Goal: Task Accomplishment & Management: Manage account settings

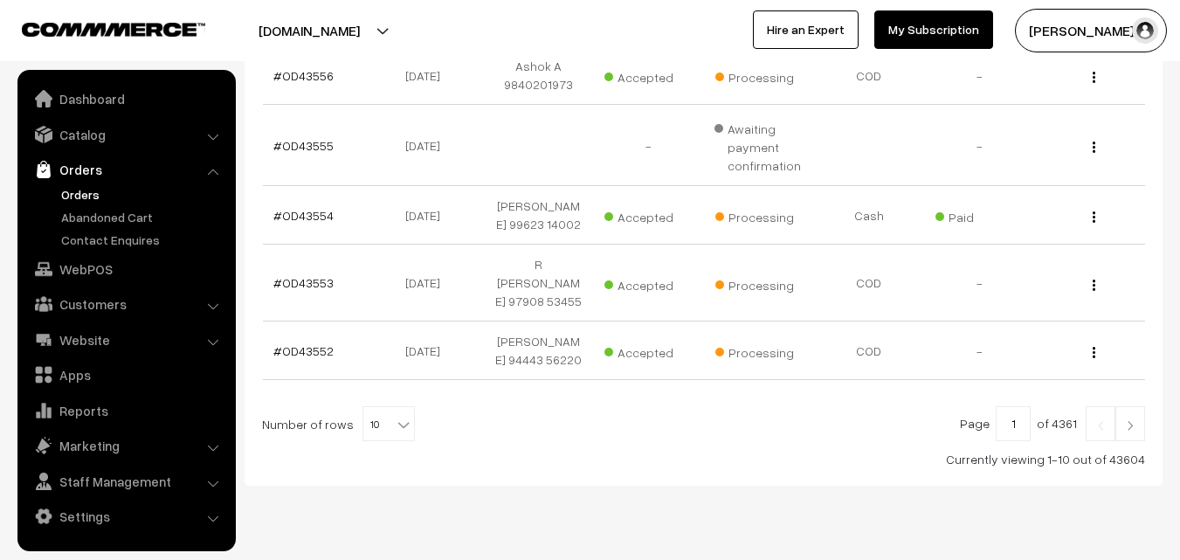
scroll to position [664, 0]
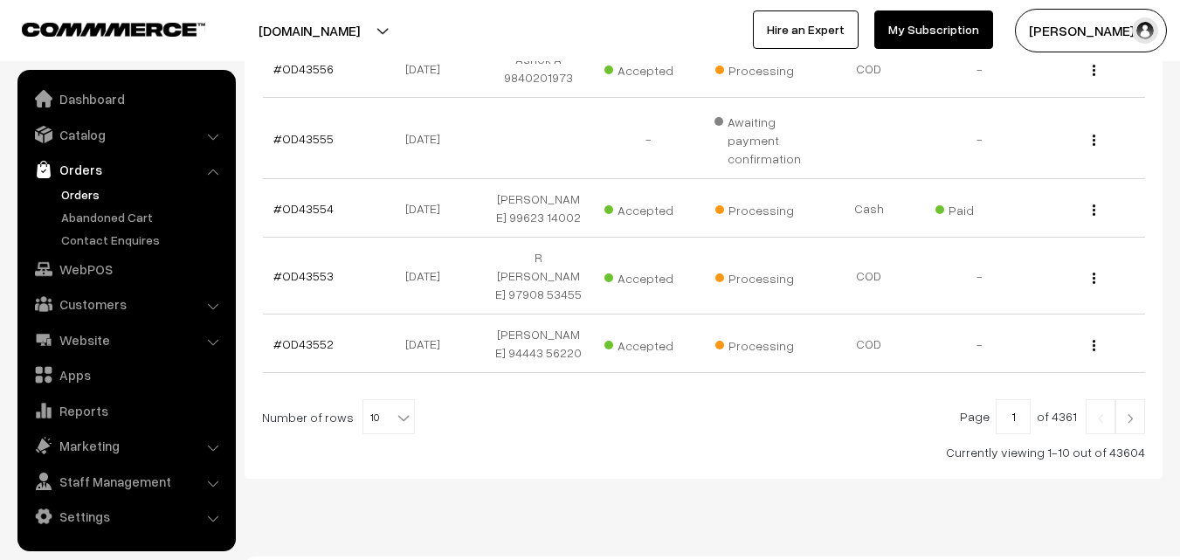
click at [376, 400] on span "10" at bounding box center [388, 417] width 51 height 35
select select "100"
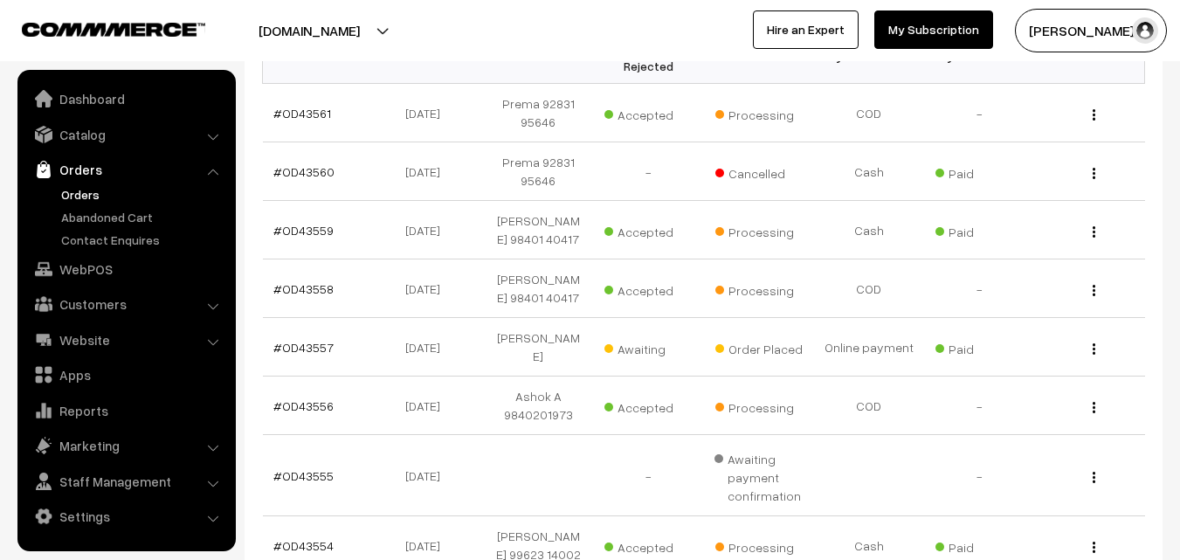
scroll to position [87, 0]
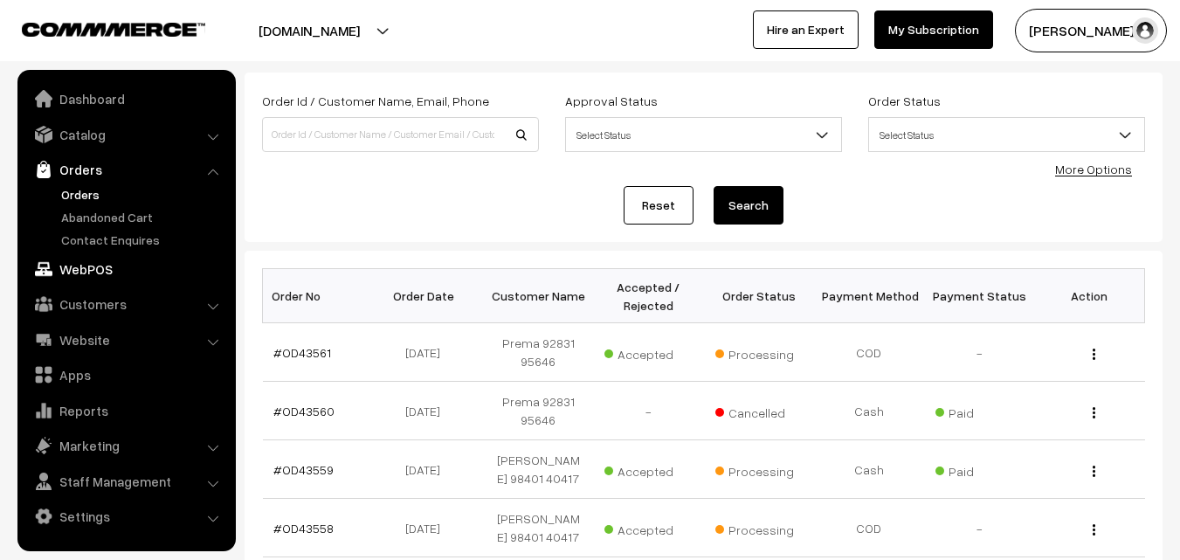
click at [93, 265] on link "WebPOS" at bounding box center [126, 268] width 208 height 31
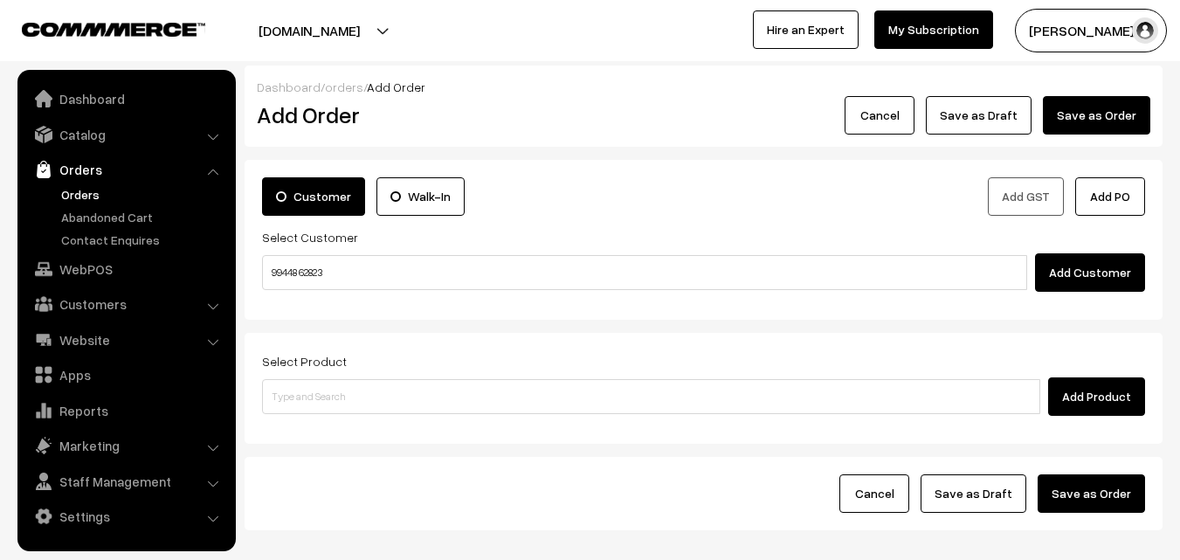
click at [300, 276] on input "99448 62823" at bounding box center [644, 272] width 765 height 35
type input "Krupa 99448 62823 [9944862823]"
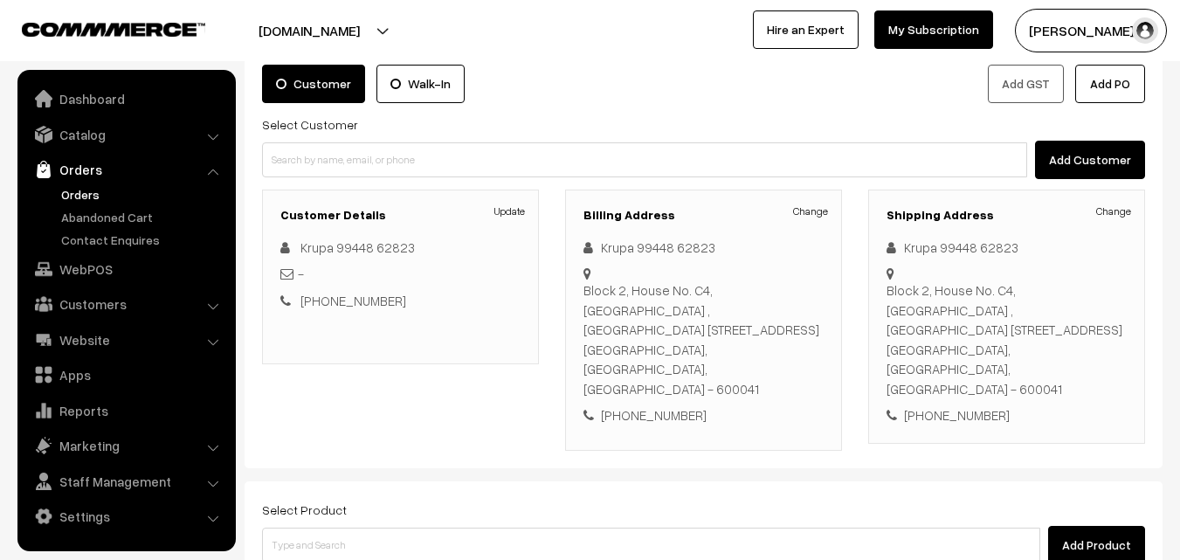
scroll to position [87, 0]
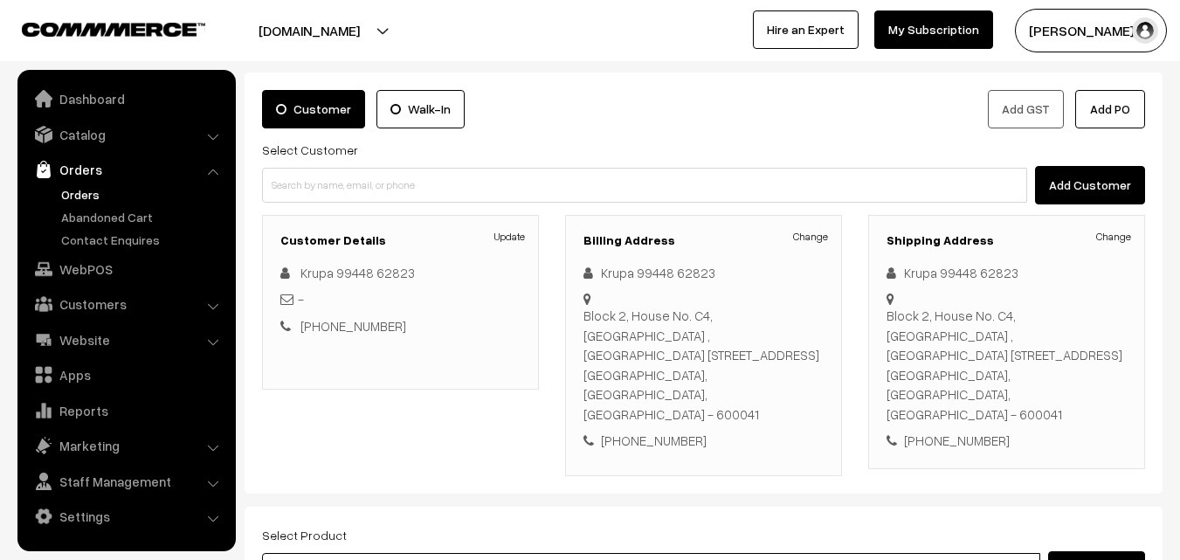
click at [522, 553] on input at bounding box center [651, 570] width 778 height 35
type input "cow g"
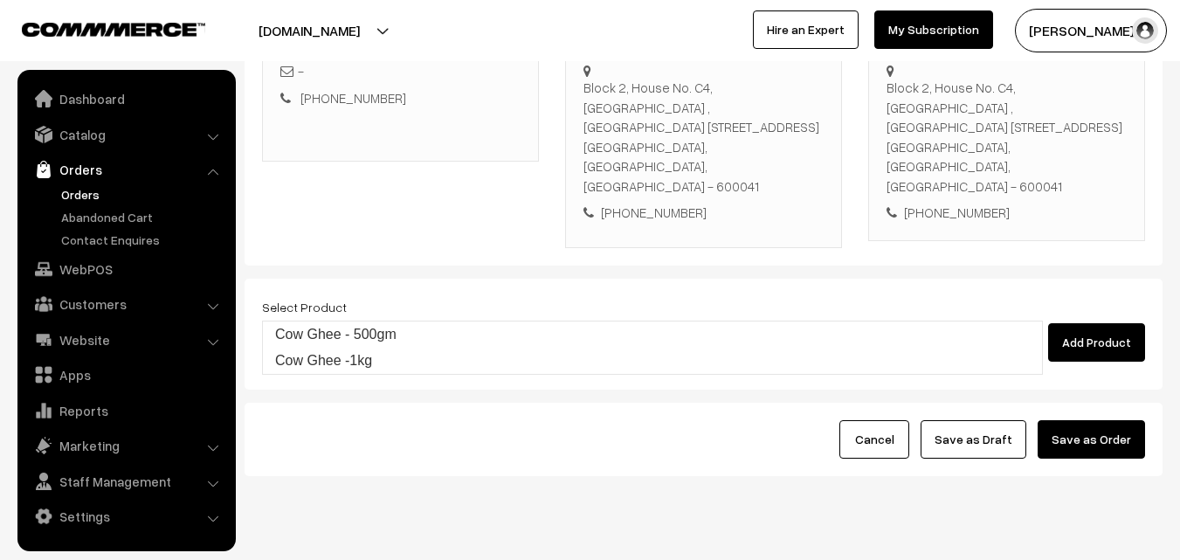
scroll to position [319, 0]
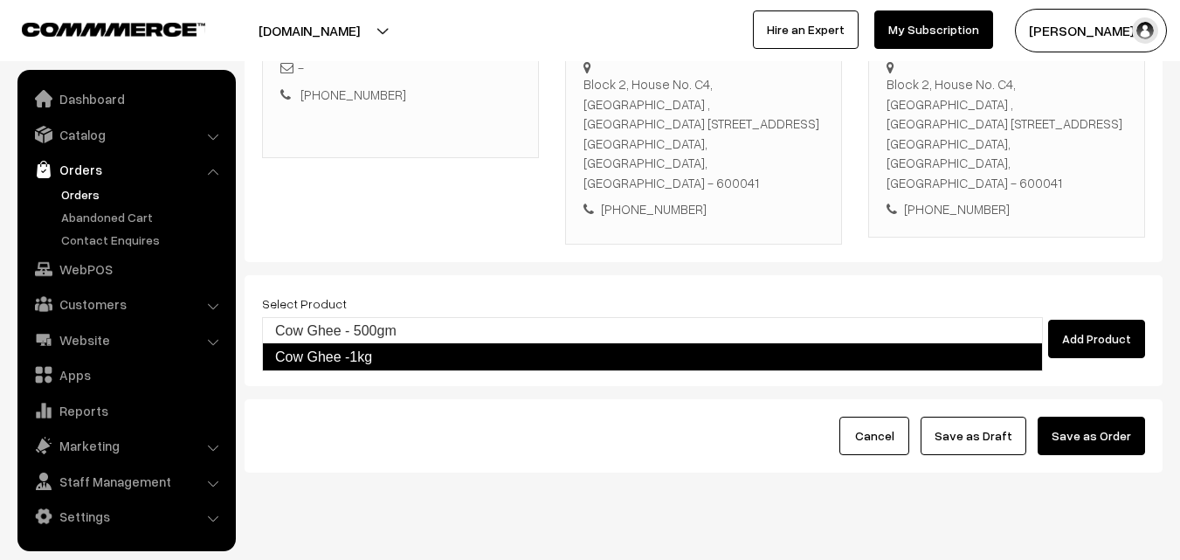
click at [409, 348] on link "Cow Ghee -1kg" at bounding box center [652, 357] width 781 height 28
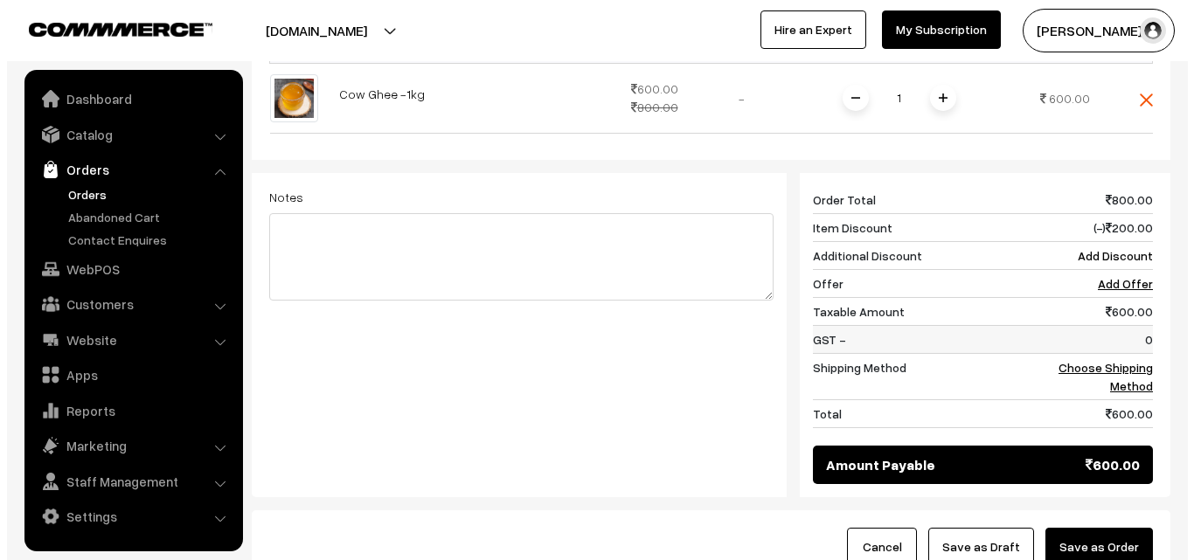
scroll to position [668, 0]
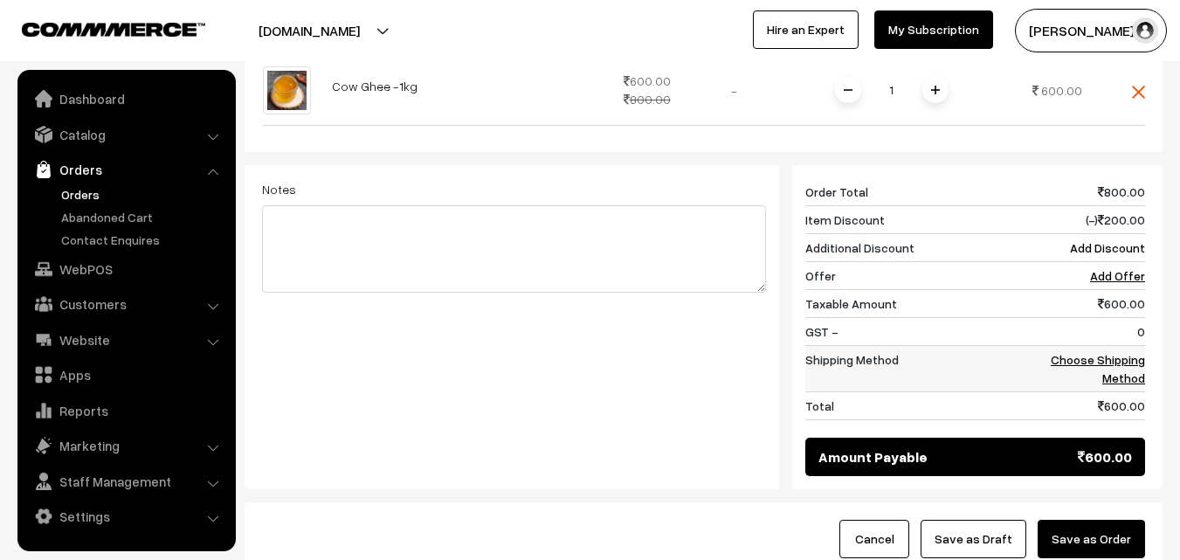
click at [1103, 352] on link "Choose Shipping Method" at bounding box center [1098, 368] width 94 height 33
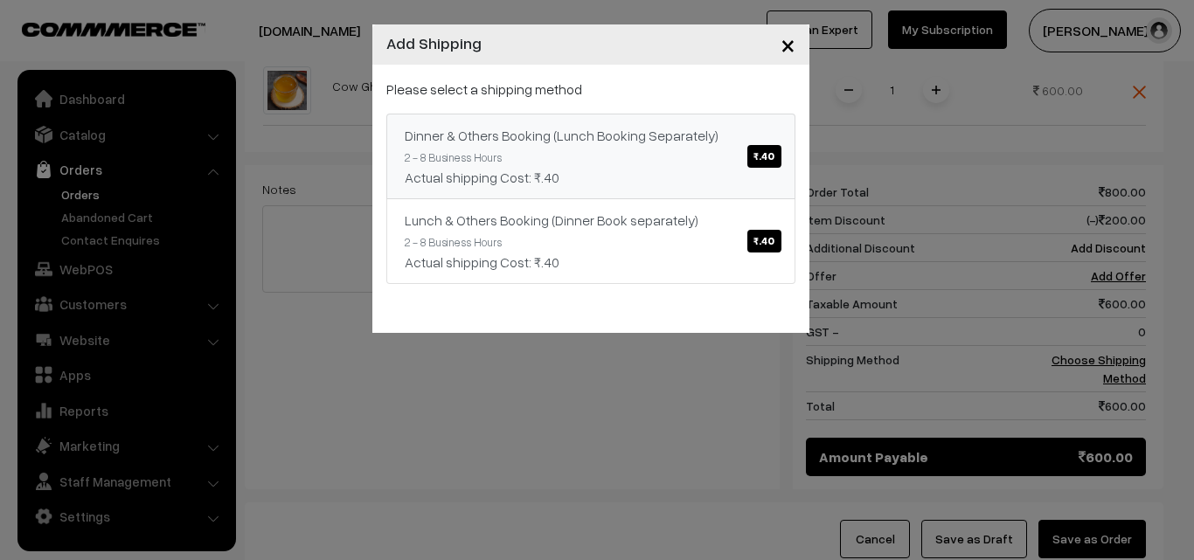
click at [657, 148] on link "Dinner & Others Booking (Lunch Booking Separately) ₹.40 2 - 8 Business Hours Ac…" at bounding box center [590, 157] width 409 height 86
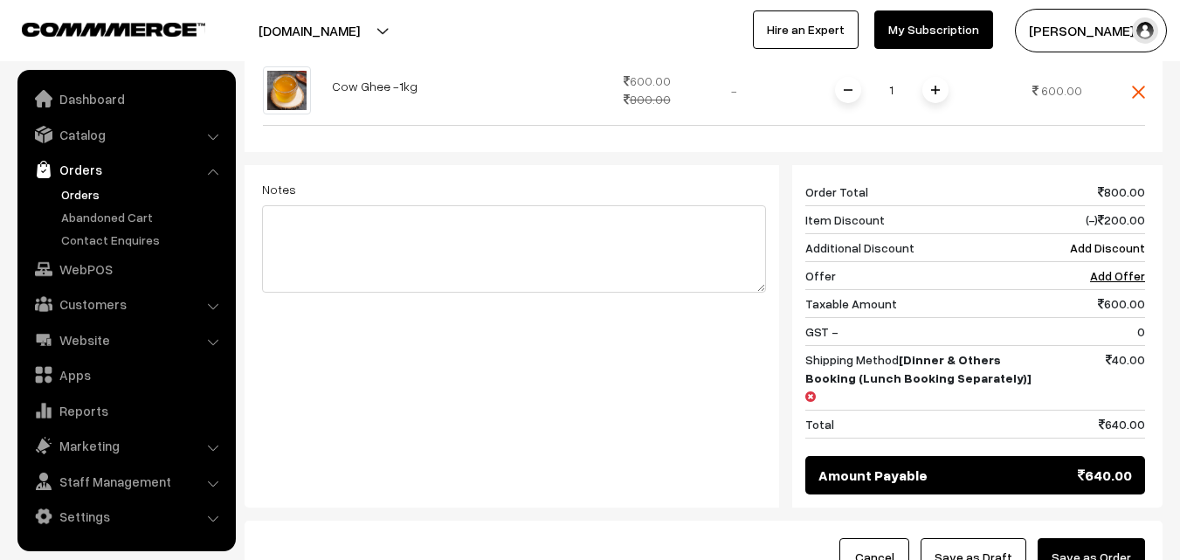
click at [1102, 538] on button "Save as Order" at bounding box center [1091, 557] width 107 height 38
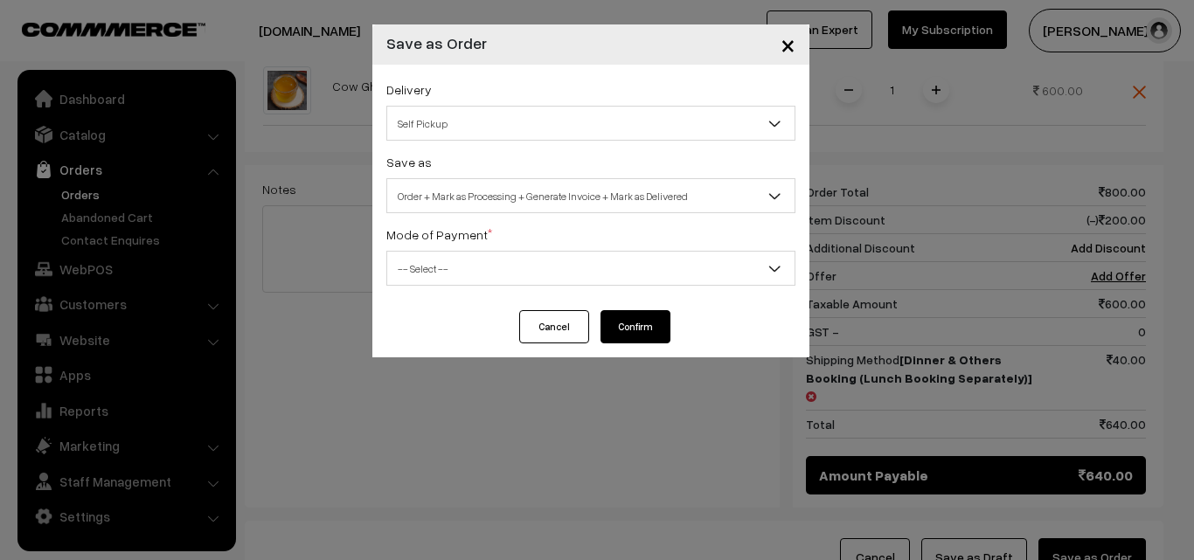
click at [582, 203] on span "Order + Mark as Processing + Generate Invoice + Mark as Delivered" at bounding box center [590, 196] width 407 height 31
select select "3"
click at [578, 274] on span "-- Select --" at bounding box center [590, 268] width 407 height 31
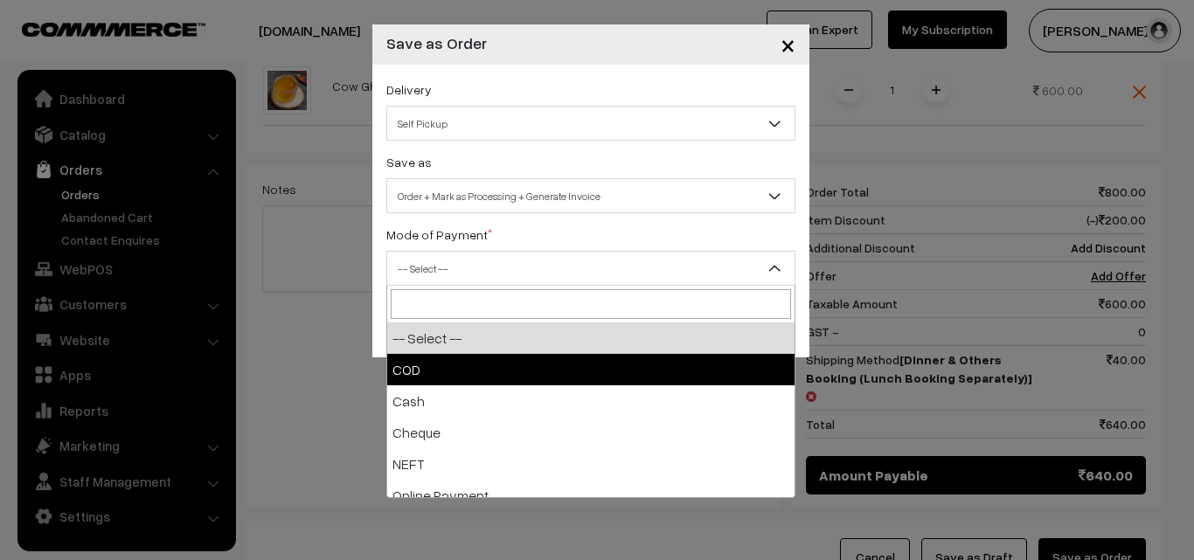
select select "1"
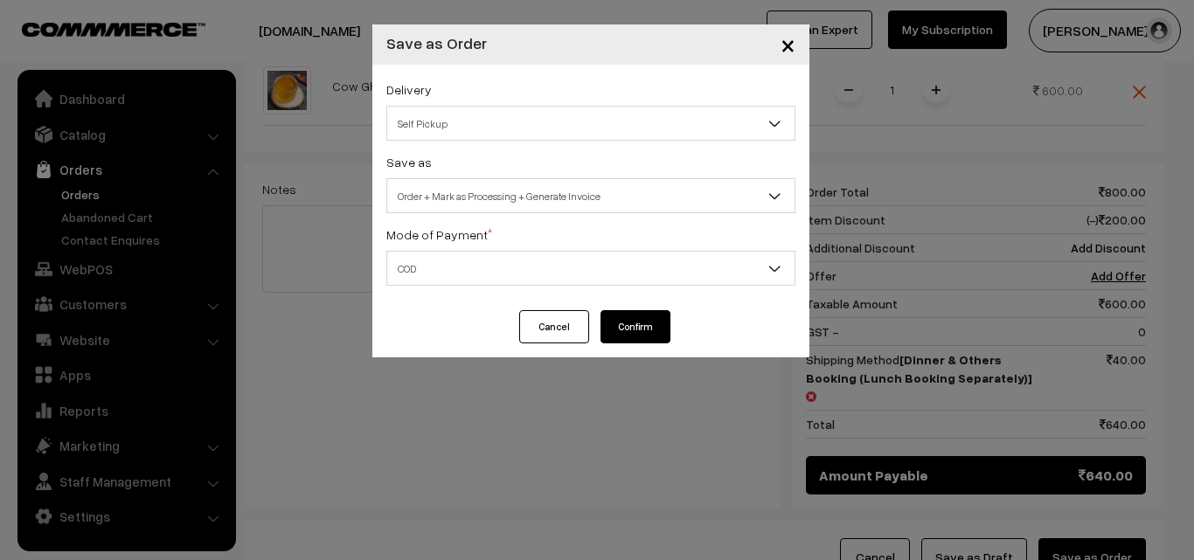
click at [633, 327] on button "Confirm" at bounding box center [635, 326] width 70 height 33
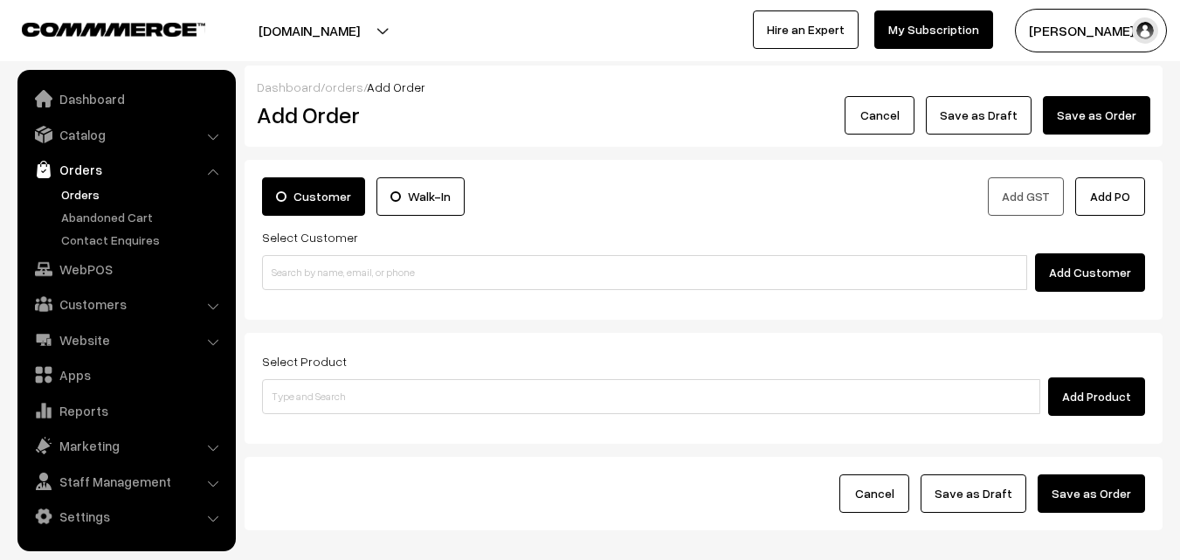
click at [80, 190] on link "Orders" at bounding box center [143, 194] width 173 height 18
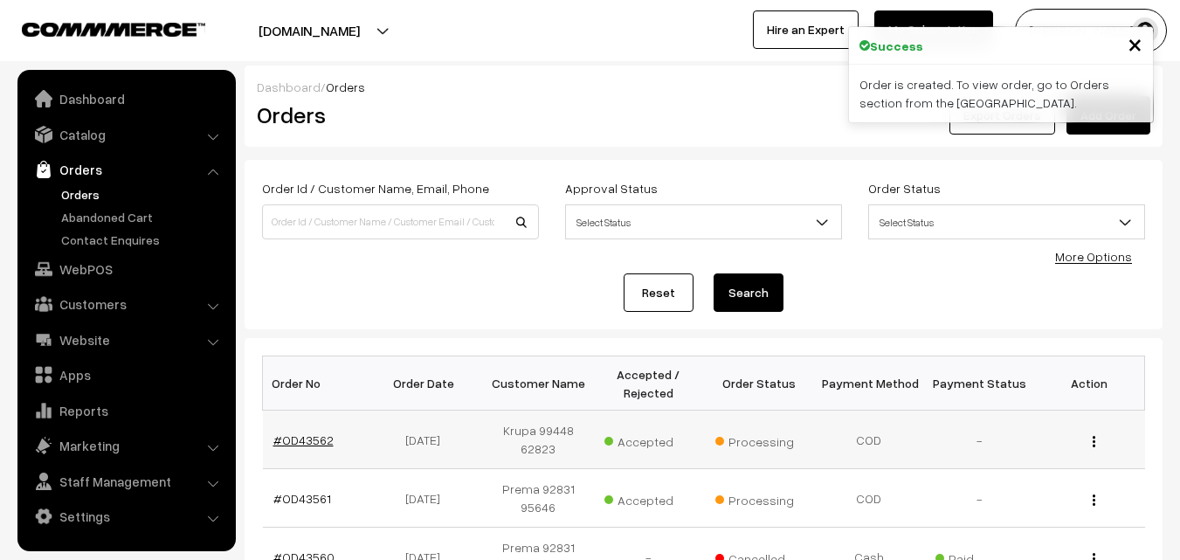
click at [312, 436] on link "#OD43562" at bounding box center [303, 439] width 60 height 15
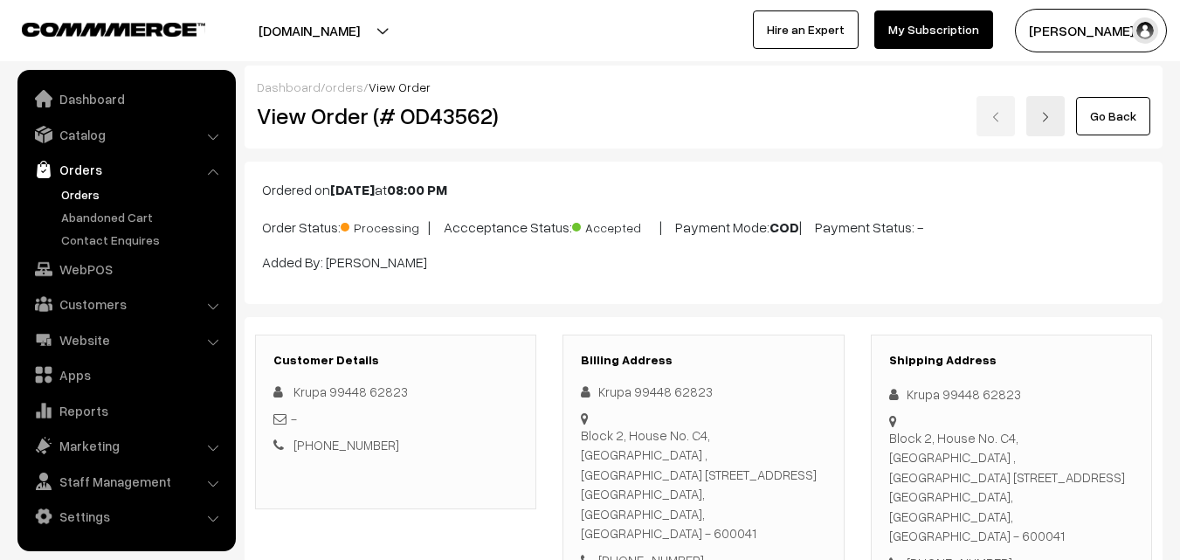
click at [587, 131] on div "View Order (# OD43562) Go Back" at bounding box center [704, 116] width 920 height 40
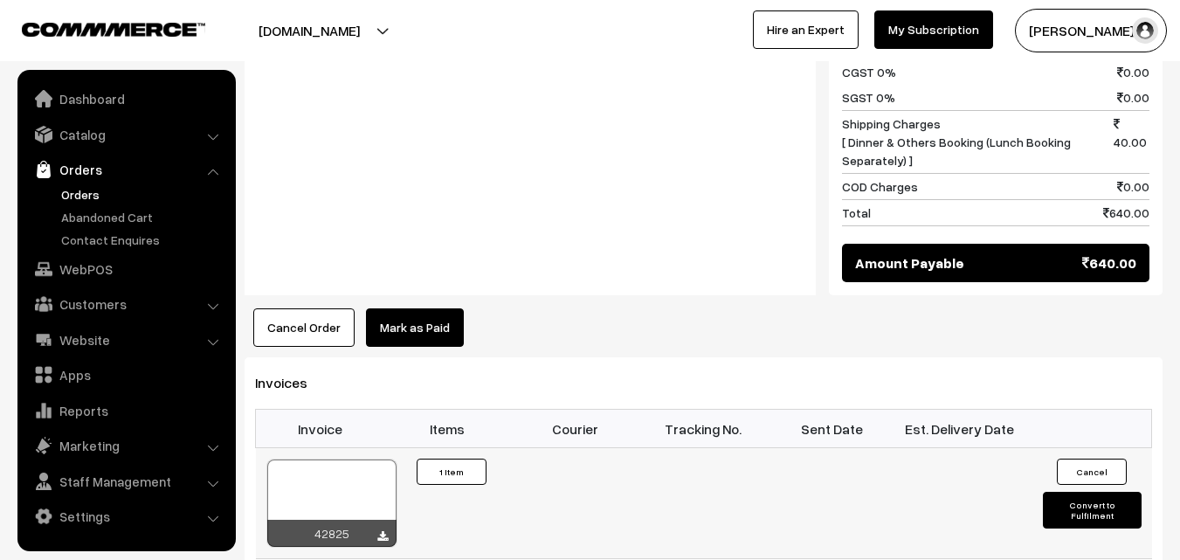
scroll to position [961, 0]
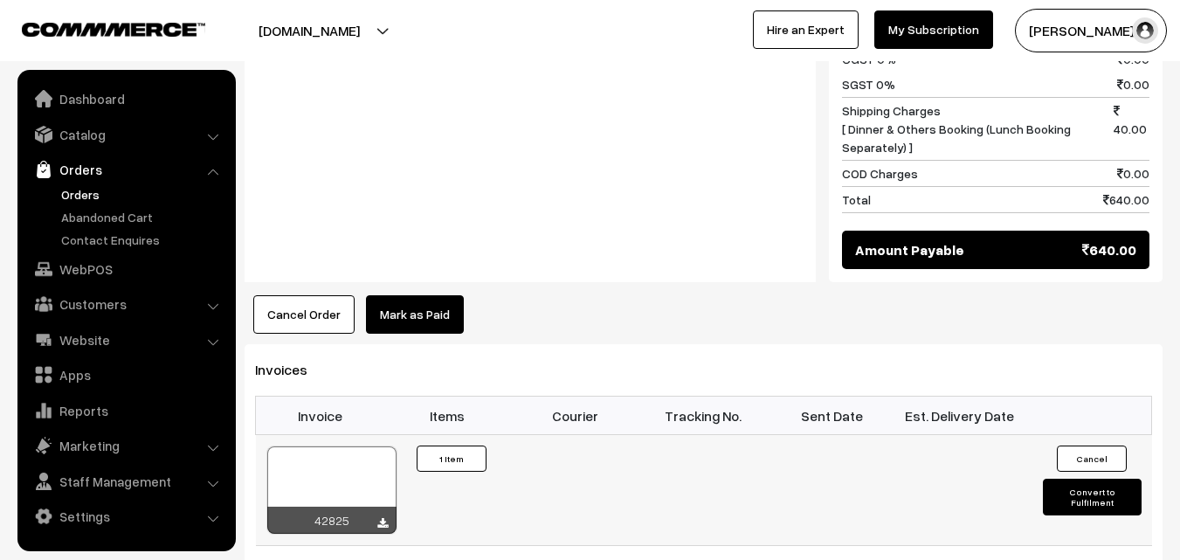
click at [337, 460] on div at bounding box center [331, 489] width 129 height 87
click at [115, 266] on link "WebPOS" at bounding box center [126, 268] width 208 height 31
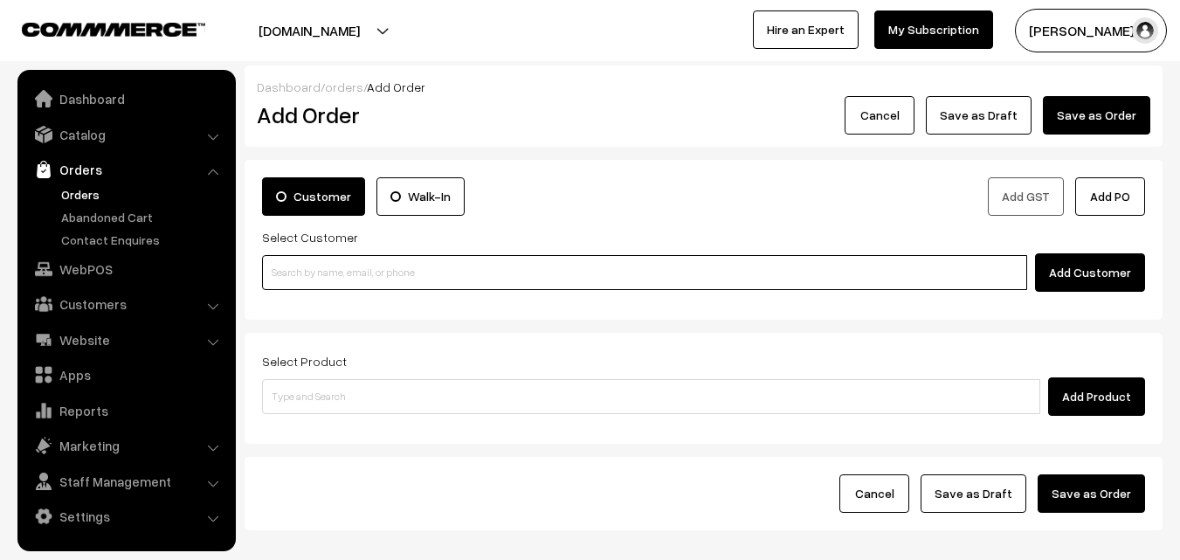
drag, startPoint x: 0, startPoint y: 0, endPoint x: 350, endPoint y: 266, distance: 440.2
click at [363, 260] on input at bounding box center [644, 272] width 765 height 35
paste input "98944 04706"
click at [306, 264] on input "98944 04706" at bounding box center [644, 272] width 765 height 35
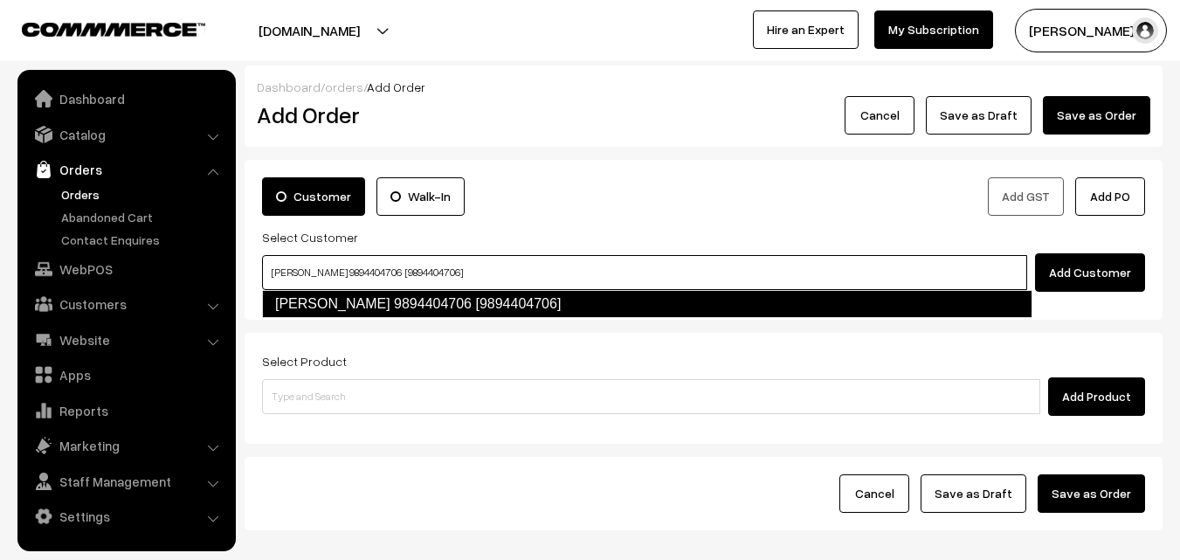
type input "[PERSON_NAME] 9894404706 [9894404706]"
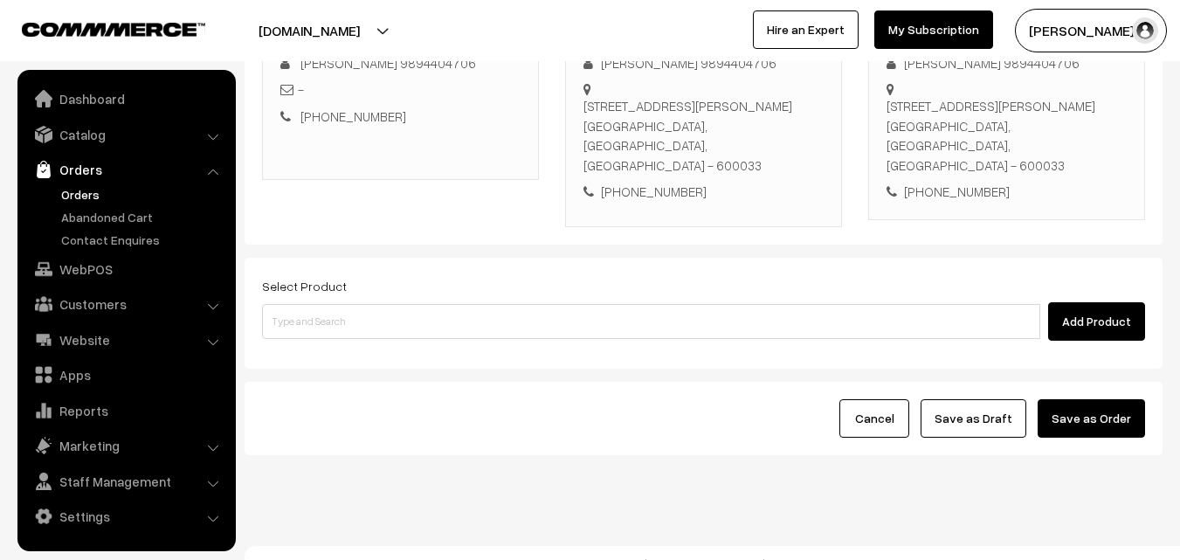
scroll to position [299, 0]
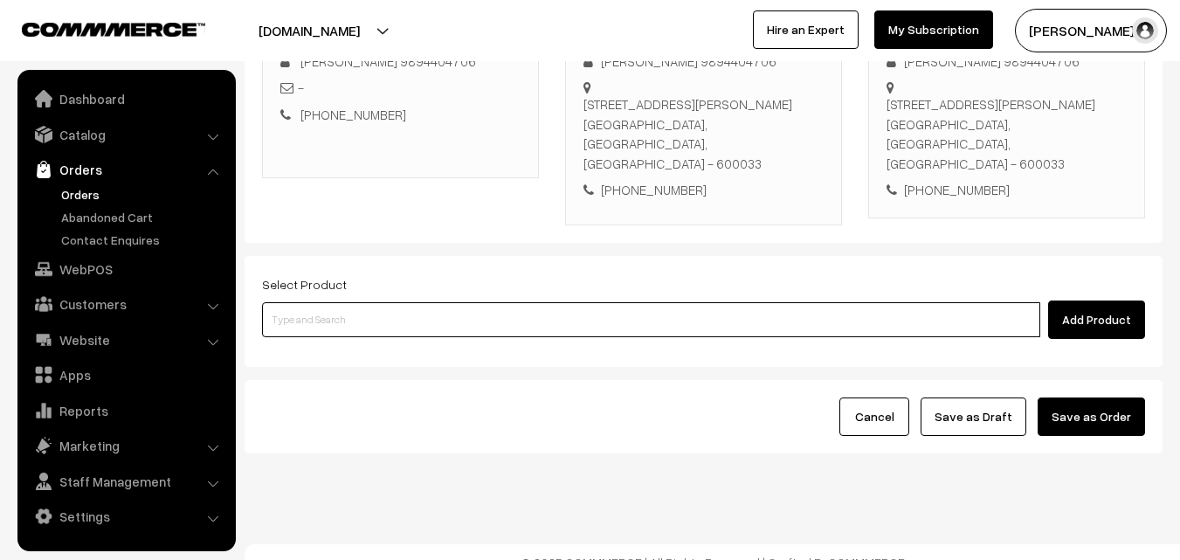
click at [555, 306] on input at bounding box center [651, 319] width 778 height 35
click at [567, 302] on input at bounding box center [651, 319] width 778 height 35
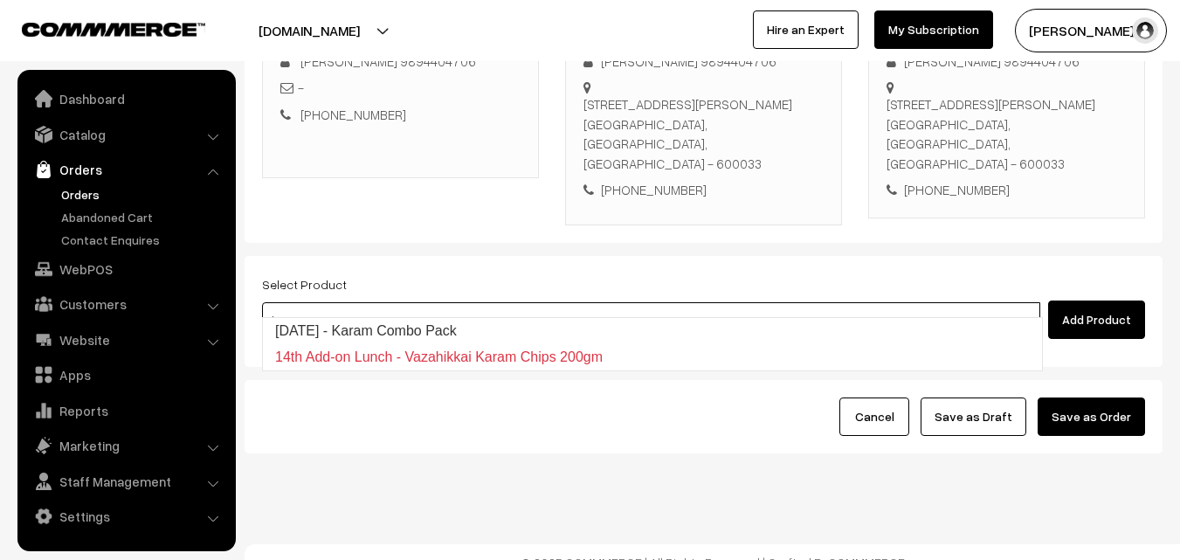
type input "[DATE] - Karam Combo Pack"
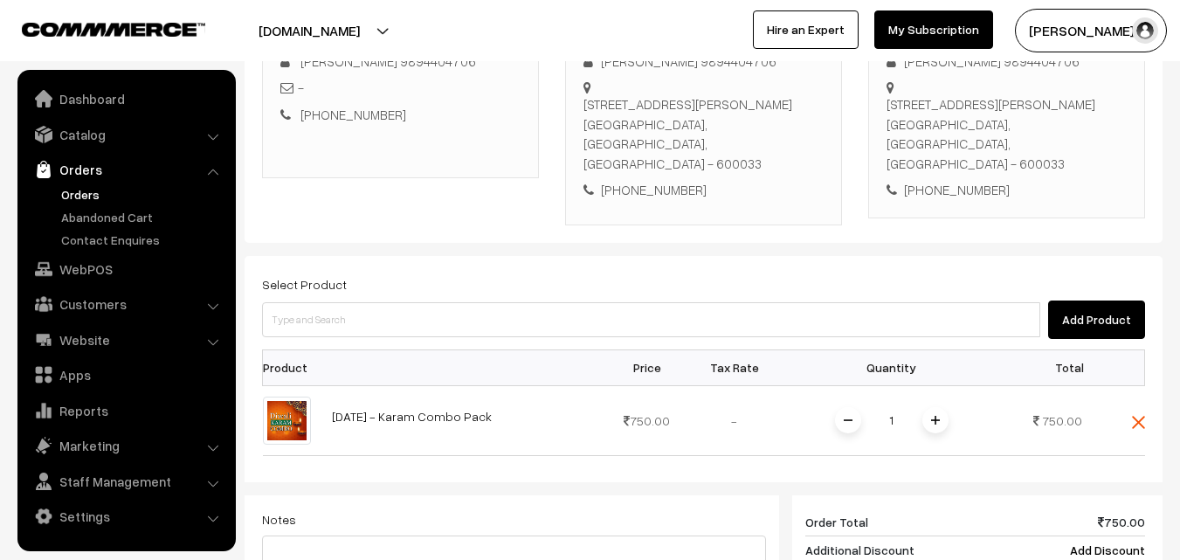
click at [937, 416] on img at bounding box center [935, 420] width 9 height 9
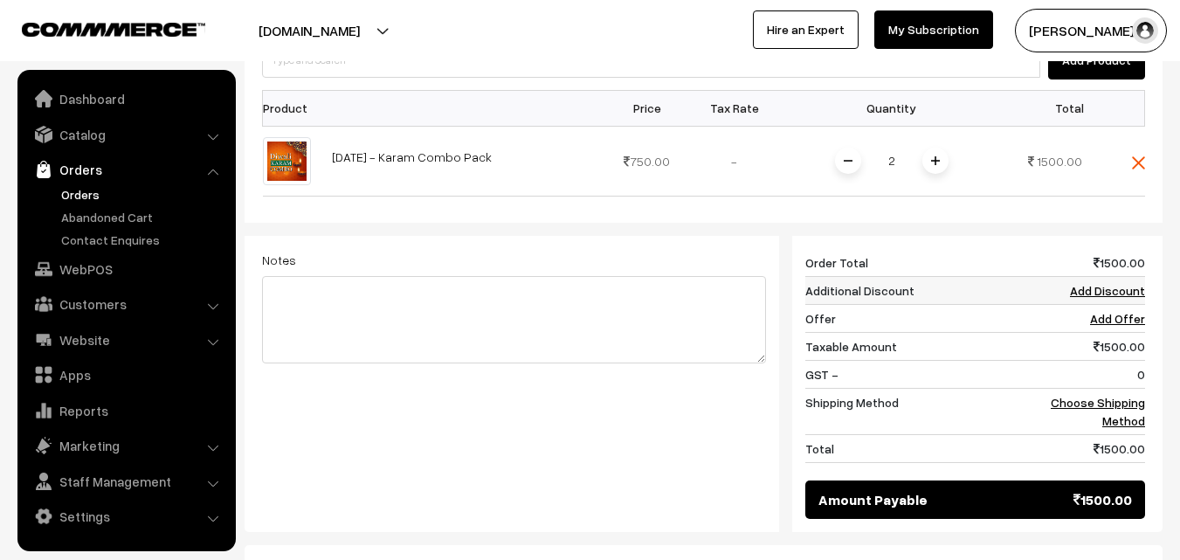
scroll to position [561, 0]
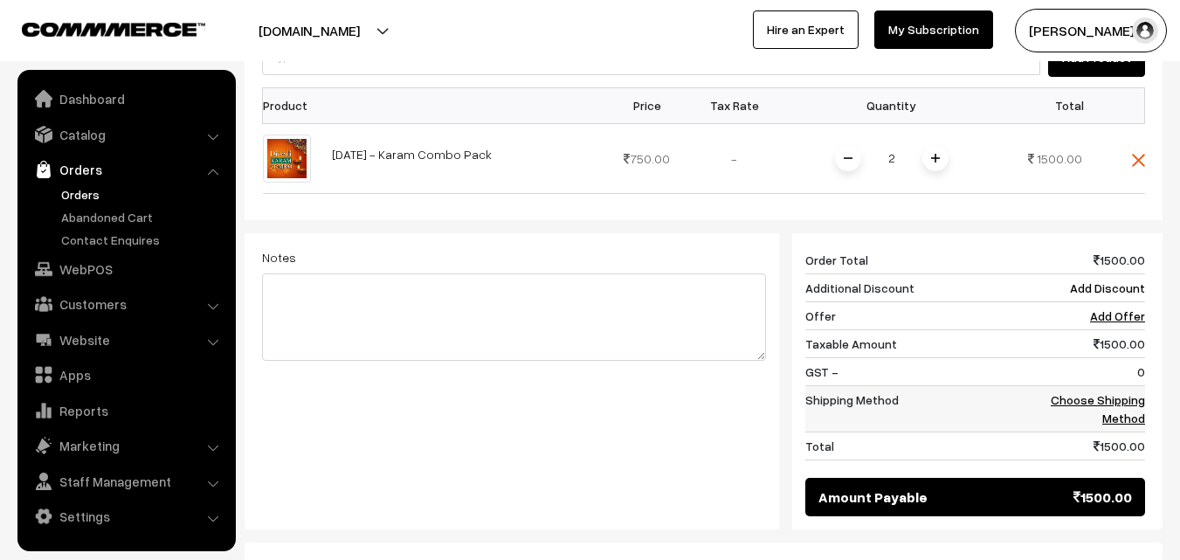
click at [1112, 392] on link "Choose Shipping Method" at bounding box center [1098, 408] width 94 height 33
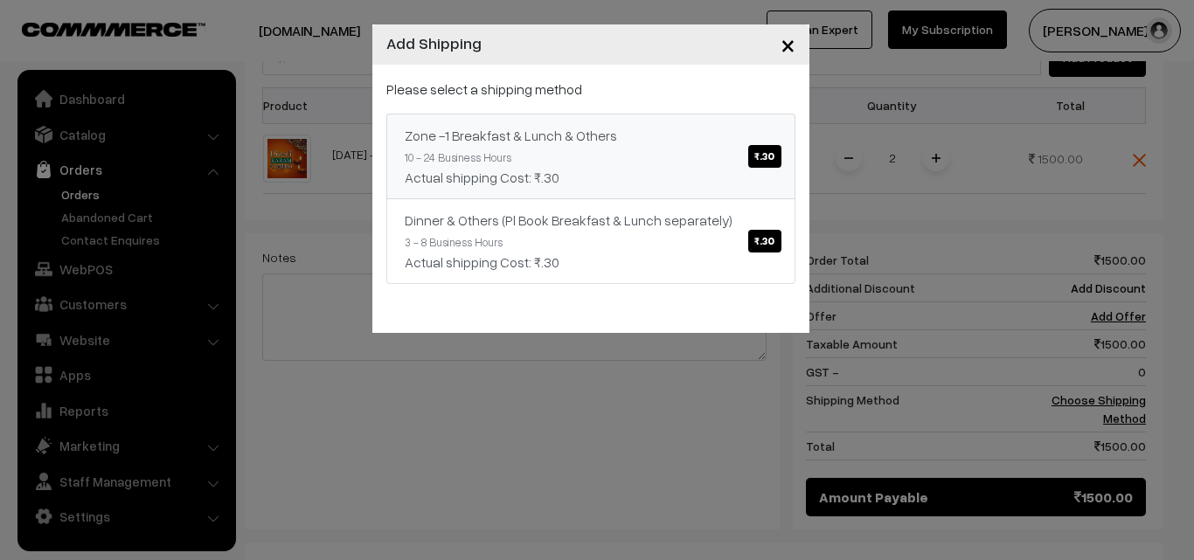
click at [566, 128] on div "Zone -1 Breakfast & Lunch & Others ₹.30" at bounding box center [591, 135] width 372 height 21
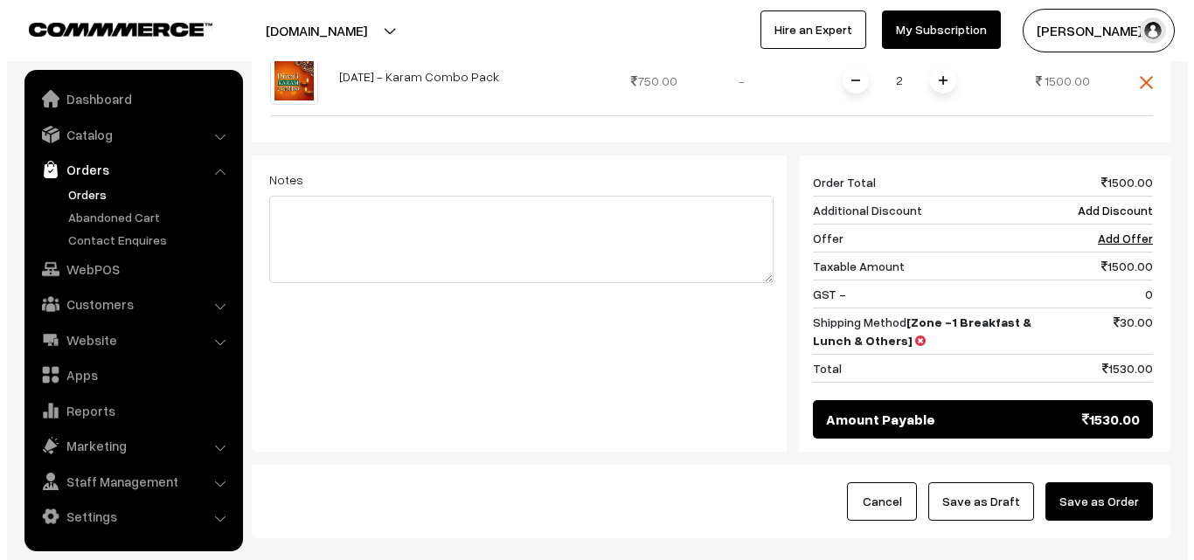
scroll to position [723, 0]
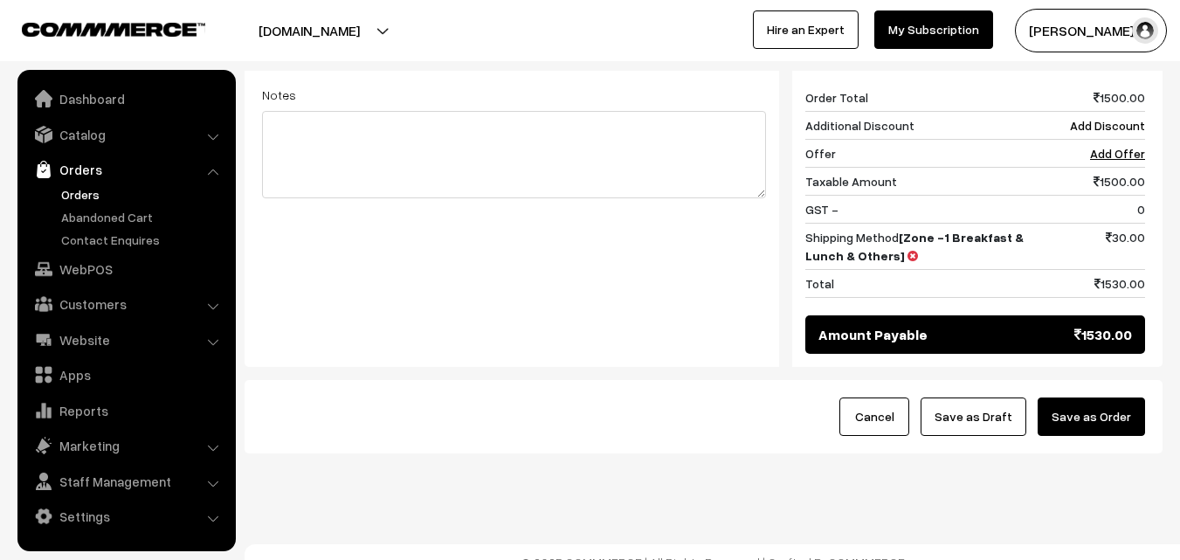
click at [1076, 398] on button "Save as Order" at bounding box center [1091, 417] width 107 height 38
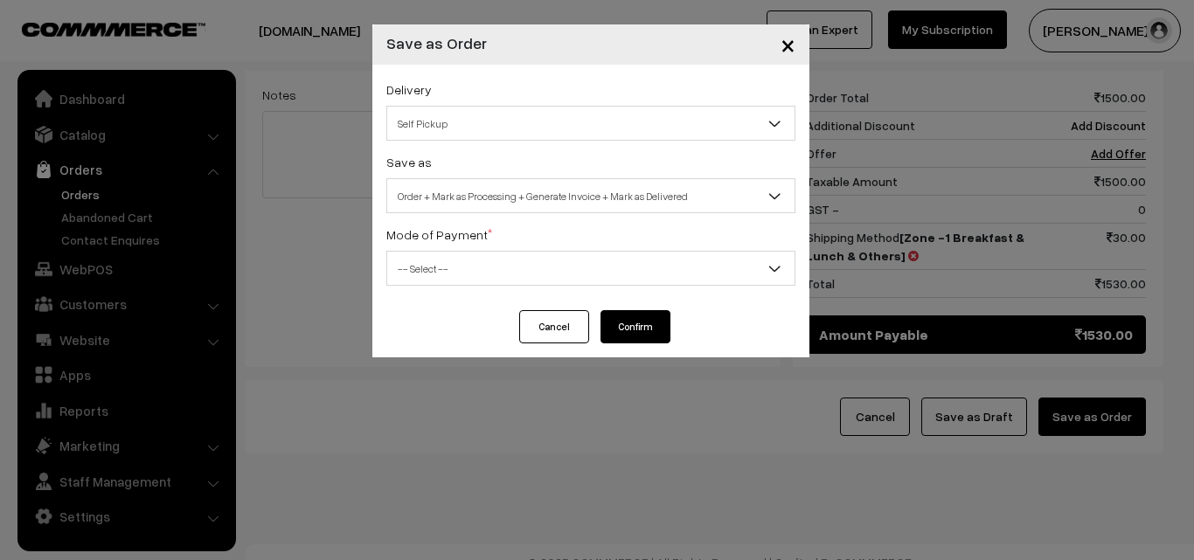
click at [552, 198] on span "Order + Mark as Processing + Generate Invoice + Mark as Delivered" at bounding box center [590, 196] width 407 height 31
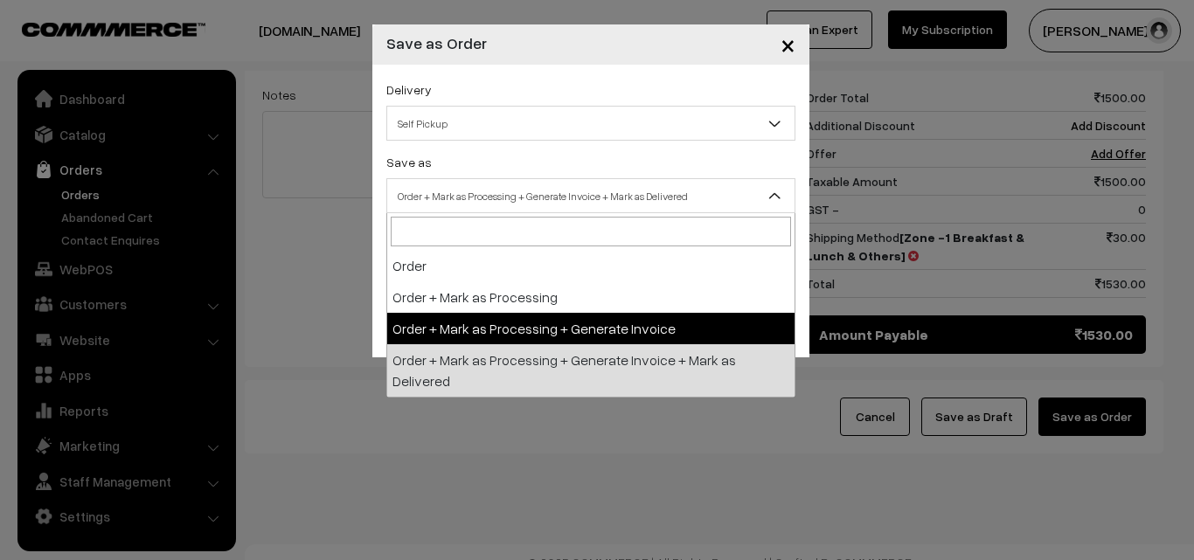
select select "3"
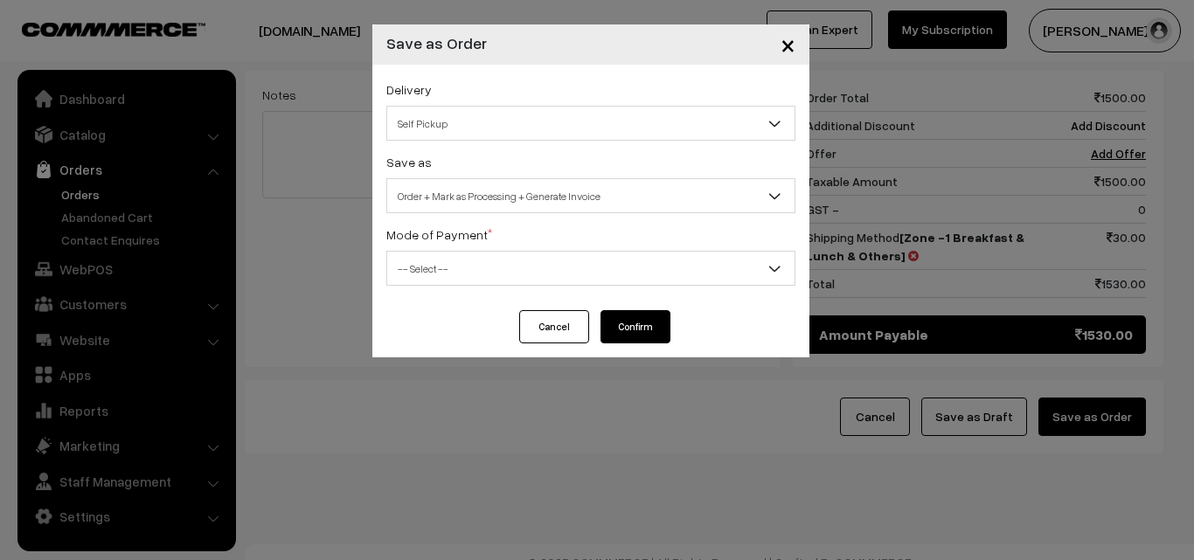
click at [507, 266] on span "-- Select --" at bounding box center [590, 268] width 407 height 31
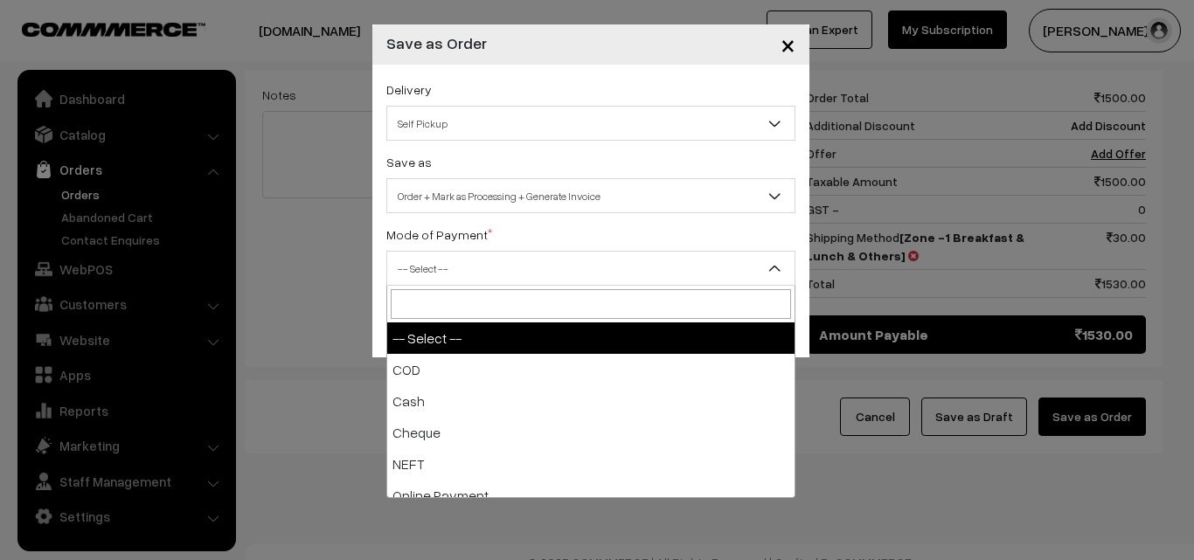
select select "1"
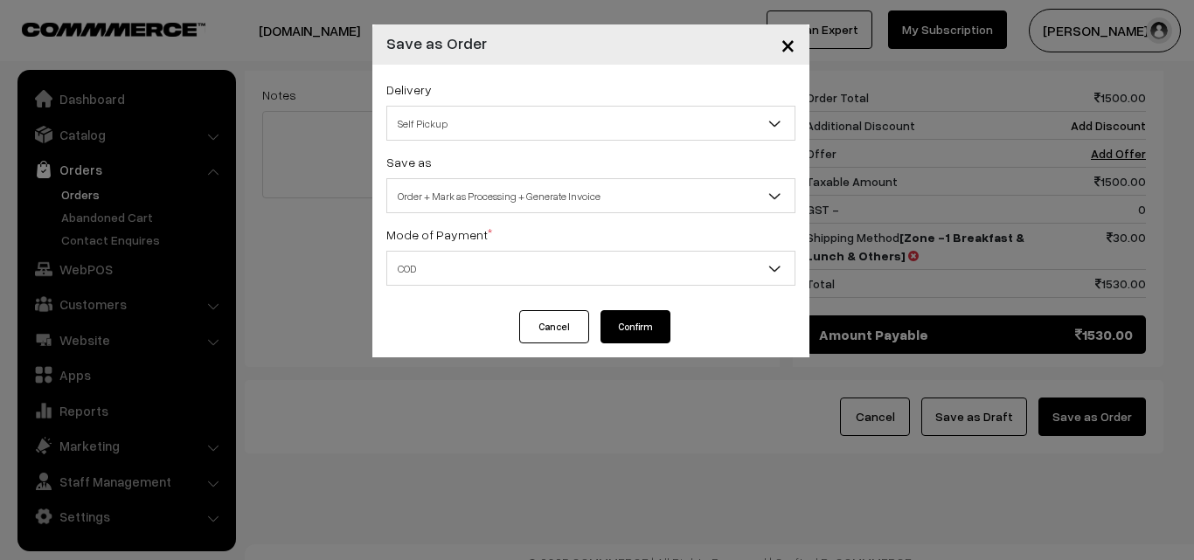
click at [628, 322] on button "Confirm" at bounding box center [635, 326] width 70 height 33
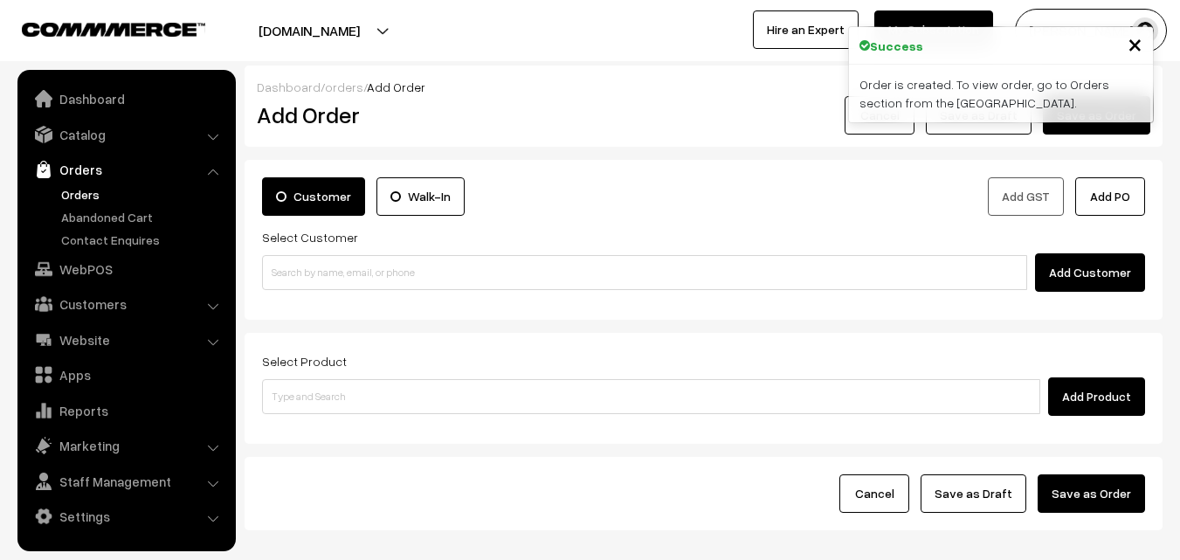
click at [87, 190] on link "Orders" at bounding box center [143, 194] width 173 height 18
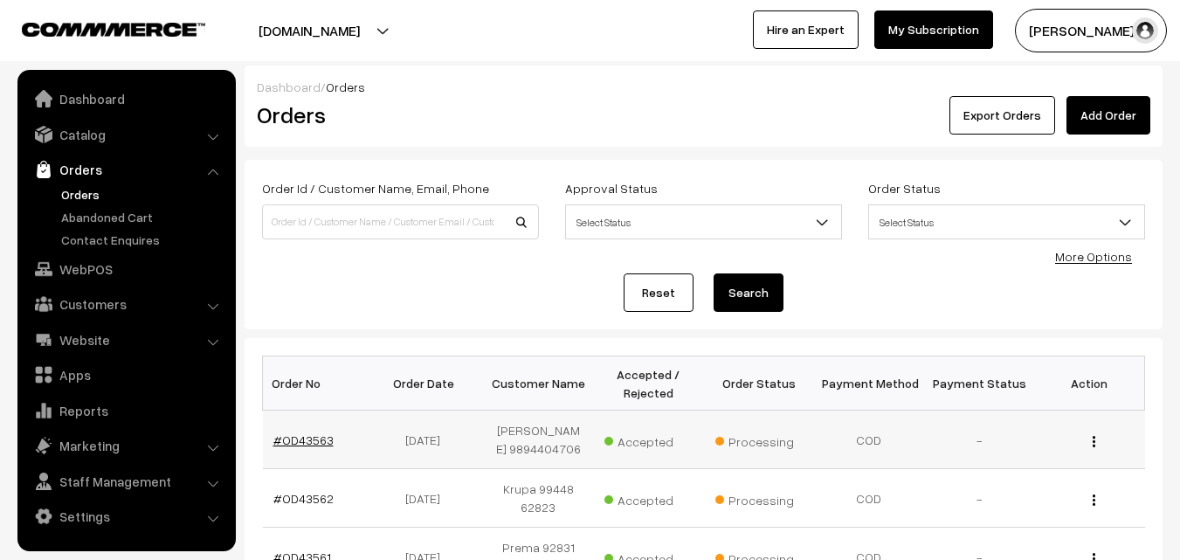
click at [311, 446] on link "#OD43563" at bounding box center [303, 439] width 60 height 15
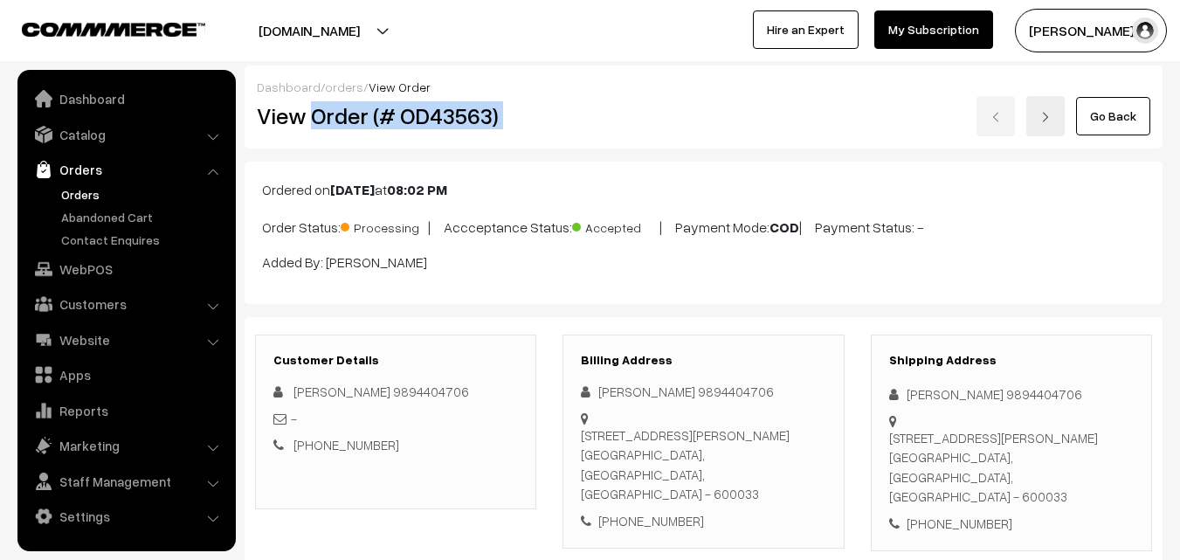
drag, startPoint x: 312, startPoint y: 116, endPoint x: 619, endPoint y: 124, distance: 307.7
click at [626, 124] on div "View Order (# OD43563) Go Back" at bounding box center [704, 116] width 920 height 40
copy div "Order (# OD43563)"
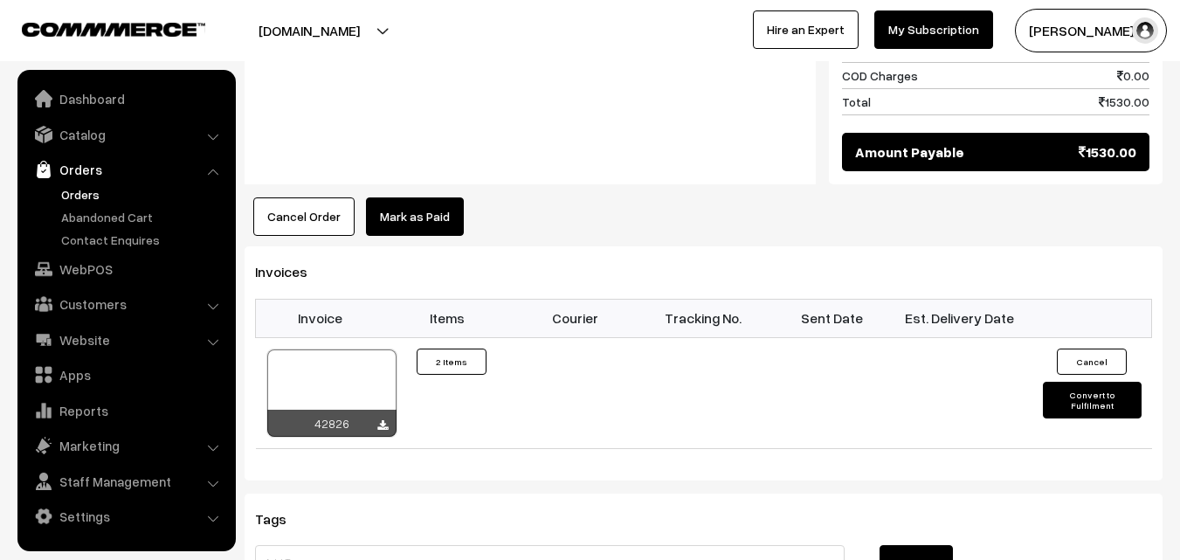
scroll to position [874, 0]
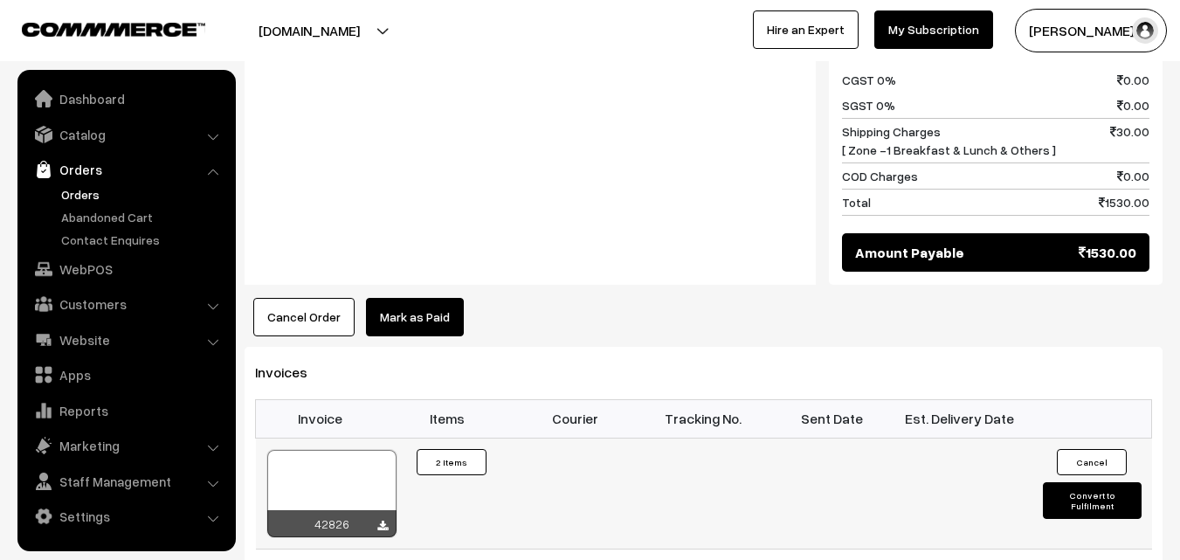
click at [323, 450] on div at bounding box center [331, 493] width 129 height 87
click at [99, 267] on link "WebPOS" at bounding box center [126, 268] width 208 height 31
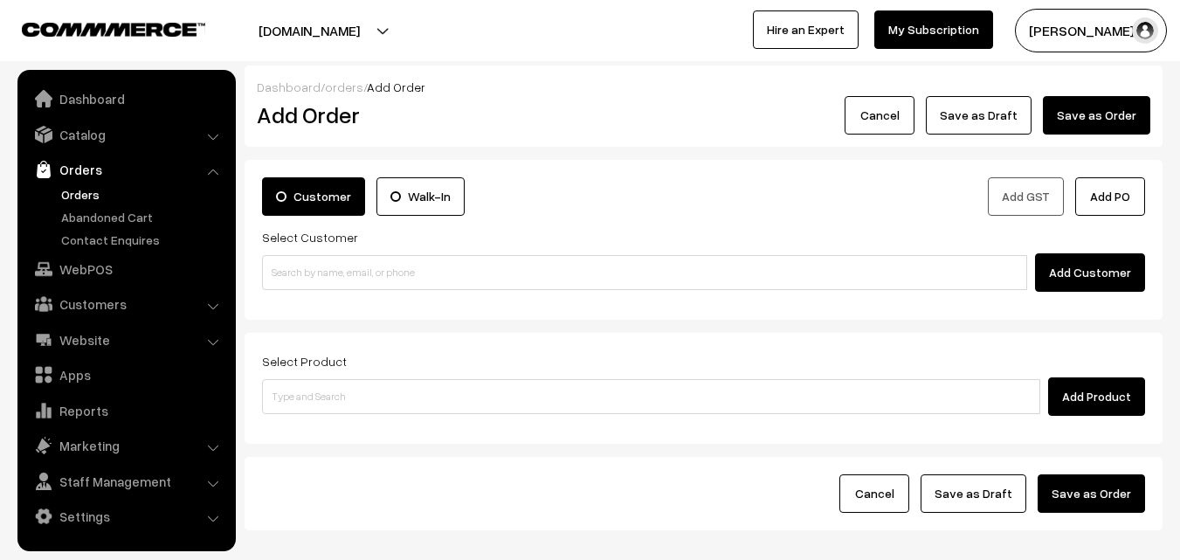
click at [80, 189] on link "Orders" at bounding box center [143, 194] width 173 height 18
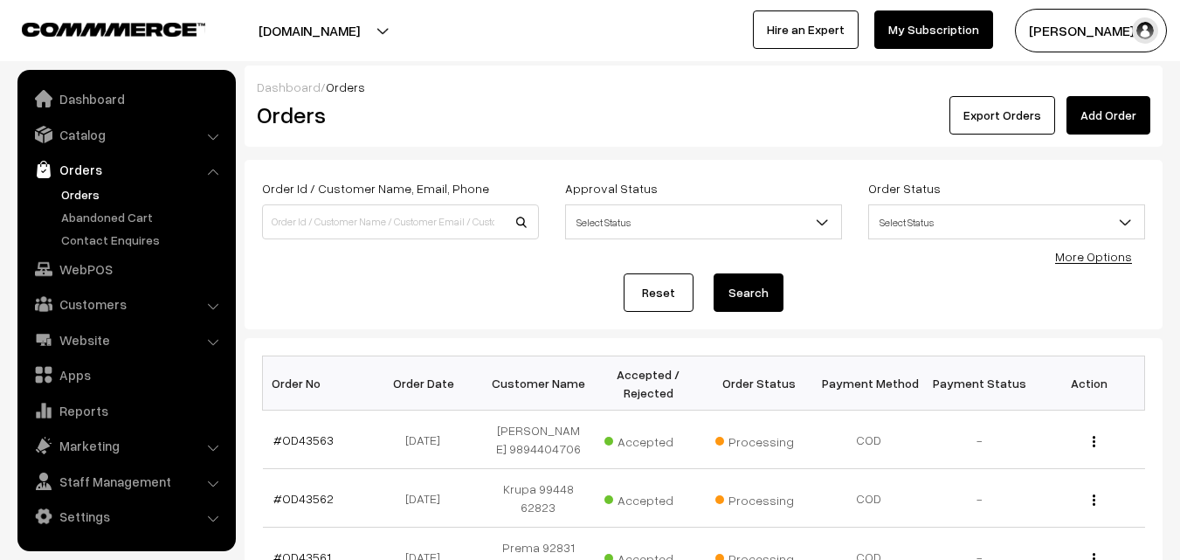
drag, startPoint x: 298, startPoint y: 439, endPoint x: 329, endPoint y: 398, distance: 51.0
click at [300, 437] on link "#OD43563" at bounding box center [303, 439] width 60 height 15
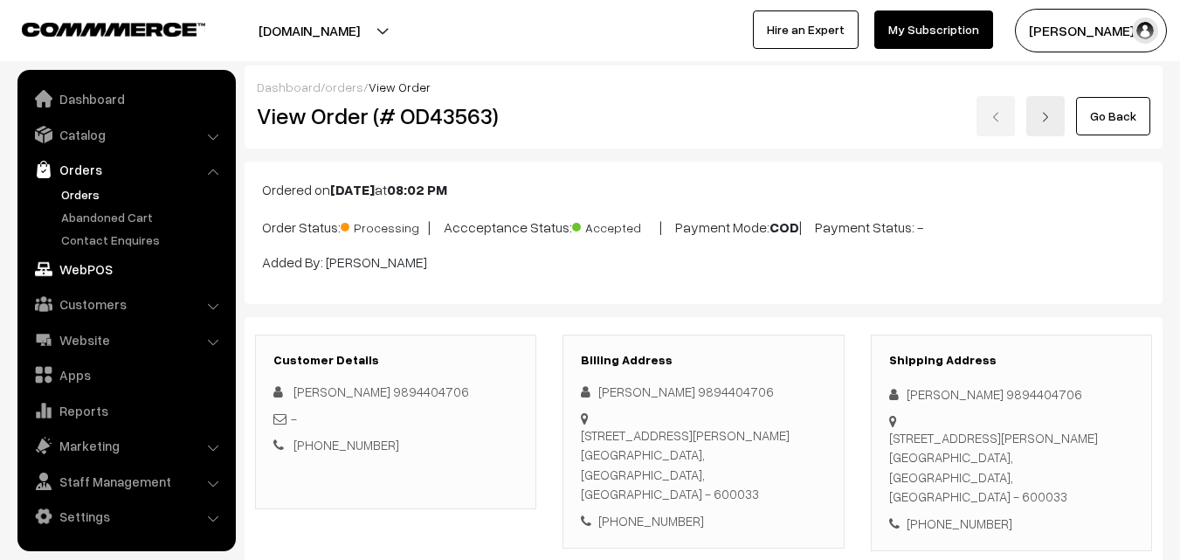
click at [78, 261] on link "WebPOS" at bounding box center [126, 268] width 208 height 31
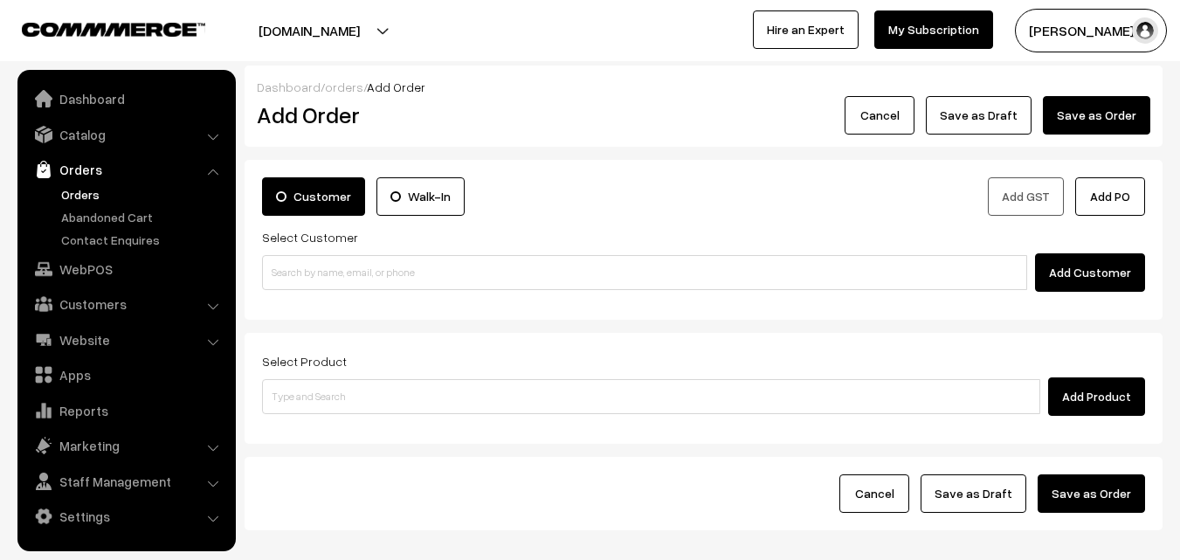
click at [414, 252] on div "Select Customer Add Customer" at bounding box center [703, 259] width 883 height 66
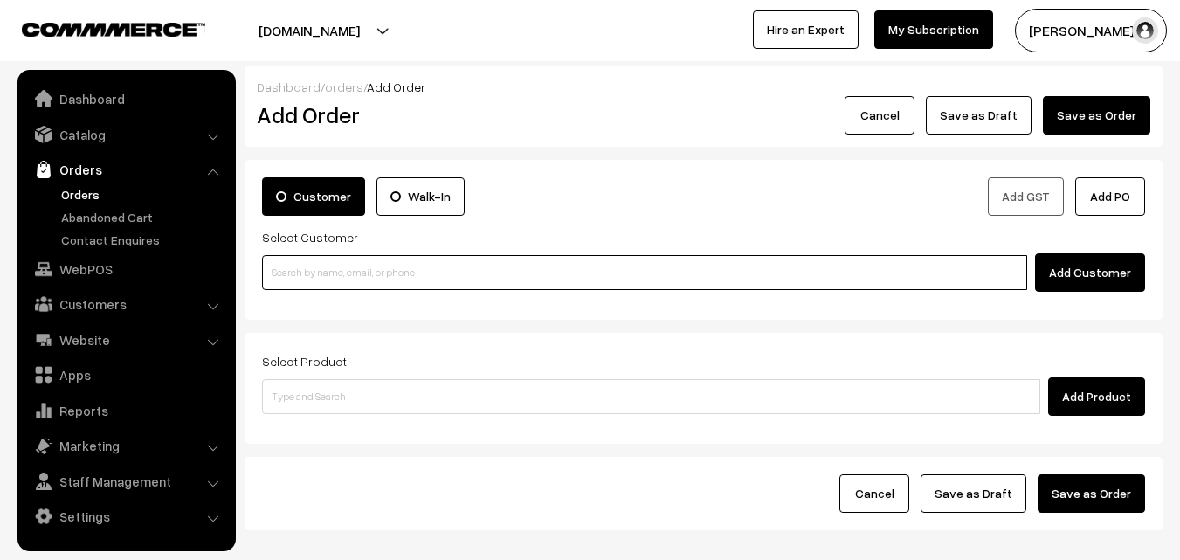
click at [298, 274] on input at bounding box center [644, 272] width 765 height 35
paste input "99411 79610"
click at [306, 270] on input "99411 79610" at bounding box center [644, 272] width 765 height 35
type input "~Maniammal Devakumar 99411 79610 [9941179610]"
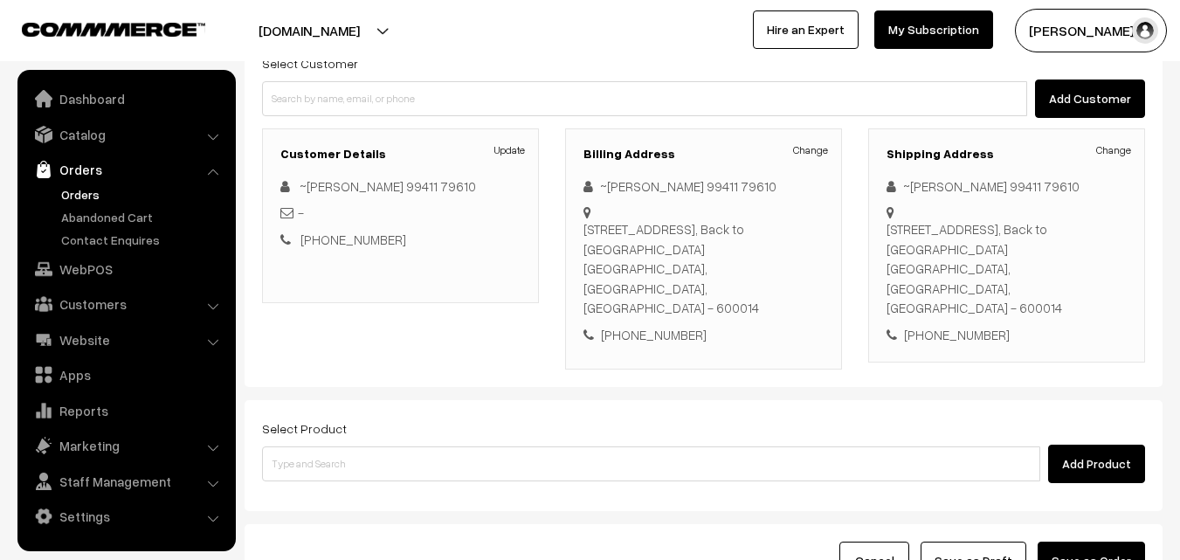
scroll to position [175, 0]
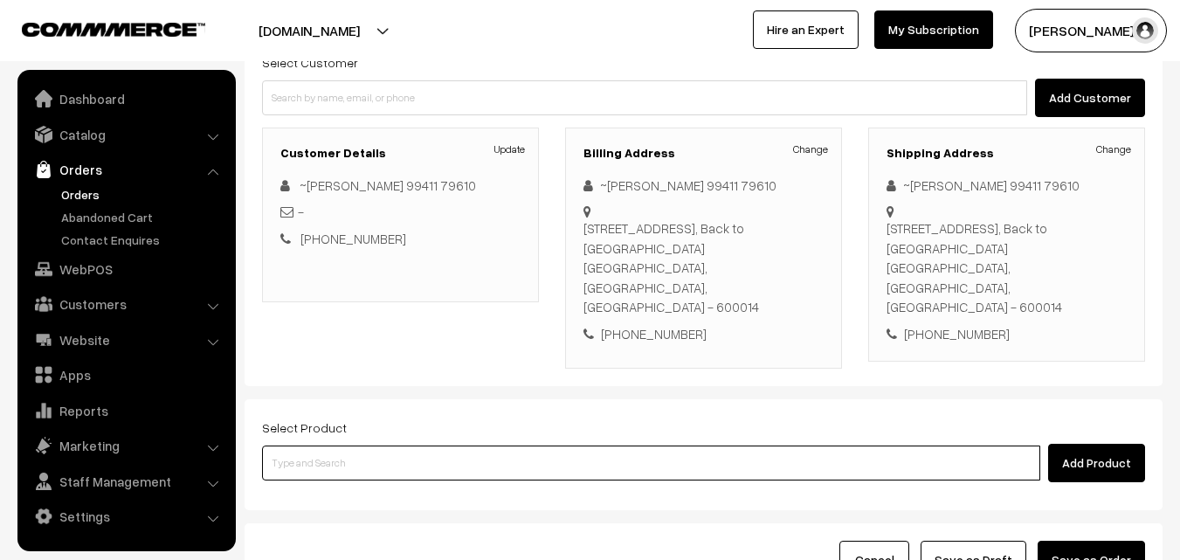
click at [385, 446] on input at bounding box center [651, 463] width 778 height 35
paste input "06th Without Rice..."
type input "06th Without Rice..."
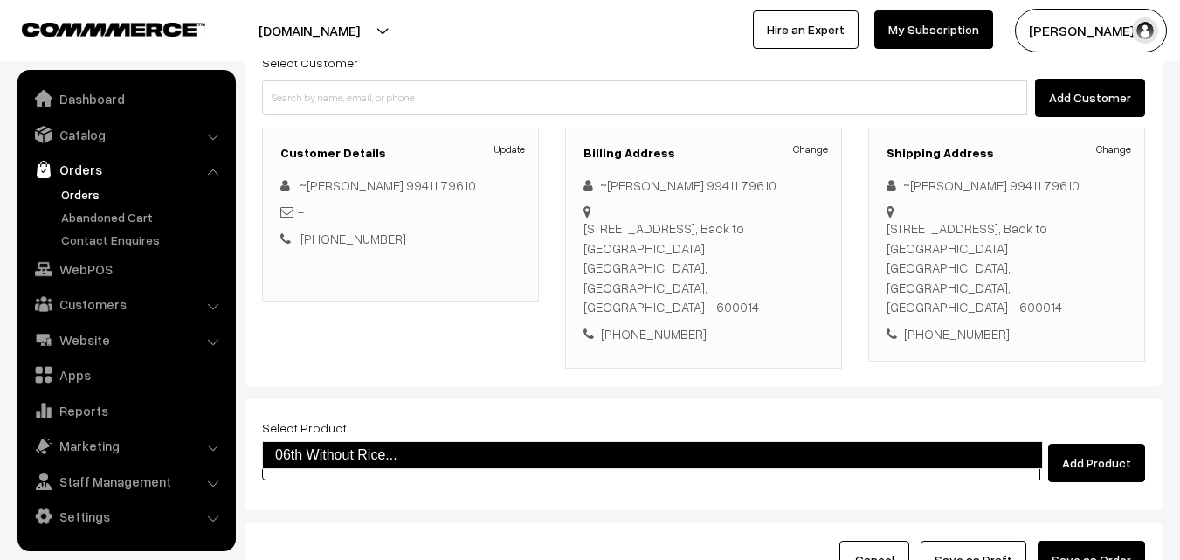
click at [361, 462] on link "06th Without Rice..." at bounding box center [652, 455] width 781 height 28
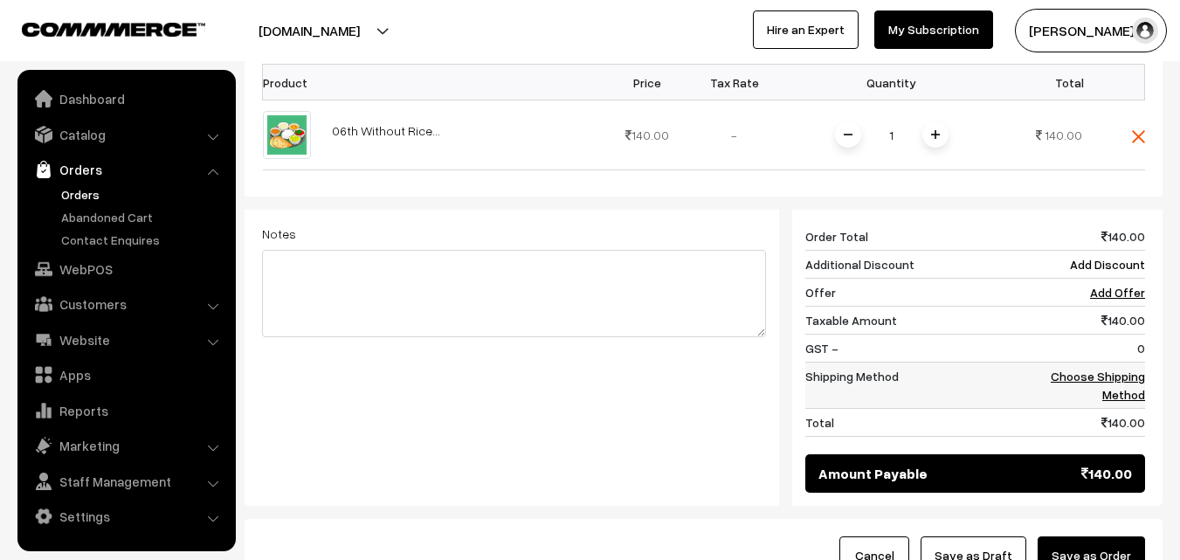
scroll to position [612, 0]
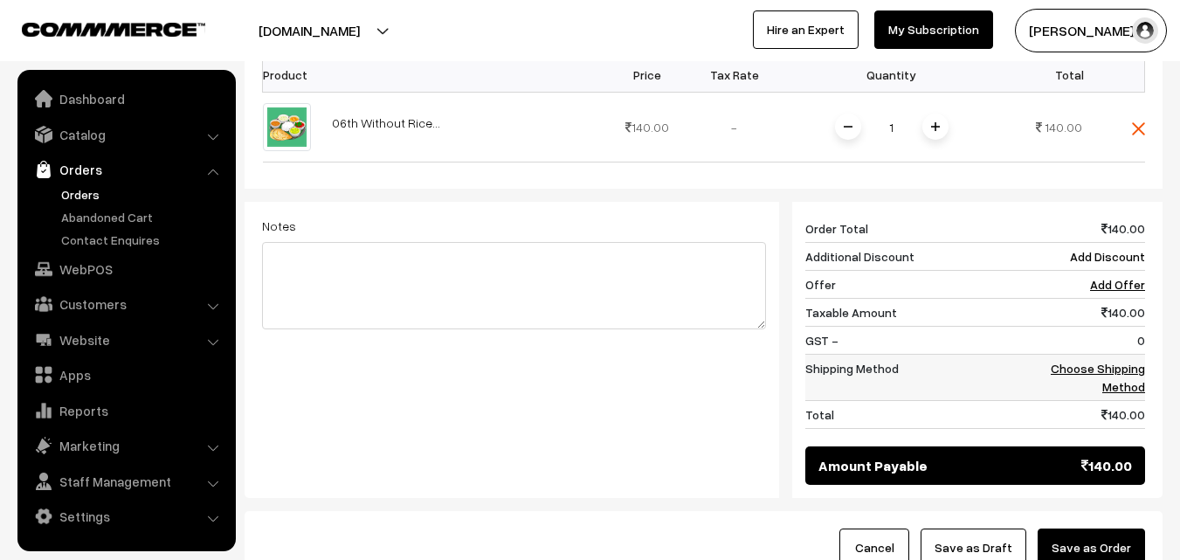
click at [1133, 361] on link "Choose Shipping Method" at bounding box center [1098, 377] width 94 height 33
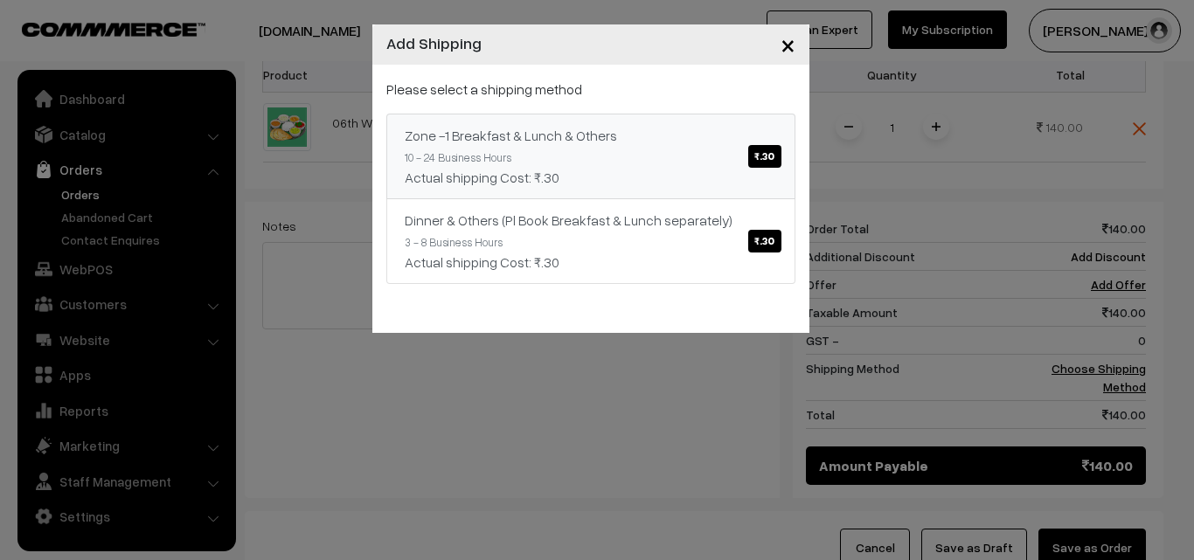
click at [646, 144] on div "Zone -1 Breakfast & Lunch & Others ₹.30" at bounding box center [591, 135] width 372 height 21
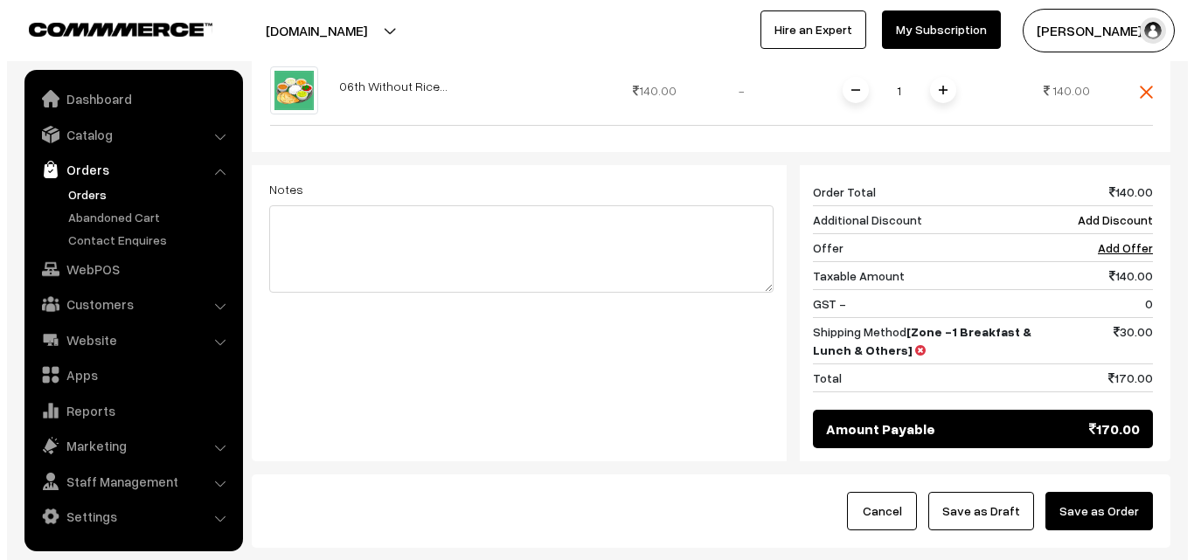
scroll to position [699, 0]
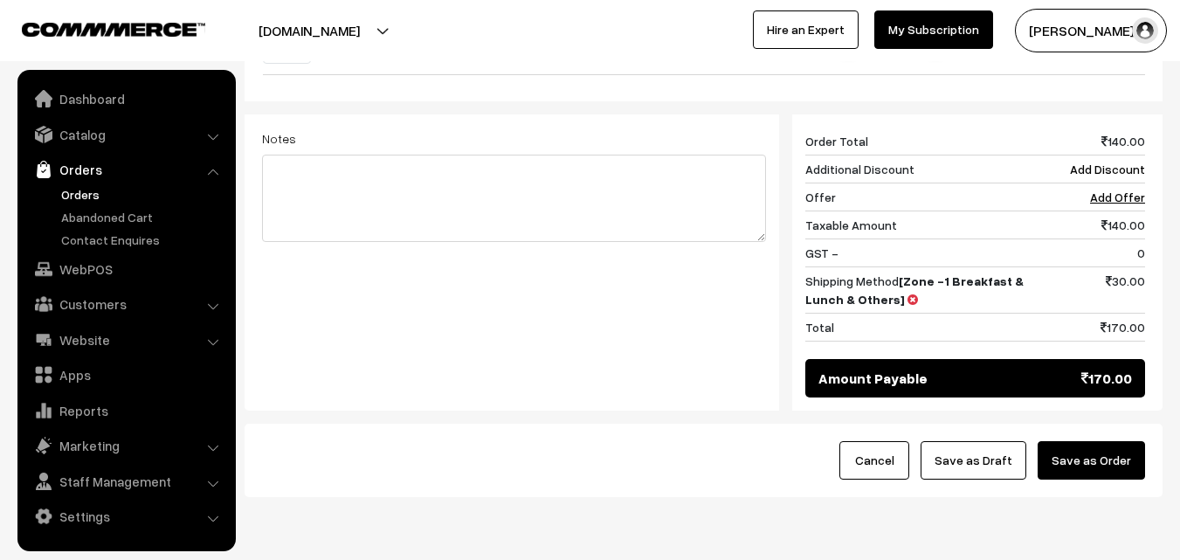
click at [1111, 441] on button "Save as Order" at bounding box center [1091, 460] width 107 height 38
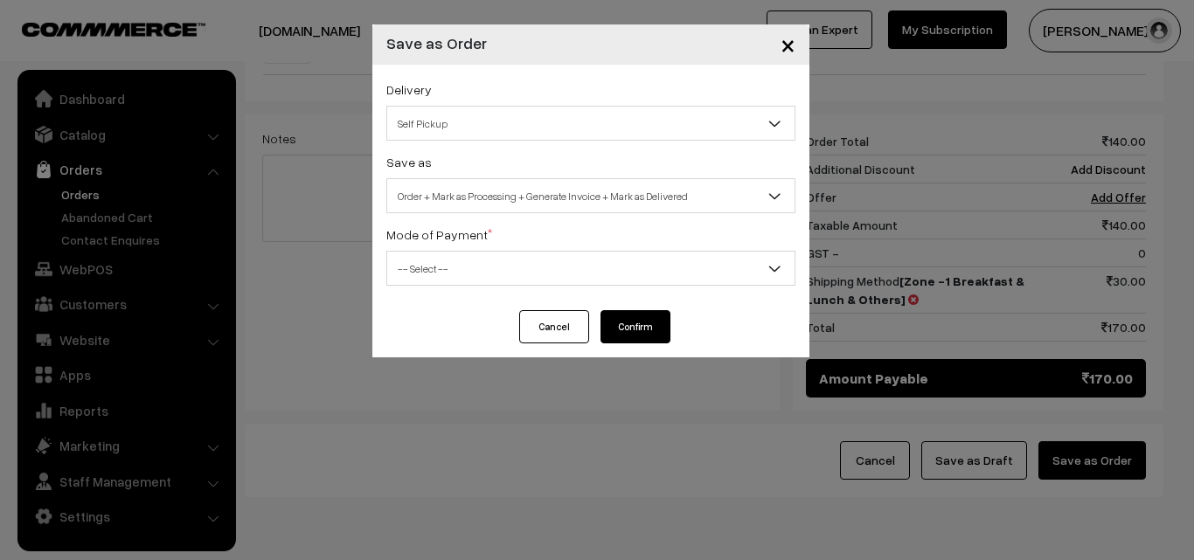
click at [557, 190] on span "Order + Mark as Processing + Generate Invoice + Mark as Delivered" at bounding box center [590, 196] width 407 height 31
select select "3"
click at [489, 293] on div "Delivery Self Pickup Zone -1 Breakfast & Lunch & Others (₹30) (10 - 24 Business…" at bounding box center [590, 188] width 437 height 246
click at [492, 271] on span "-- Select --" at bounding box center [590, 268] width 407 height 31
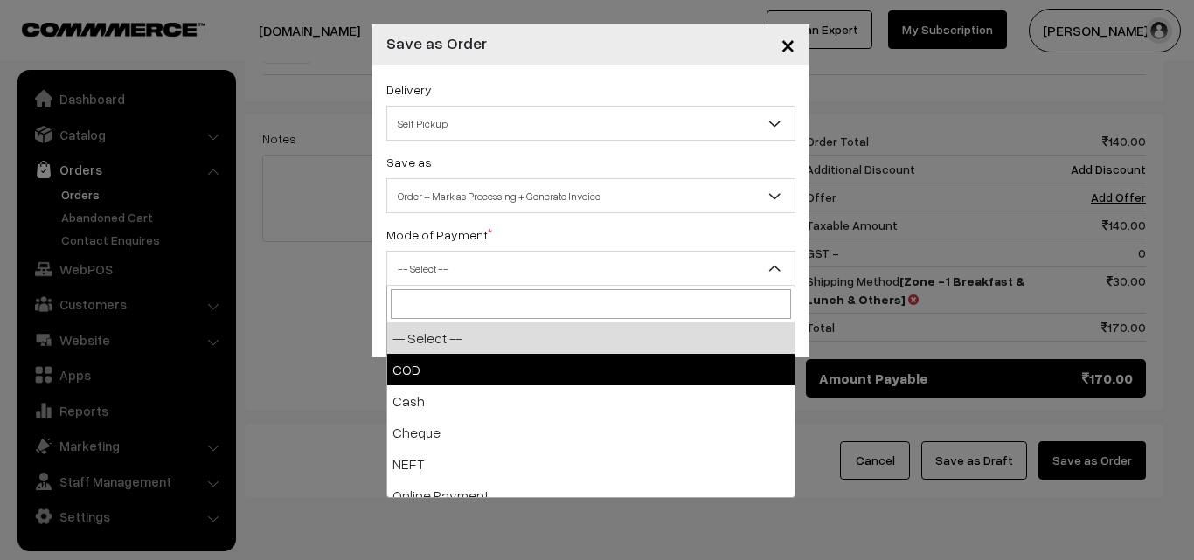
select select "1"
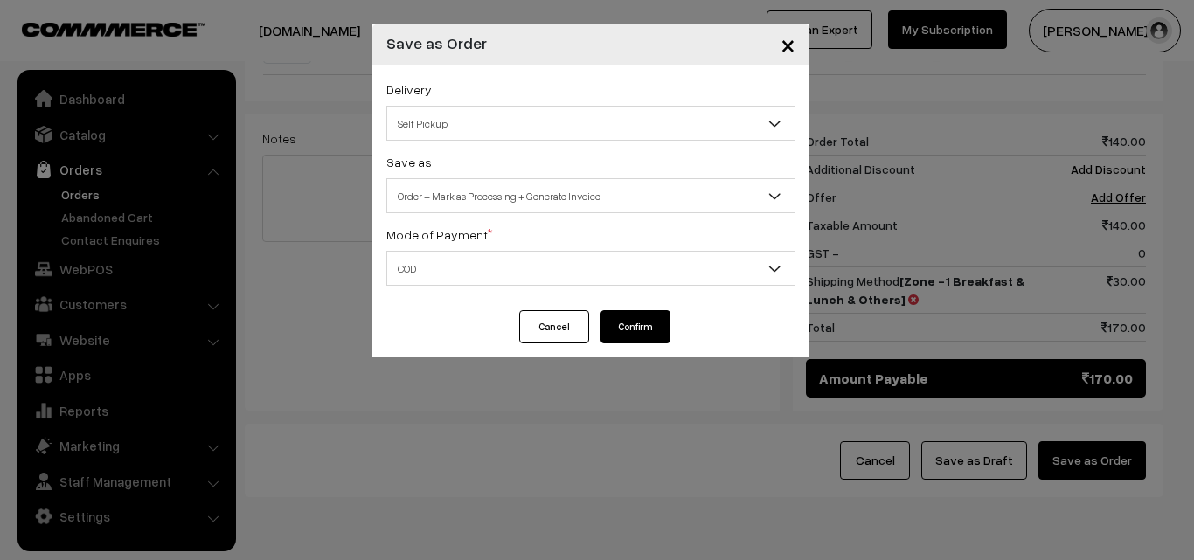
click at [624, 329] on button "Confirm" at bounding box center [635, 326] width 70 height 33
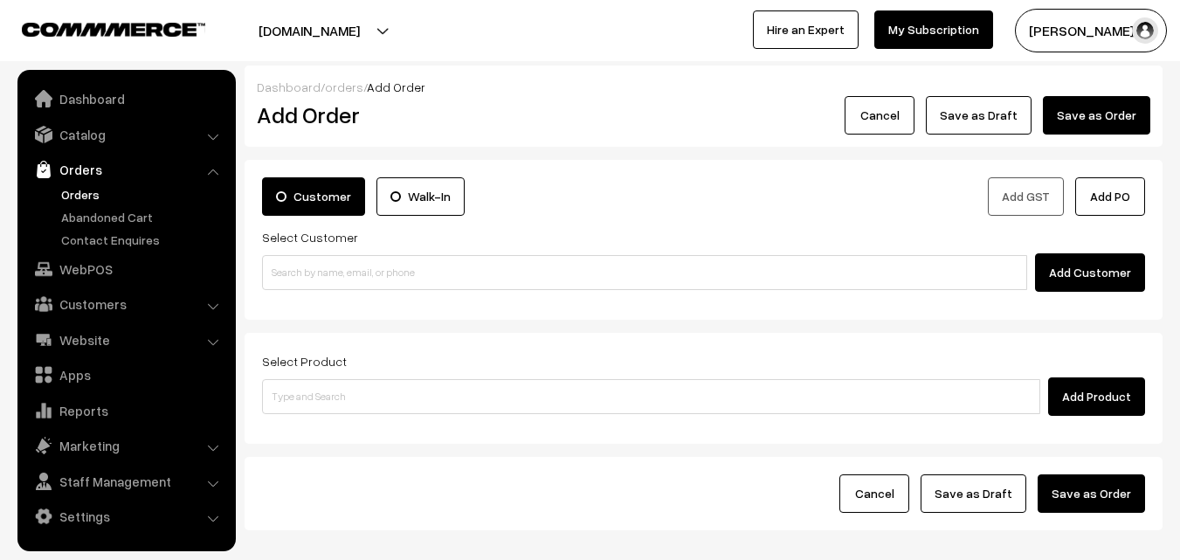
click at [88, 193] on link "Orders" at bounding box center [143, 194] width 173 height 18
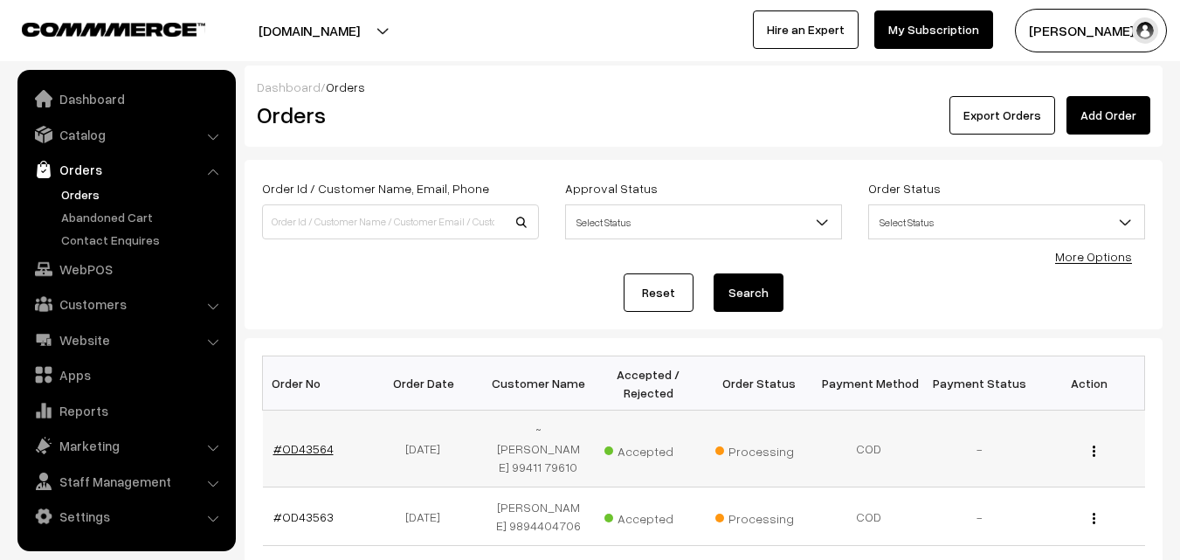
click at [315, 450] on link "#OD43564" at bounding box center [303, 448] width 60 height 15
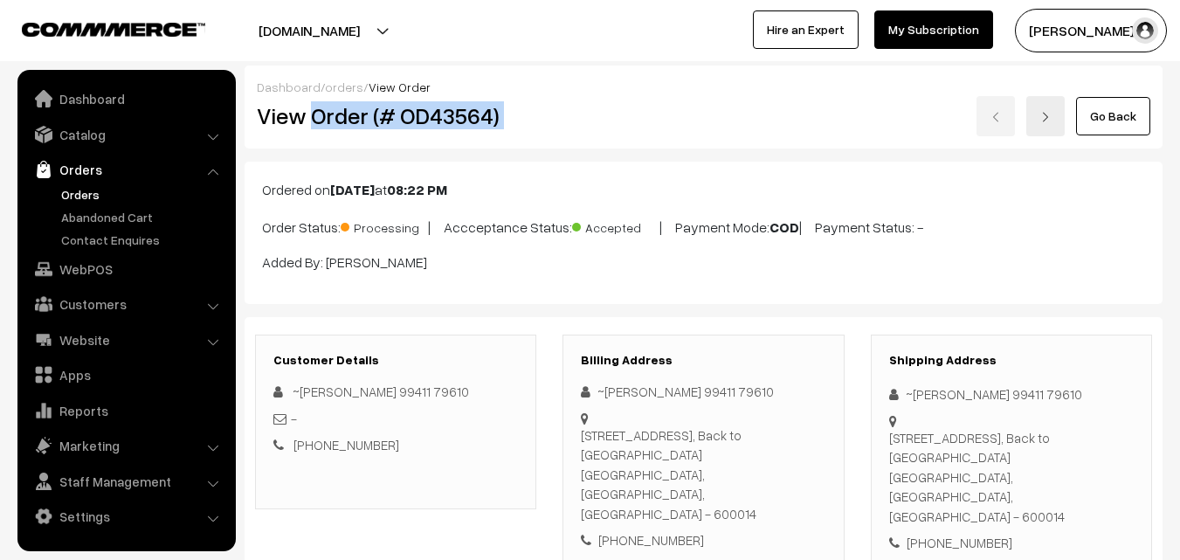
drag, startPoint x: 314, startPoint y: 123, endPoint x: 566, endPoint y: 129, distance: 252.6
click at [566, 129] on div "View Order (# OD43564) Go Back" at bounding box center [704, 116] width 920 height 40
copy div "Order (# OD43564)"
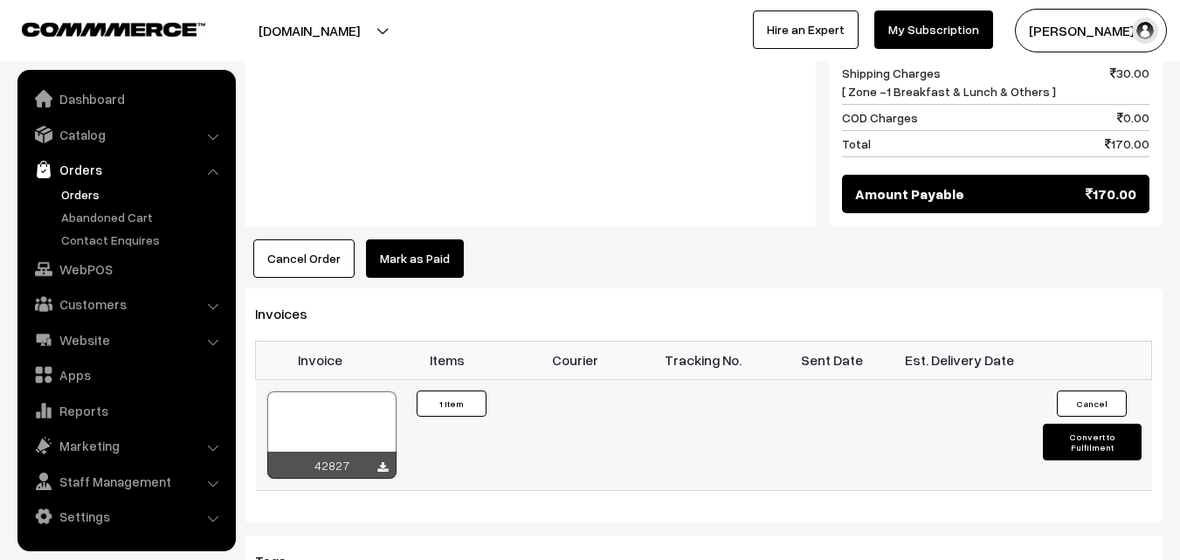
scroll to position [961, 0]
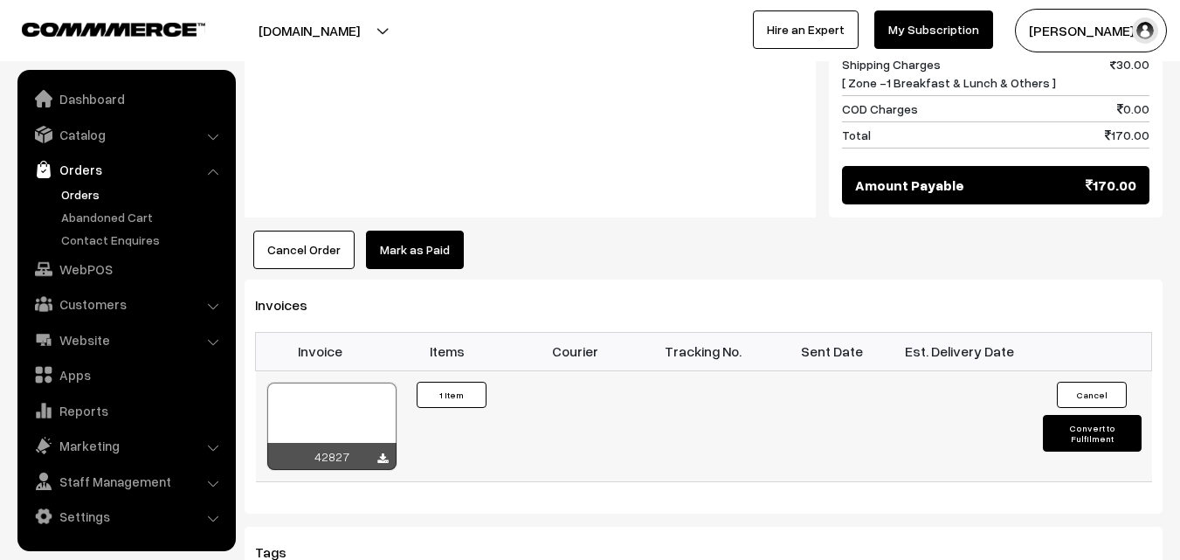
click at [345, 383] on div at bounding box center [331, 426] width 129 height 87
click at [114, 266] on link "WebPOS" at bounding box center [126, 268] width 208 height 31
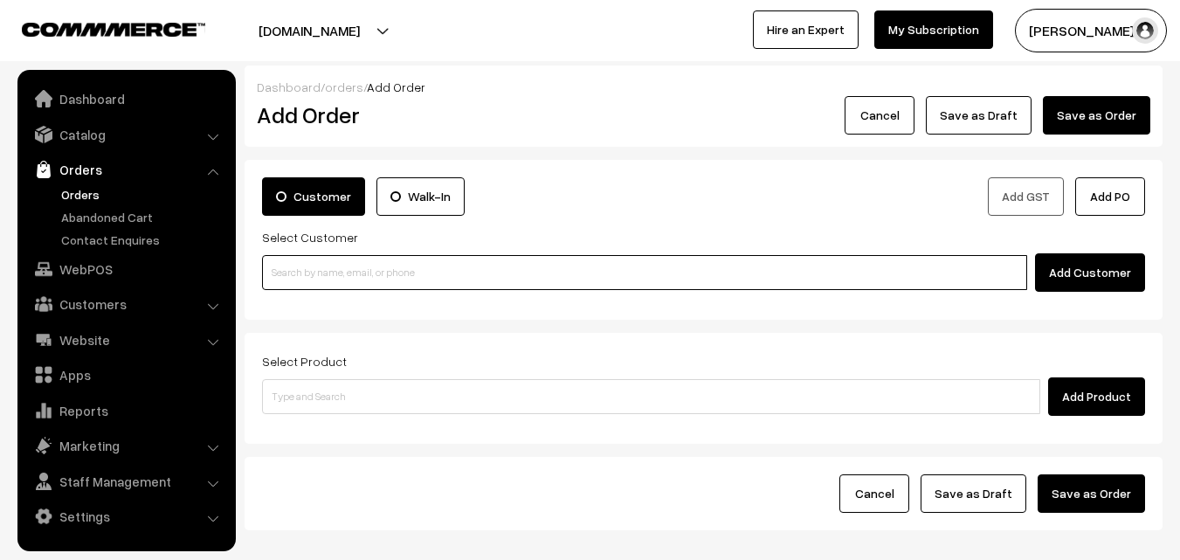
click at [391, 269] on input at bounding box center [644, 272] width 765 height 35
paste input "99416 78072"
click at [316, 274] on input "99416 78072" at bounding box center [644, 272] width 765 height 35
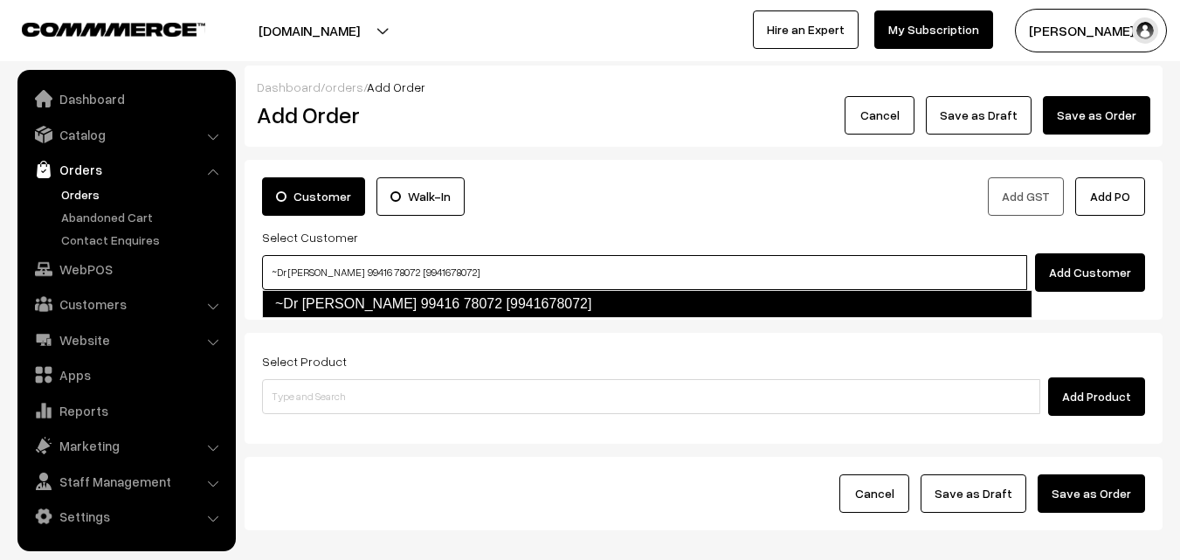
type input "~Dr R Srivathsan 99416 78072 [9941678072]"
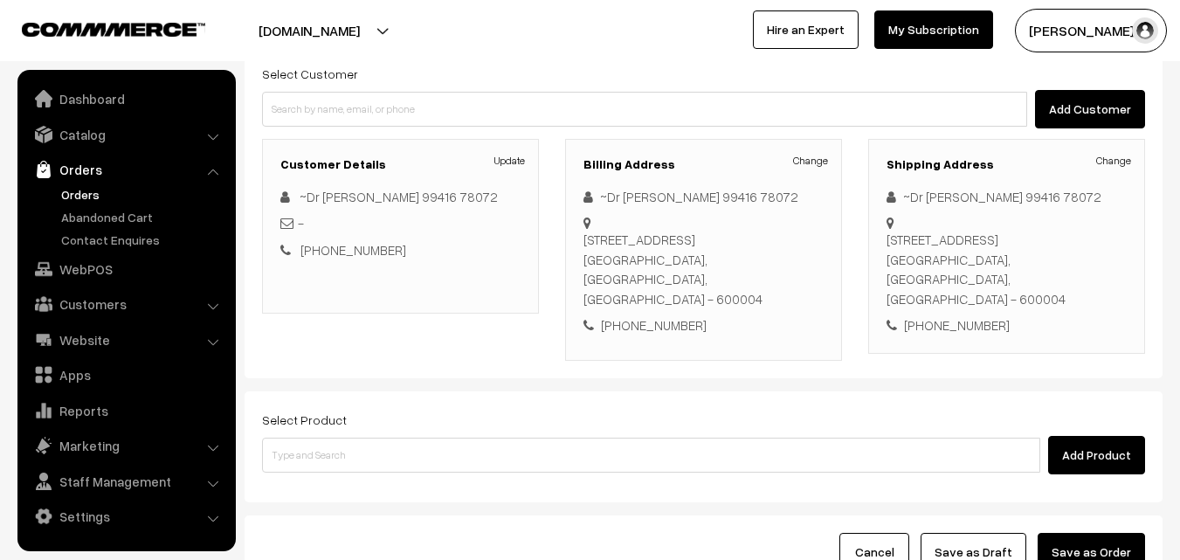
scroll to position [175, 0]
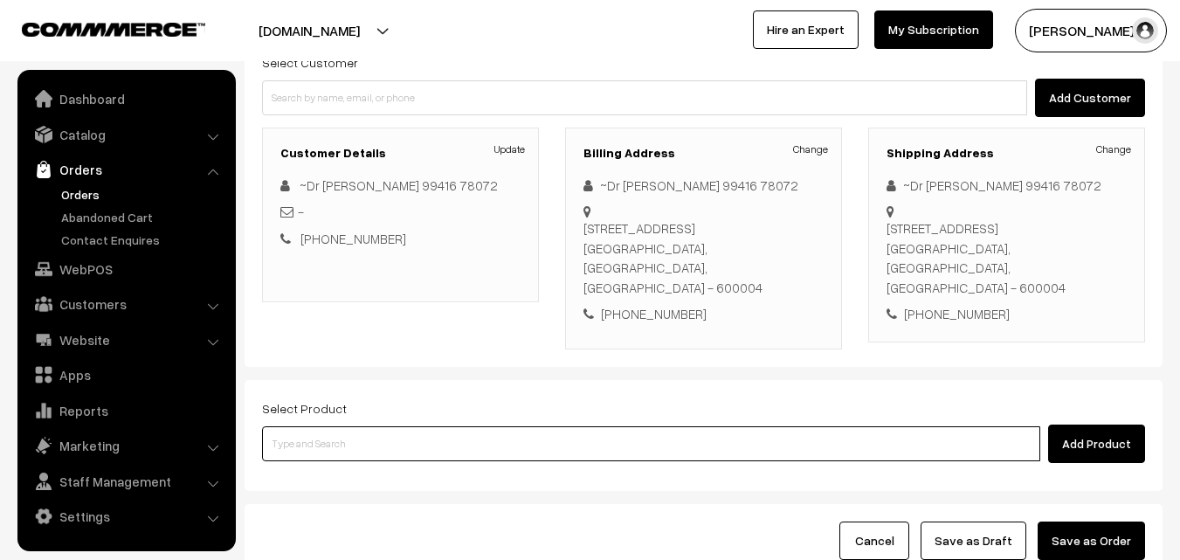
click at [408, 439] on input at bounding box center [651, 443] width 778 height 35
click at [408, 430] on input at bounding box center [651, 443] width 778 height 35
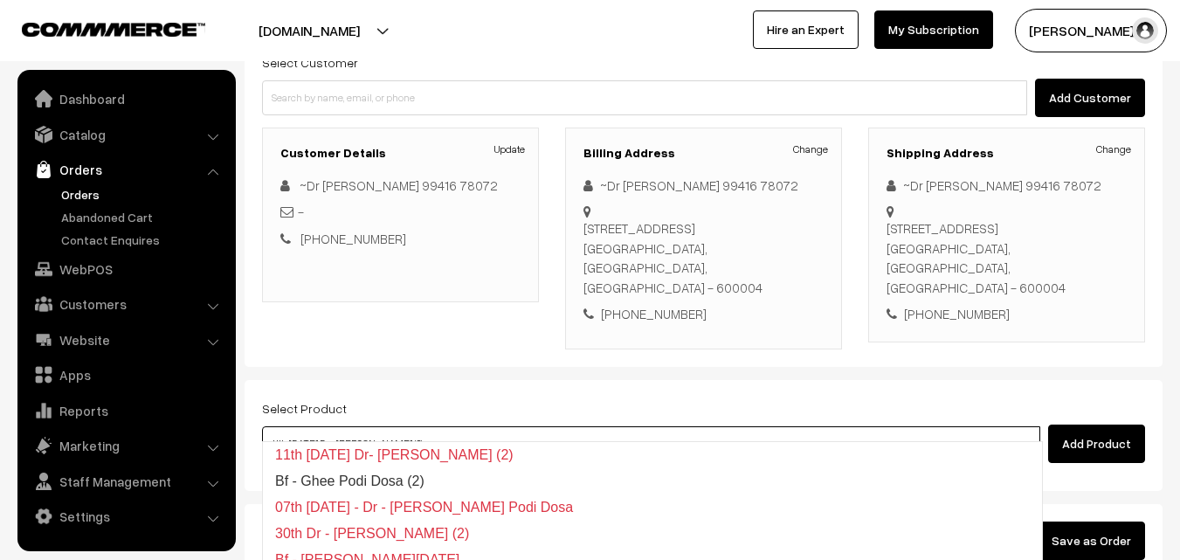
type input "Bf - Ghee Podi Dosa (2)"
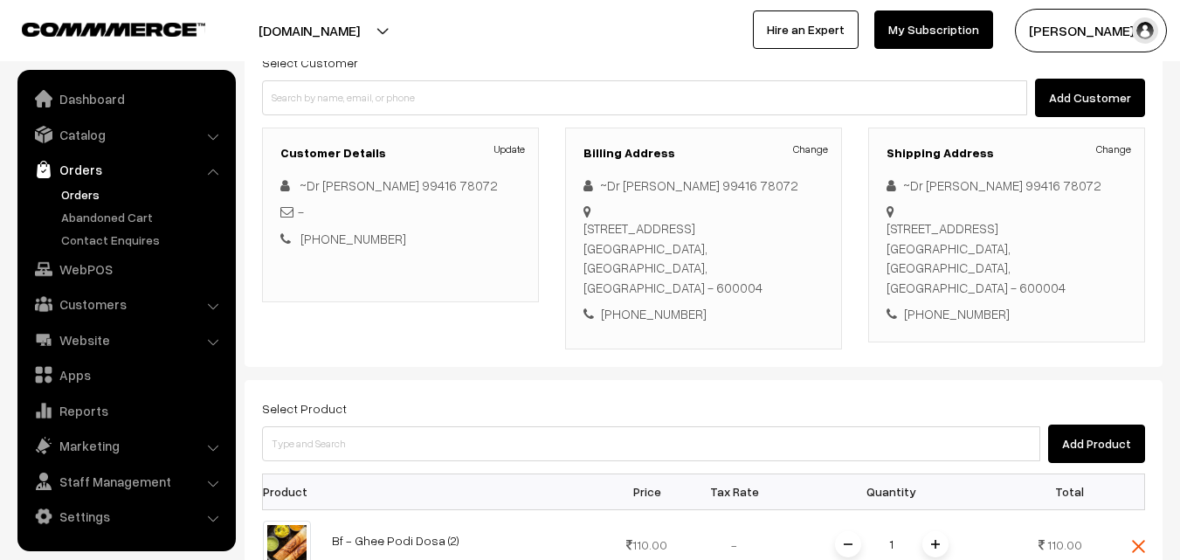
scroll to position [349, 0]
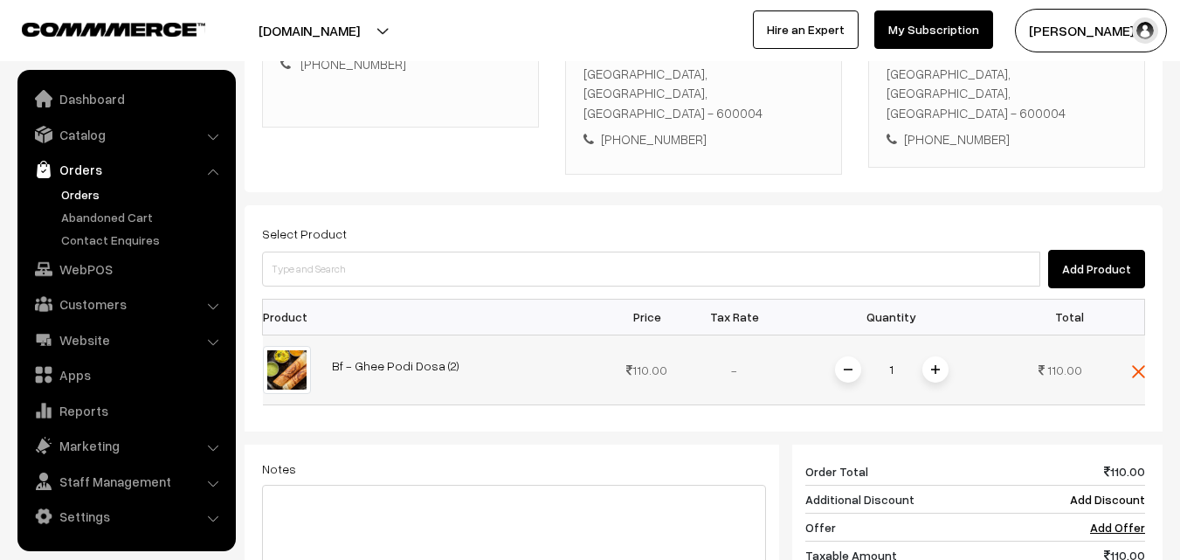
click at [936, 365] on img at bounding box center [935, 369] width 9 height 9
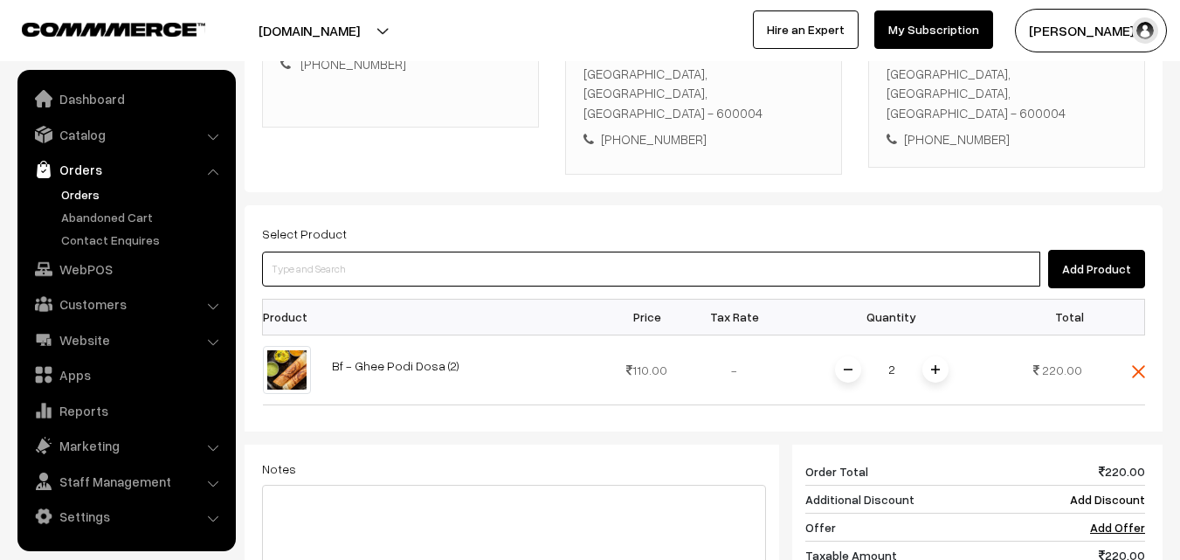
click at [892, 257] on input at bounding box center [651, 269] width 778 height 35
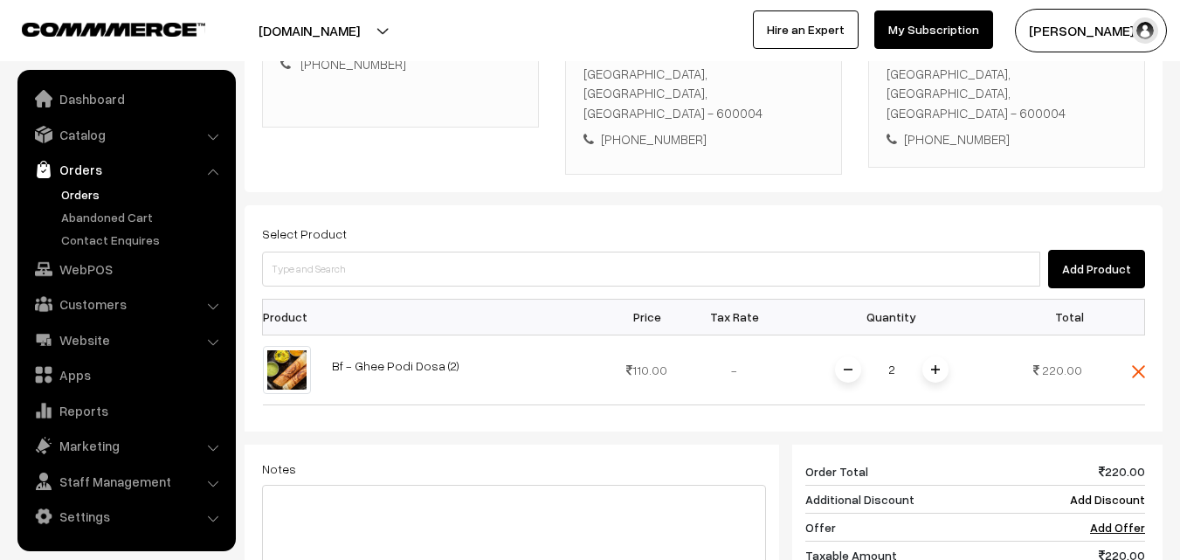
click at [379, 223] on div "Select Product Add Product" at bounding box center [703, 256] width 883 height 66
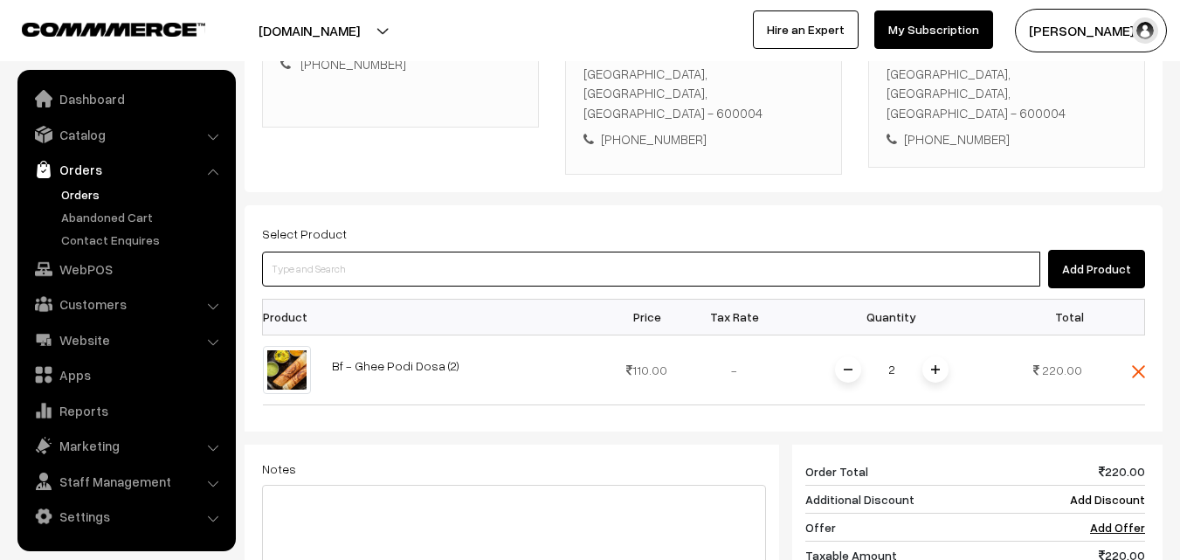
click at [365, 252] on input at bounding box center [651, 269] width 778 height 35
paste input "06th With Rice"
type input "06th With Rice"
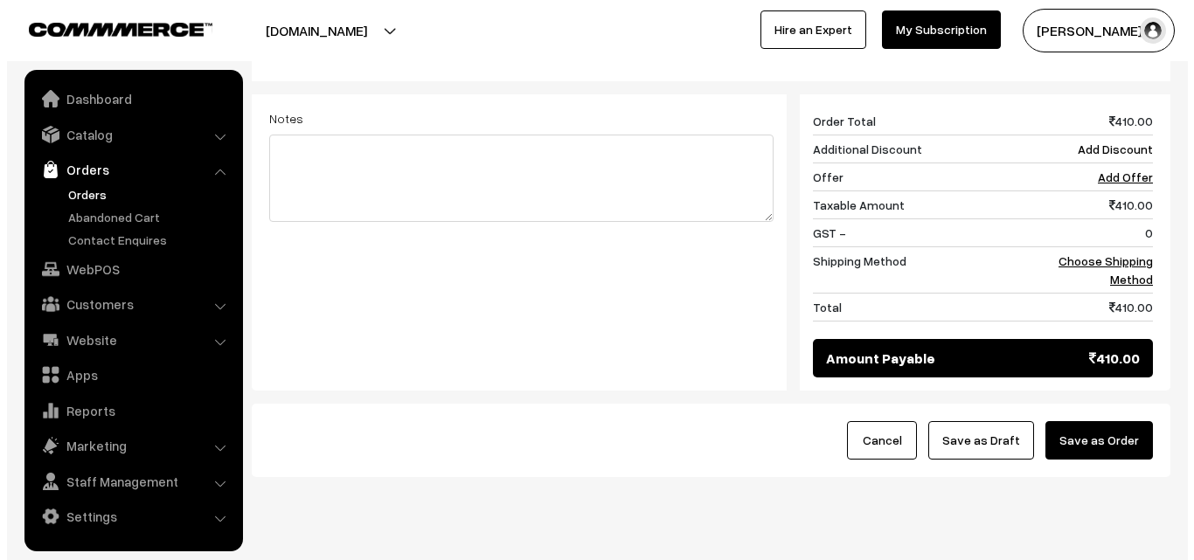
scroll to position [786, 0]
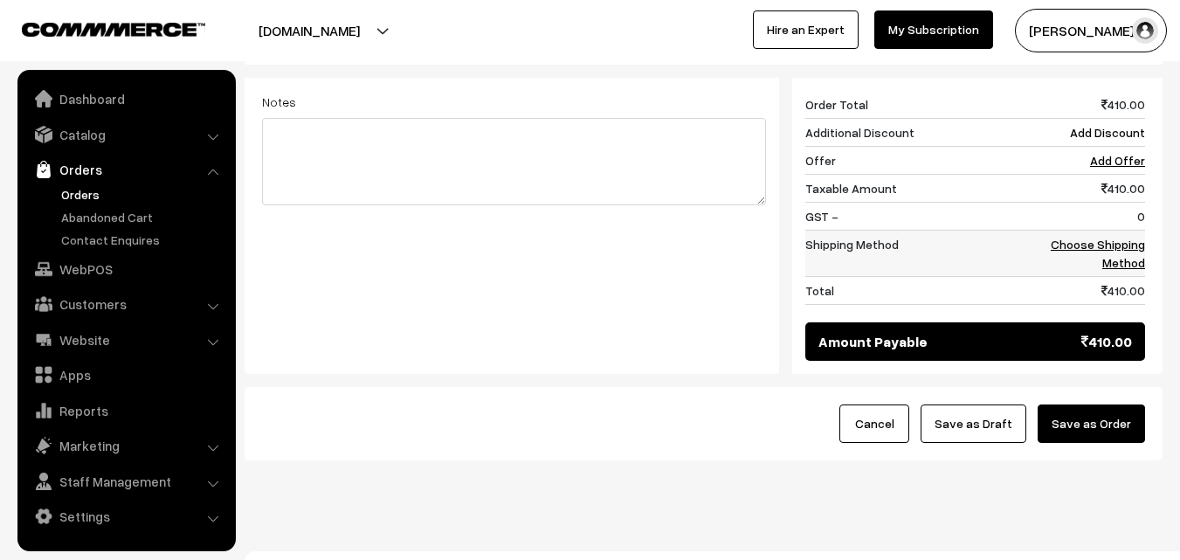
click at [1109, 237] on link "Choose Shipping Method" at bounding box center [1098, 253] width 94 height 33
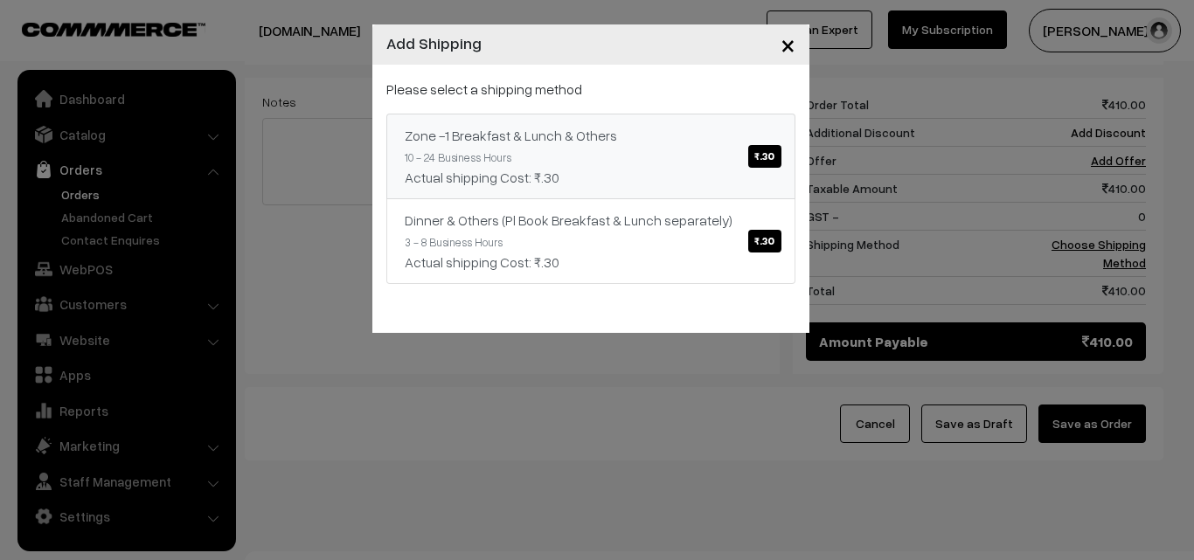
click at [637, 116] on link "Zone -1 Breakfast & Lunch & Others ₹.30 10 - 24 Business Hours Actual shipping …" at bounding box center [590, 157] width 409 height 86
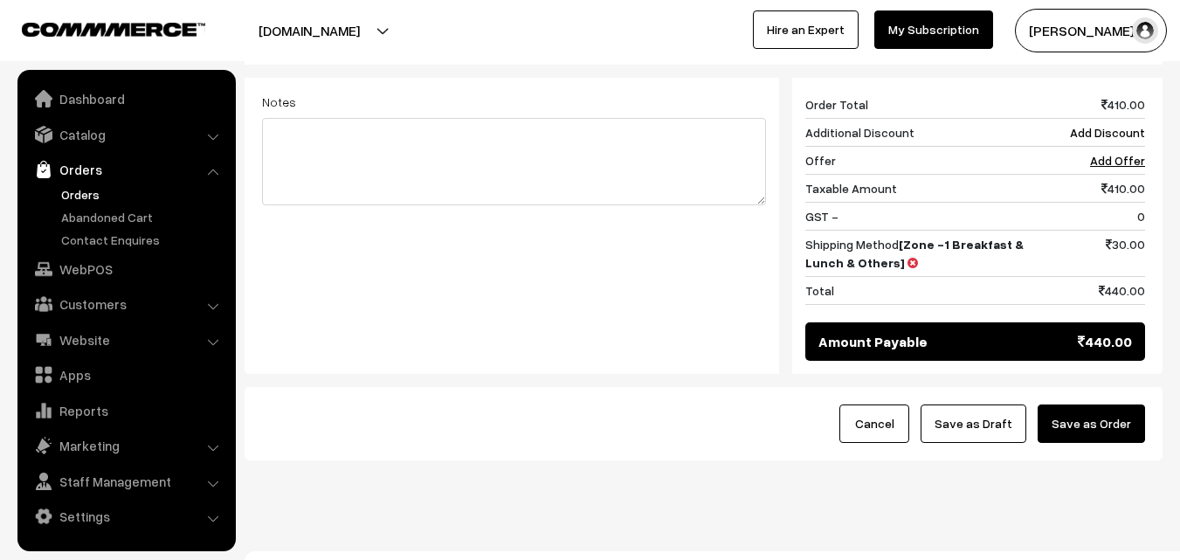
click at [1112, 405] on button "Save as Order" at bounding box center [1091, 424] width 107 height 38
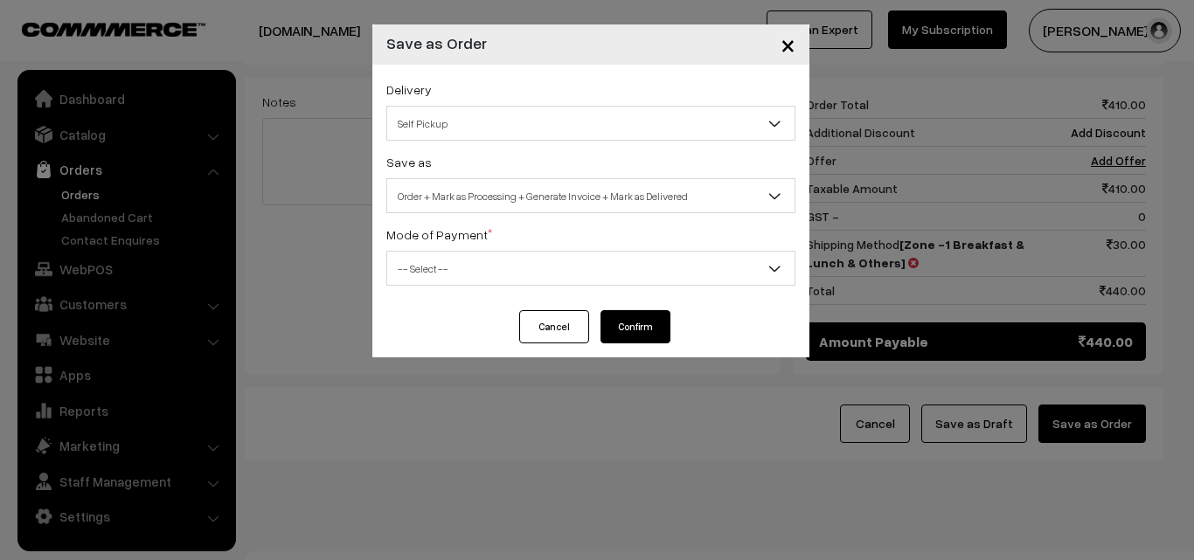
click at [574, 171] on div "Save as Order Order + Mark as Processing Order + Mark as Processing + Generate …" at bounding box center [590, 182] width 409 height 62
click at [553, 203] on span "Order + Mark as Processing + Generate Invoice + Mark as Delivered" at bounding box center [590, 196] width 407 height 31
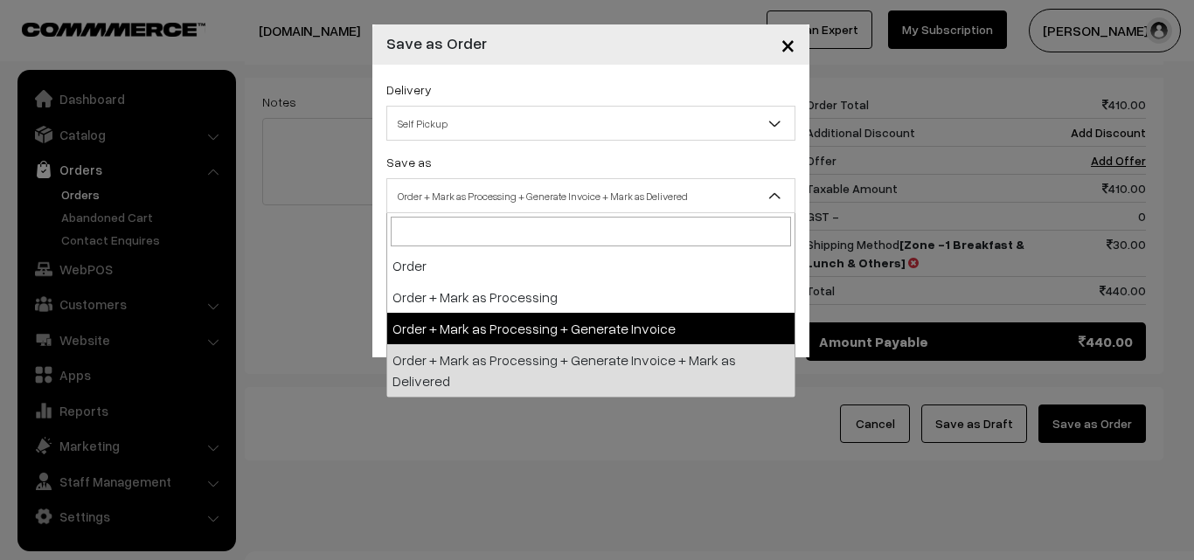
drag, startPoint x: 502, startPoint y: 340, endPoint x: 502, endPoint y: 322, distance: 18.3
select select "3"
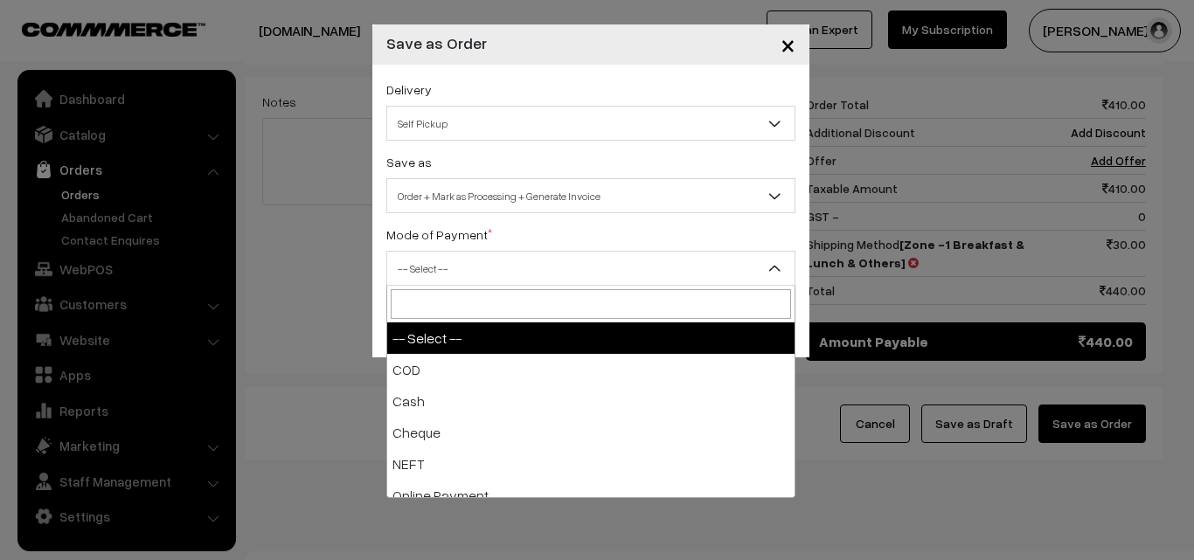
click at [495, 256] on span "-- Select --" at bounding box center [590, 268] width 407 height 31
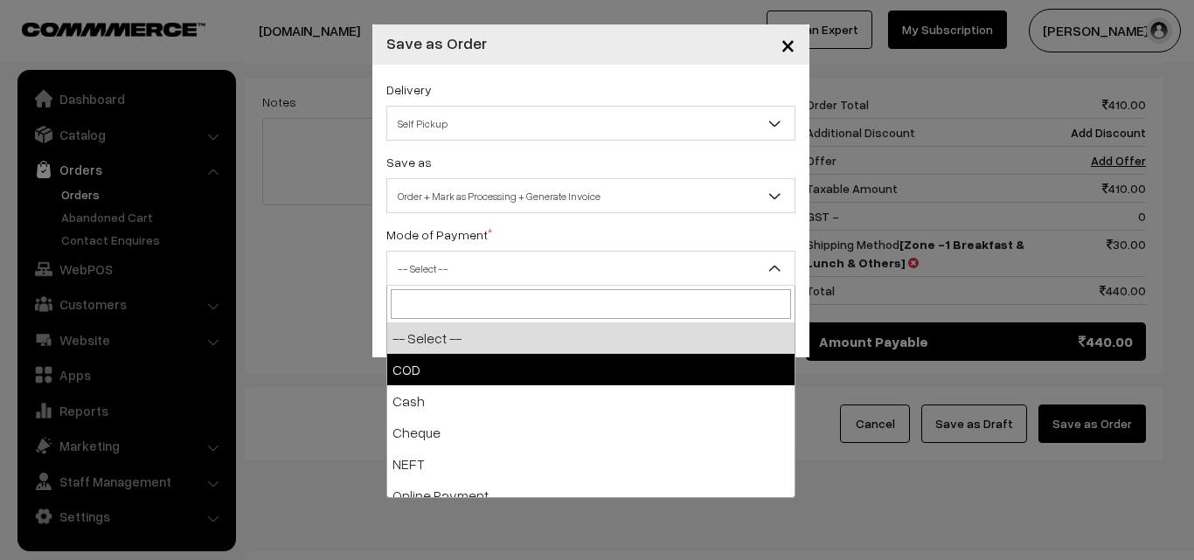
select select "1"
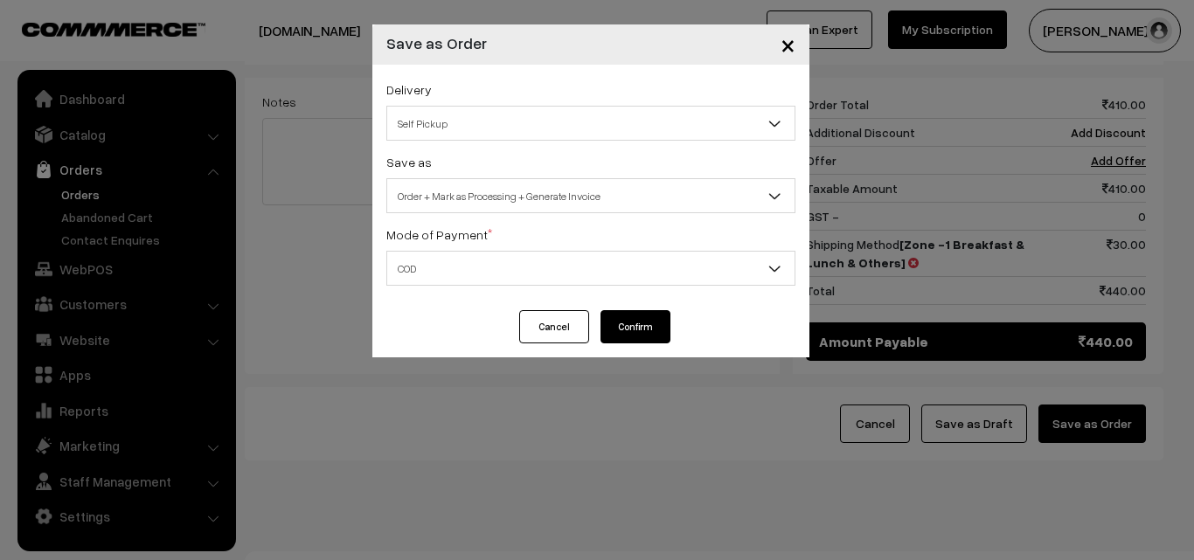
click at [642, 331] on button "Confirm" at bounding box center [635, 326] width 70 height 33
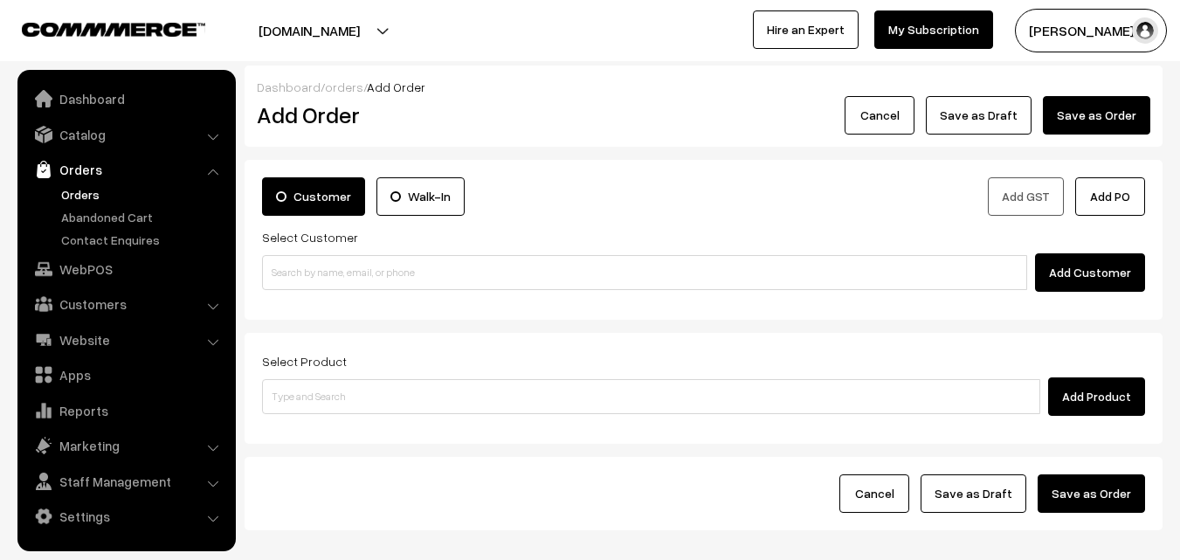
click at [72, 197] on link "Orders" at bounding box center [143, 194] width 173 height 18
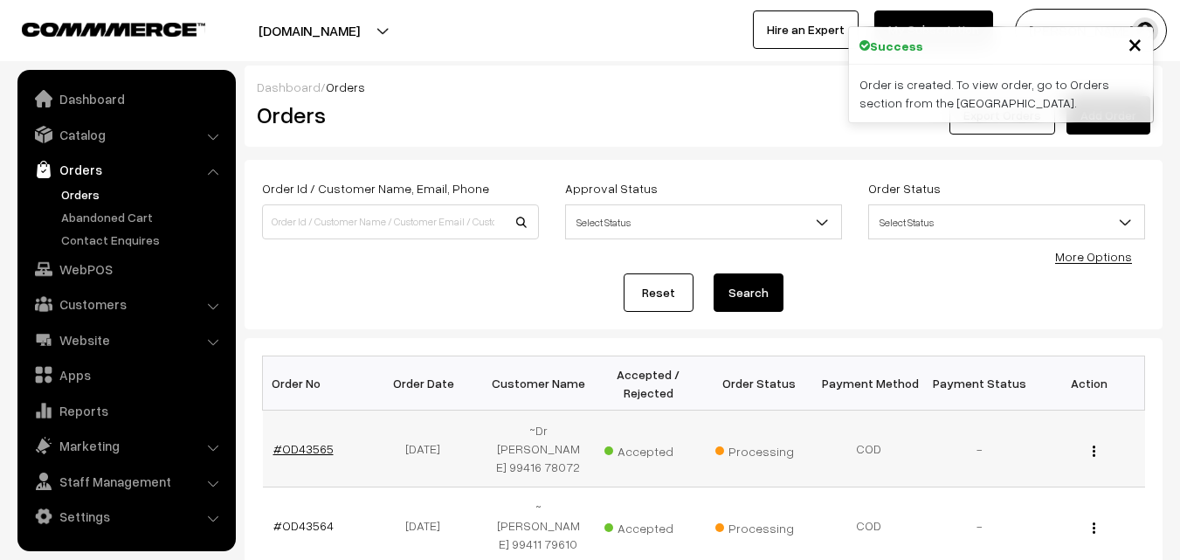
click at [313, 441] on link "#OD43565" at bounding box center [303, 448] width 60 height 15
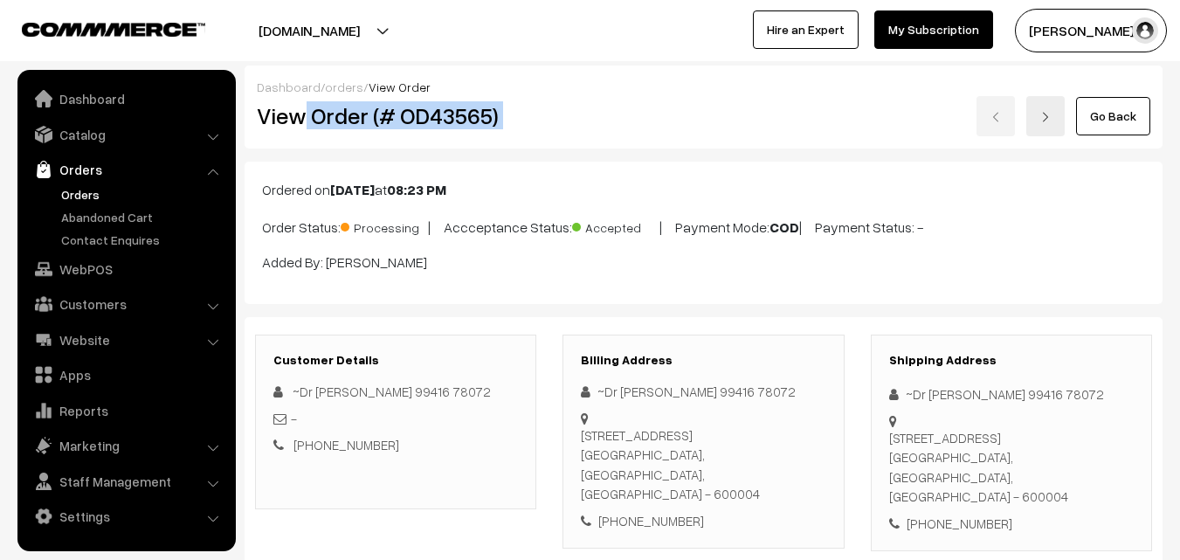
click at [582, 119] on div "View Order (# OD43565) Go Back" at bounding box center [704, 116] width 920 height 40
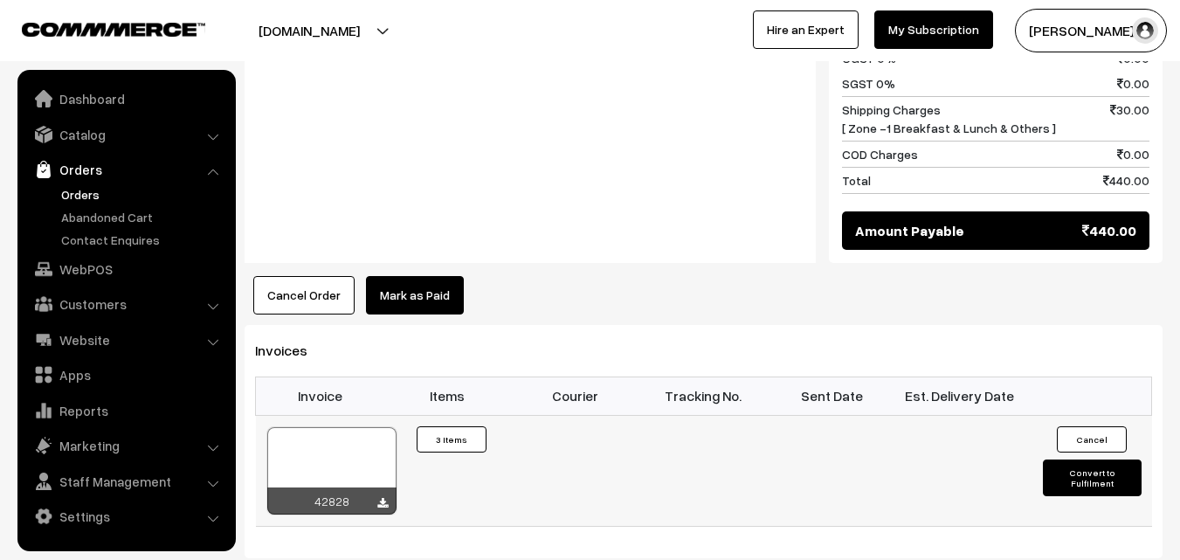
scroll to position [1048, 0]
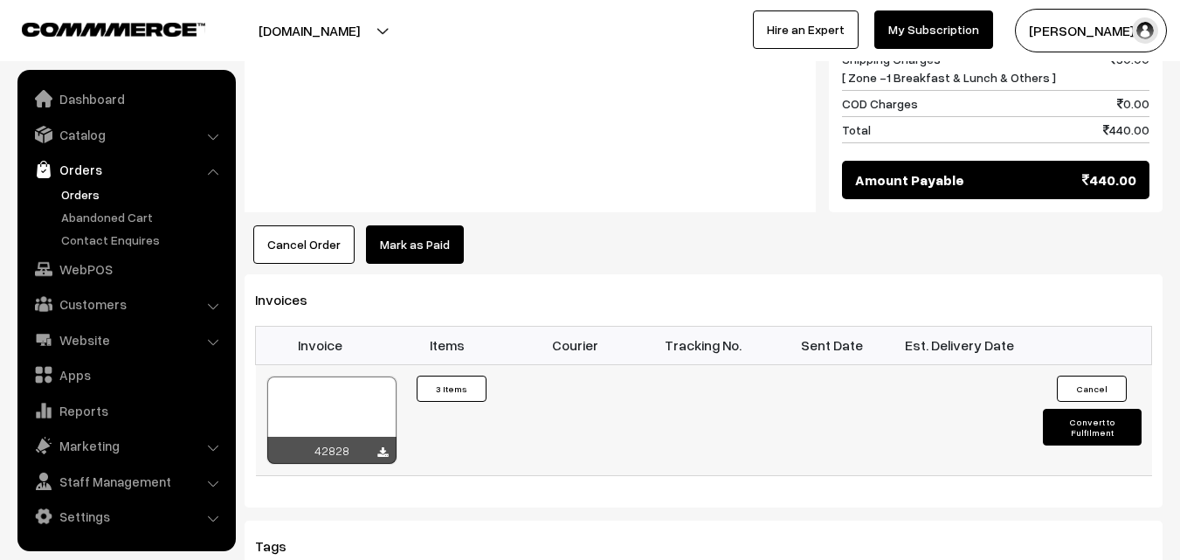
drag, startPoint x: 345, startPoint y: 345, endPoint x: 346, endPoint y: 360, distance: 14.9
click at [346, 364] on td "42828" at bounding box center [320, 419] width 128 height 111
click at [343, 387] on div at bounding box center [331, 420] width 129 height 87
click at [115, 274] on link "WebPOS" at bounding box center [126, 268] width 208 height 31
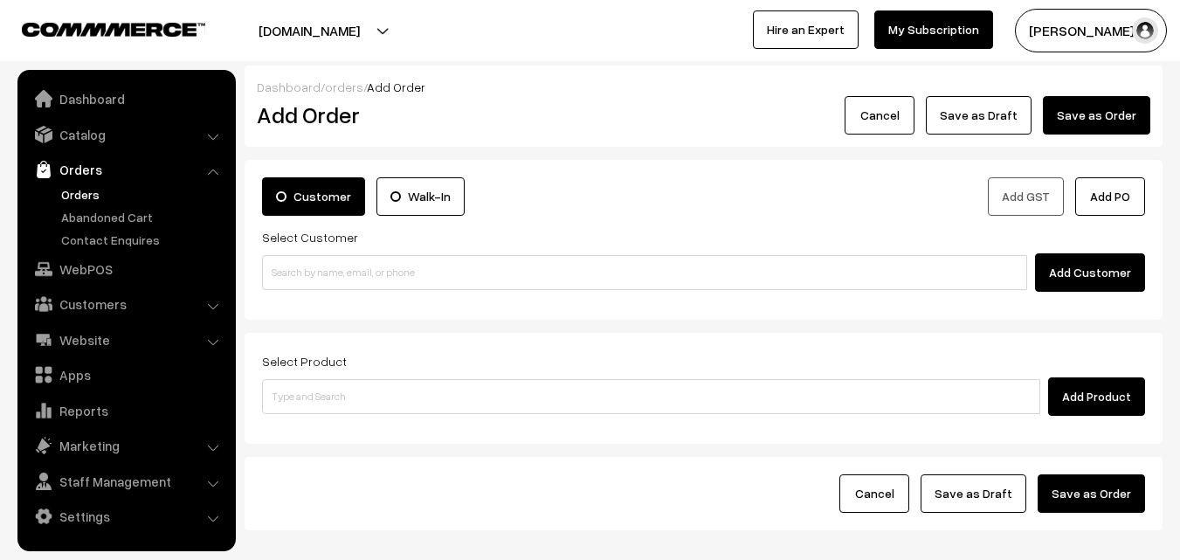
click at [350, 293] on div "Customer Walk-In Add GST Add PO Select Customer Add Customer" at bounding box center [704, 240] width 918 height 160
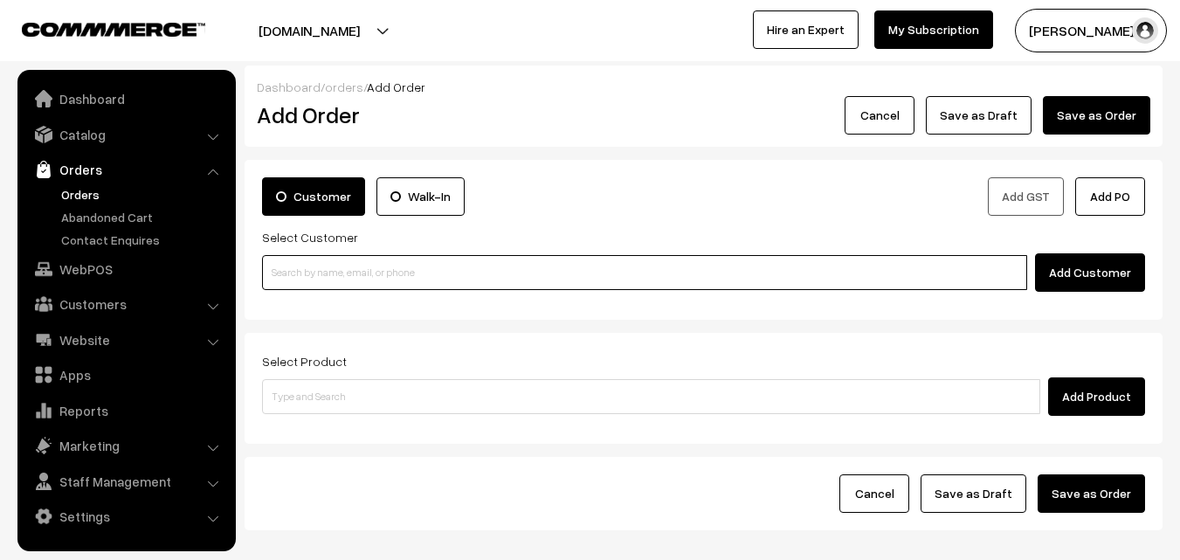
click at [322, 275] on input at bounding box center [644, 272] width 765 height 35
paste input "98844 61761"
click at [312, 271] on input "98844 61761" at bounding box center [644, 272] width 765 height 35
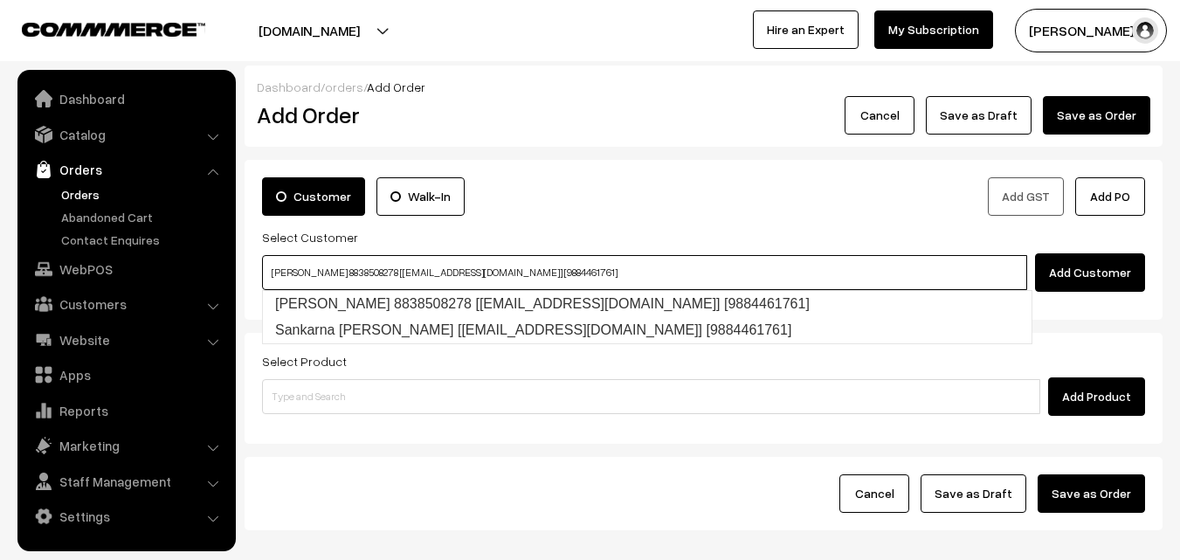
type input "Sankaran pillai 8838508278 [test14@gmail.com] [9884461761]"
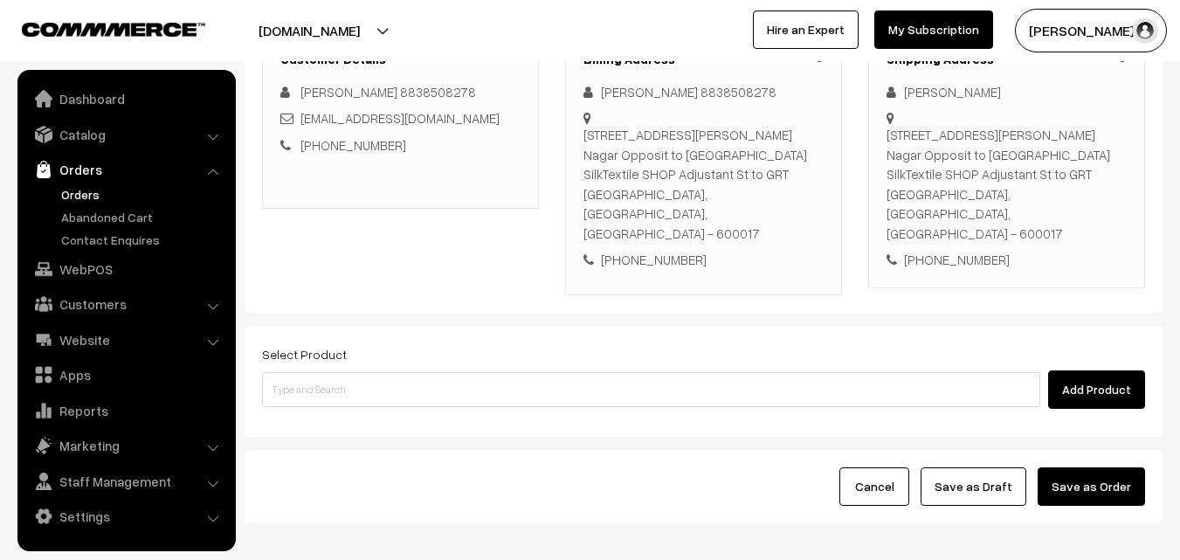
scroll to position [319, 0]
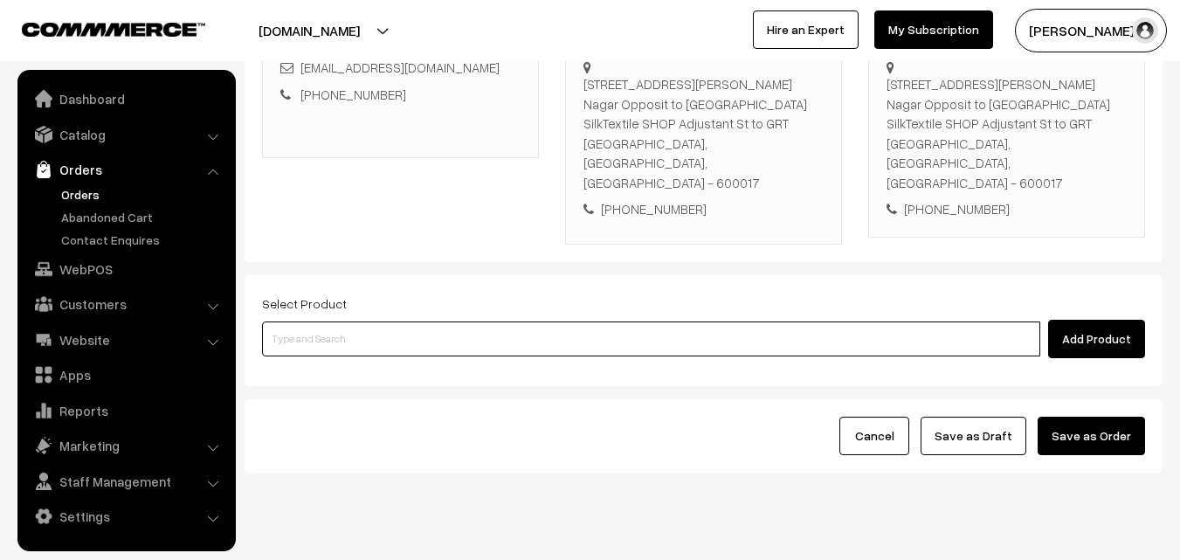
click at [527, 322] on input at bounding box center [651, 339] width 778 height 35
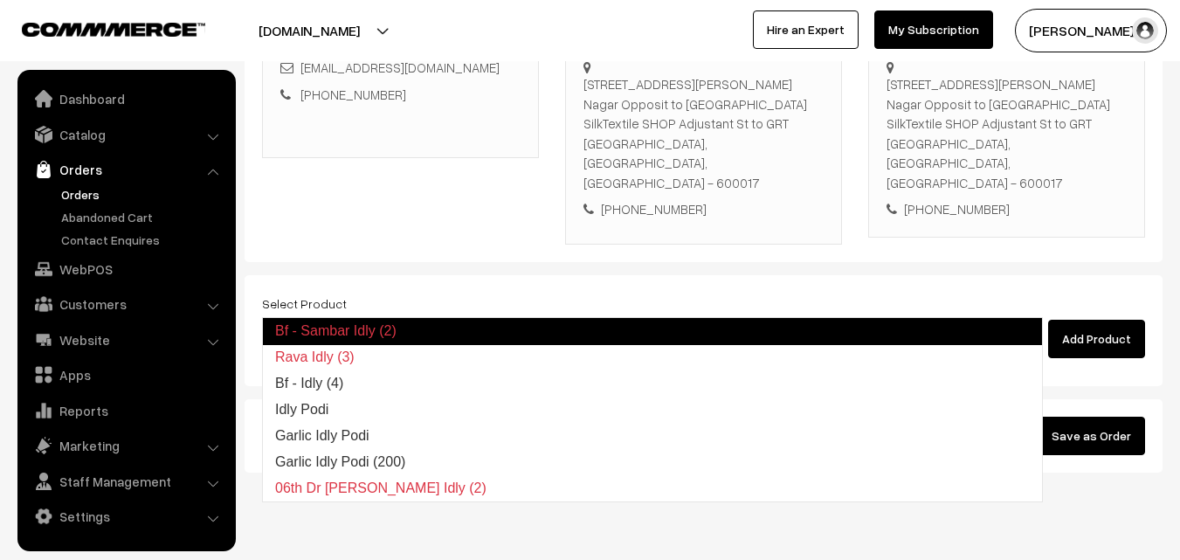
type input "Bf - Idly (4)"
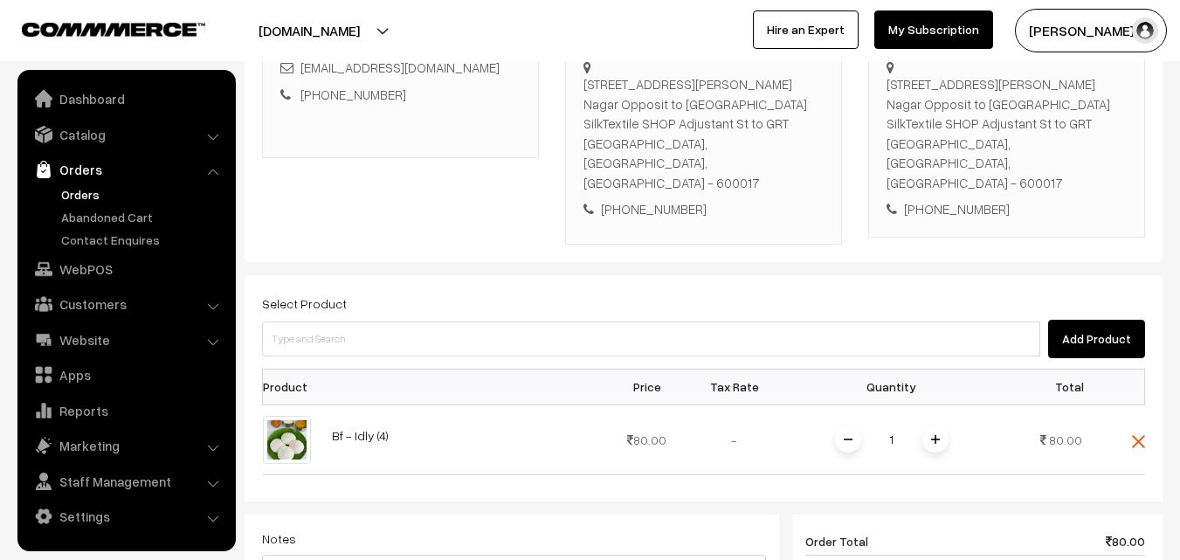
click at [944, 426] on span at bounding box center [936, 439] width 26 height 26
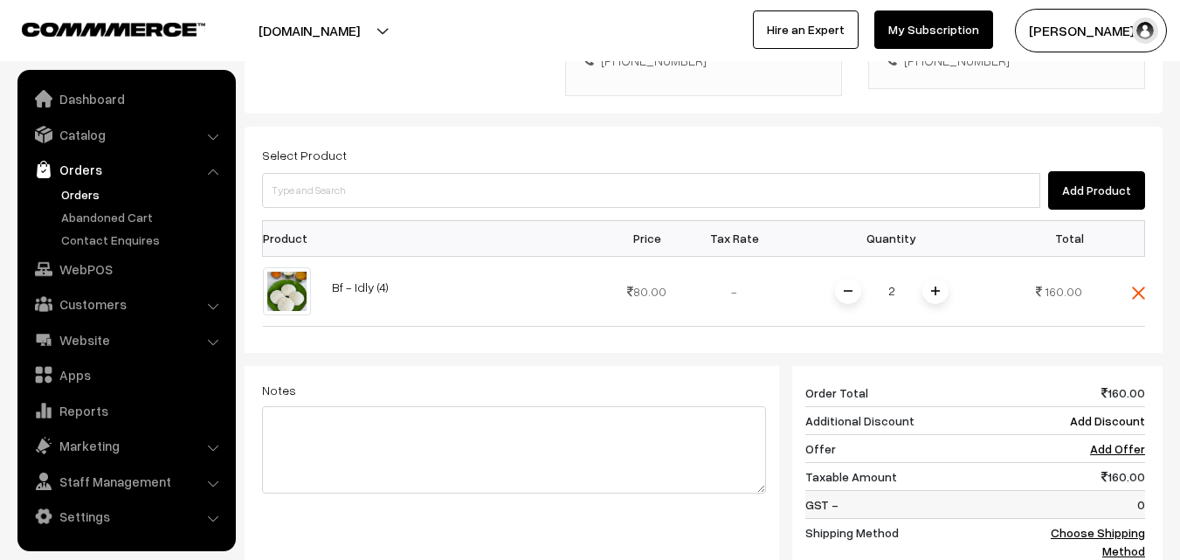
scroll to position [494, 0]
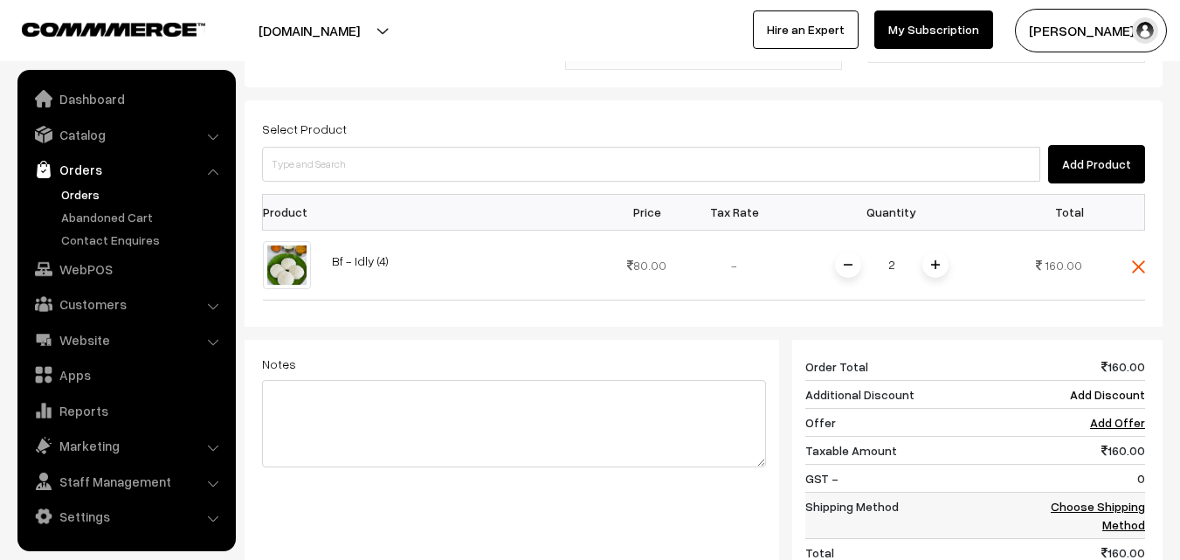
click at [1133, 499] on link "Choose Shipping Method" at bounding box center [1098, 515] width 94 height 33
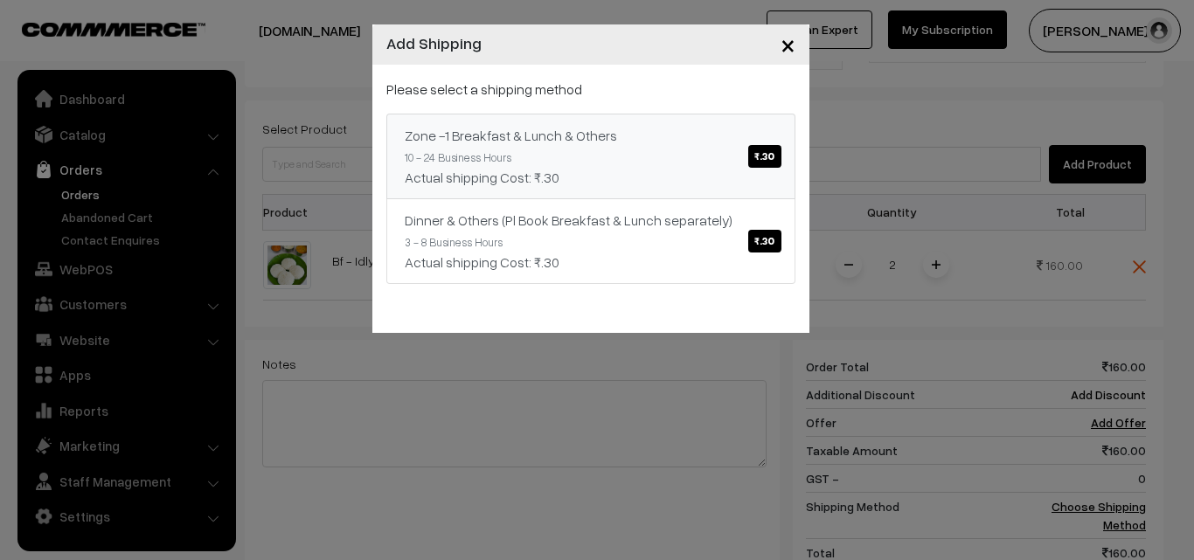
click at [639, 110] on div "Please select a shipping method Zone -1 Breakfast & Lunch & Others ₹.30 10 - 24…" at bounding box center [590, 181] width 409 height 205
click at [655, 170] on div "Actual shipping Cost: ₹.30" at bounding box center [591, 177] width 372 height 21
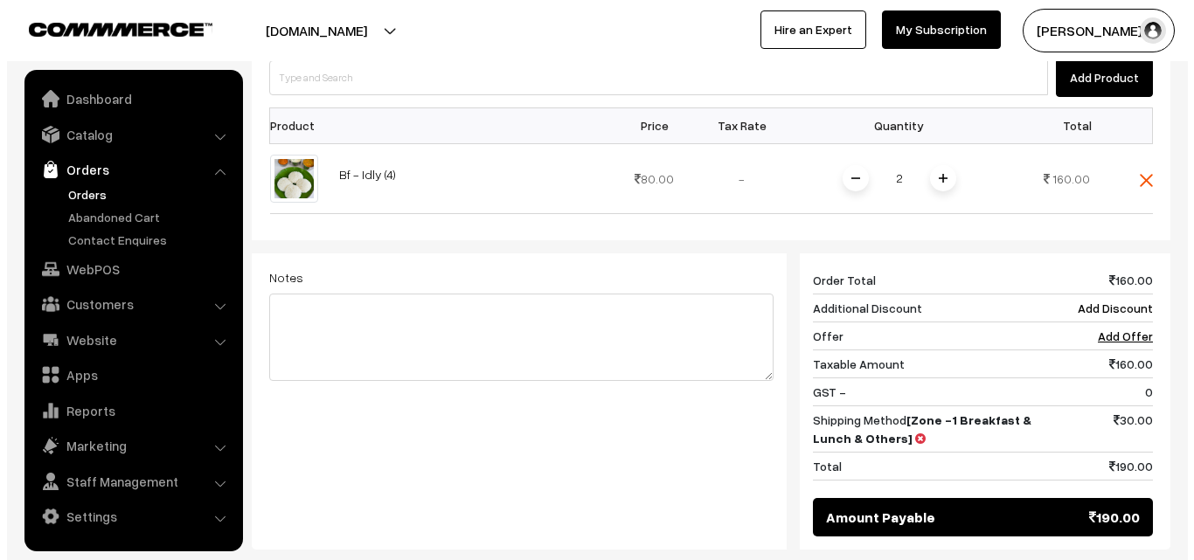
scroll to position [744, 0]
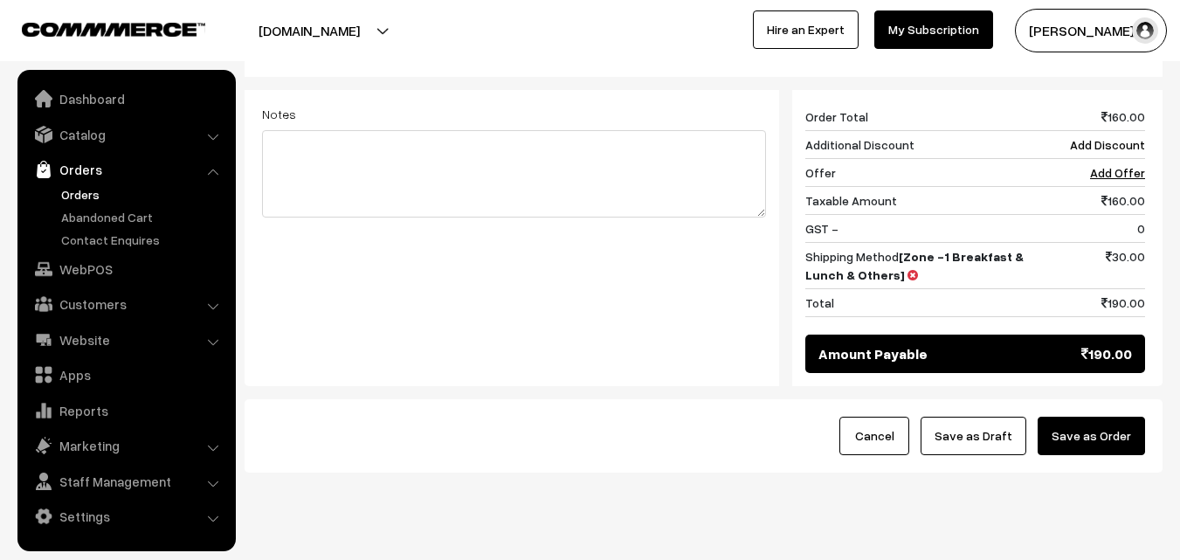
click at [1102, 417] on button "Save as Order" at bounding box center [1091, 436] width 107 height 38
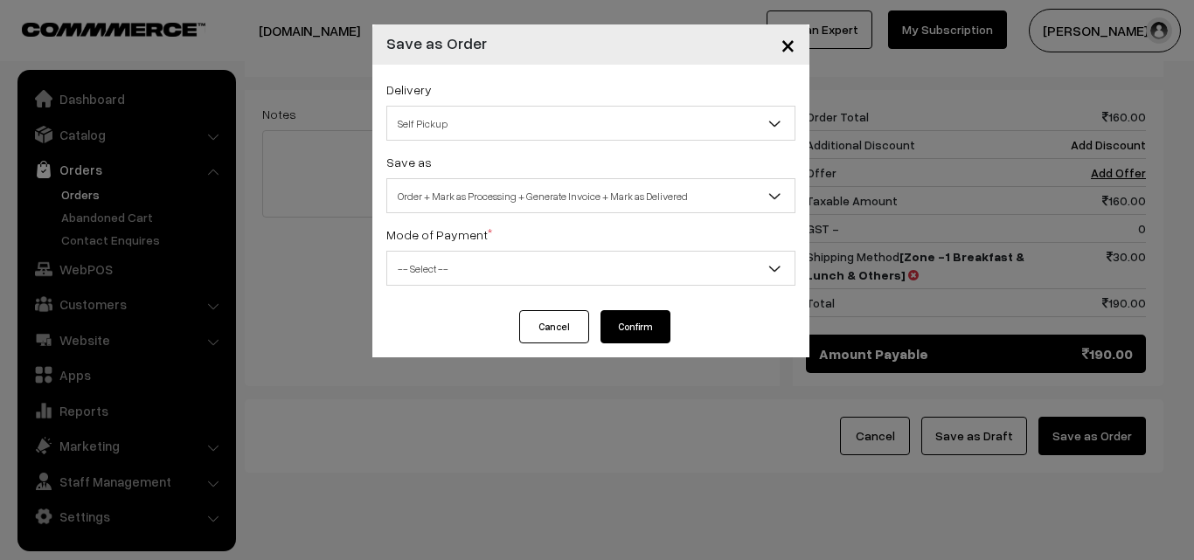
click at [615, 197] on span "Order + Mark as Processing + Generate Invoice + Mark as Delivered" at bounding box center [590, 196] width 407 height 31
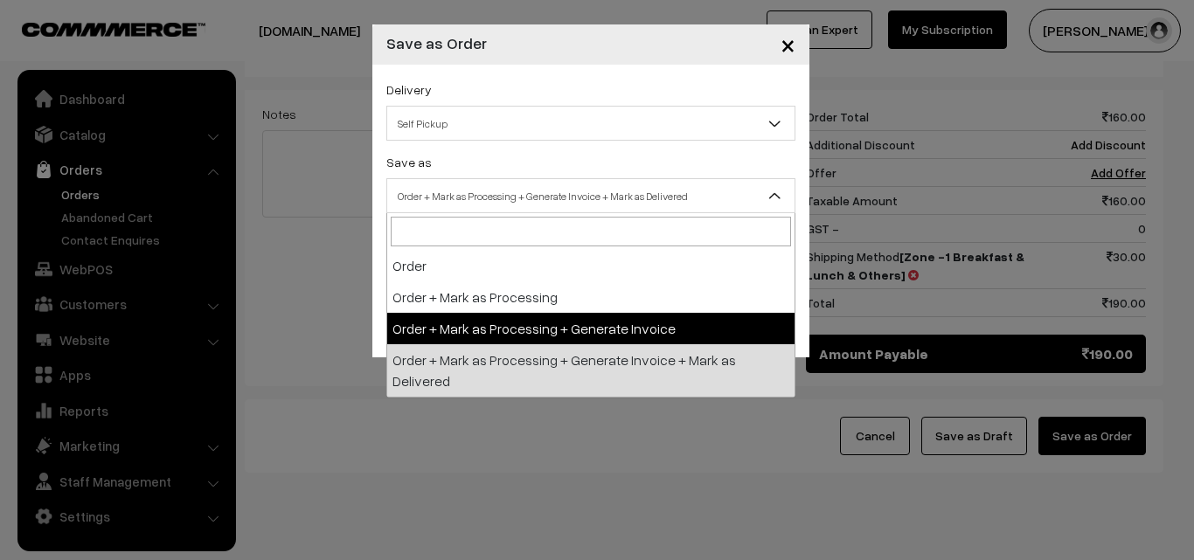
select select "3"
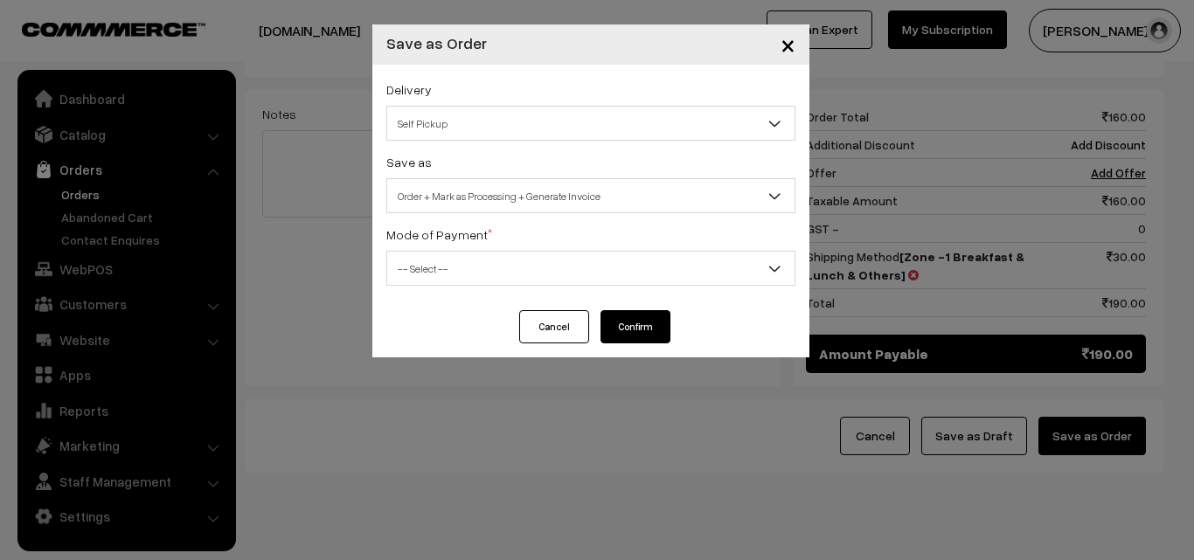
click at [525, 276] on span "-- Select --" at bounding box center [590, 268] width 407 height 31
click at [566, 251] on span "-- Select --" at bounding box center [590, 268] width 409 height 35
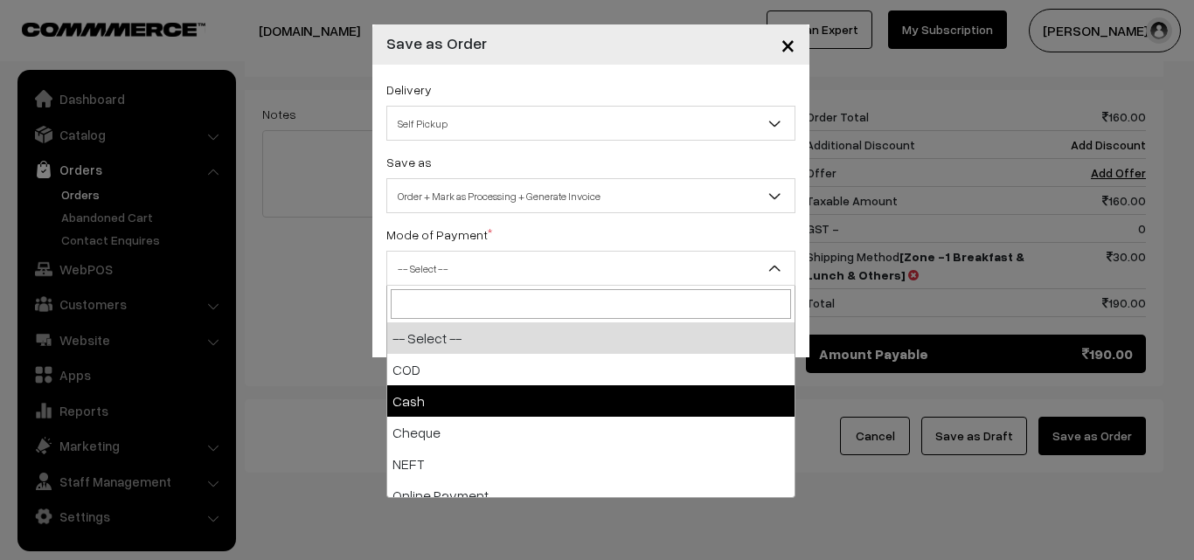
select select "2"
checkbox input "true"
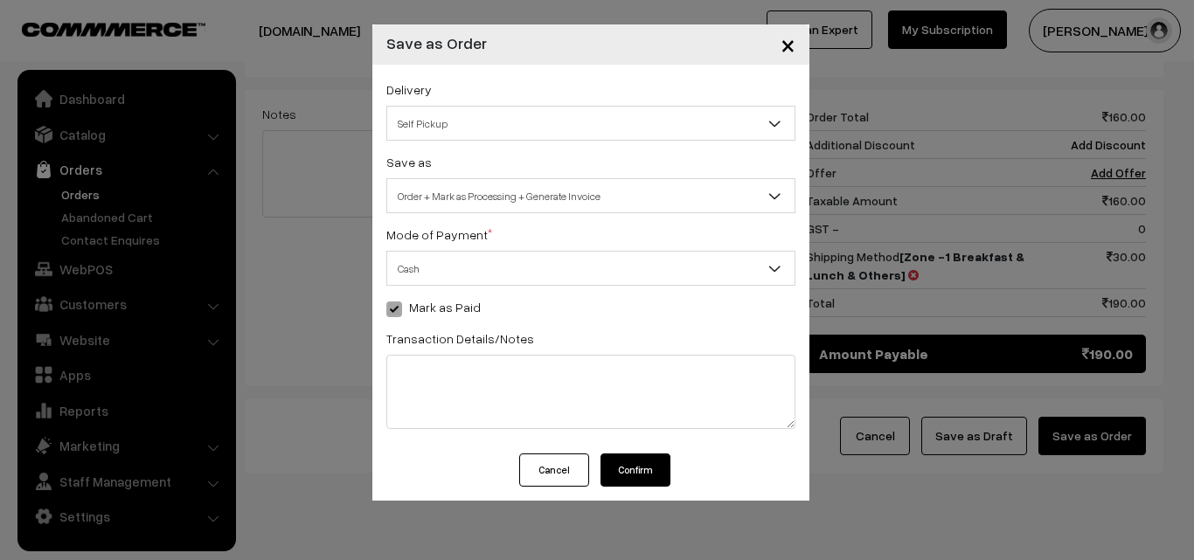
click at [631, 458] on button "Confirm" at bounding box center [635, 469] width 70 height 33
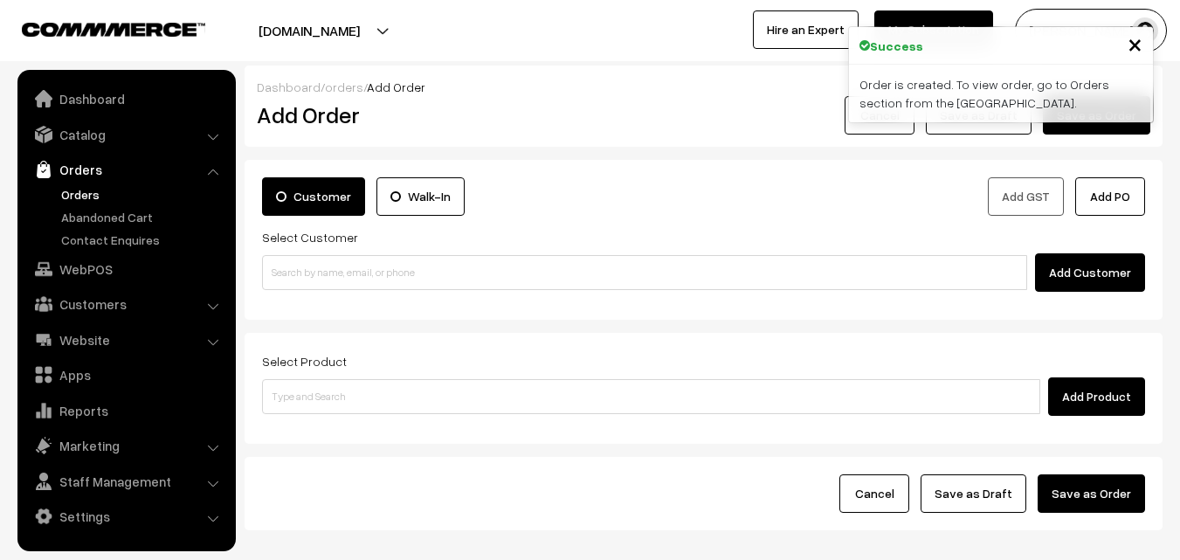
click at [86, 197] on link "Orders" at bounding box center [143, 194] width 173 height 18
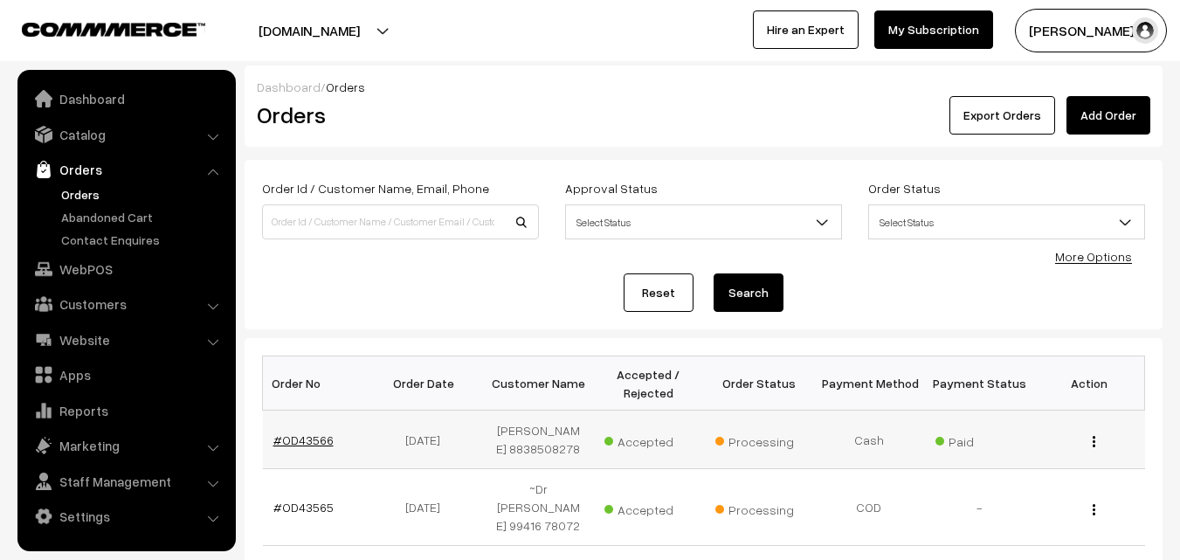
click at [312, 442] on link "#OD43566" at bounding box center [303, 439] width 60 height 15
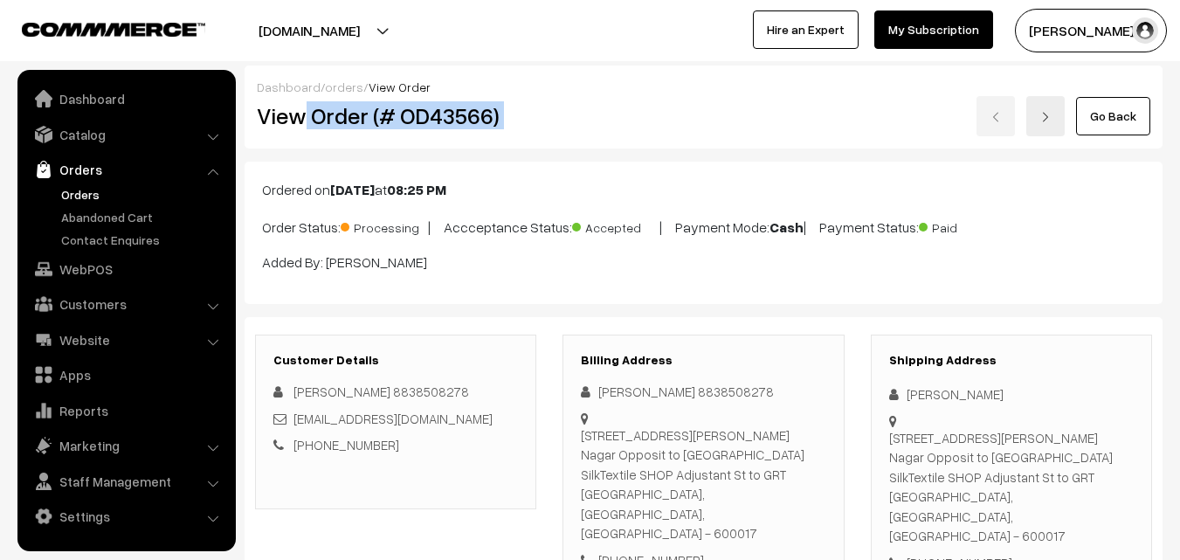
click at [652, 95] on div "Dashboard / orders / View Order View Order (# OD43566) Go Back" at bounding box center [704, 107] width 918 height 83
click at [538, 118] on div "View Order (# OD43566)" at bounding box center [397, 116] width 307 height 40
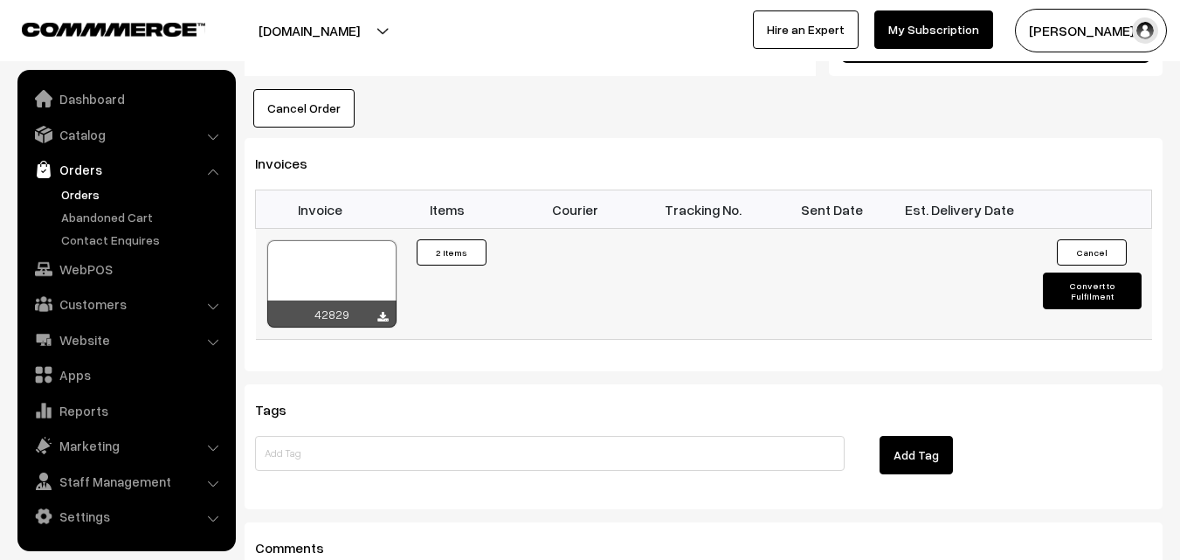
scroll to position [1136, 0]
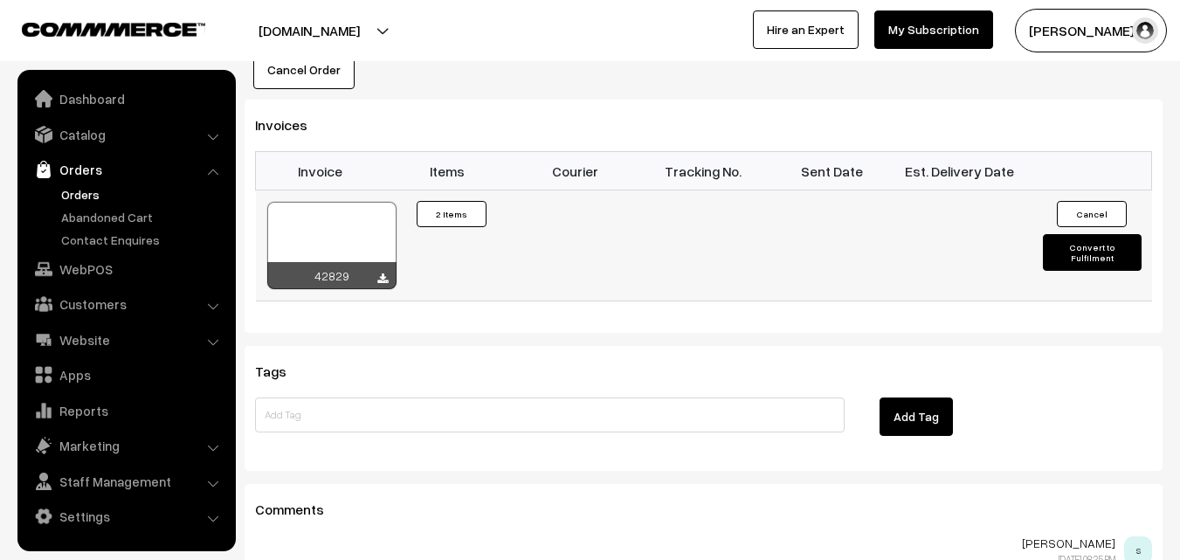
click at [328, 202] on div at bounding box center [331, 245] width 129 height 87
click at [108, 262] on link "WebPOS" at bounding box center [126, 268] width 208 height 31
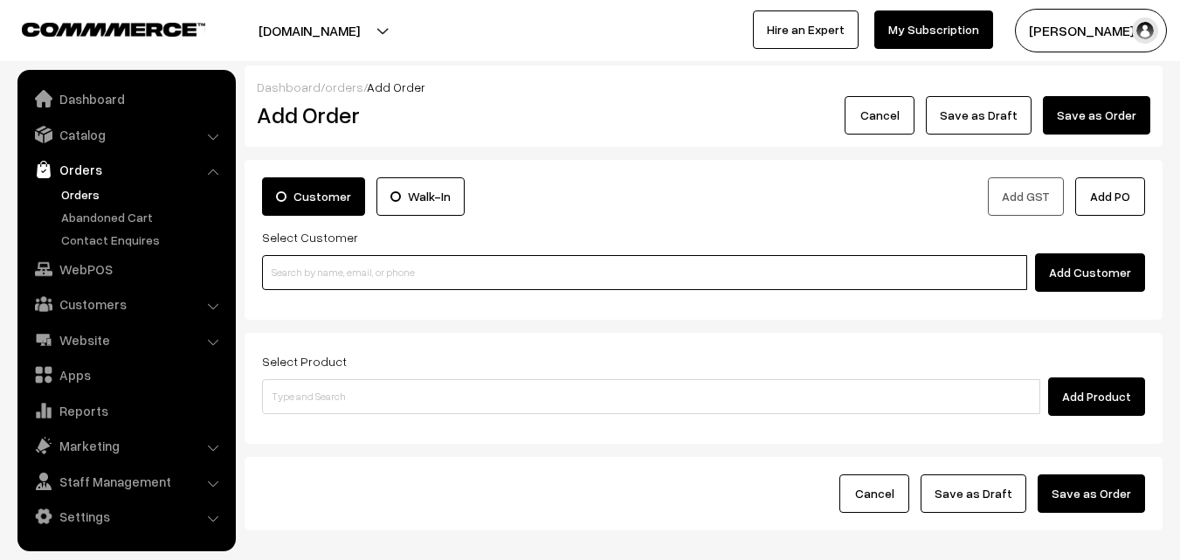
click at [328, 280] on input at bounding box center [644, 272] width 765 height 35
click at [455, 266] on input at bounding box center [644, 272] width 765 height 35
paste input "94442 52252"
click at [321, 267] on input "94442 52252" at bounding box center [644, 272] width 765 height 35
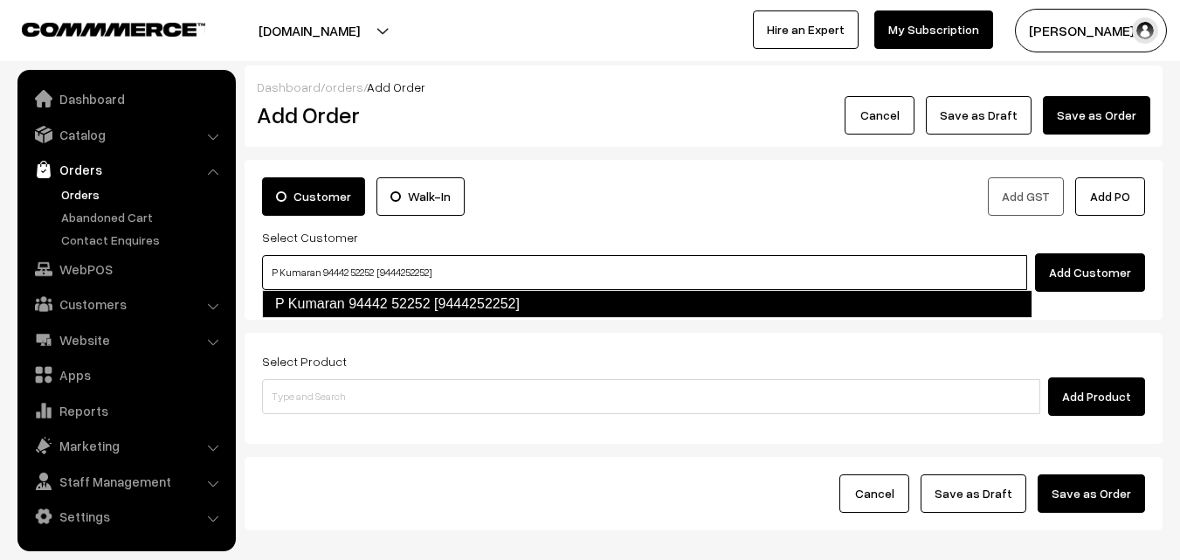
type input "P Kumaran 94442 52252 [9444252252]"
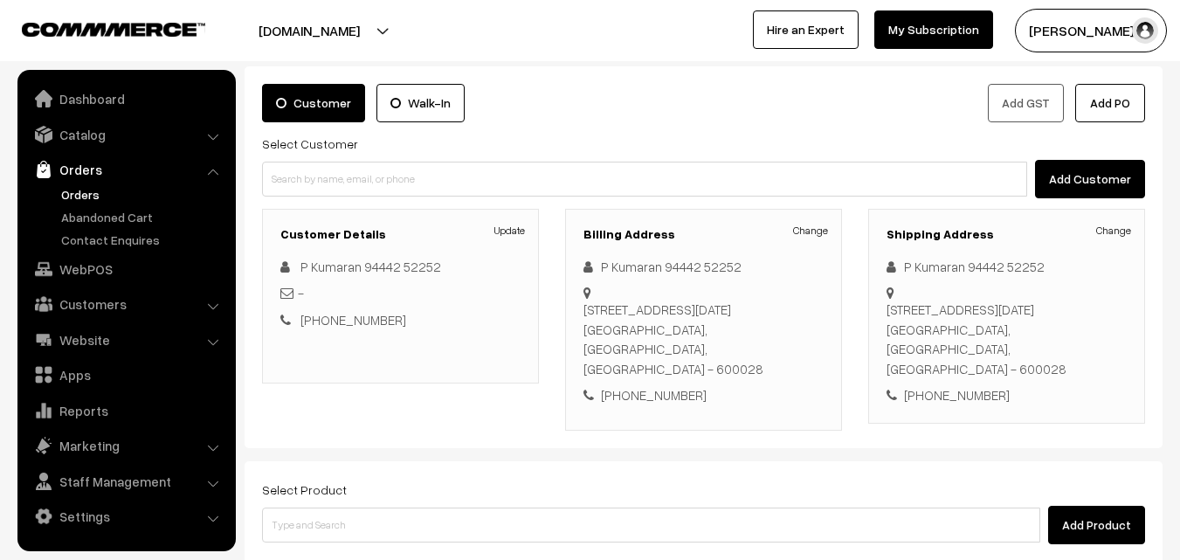
scroll to position [175, 0]
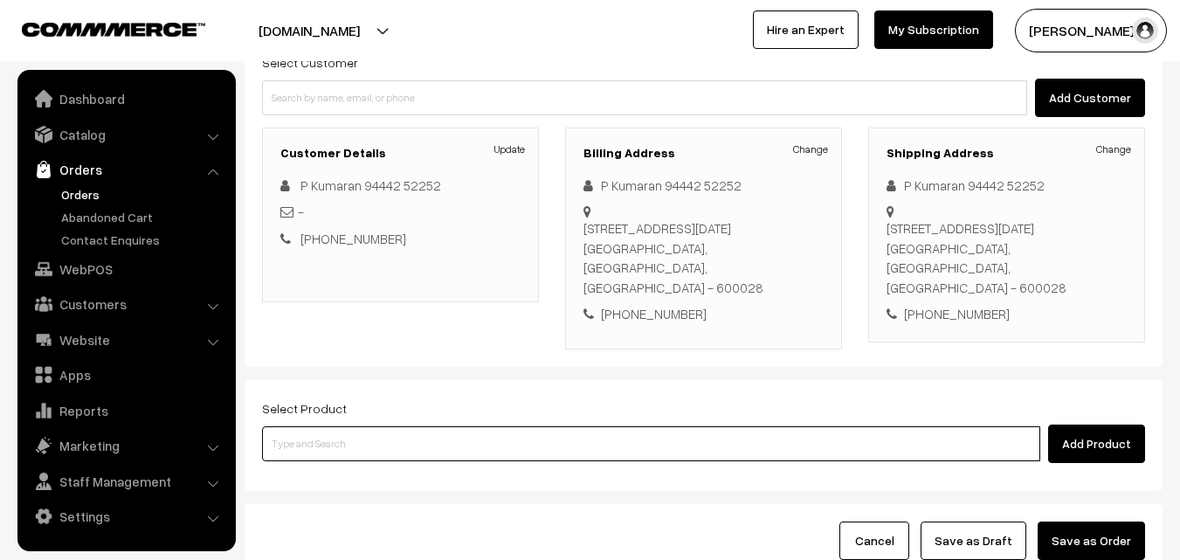
click at [477, 432] on input at bounding box center [651, 443] width 778 height 35
click at [392, 446] on input at bounding box center [651, 443] width 778 height 35
paste input "06th Couple Pack- Tomato Rasam"
type input "06th Couple Pack- Tomato Rasam"
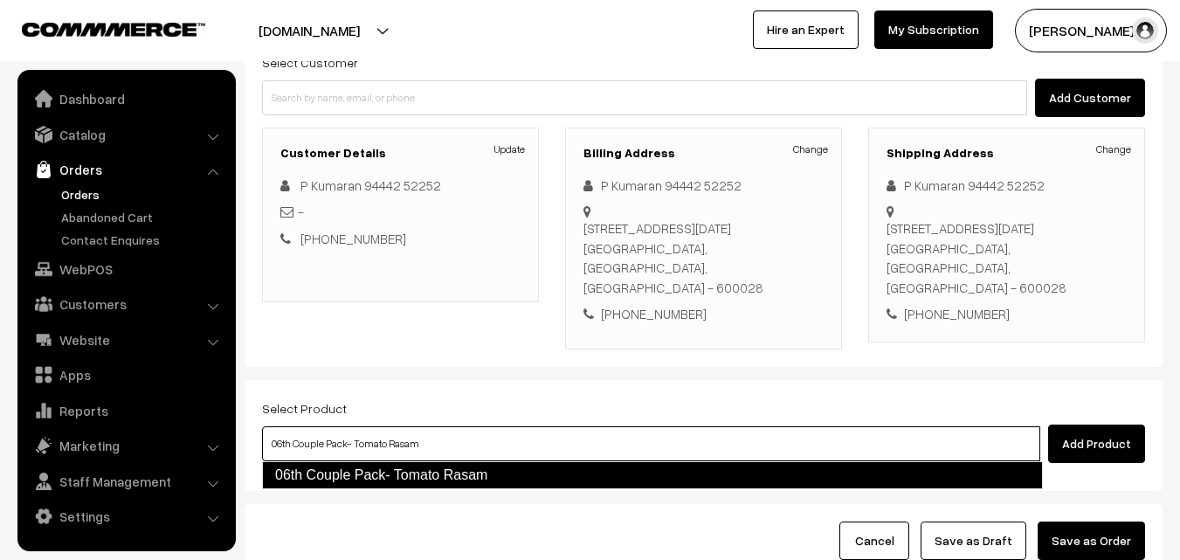
click at [369, 462] on link "06th Couple Pack- Tomato Rasam" at bounding box center [652, 475] width 781 height 28
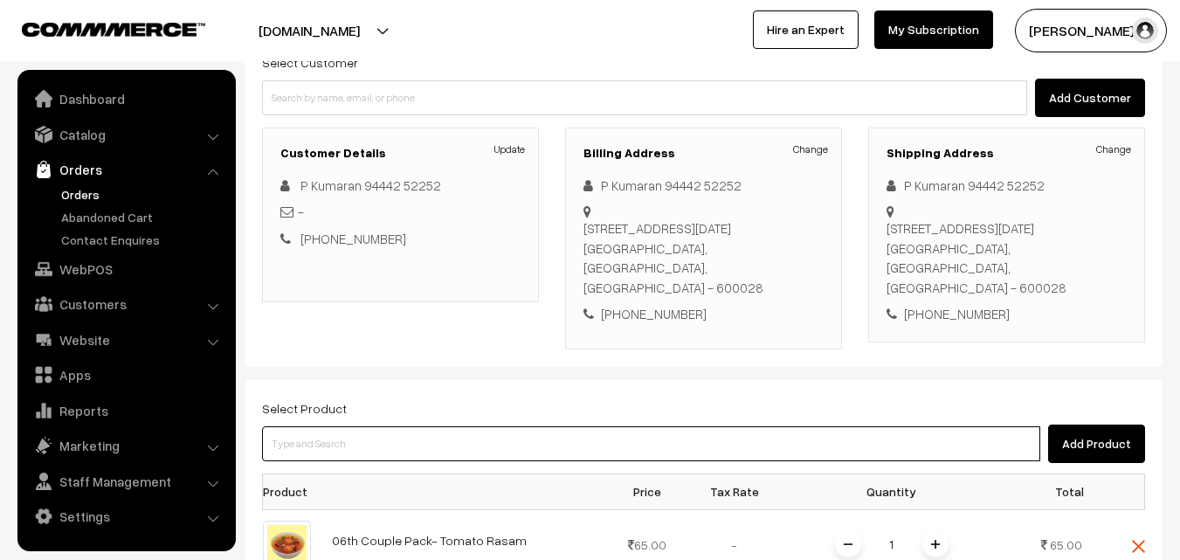
click at [603, 446] on input at bounding box center [651, 443] width 778 height 35
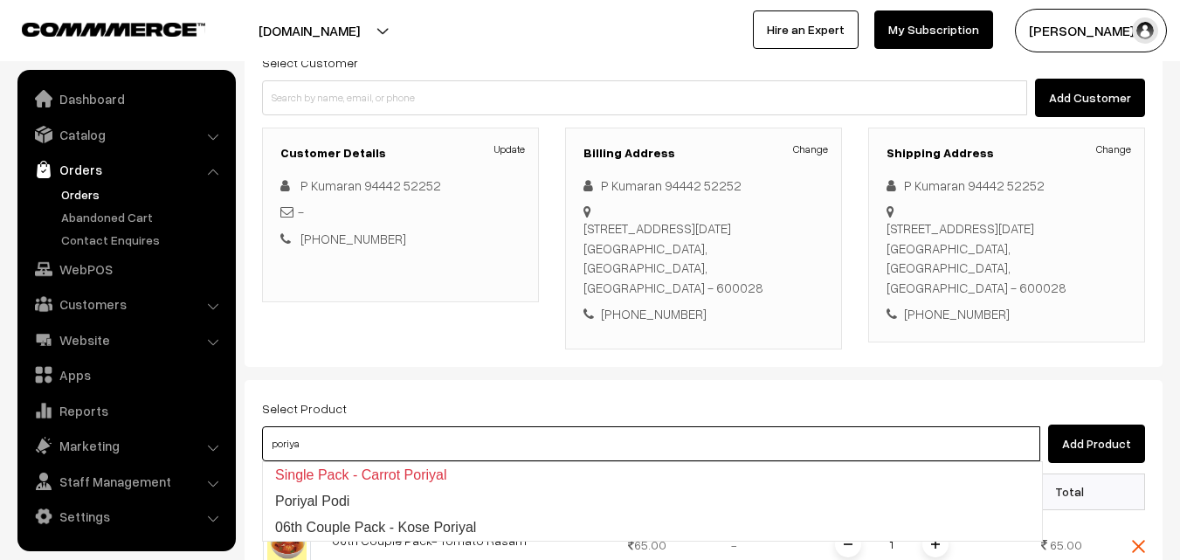
type input "06th Couple Pack - Kose Poriyal"
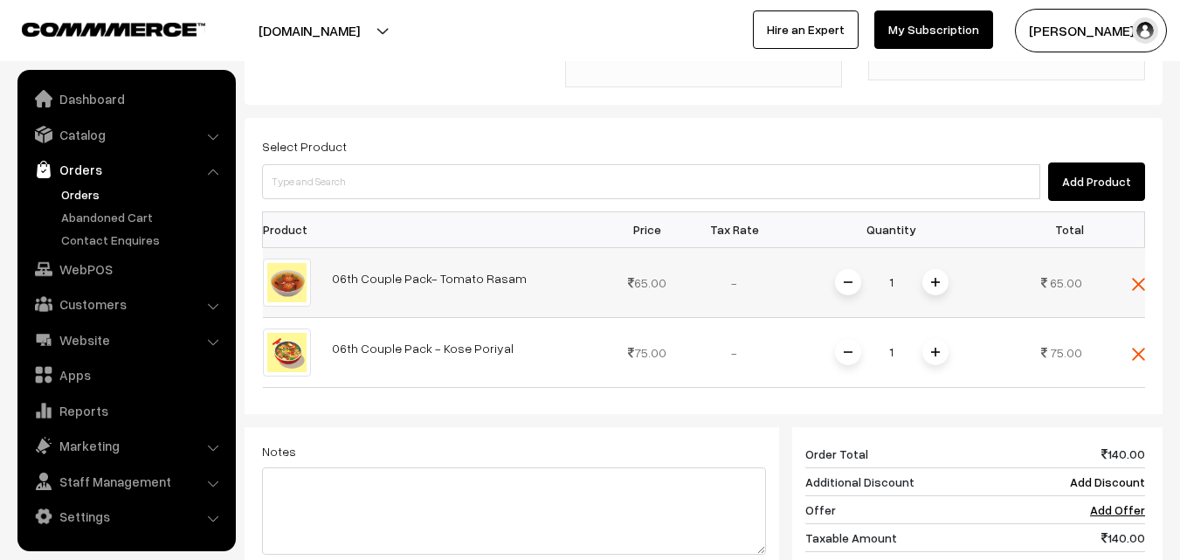
click at [940, 280] on span at bounding box center [936, 282] width 26 height 26
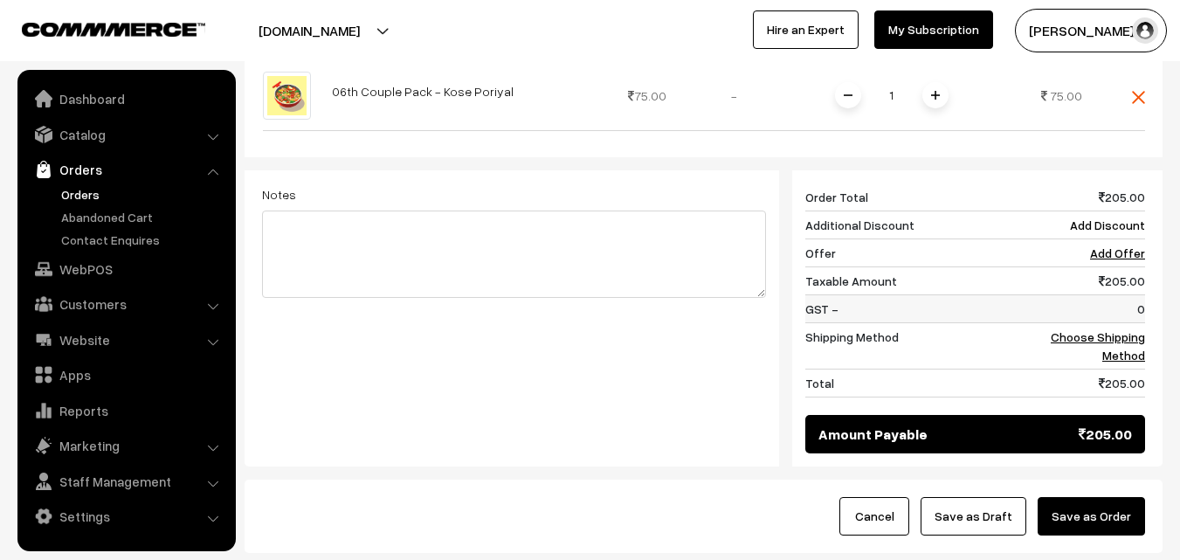
scroll to position [699, 0]
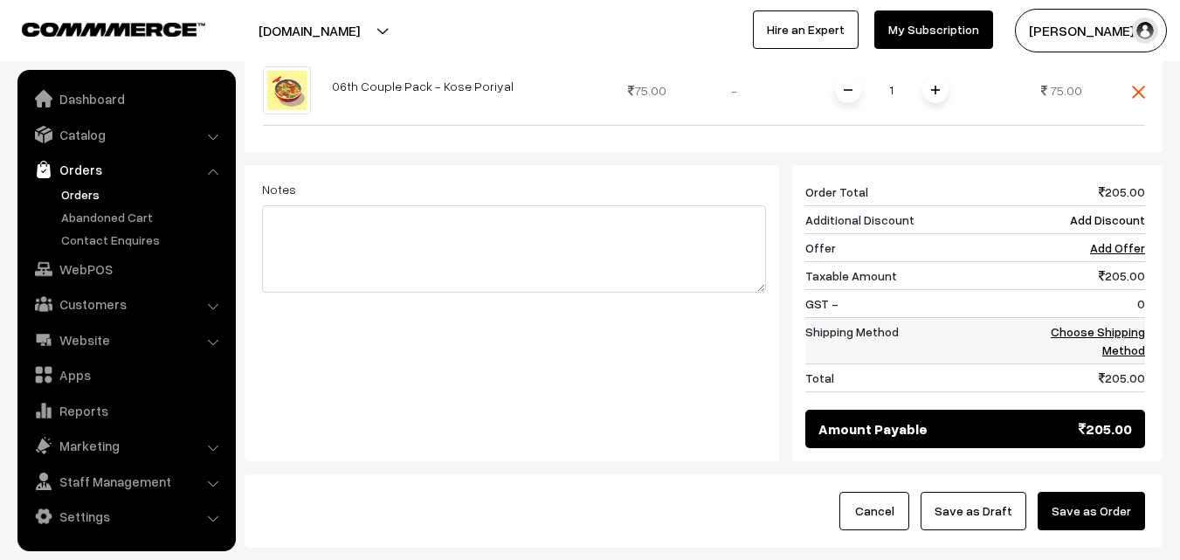
click at [1135, 349] on link "Choose Shipping Method" at bounding box center [1098, 340] width 94 height 33
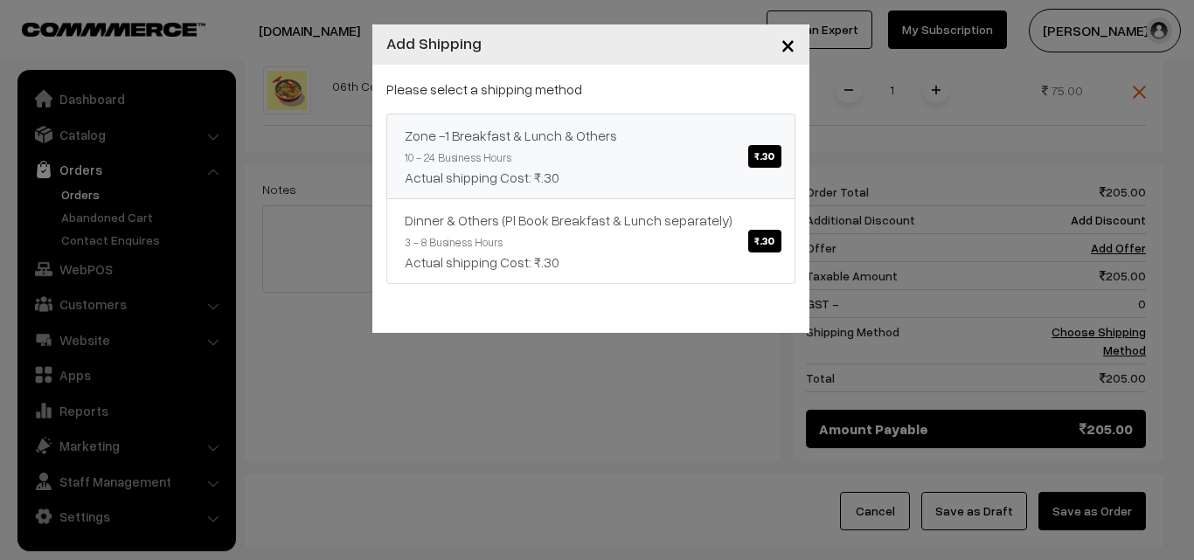
click at [624, 155] on link "Zone -1 Breakfast & Lunch & Others ₹.30 10 - 24 Business Hours Actual shipping …" at bounding box center [590, 157] width 409 height 86
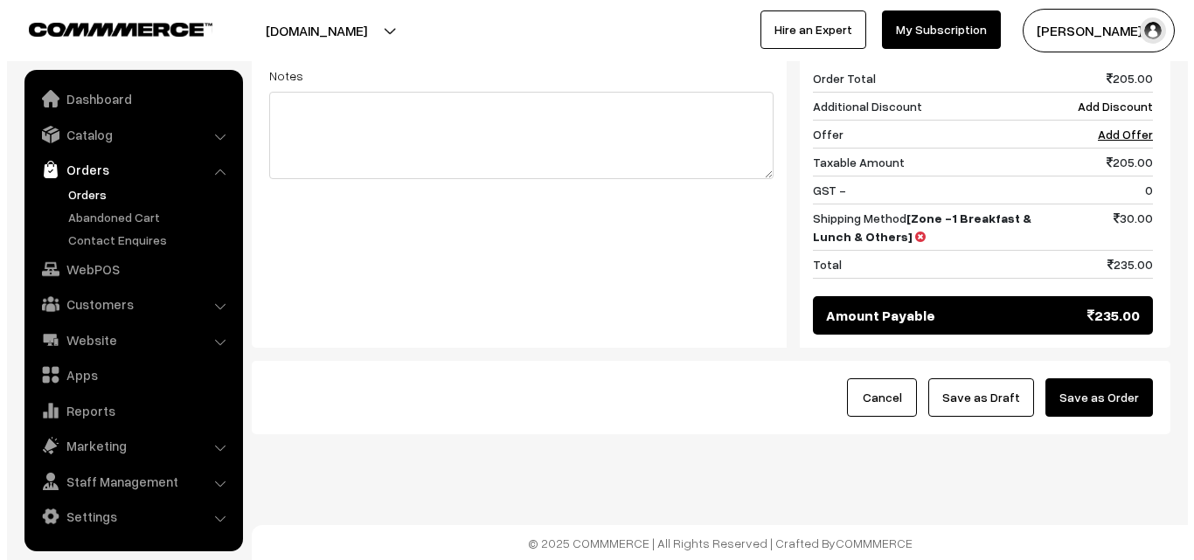
scroll to position [813, 0]
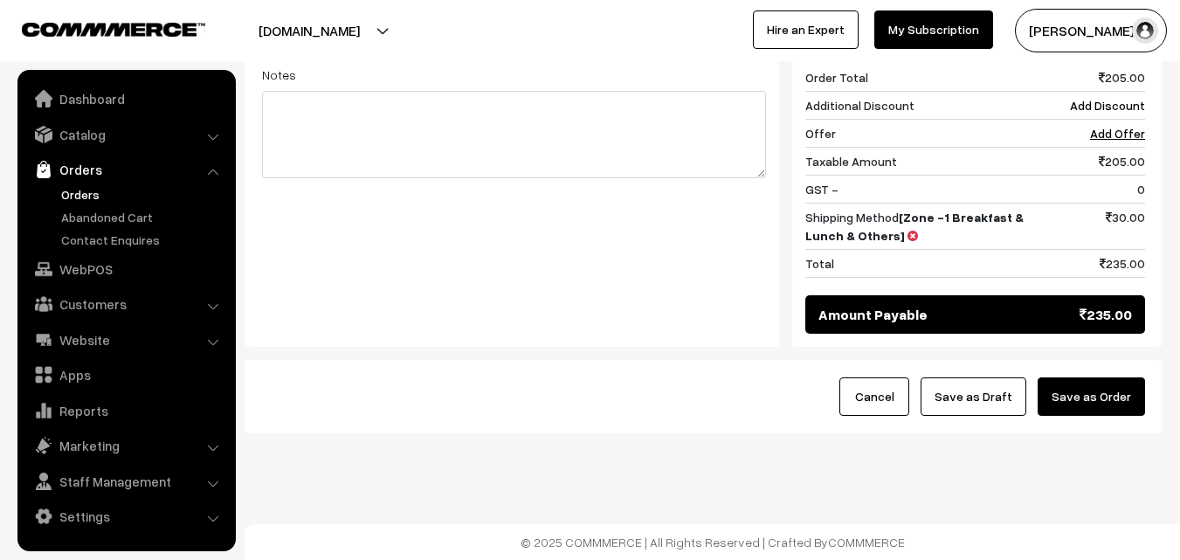
click at [1105, 404] on button "Save as Order" at bounding box center [1091, 396] width 107 height 38
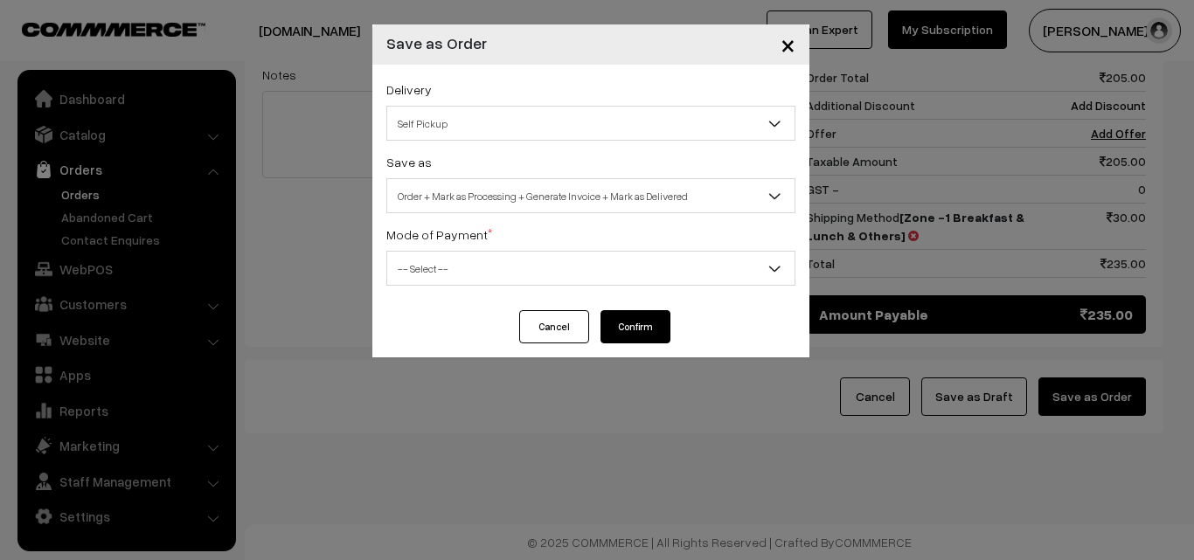
click at [529, 208] on span "Order + Mark as Processing + Generate Invoice + Mark as Delivered" at bounding box center [590, 196] width 407 height 31
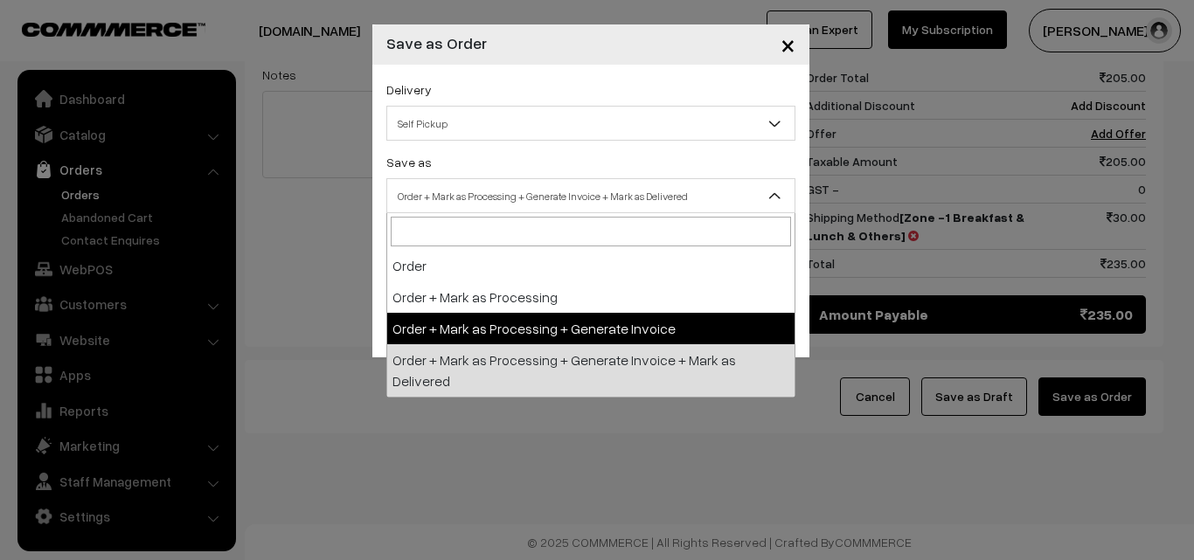
select select "3"
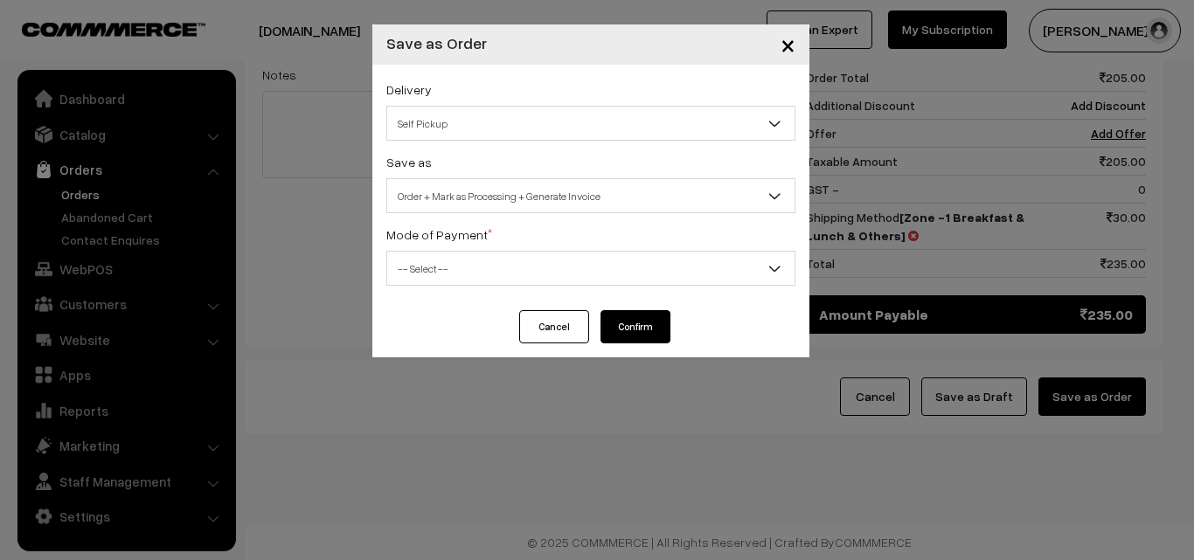
click at [469, 266] on span "-- Select --" at bounding box center [590, 268] width 407 height 31
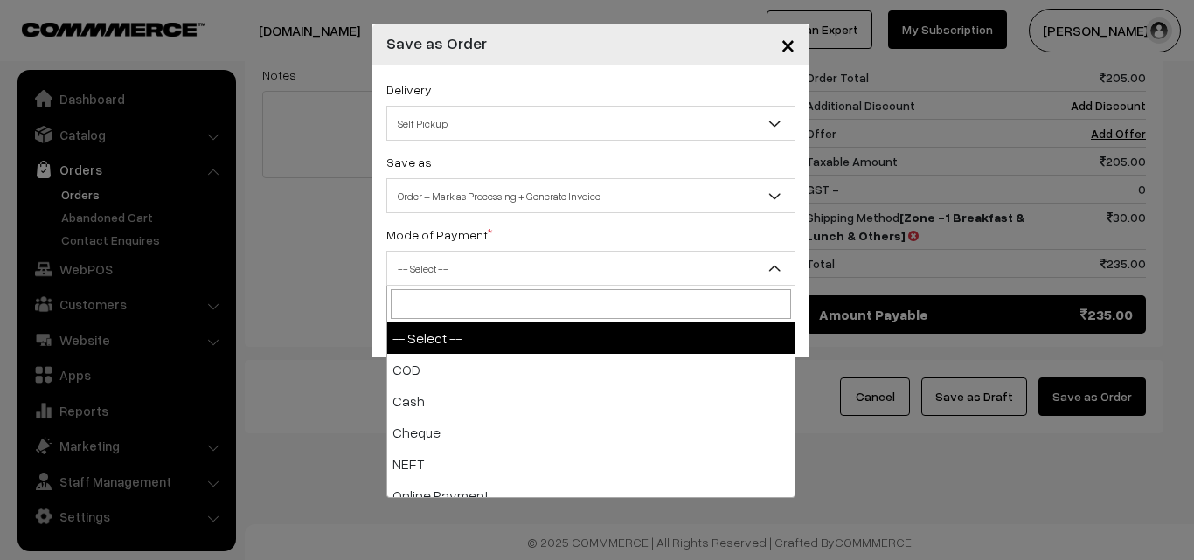
select select "2"
checkbox input "true"
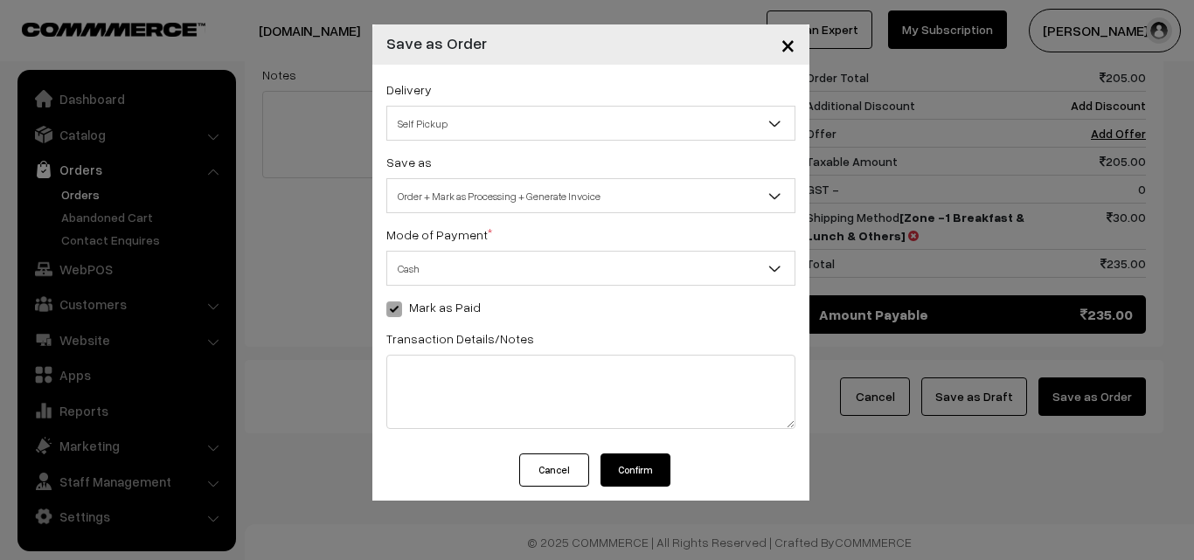
click at [629, 463] on button "Confirm" at bounding box center [635, 469] width 70 height 33
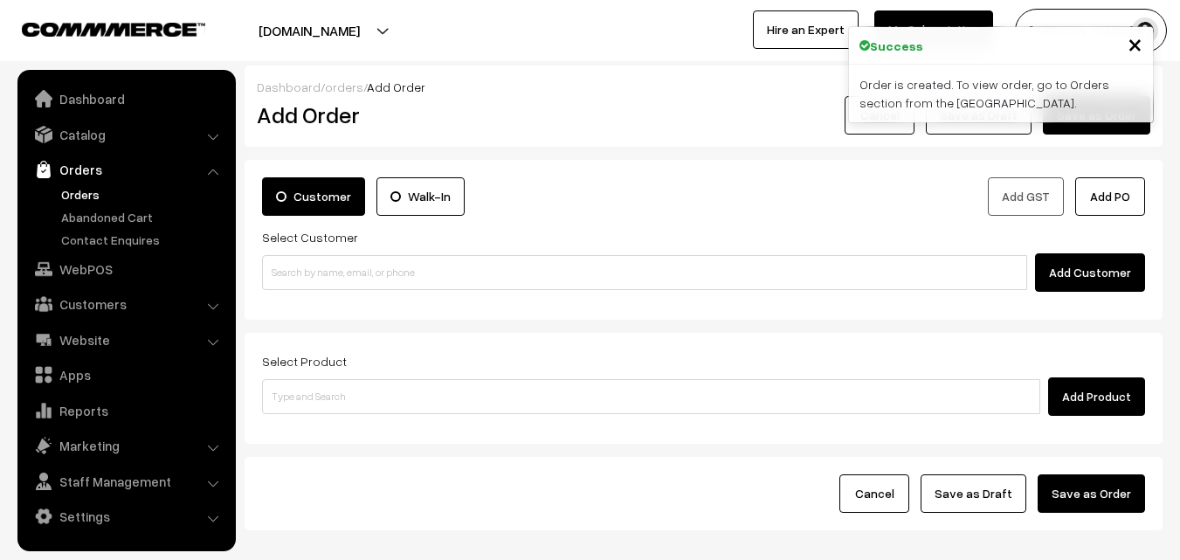
click at [83, 190] on link "Orders" at bounding box center [143, 194] width 173 height 18
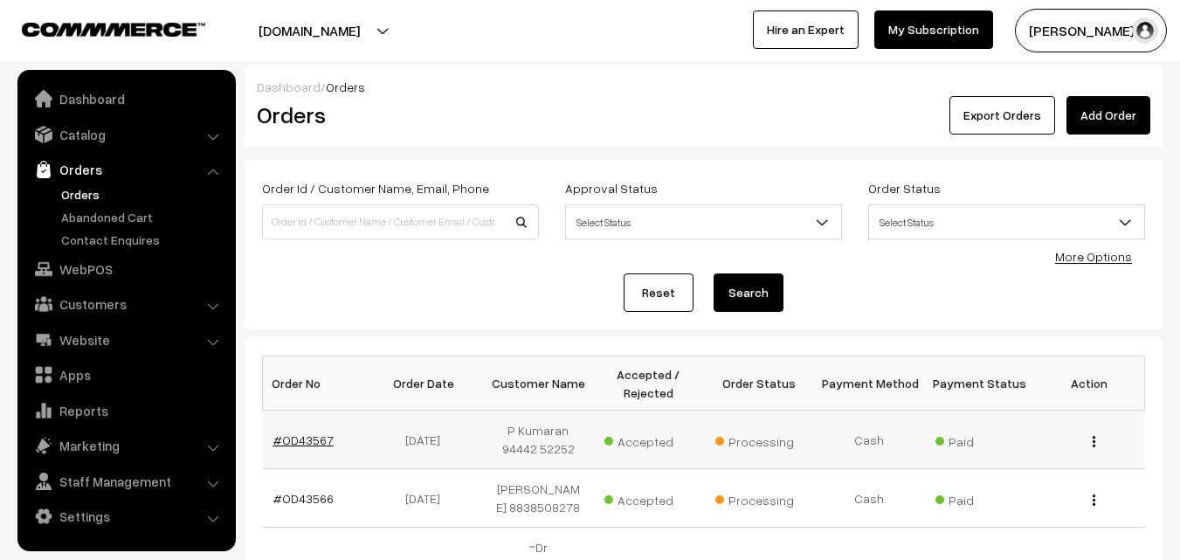
click at [328, 432] on link "#OD43567" at bounding box center [303, 439] width 60 height 15
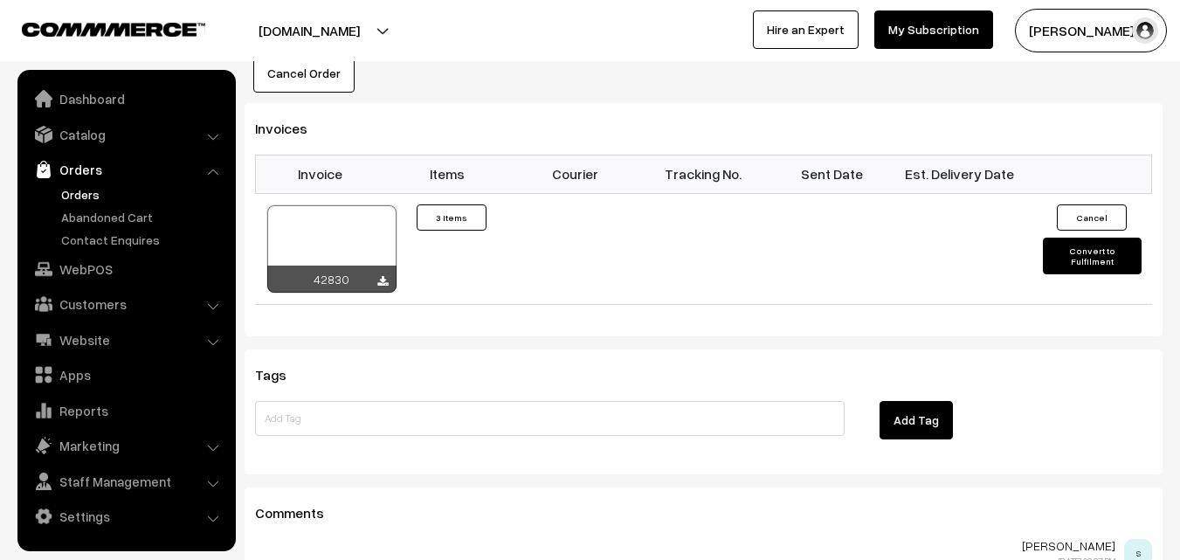
scroll to position [1223, 0]
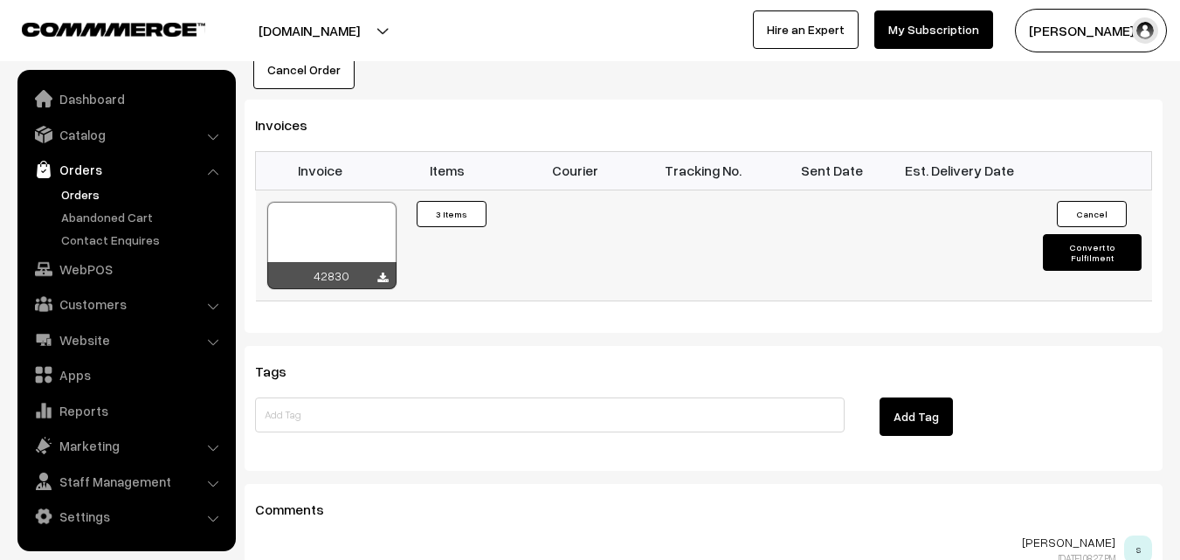
click at [332, 221] on div at bounding box center [331, 245] width 129 height 87
click at [100, 190] on link "Orders" at bounding box center [143, 194] width 173 height 18
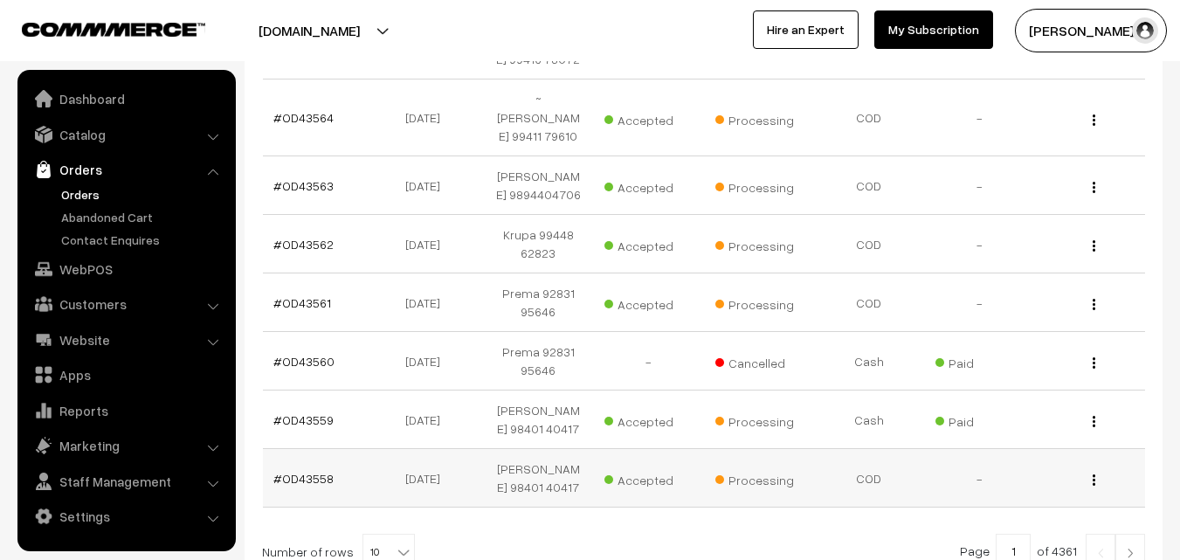
scroll to position [674, 0]
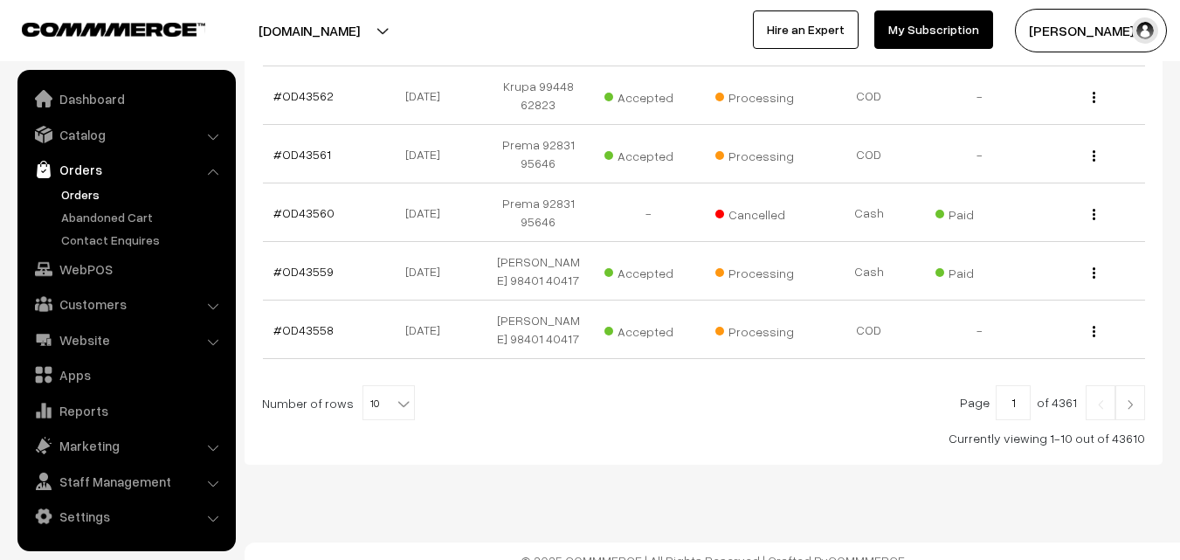
click at [375, 396] on span "10" at bounding box center [388, 403] width 51 height 35
select select "100"
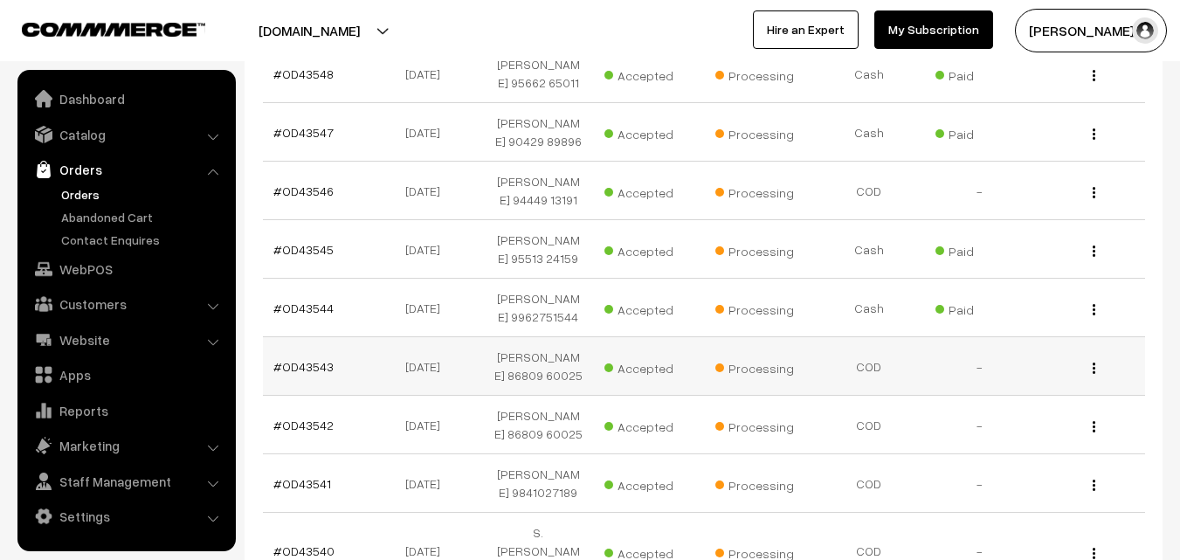
scroll to position [1573, 0]
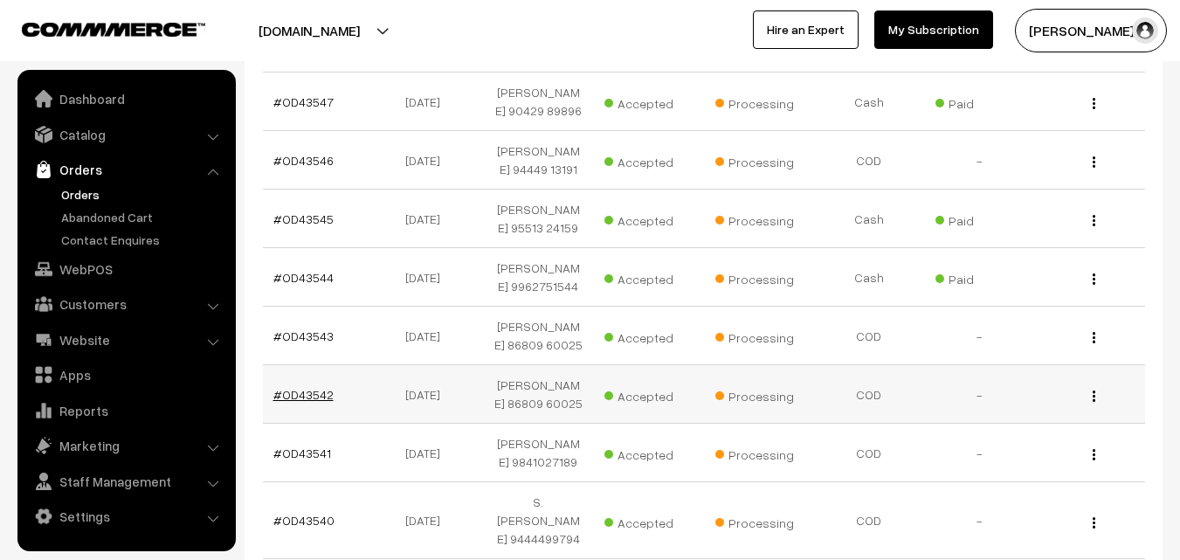
click at [314, 387] on link "#OD43542" at bounding box center [303, 394] width 60 height 15
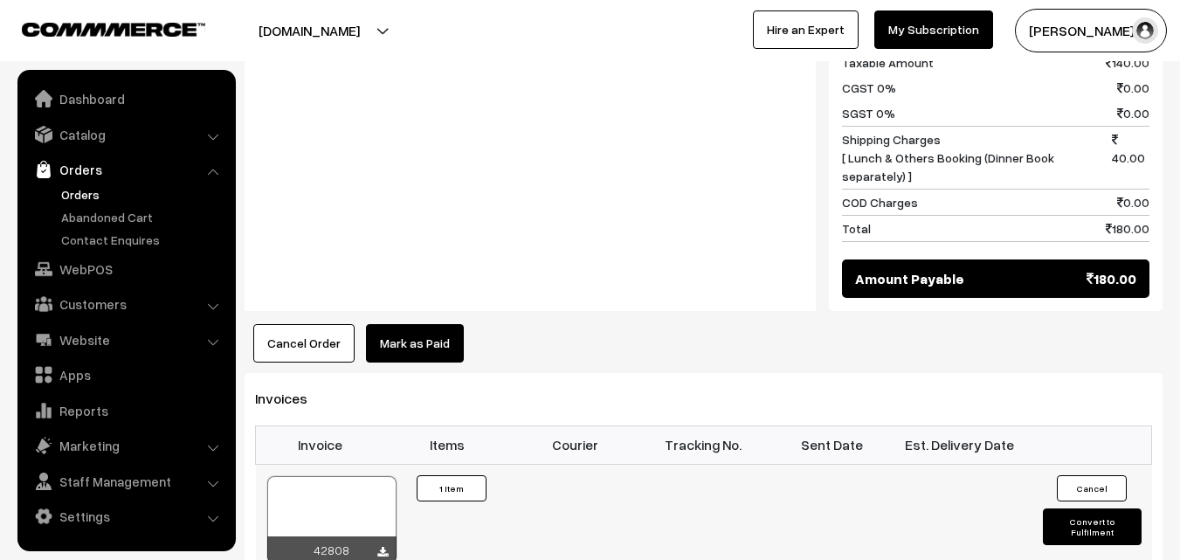
scroll to position [961, 0]
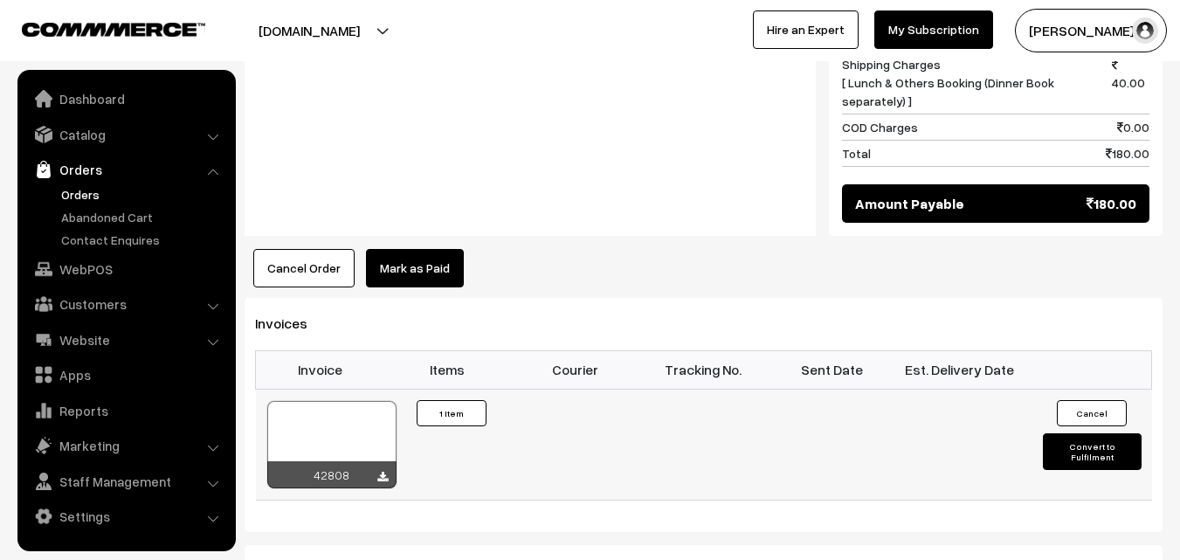
click at [365, 401] on div at bounding box center [331, 444] width 129 height 87
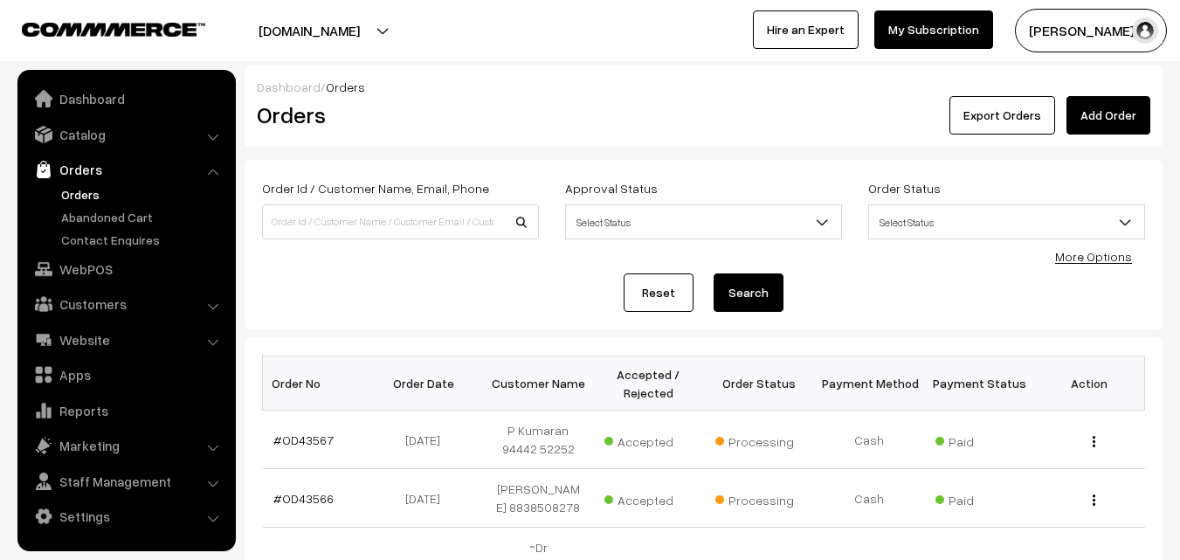
scroll to position [1573, 0]
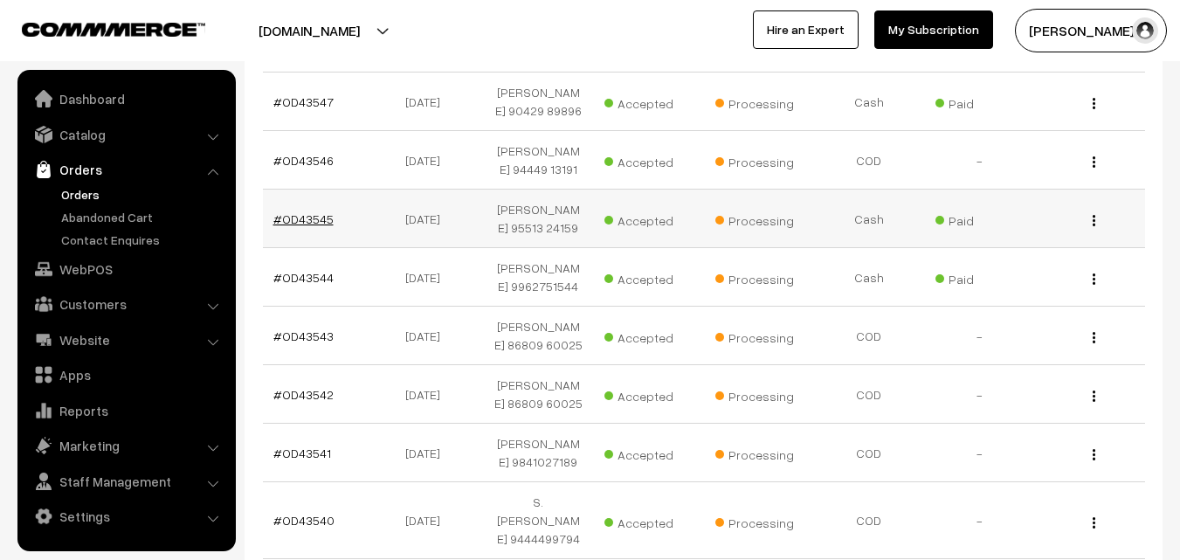
click at [310, 211] on link "#OD43545" at bounding box center [303, 218] width 60 height 15
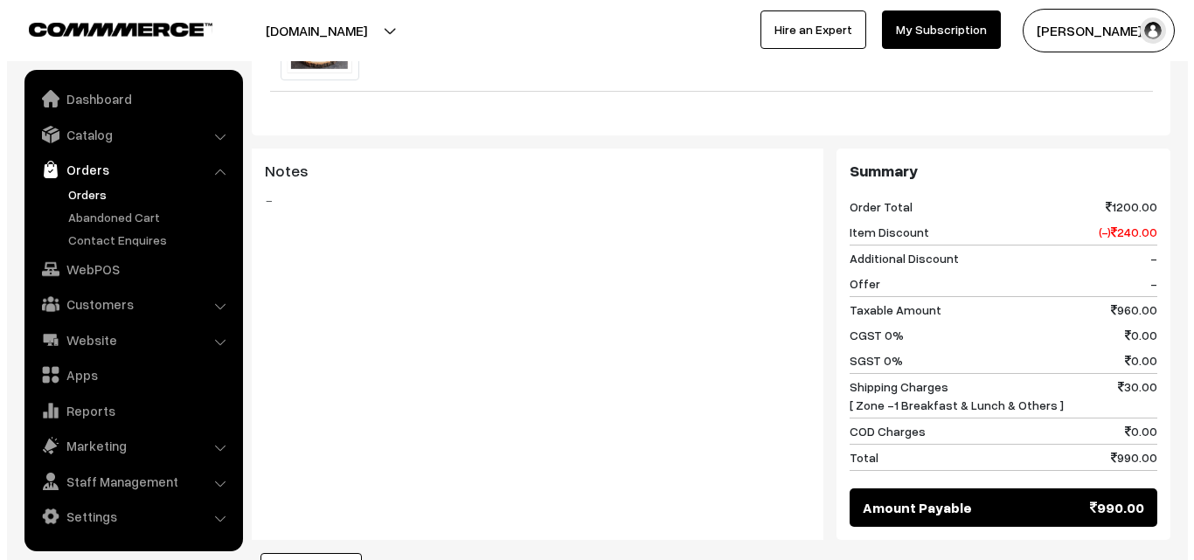
scroll to position [788, 0]
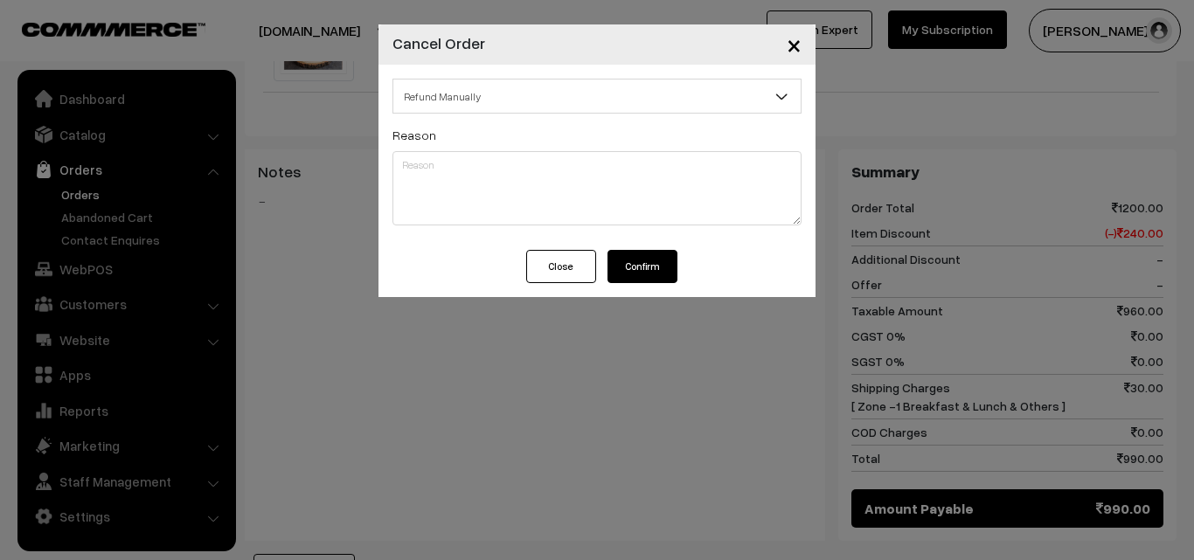
drag, startPoint x: 644, startPoint y: 258, endPoint x: 646, endPoint y: 273, distance: 15.0
click at [646, 259] on button "Confirm" at bounding box center [642, 266] width 70 height 33
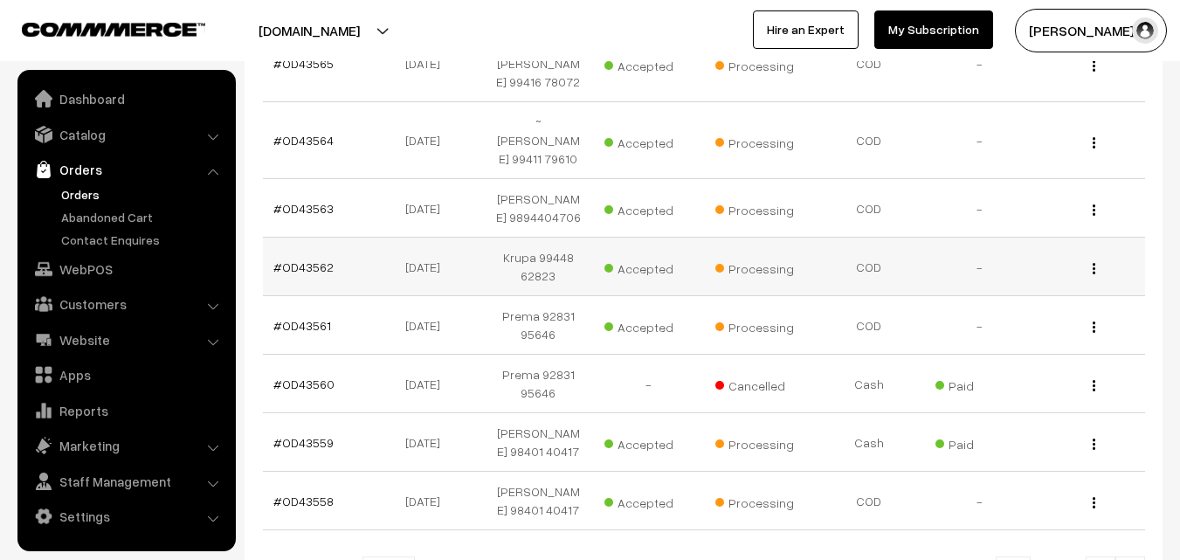
scroll to position [612, 0]
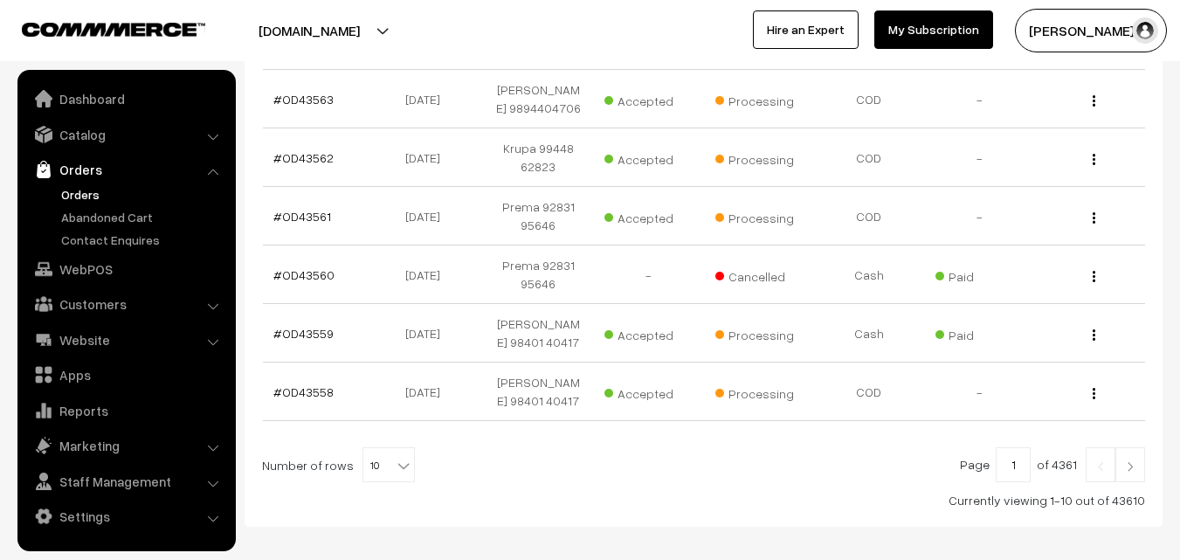
click at [400, 457] on b at bounding box center [403, 465] width 17 height 17
select select "100"
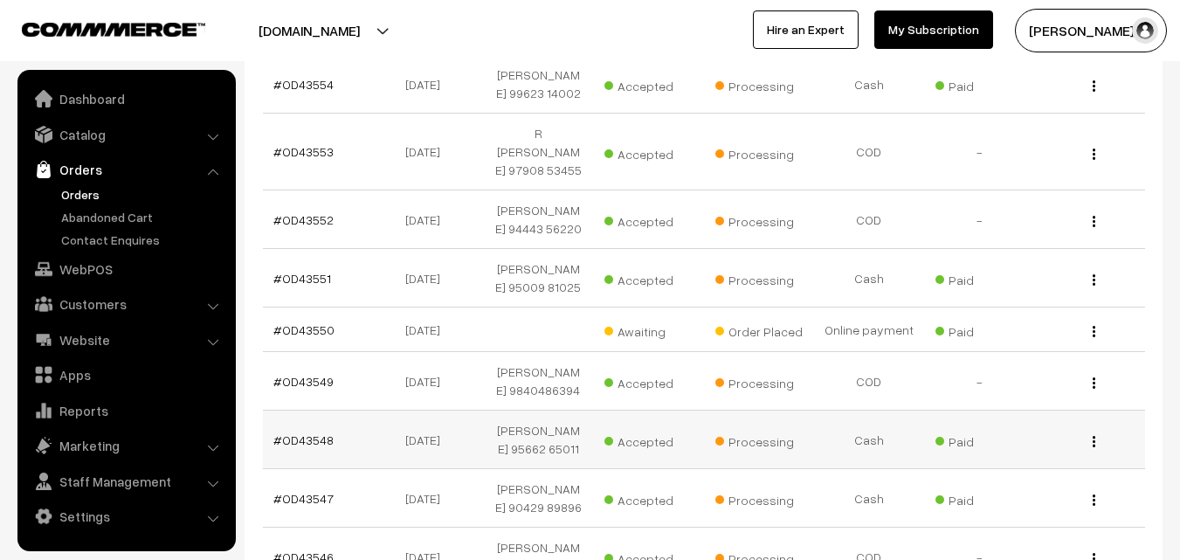
scroll to position [1136, 0]
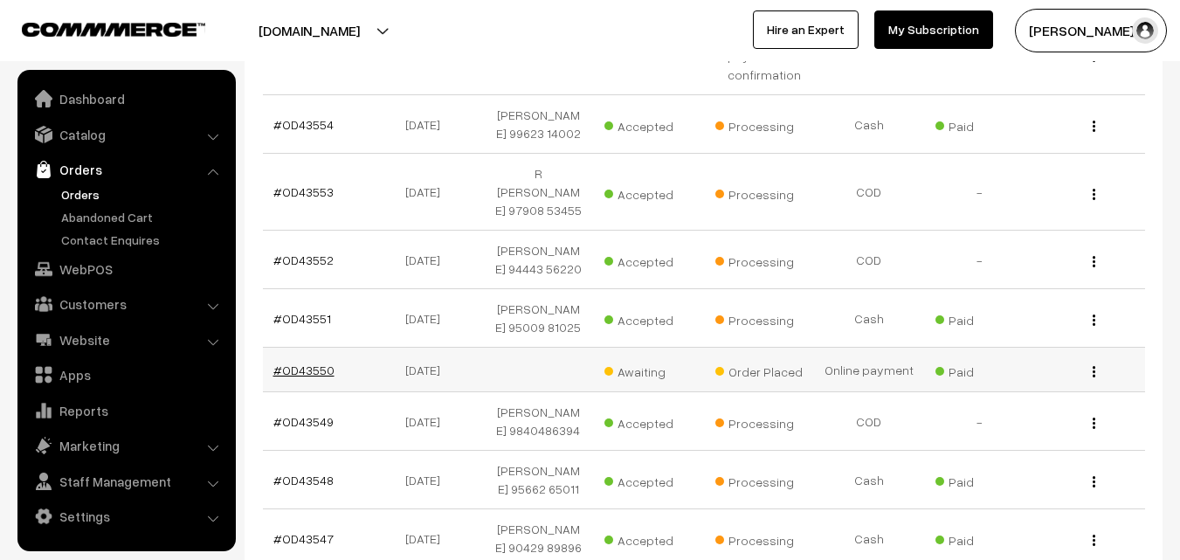
click at [308, 363] on link "#OD43550" at bounding box center [303, 370] width 61 height 15
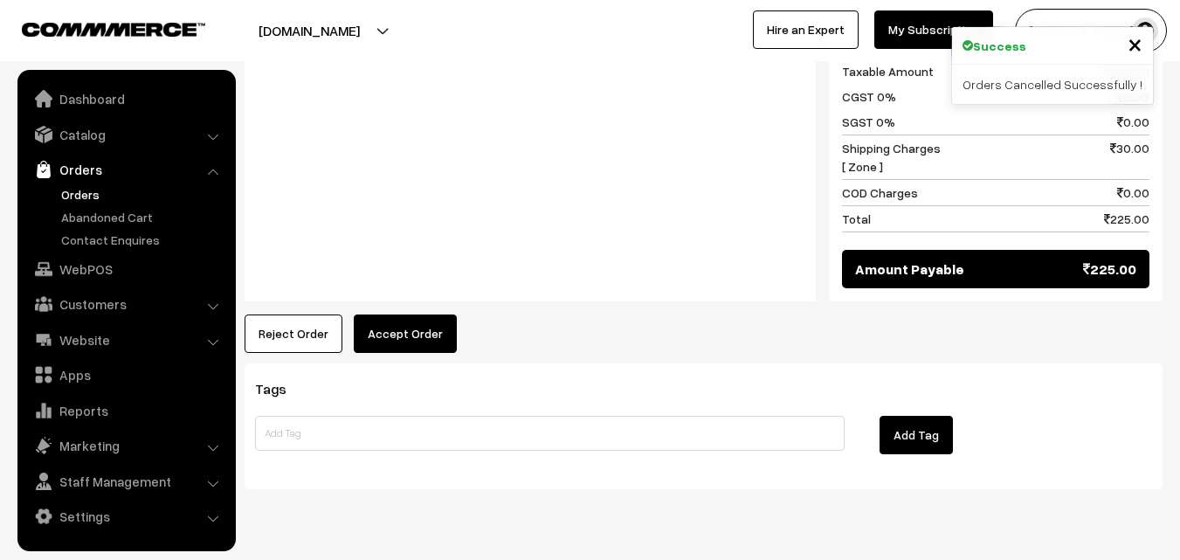
click at [408, 315] on button "Accept Order" at bounding box center [405, 334] width 103 height 38
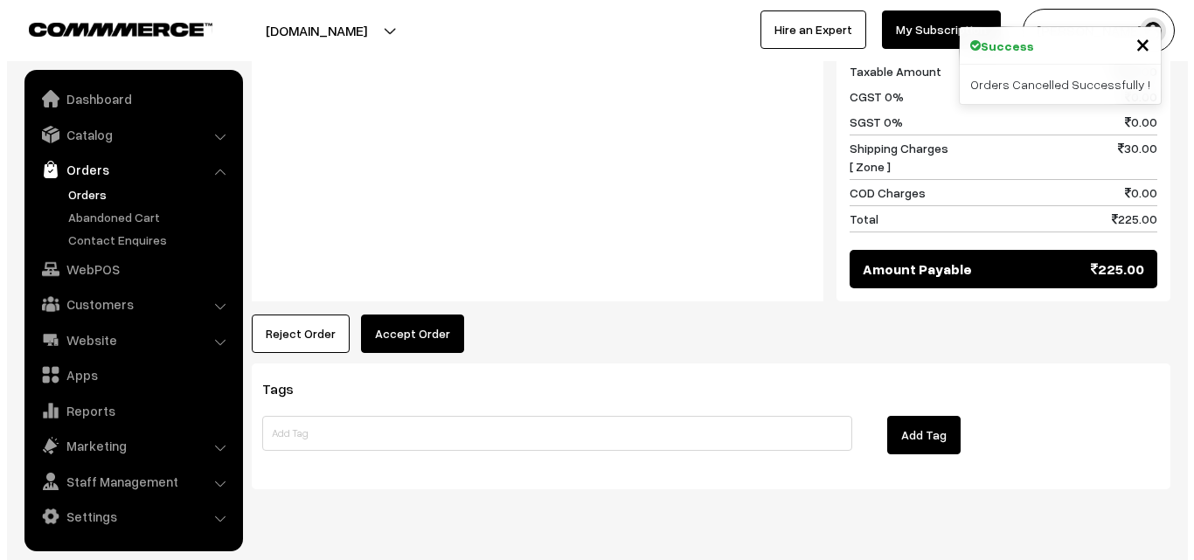
scroll to position [1050, 0]
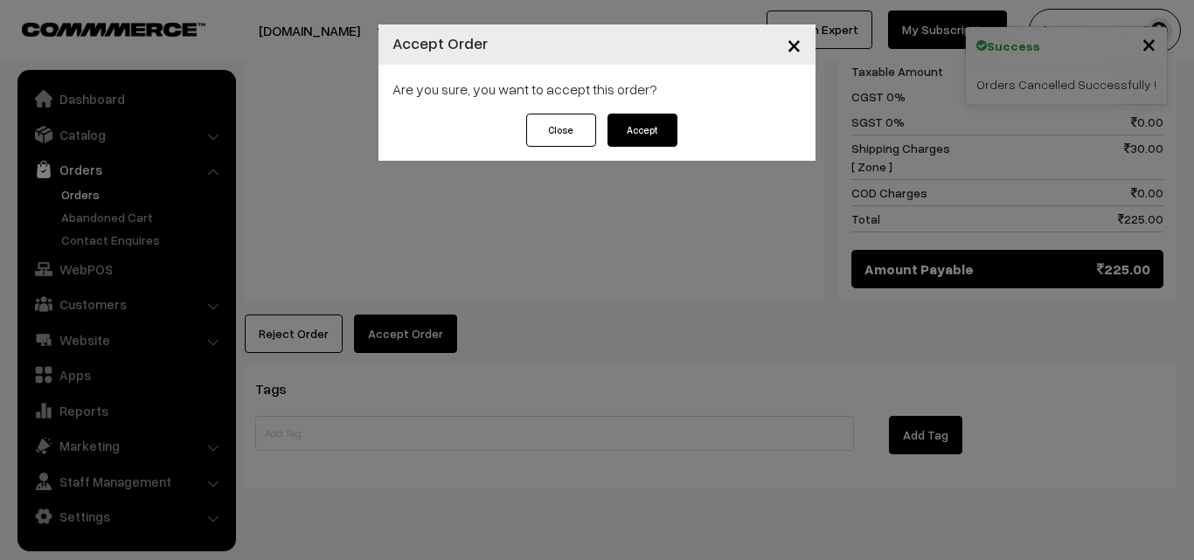
click at [653, 130] on button "Accept" at bounding box center [642, 130] width 70 height 33
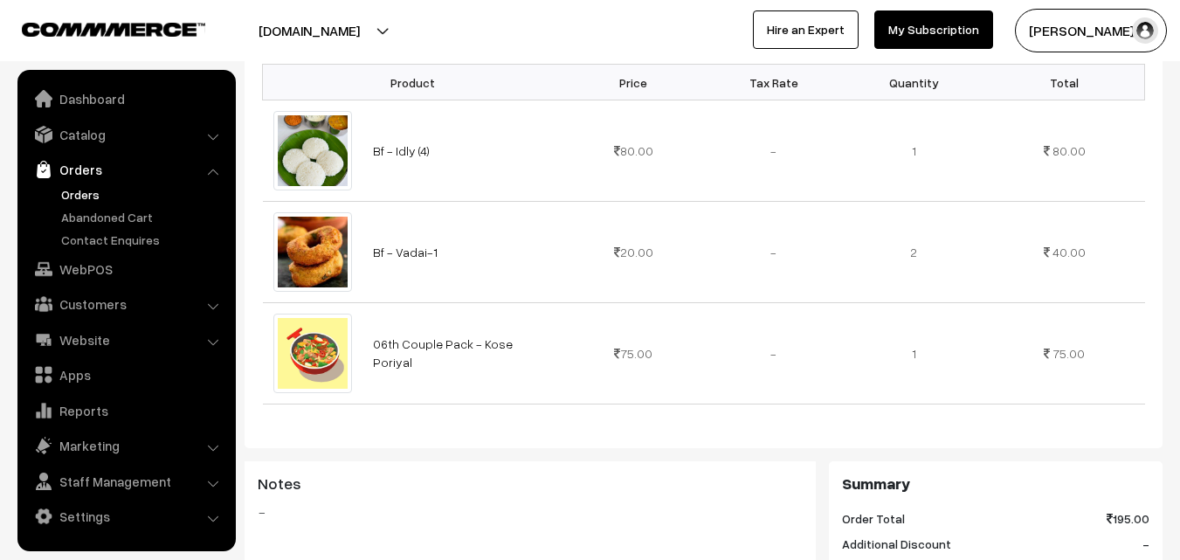
scroll to position [524, 0]
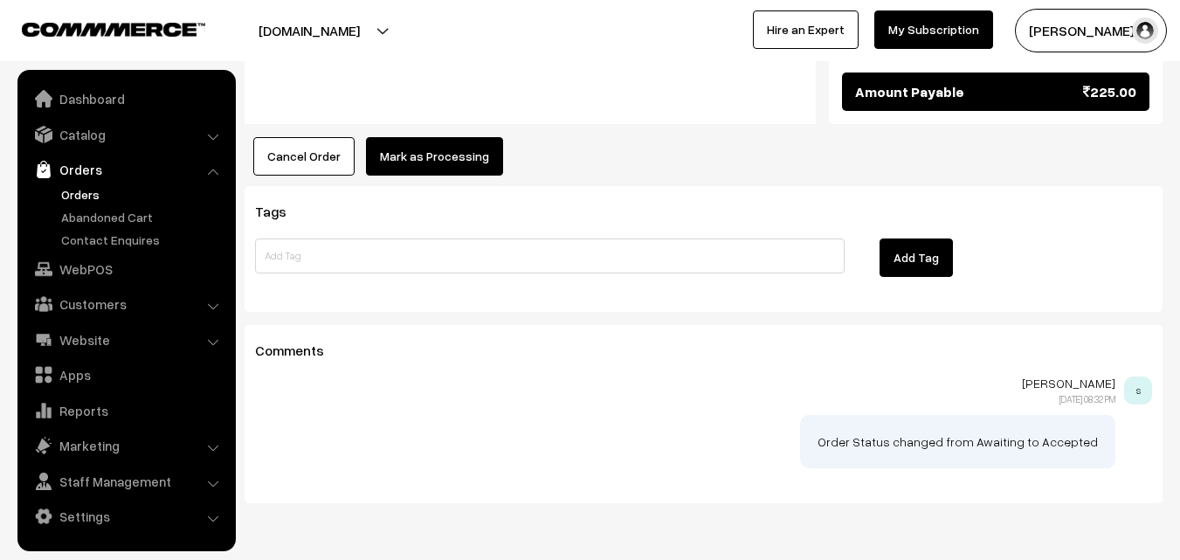
click at [435, 137] on button "Mark as Processing" at bounding box center [434, 156] width 137 height 38
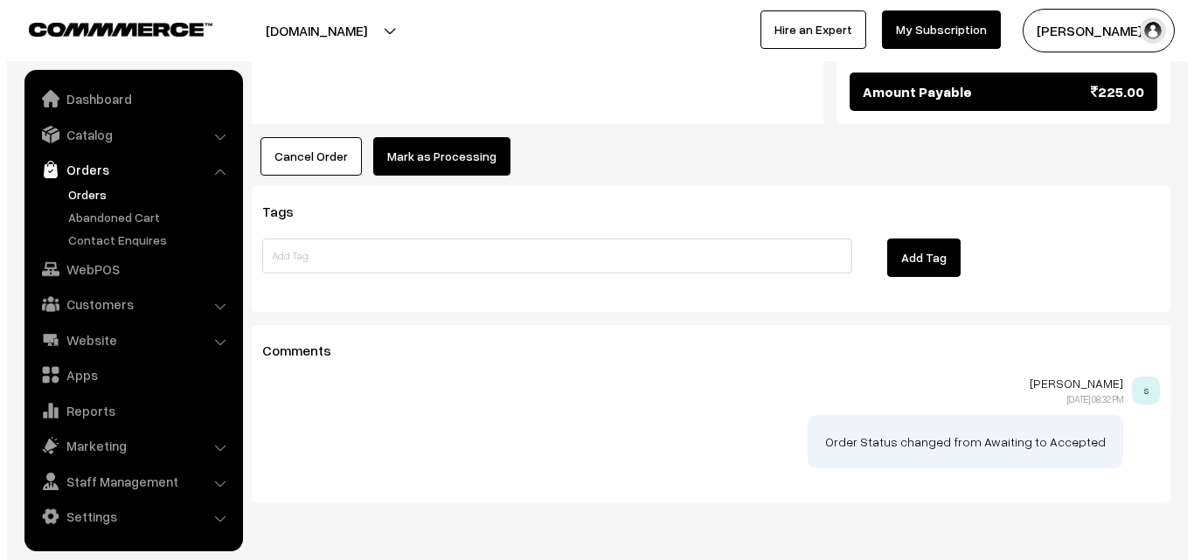
scroll to position [1228, 0]
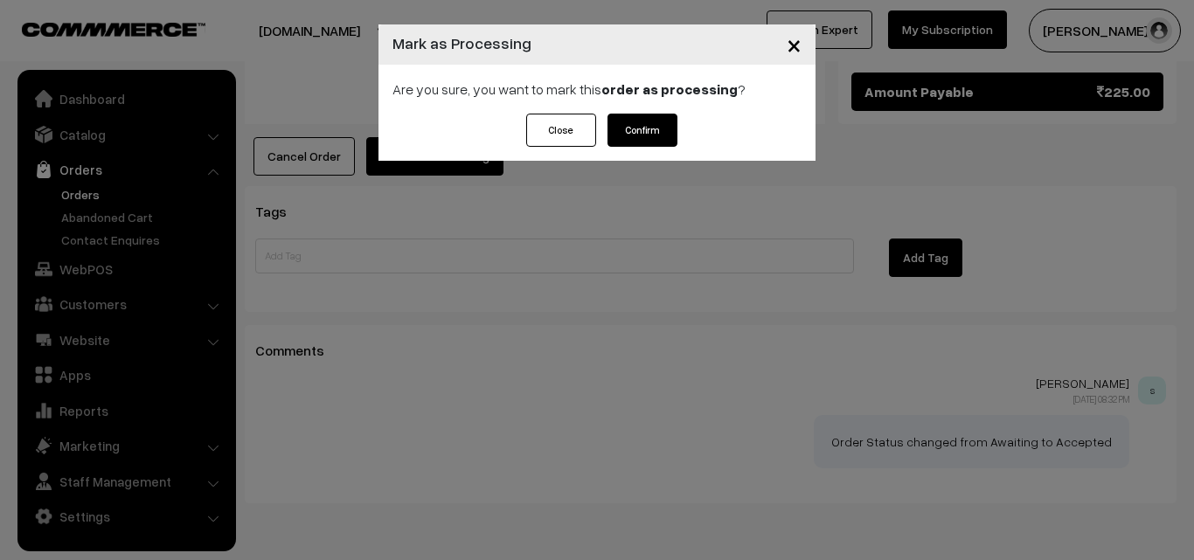
click at [643, 122] on button "Confirm" at bounding box center [642, 130] width 70 height 33
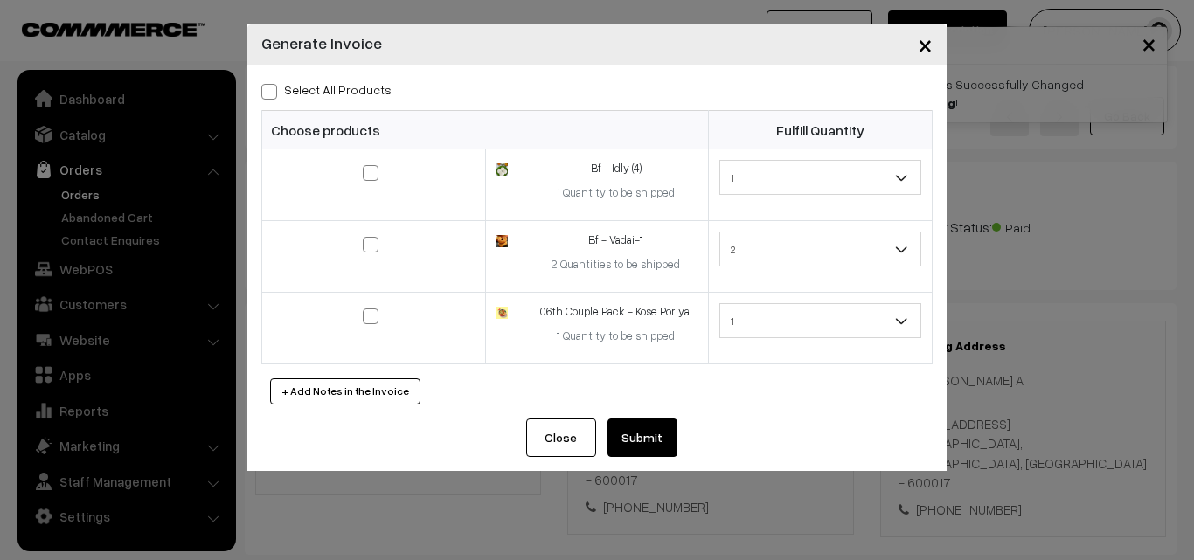
scroll to position [1053, 0]
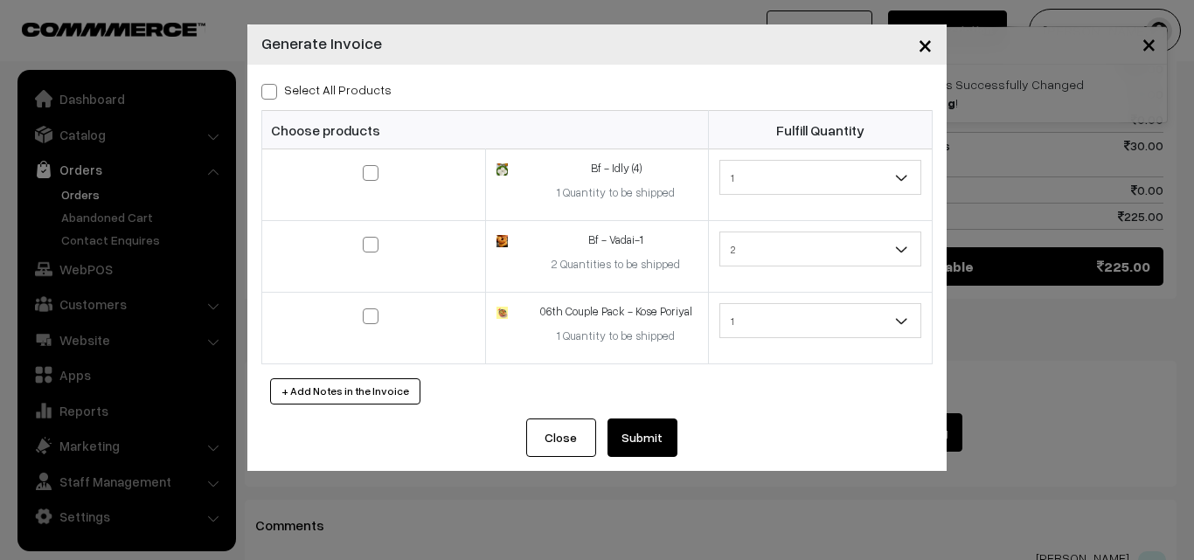
click at [339, 81] on label "Select All Products" at bounding box center [326, 89] width 130 height 18
click at [273, 83] on input "Select All Products" at bounding box center [266, 88] width 11 height 11
checkbox input "true"
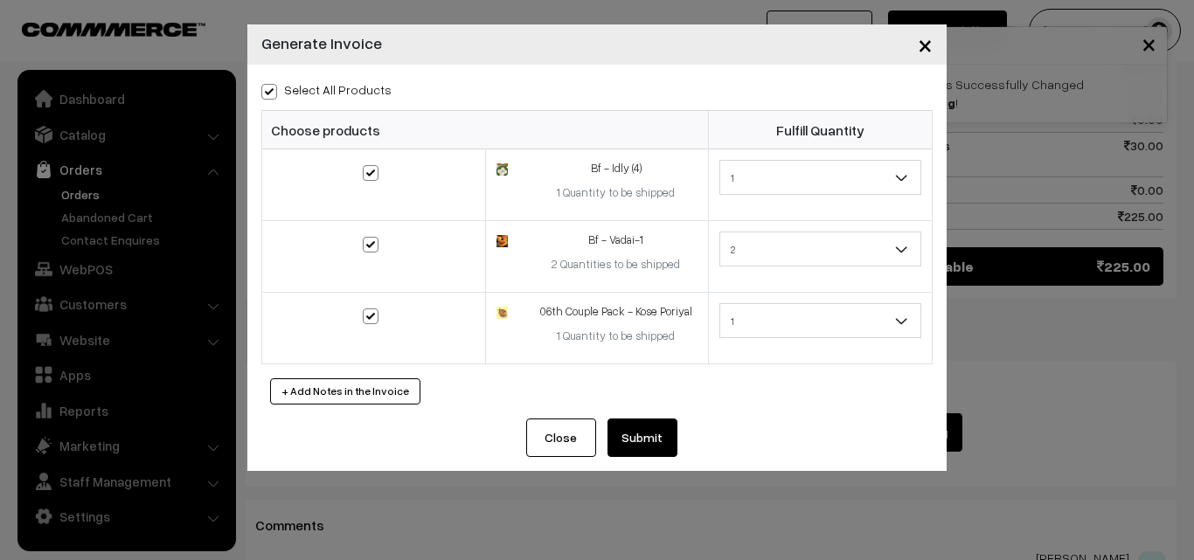
checkbox input "true"
click at [659, 453] on button "Submit" at bounding box center [642, 438] width 70 height 38
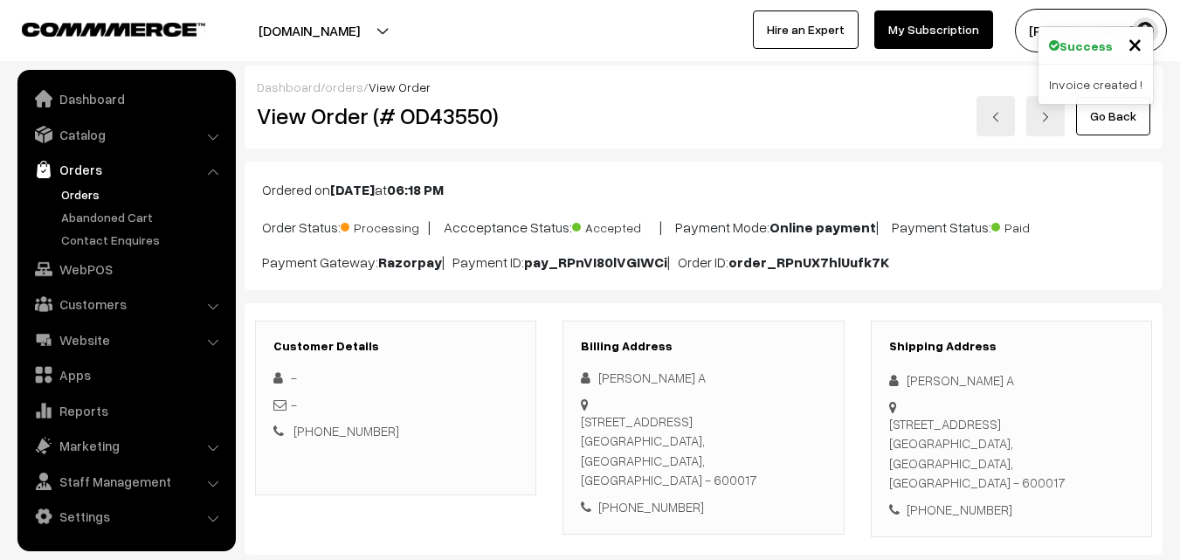
scroll to position [1048, 0]
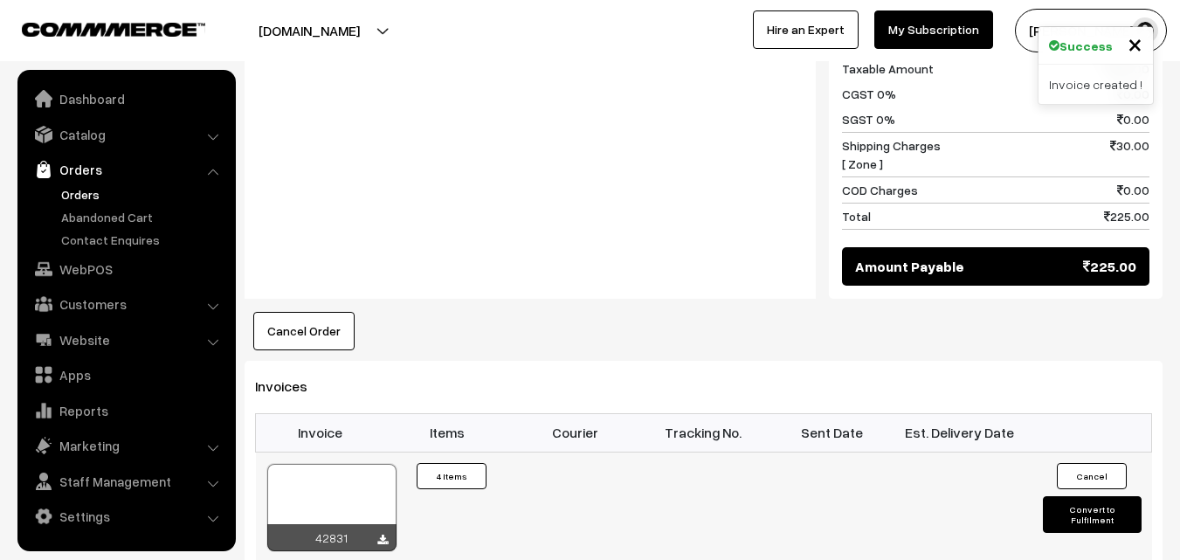
click at [391, 464] on div at bounding box center [331, 507] width 129 height 87
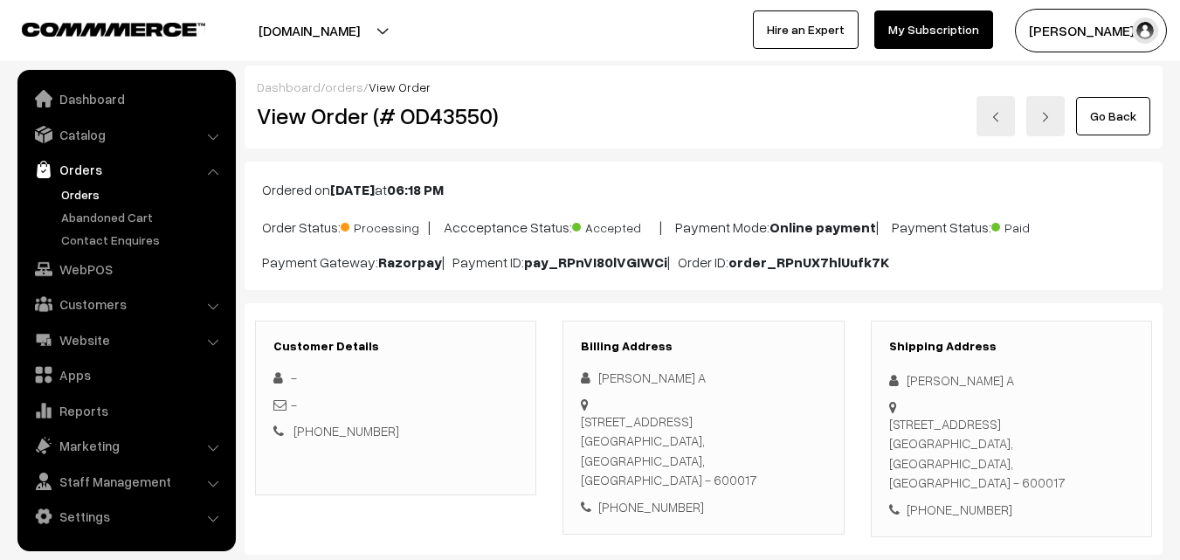
scroll to position [1046, 0]
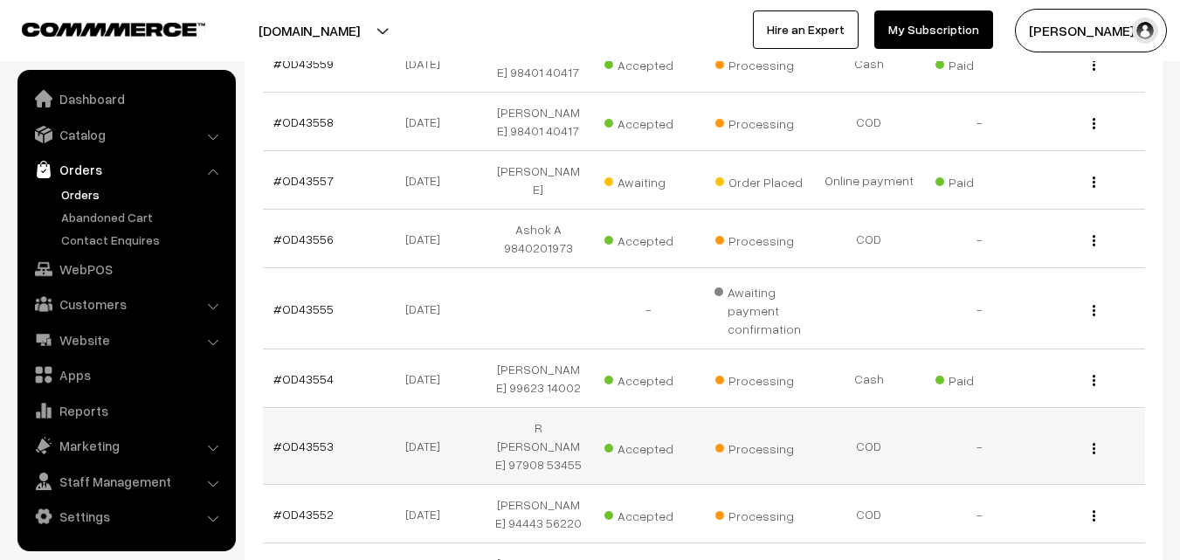
scroll to position [874, 0]
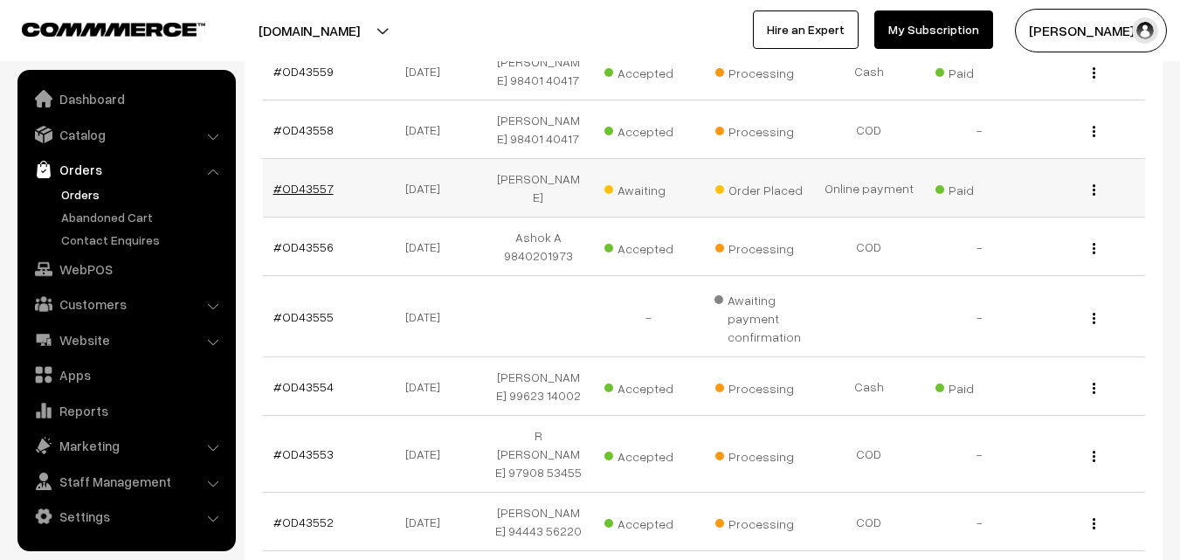
click at [280, 181] on link "#OD43557" at bounding box center [303, 188] width 60 height 15
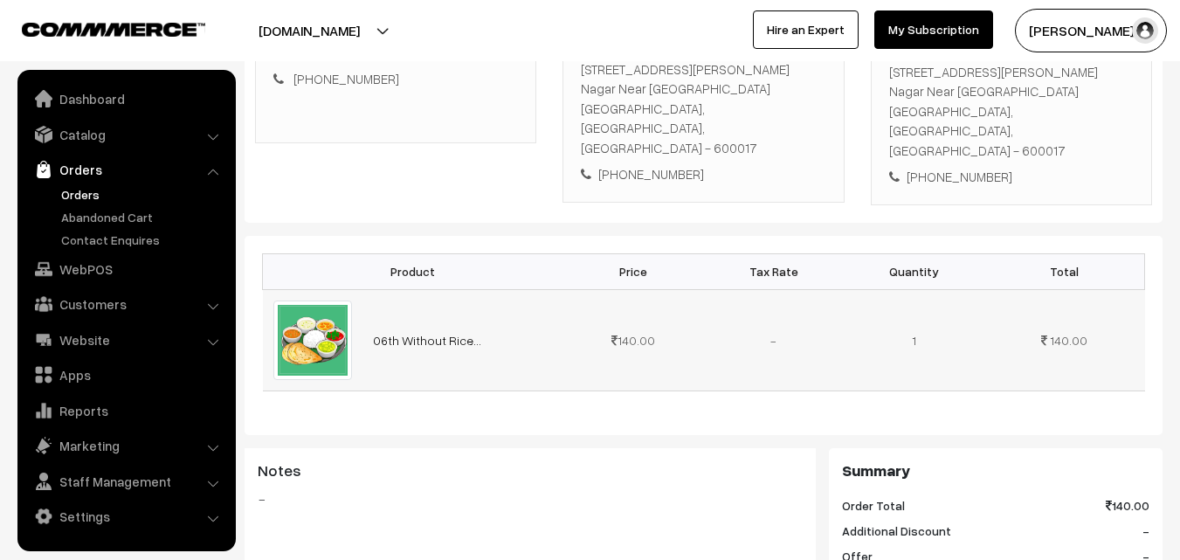
scroll to position [437, 0]
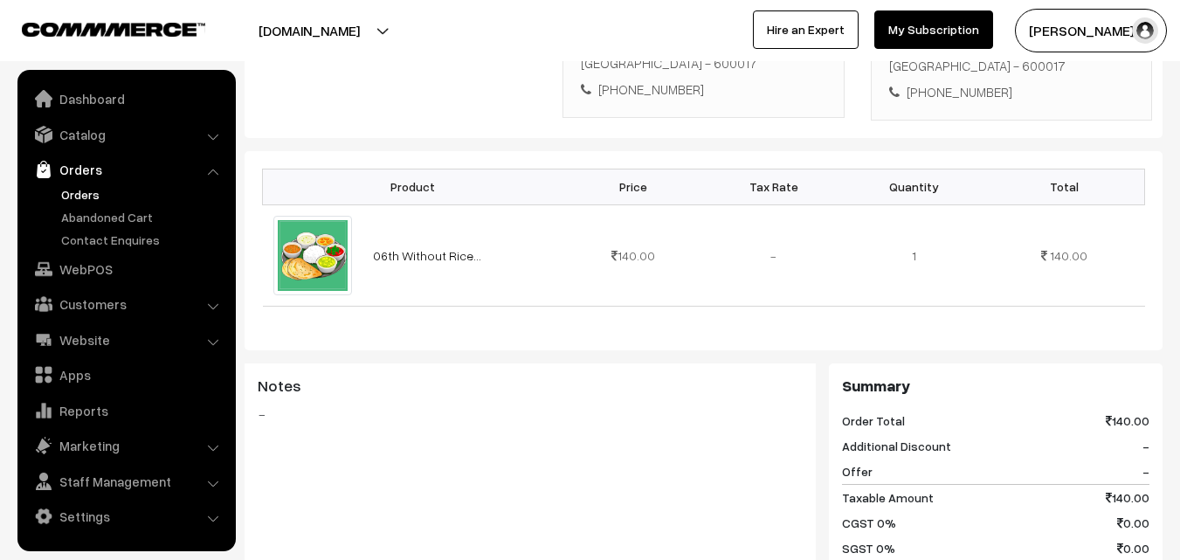
click at [643, 80] on div "[PHONE_NUMBER]" at bounding box center [703, 90] width 245 height 20
copy div "9884396608"
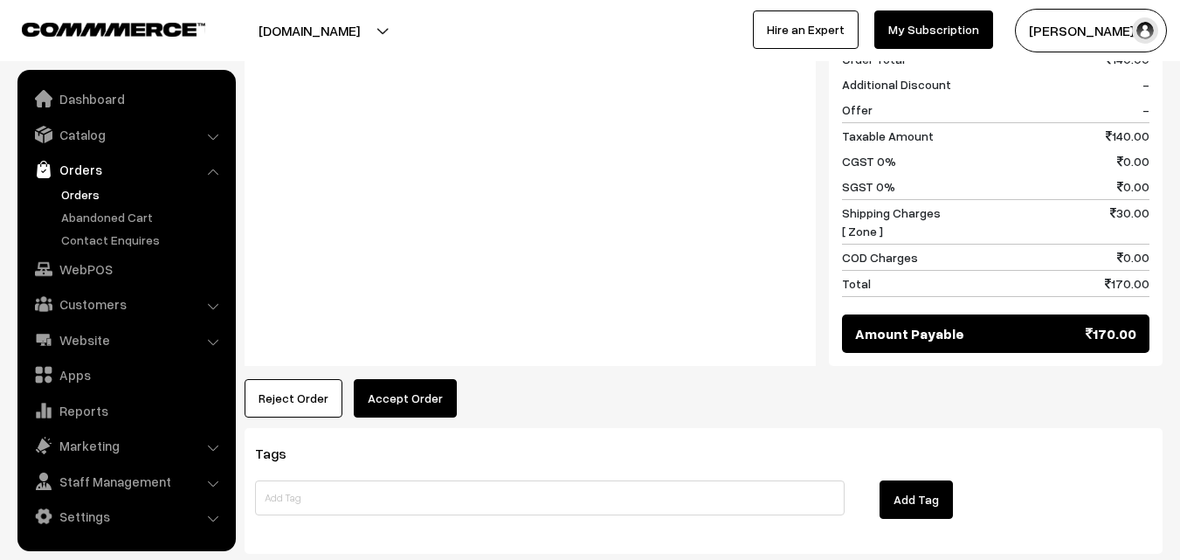
click at [407, 379] on button "Accept Order" at bounding box center [405, 398] width 103 height 38
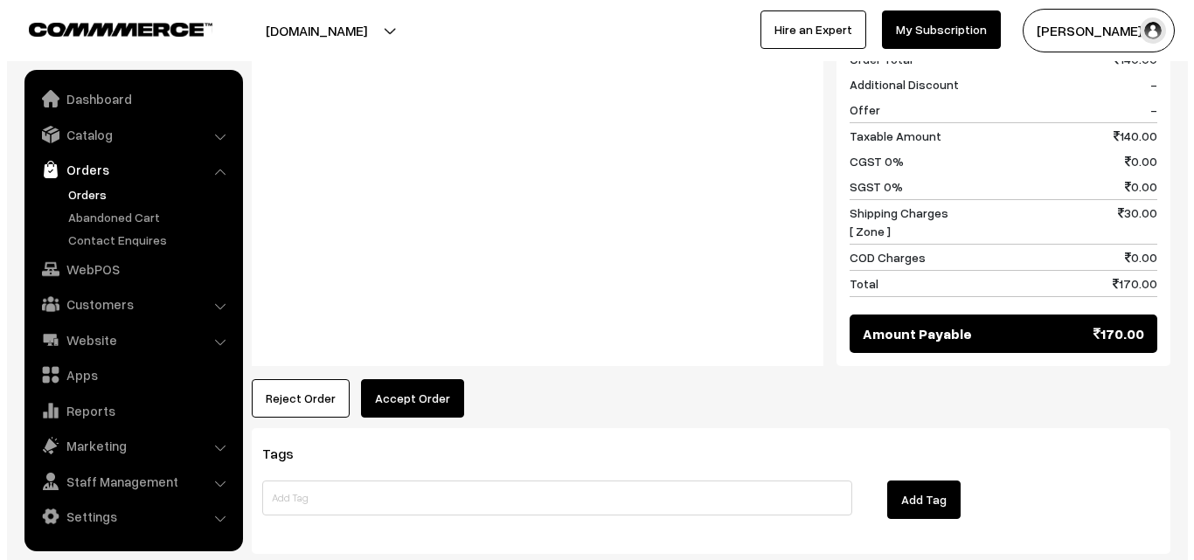
scroll to position [800, 0]
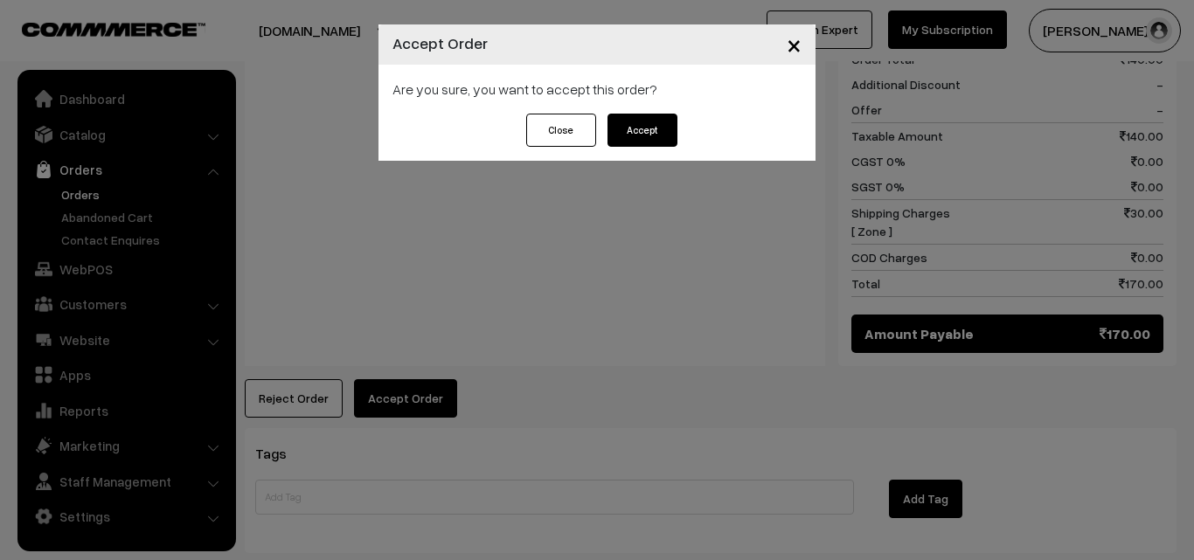
click at [627, 127] on button "Accept" at bounding box center [642, 130] width 70 height 33
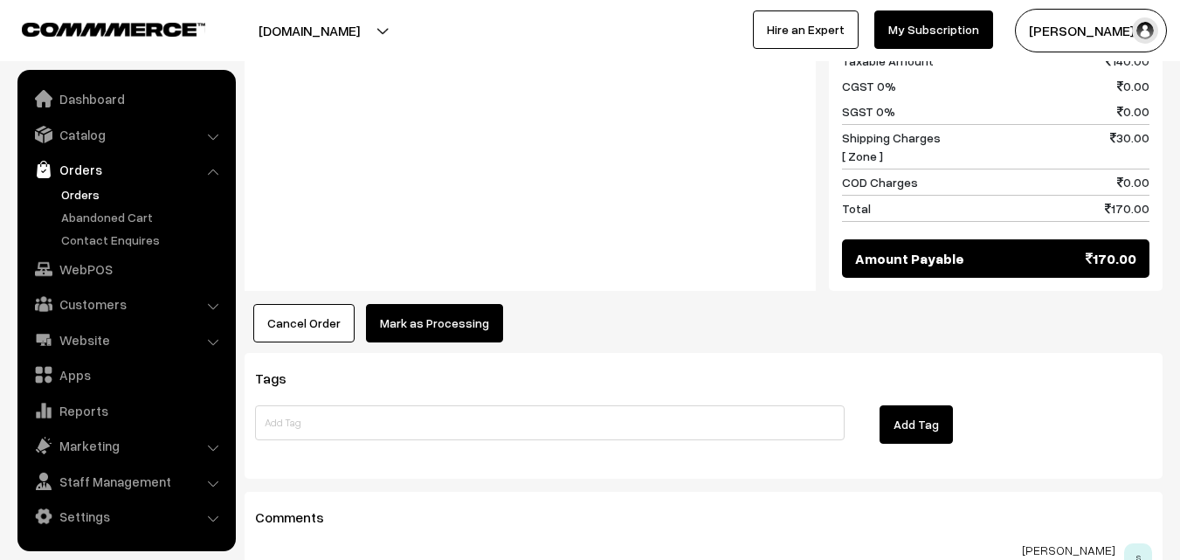
click at [439, 304] on button "Mark as Processing" at bounding box center [434, 323] width 137 height 38
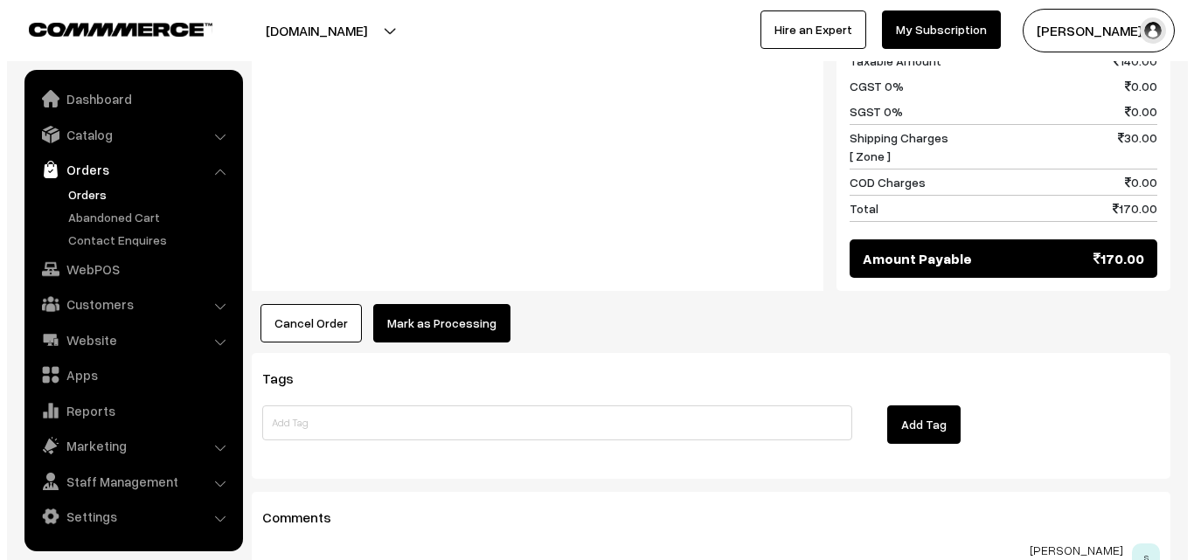
scroll to position [875, 0]
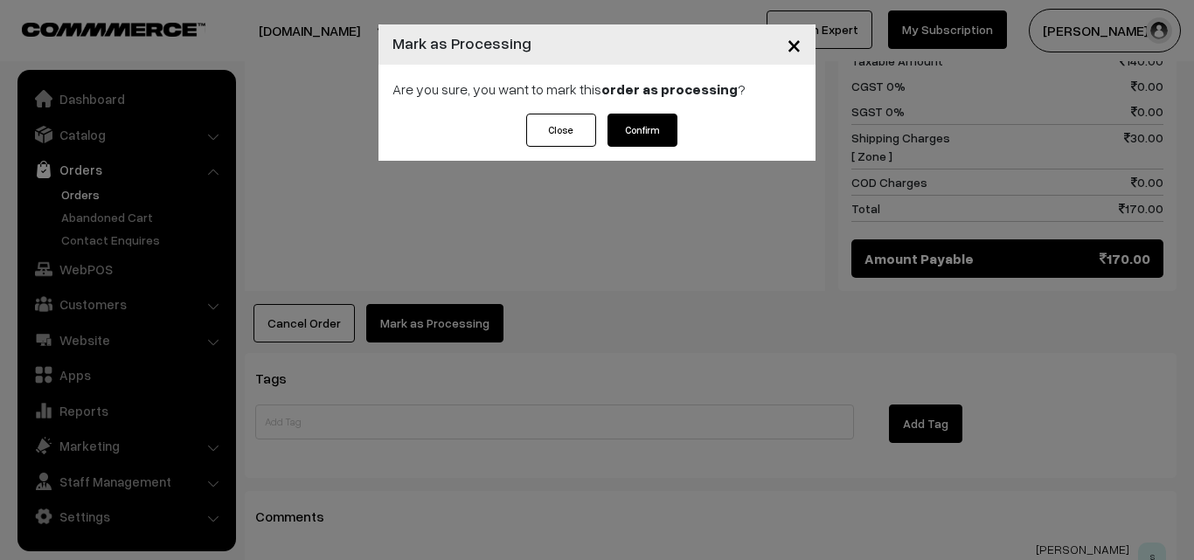
click at [633, 124] on button "Confirm" at bounding box center [642, 130] width 70 height 33
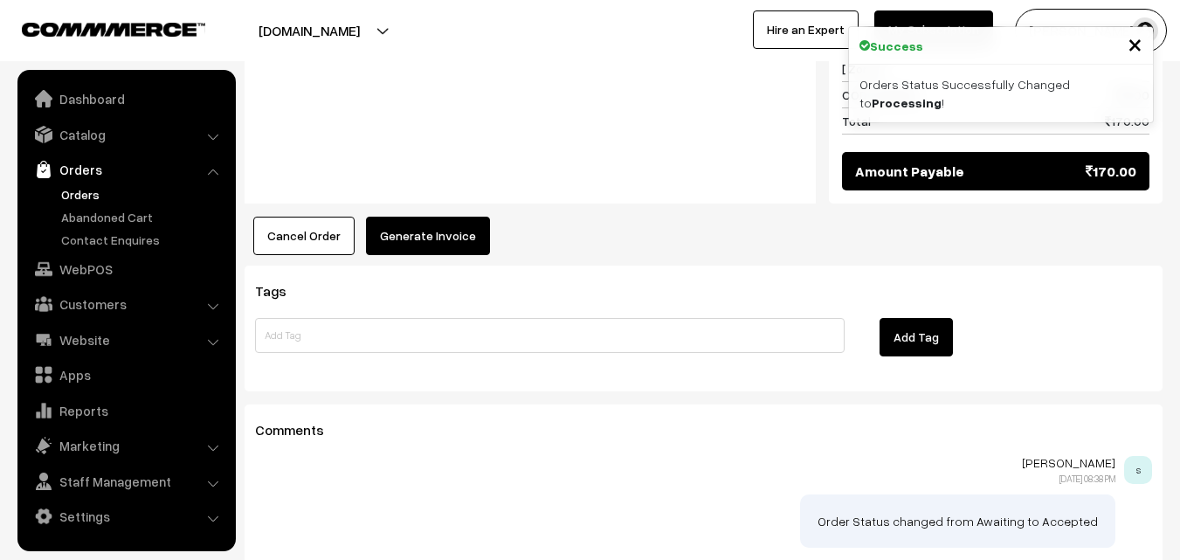
click at [409, 217] on button "Generate Invoice" at bounding box center [428, 236] width 124 height 38
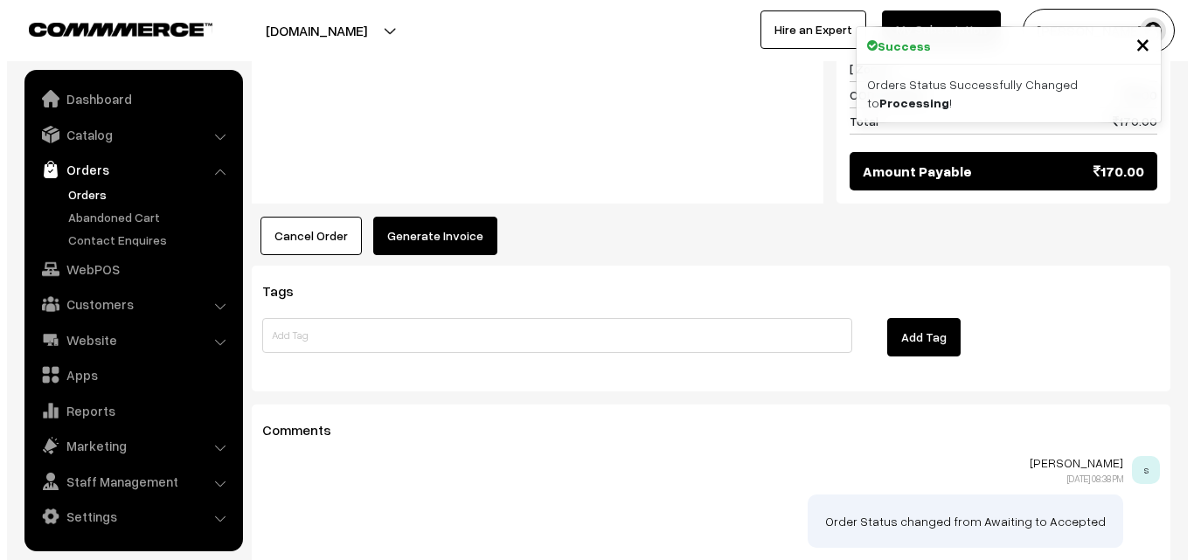
scroll to position [963, 0]
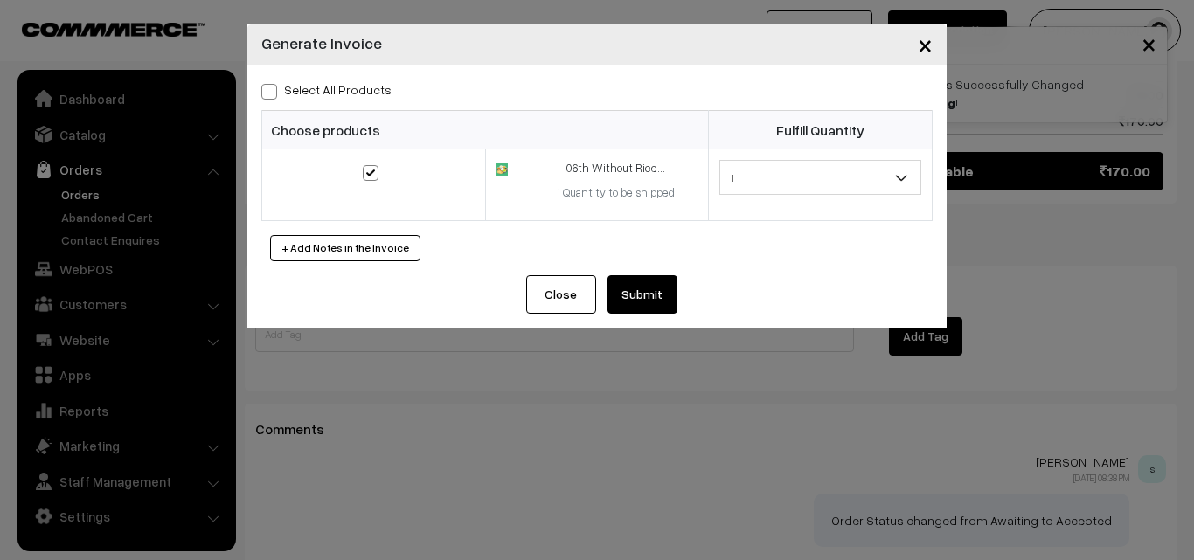
click at [645, 311] on button "Submit" at bounding box center [642, 294] width 70 height 38
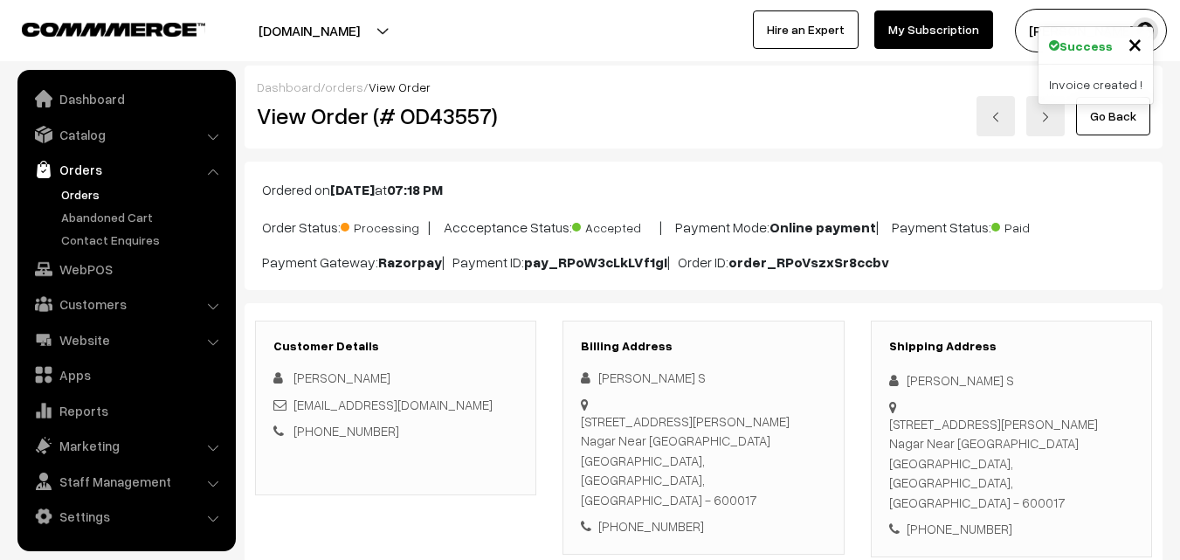
scroll to position [961, 0]
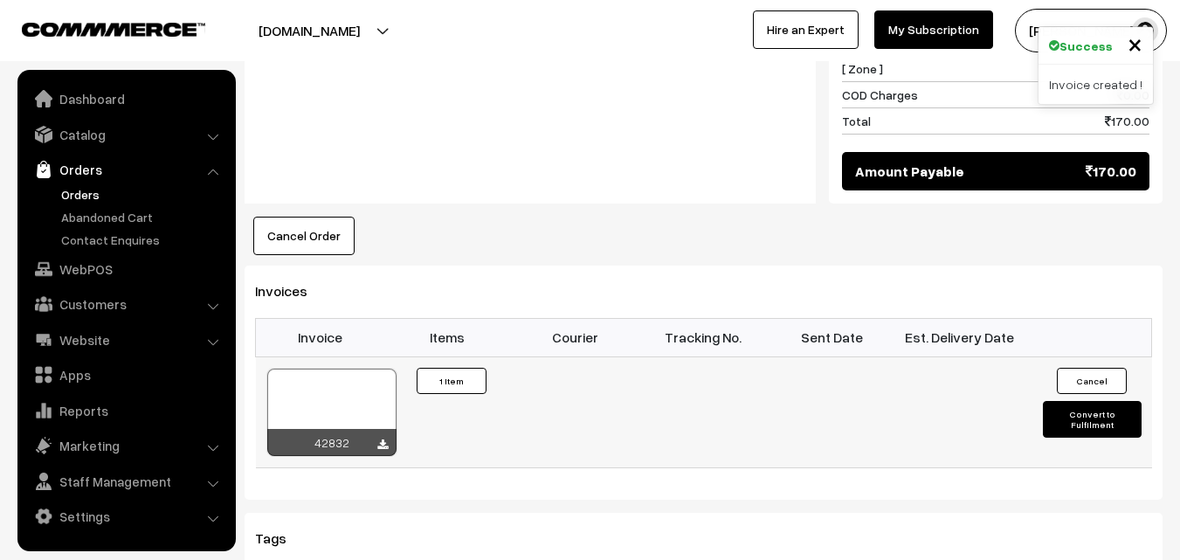
click at [375, 369] on div at bounding box center [331, 412] width 129 height 87
click at [73, 191] on link "Orders" at bounding box center [143, 194] width 173 height 18
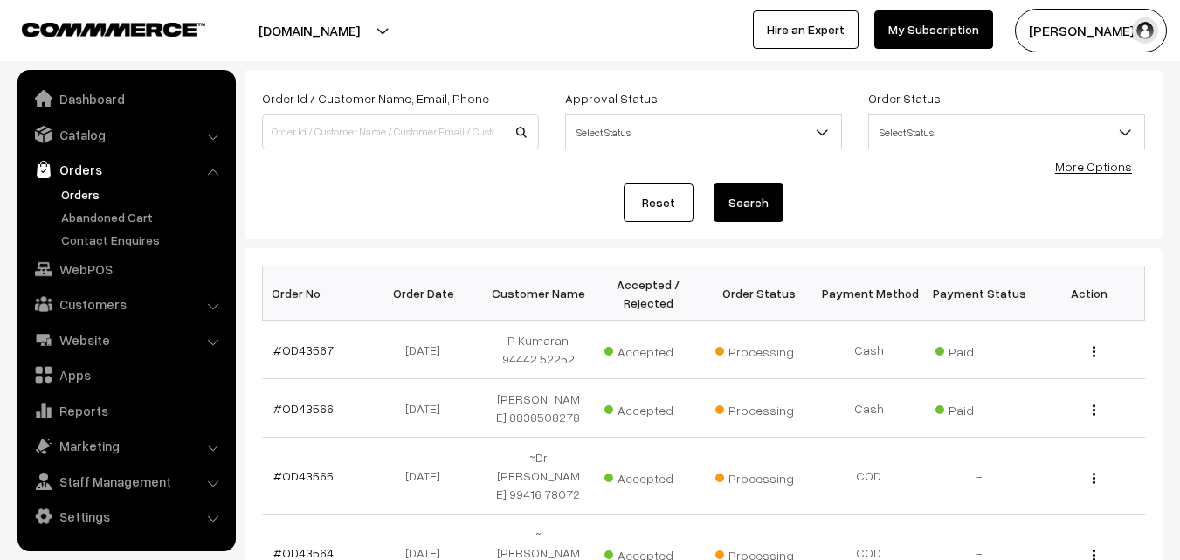
scroll to position [87, 0]
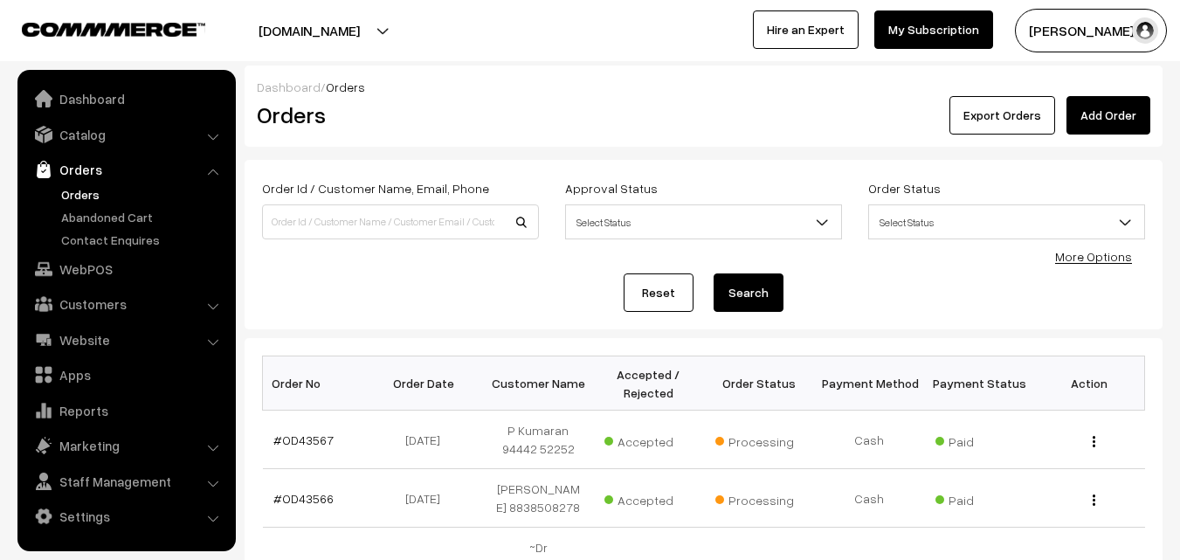
scroll to position [87, 0]
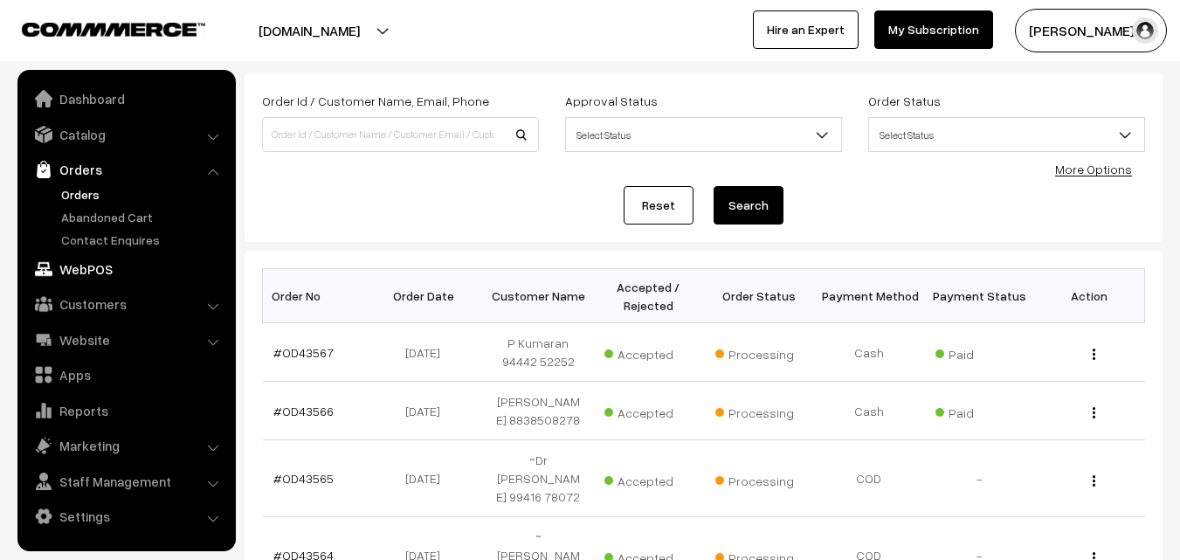
click at [135, 266] on link "WebPOS" at bounding box center [126, 268] width 208 height 31
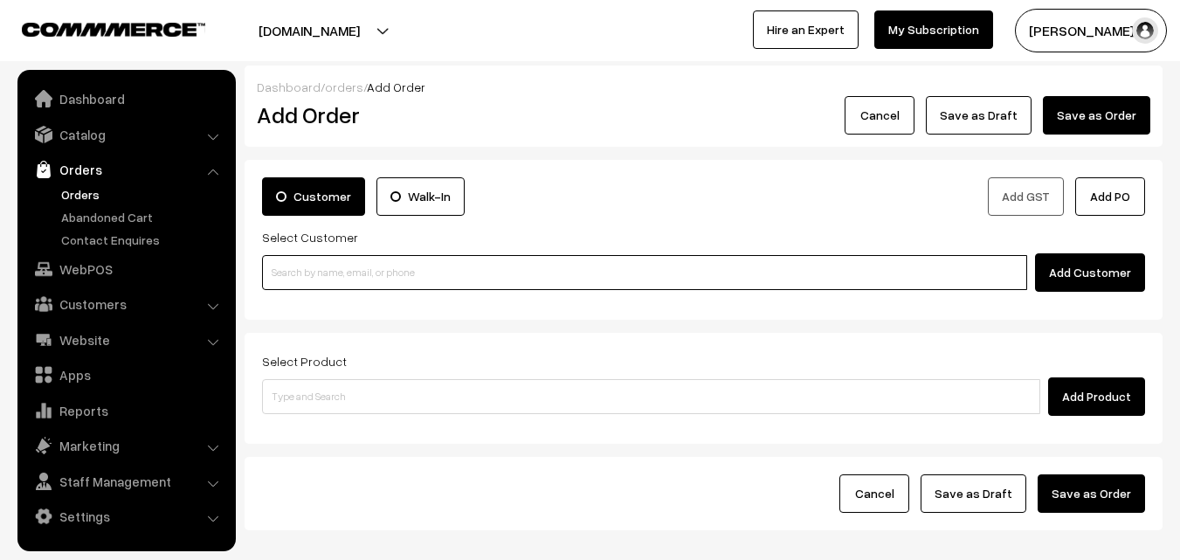
click at [308, 282] on input at bounding box center [644, 272] width 765 height 35
paste input "80569 32293"
click at [309, 273] on input "80569 32293" at bounding box center [644, 272] width 765 height 35
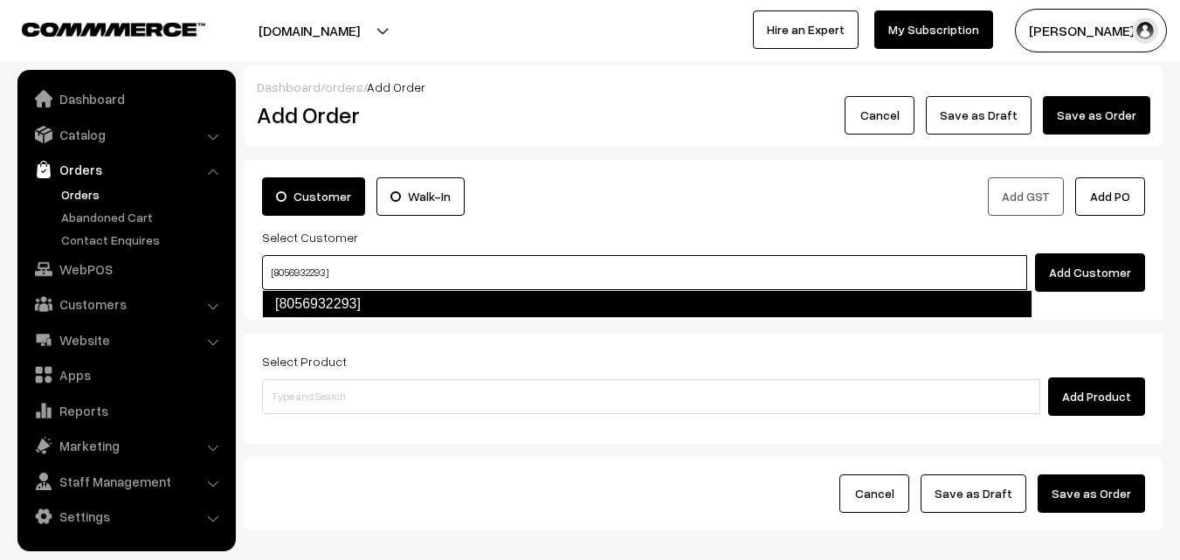
type input "[8056932293]"
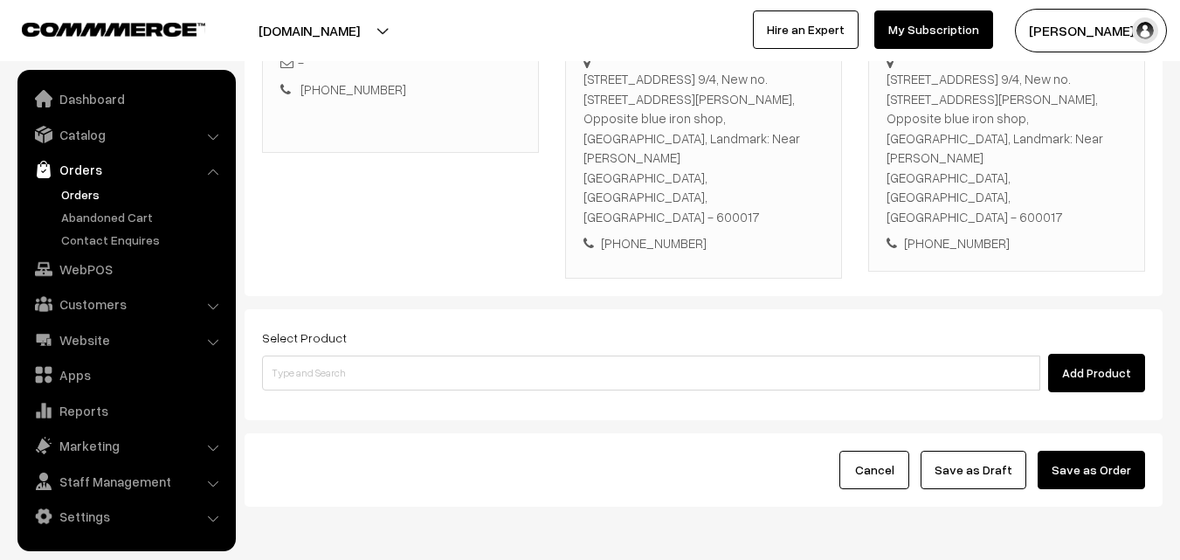
scroll to position [338, 0]
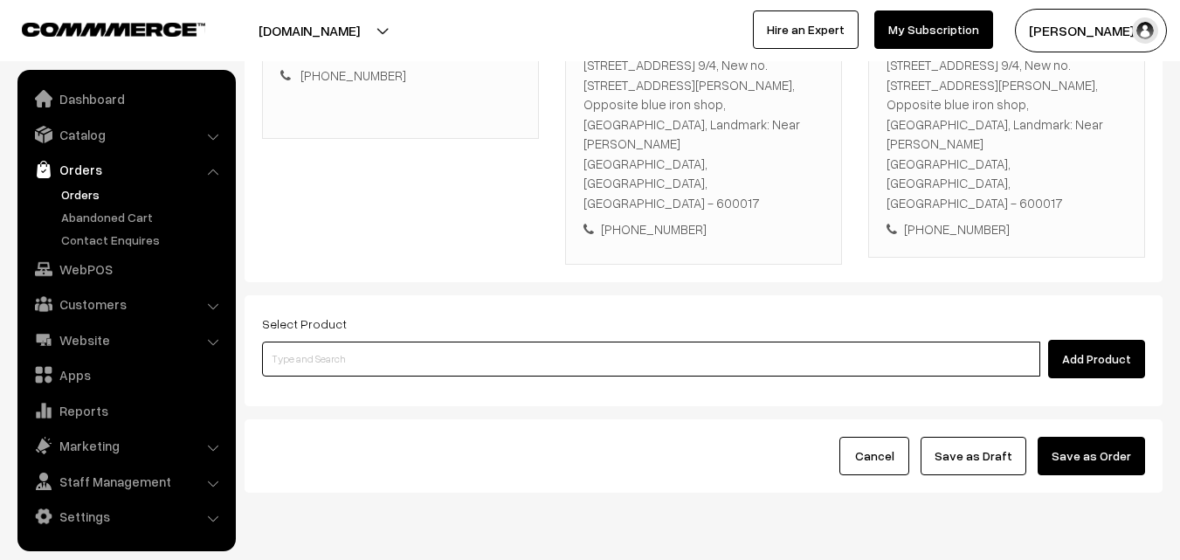
click at [509, 342] on input at bounding box center [651, 359] width 778 height 35
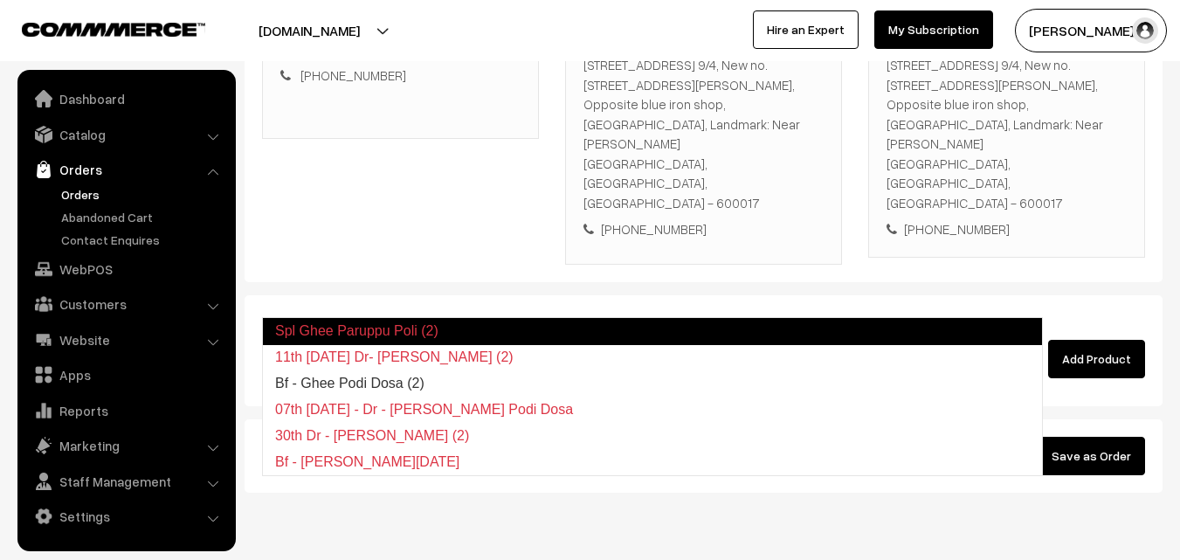
type input "Bf - Ghee Podi Dosa (2)"
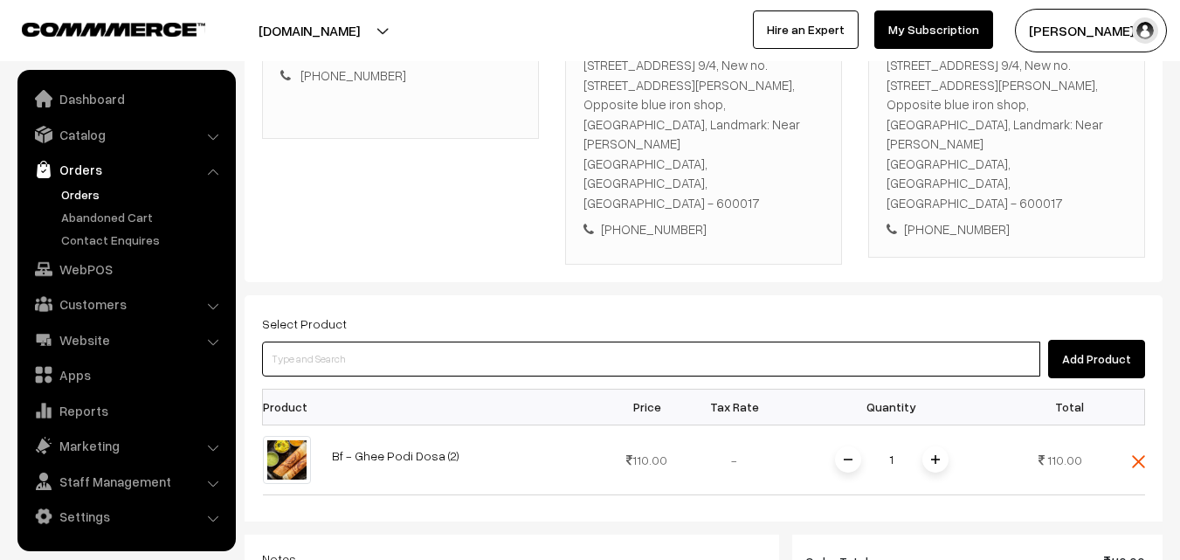
click at [505, 342] on input at bounding box center [651, 359] width 778 height 35
click at [475, 342] on input at bounding box center [651, 359] width 778 height 35
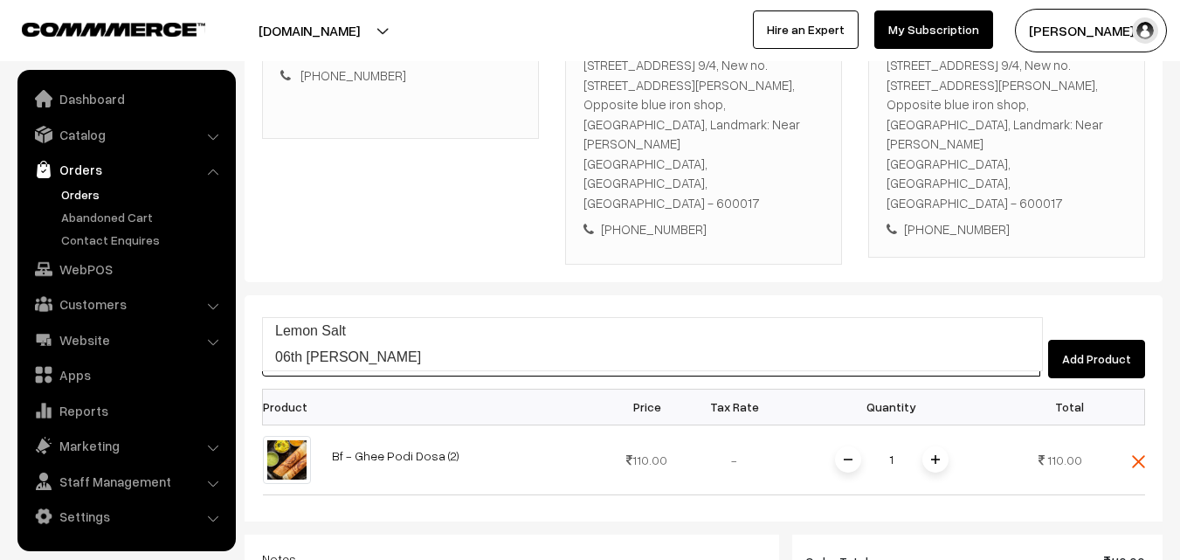
type input "06th [PERSON_NAME]"
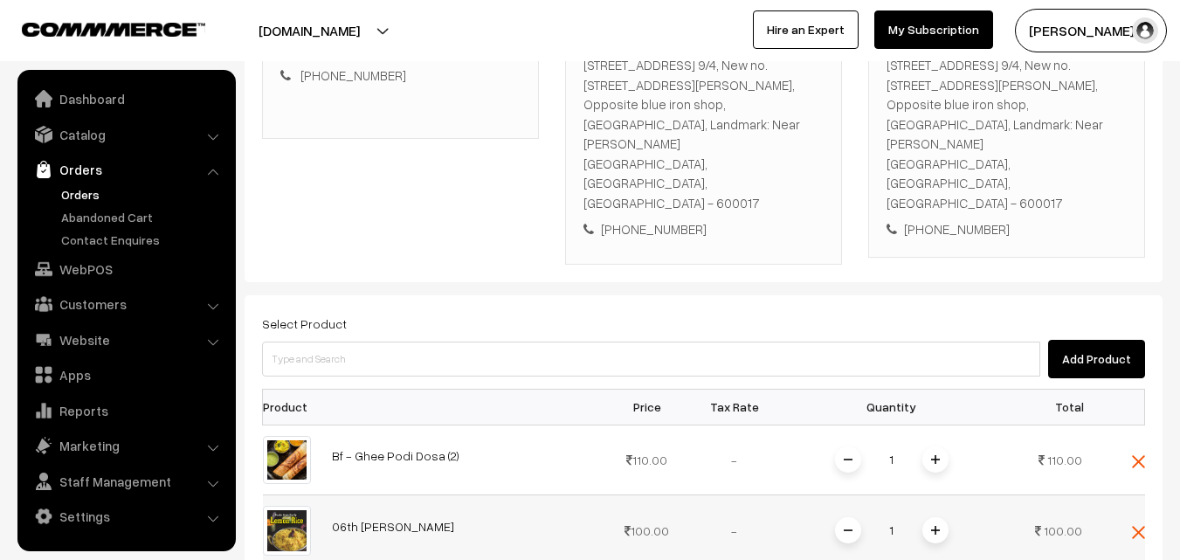
click at [941, 517] on span at bounding box center [936, 530] width 26 height 26
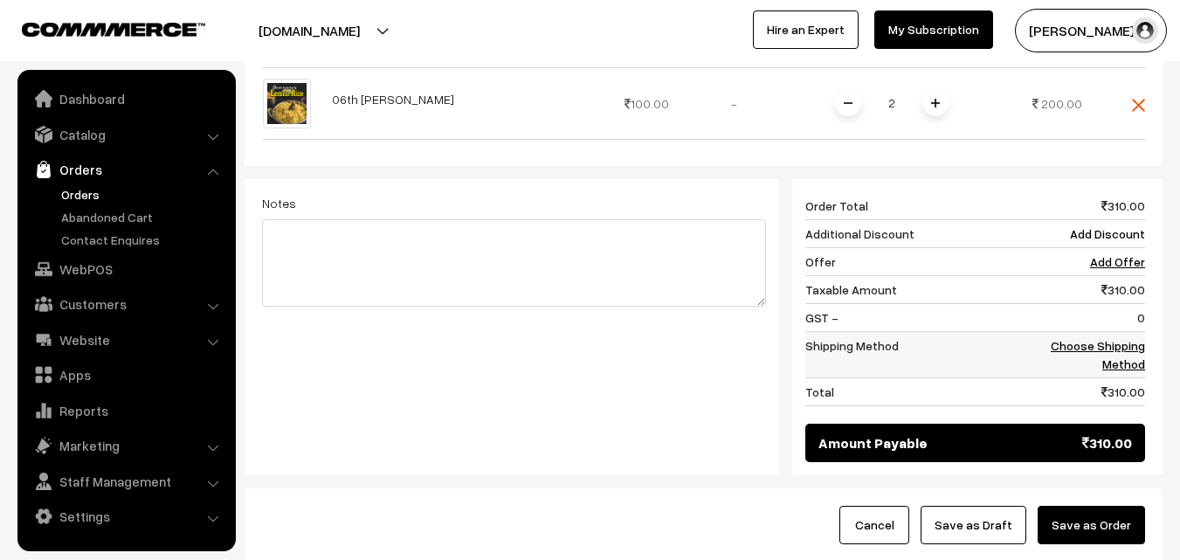
scroll to position [775, 0]
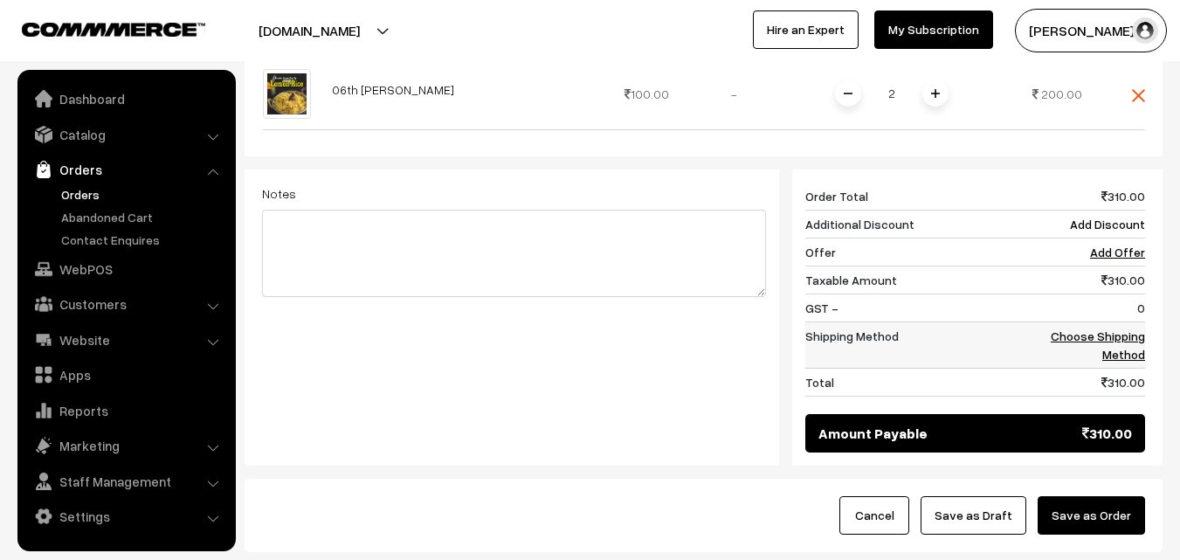
click at [1128, 329] on link "Choose Shipping Method" at bounding box center [1098, 345] width 94 height 33
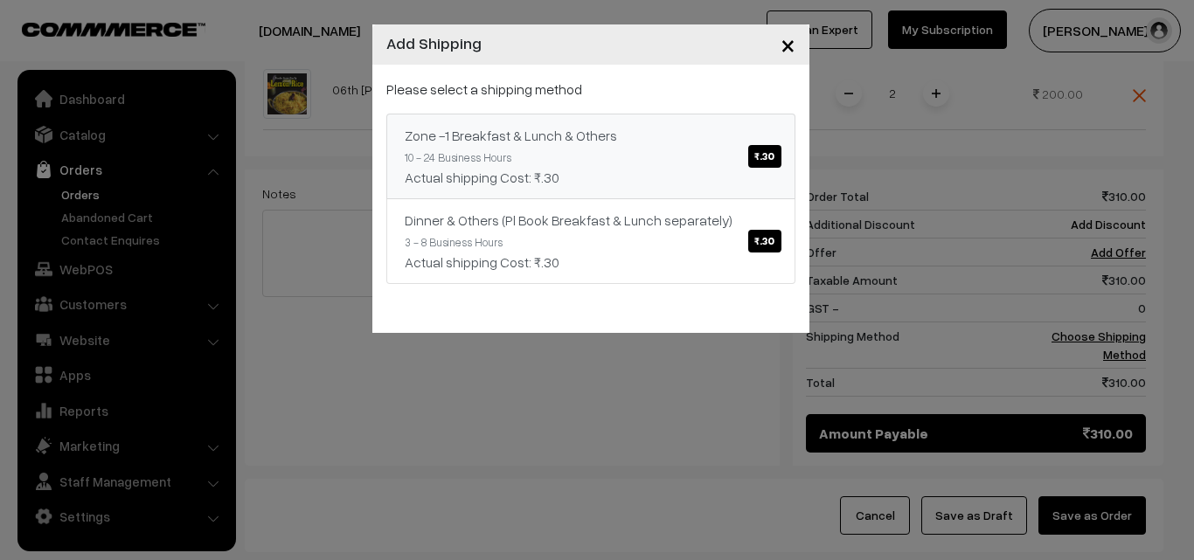
click at [730, 164] on link "Zone -1 Breakfast & Lunch & Others ₹.30 10 - 24 Business Hours Actual shipping …" at bounding box center [590, 157] width 409 height 86
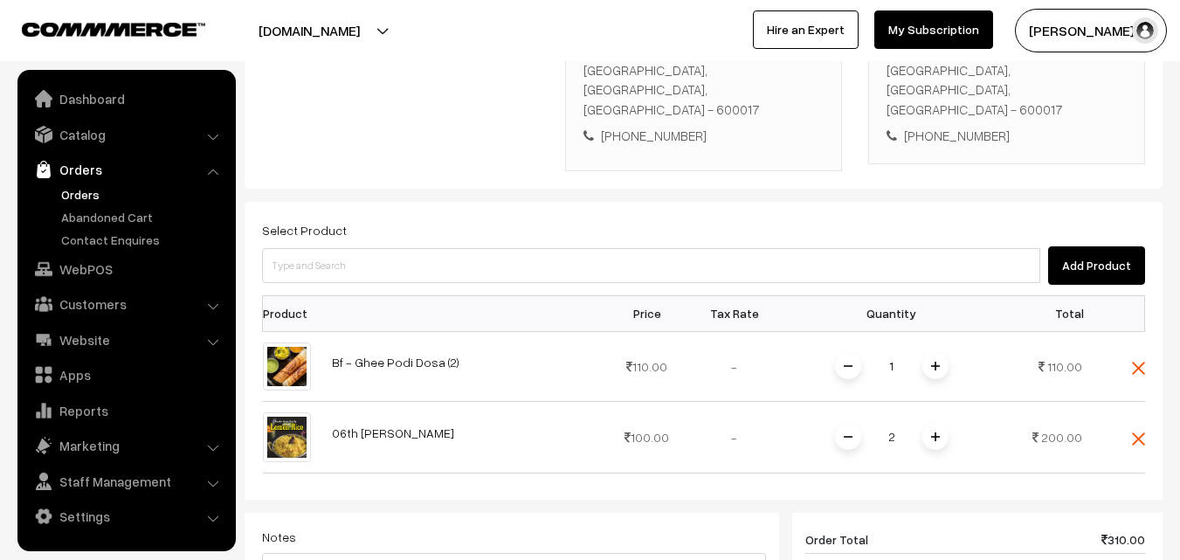
scroll to position [426, 0]
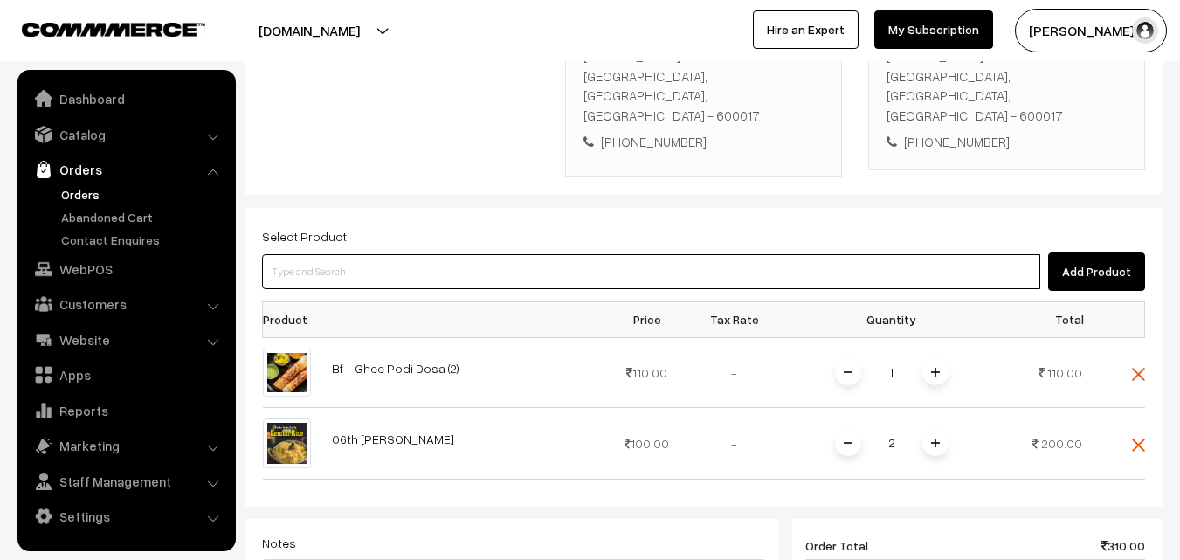
click at [454, 254] on input at bounding box center [651, 271] width 778 height 35
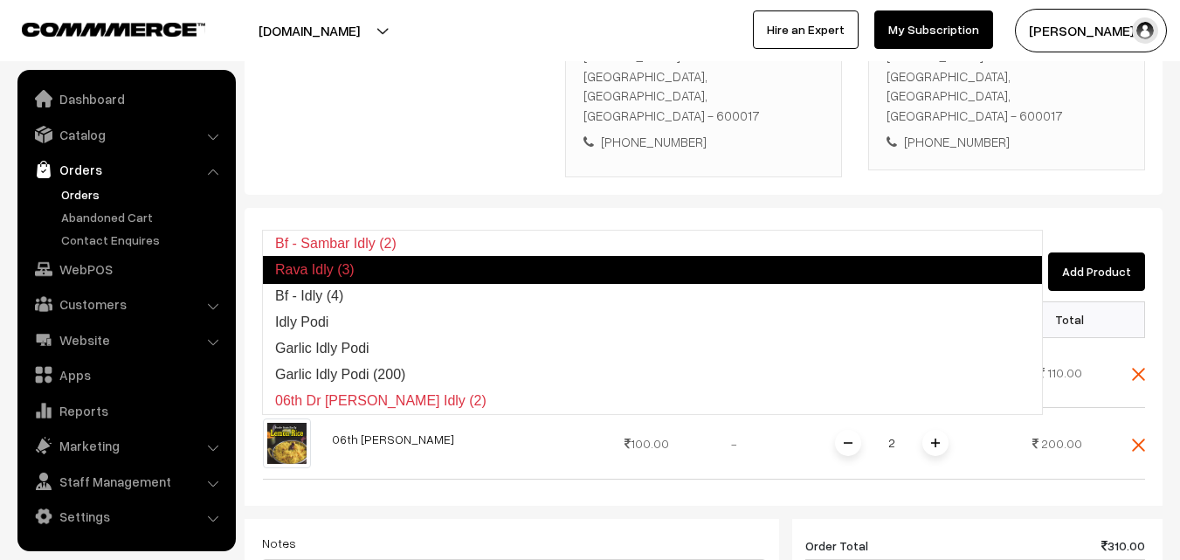
type input "Idly Podi"
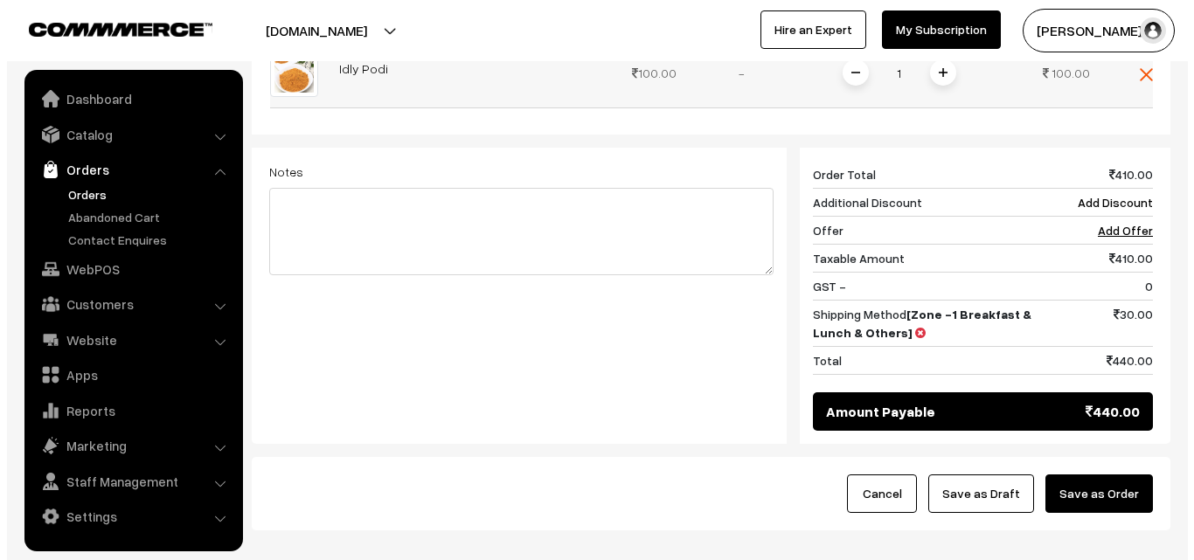
scroll to position [905, 0]
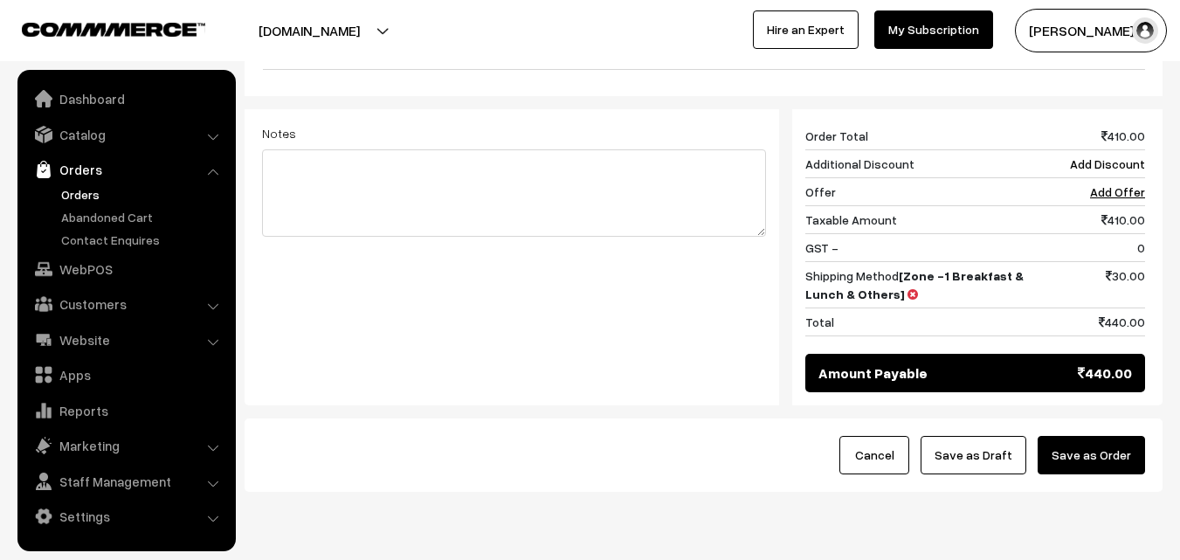
click at [1129, 436] on button "Save as Order" at bounding box center [1091, 455] width 107 height 38
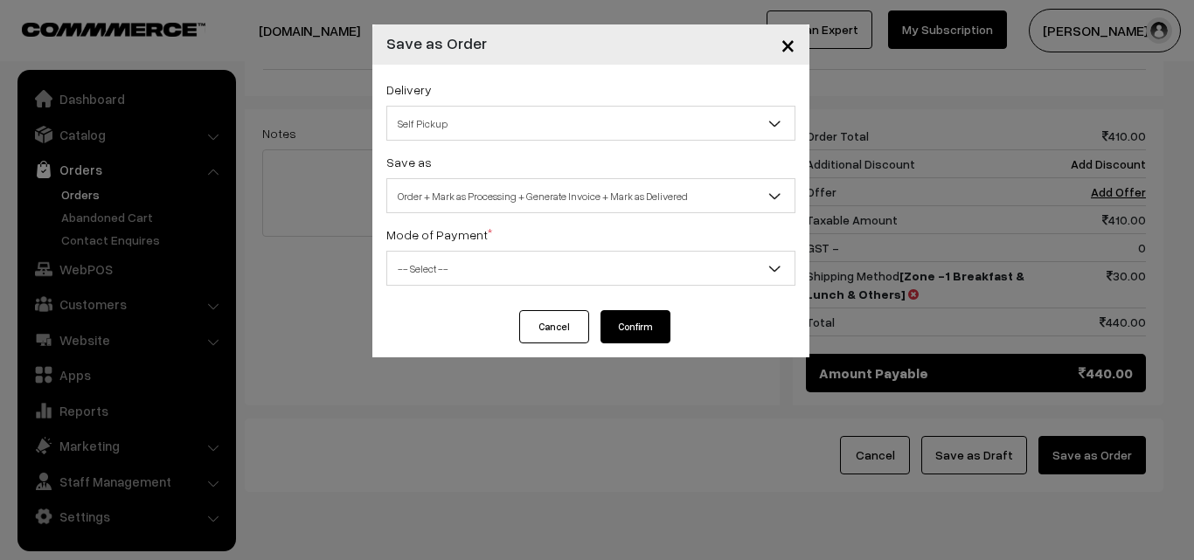
click at [576, 204] on span "Order + Mark as Processing + Generate Invoice + Mark as Delivered" at bounding box center [590, 196] width 407 height 31
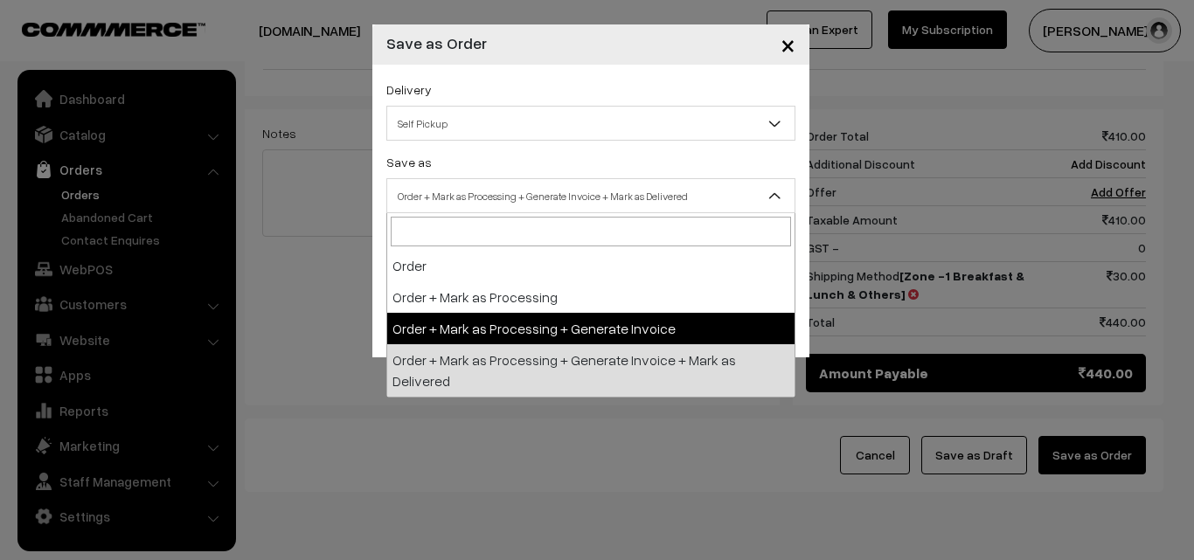
select select "3"
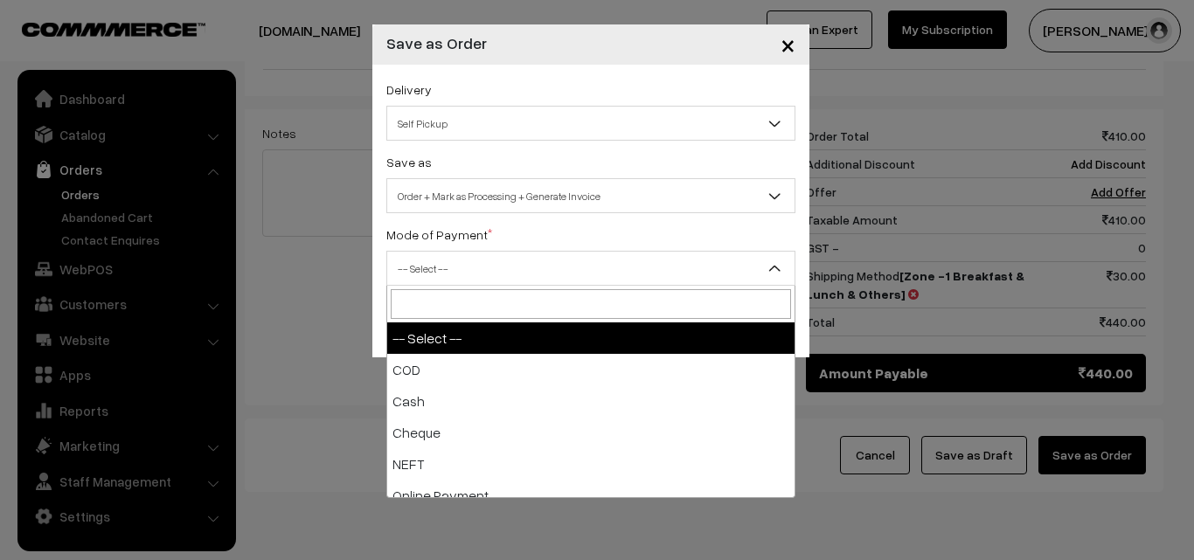
click at [480, 283] on span "-- Select --" at bounding box center [590, 268] width 407 height 31
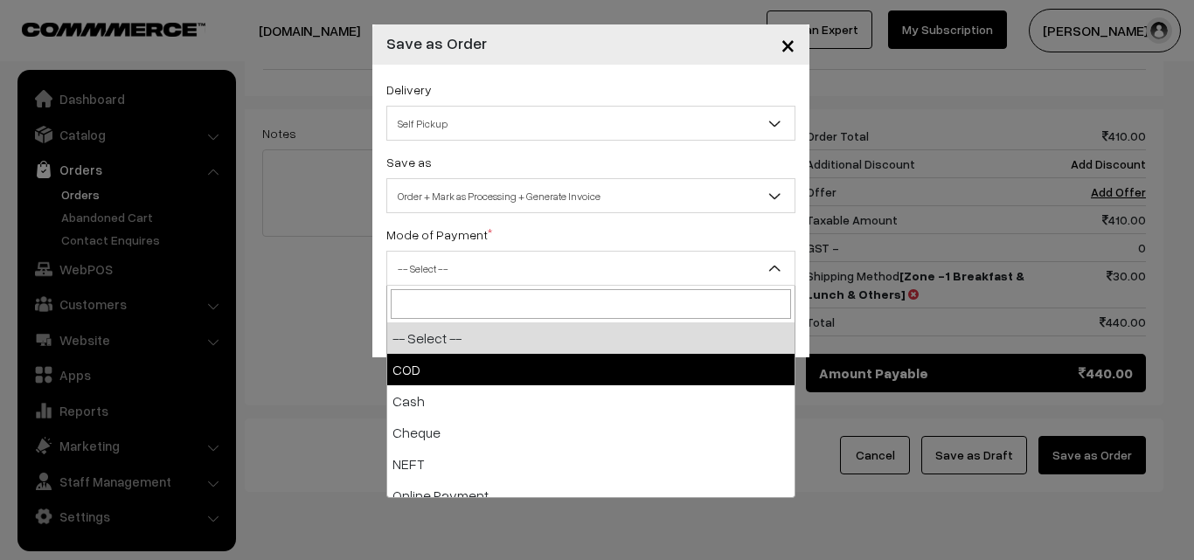
select select "1"
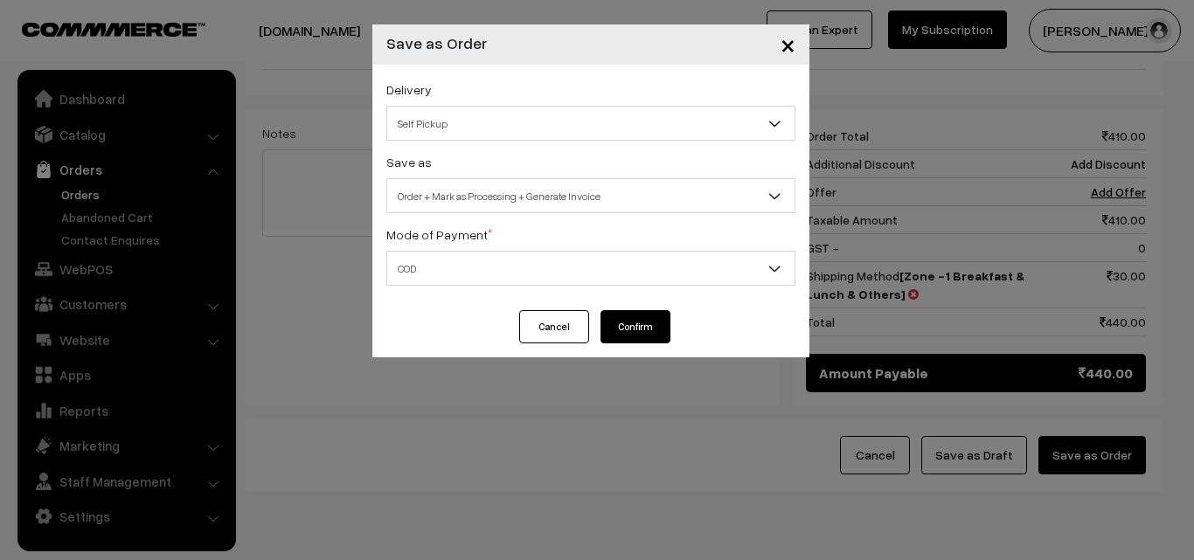
click at [648, 329] on button "Confirm" at bounding box center [635, 326] width 70 height 33
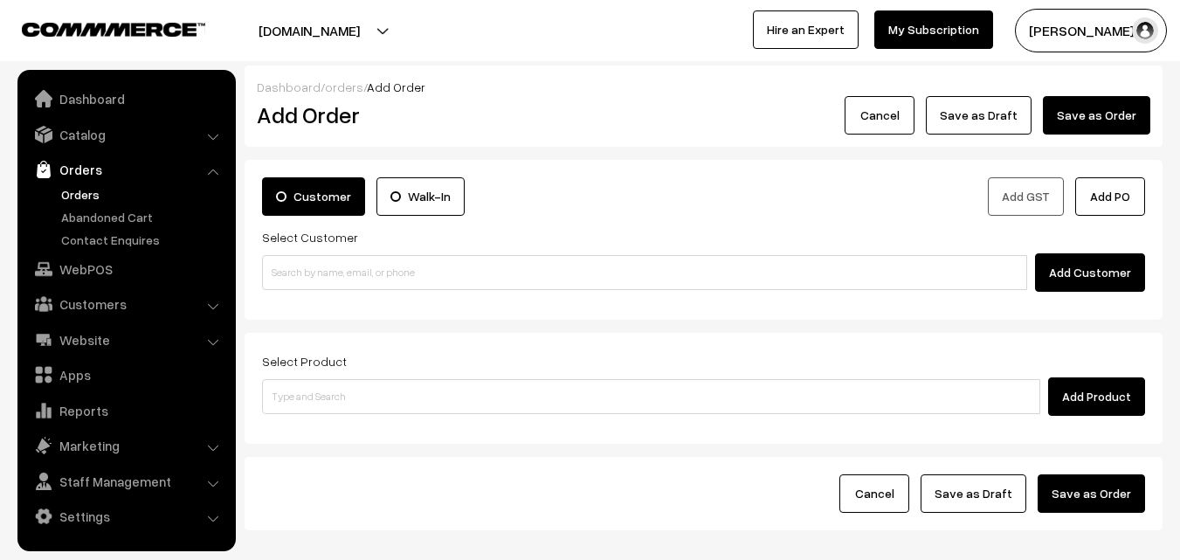
click at [88, 190] on link "Orders" at bounding box center [143, 194] width 173 height 18
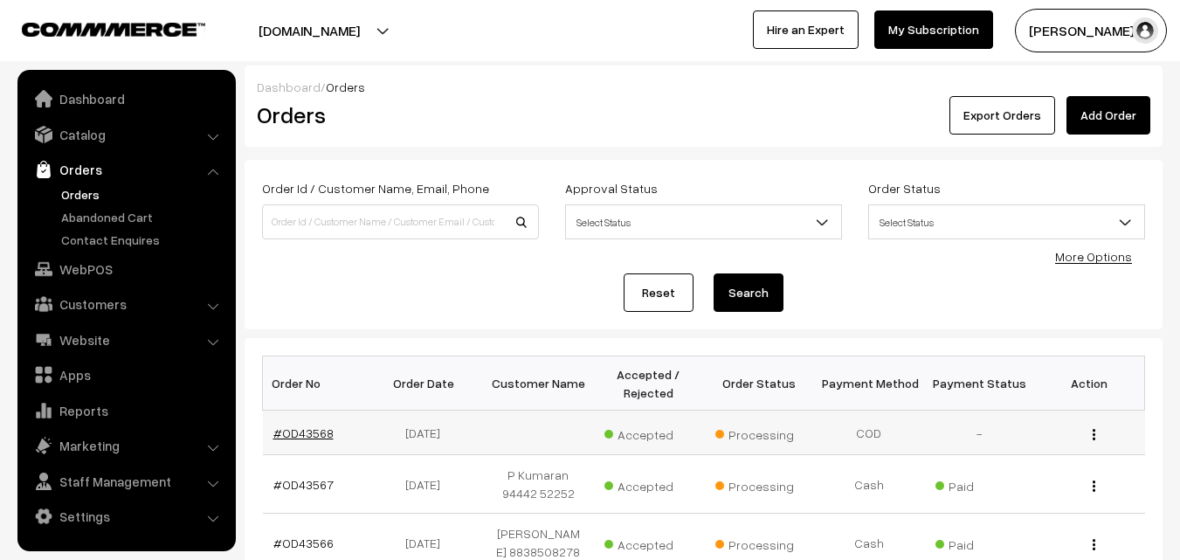
click at [300, 429] on link "#OD43568" at bounding box center [303, 433] width 60 height 15
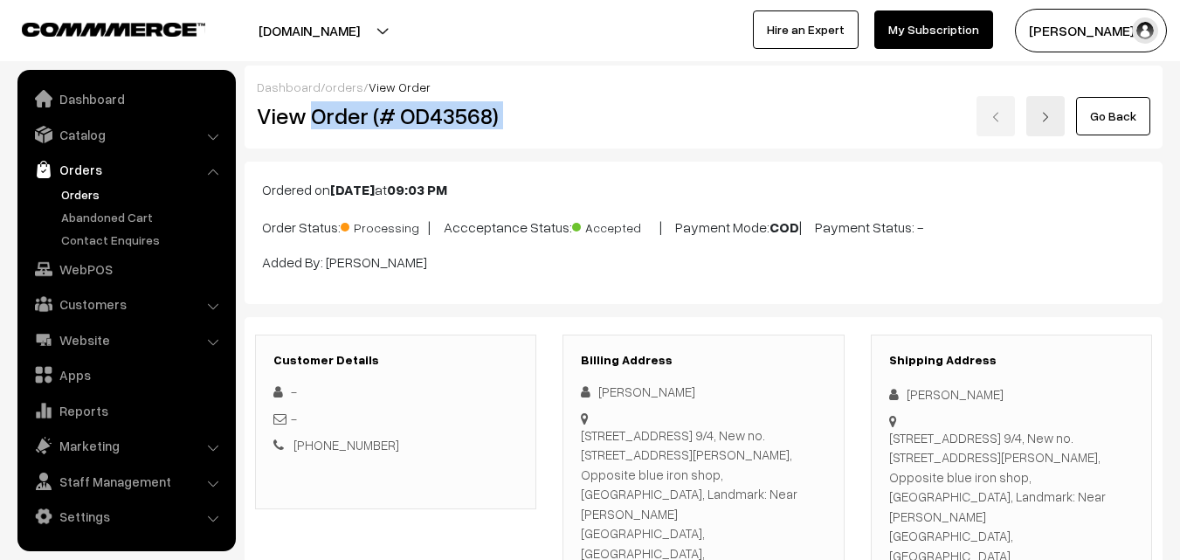
click at [637, 101] on div "View Order (# OD43568) Go Back" at bounding box center [704, 116] width 920 height 40
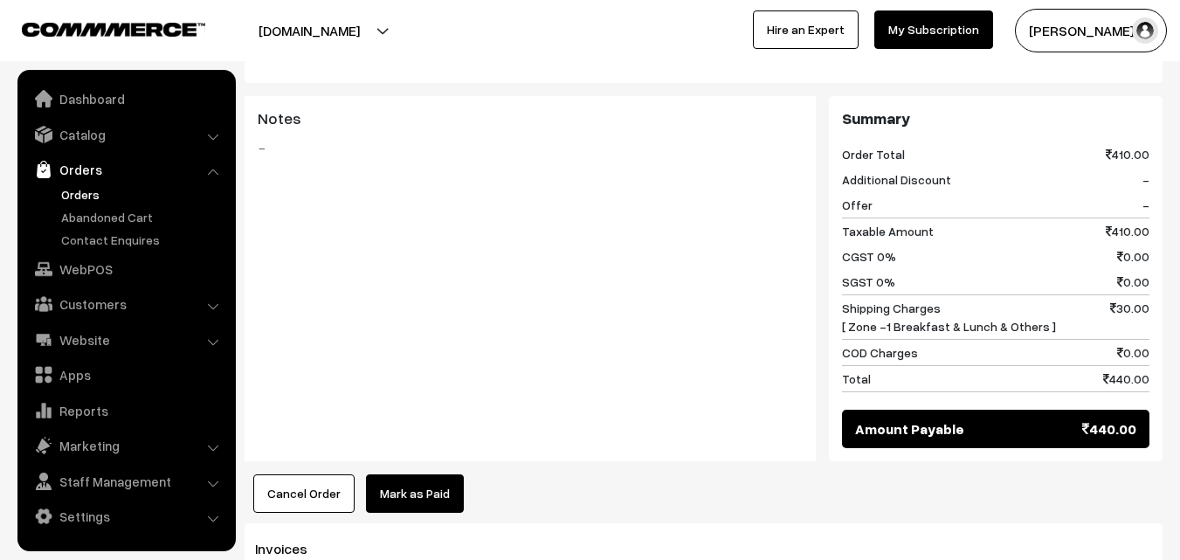
scroll to position [1136, 0]
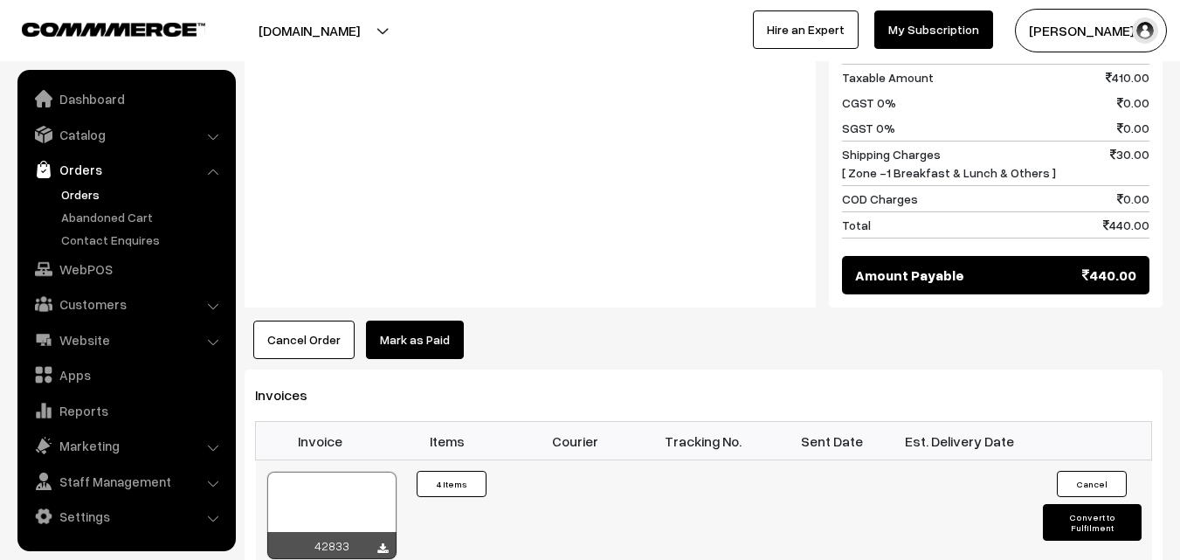
drag, startPoint x: 339, startPoint y: 456, endPoint x: 343, endPoint y: 446, distance: 10.6
click at [339, 472] on div at bounding box center [331, 515] width 129 height 87
click at [93, 266] on link "WebPOS" at bounding box center [126, 268] width 208 height 31
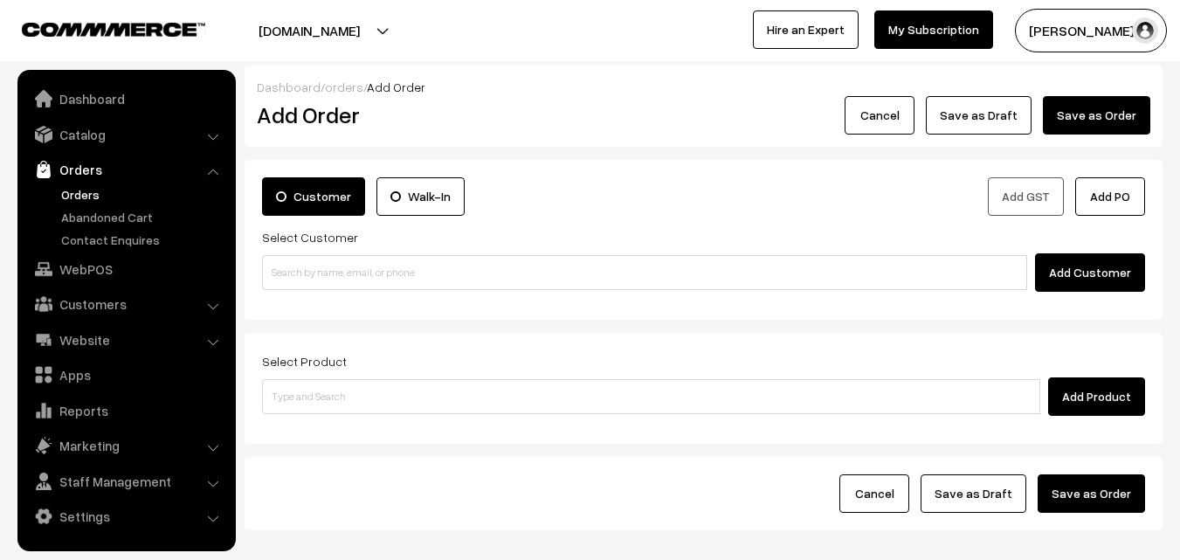
click at [344, 257] on div "Select Customer Add Customer" at bounding box center [703, 259] width 883 height 66
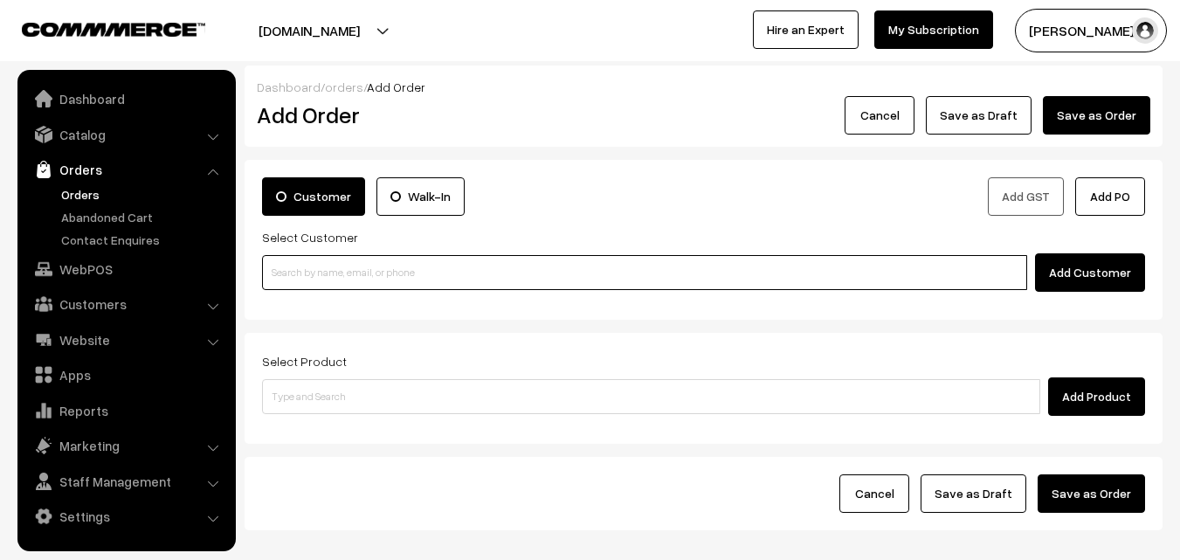
paste input "80569 32293"
drag, startPoint x: 342, startPoint y: 268, endPoint x: 329, endPoint y: 270, distance: 14.1
click at [341, 268] on input "80569 32293" at bounding box center [644, 272] width 765 height 35
click at [328, 270] on input "80569 32293" at bounding box center [644, 272] width 765 height 35
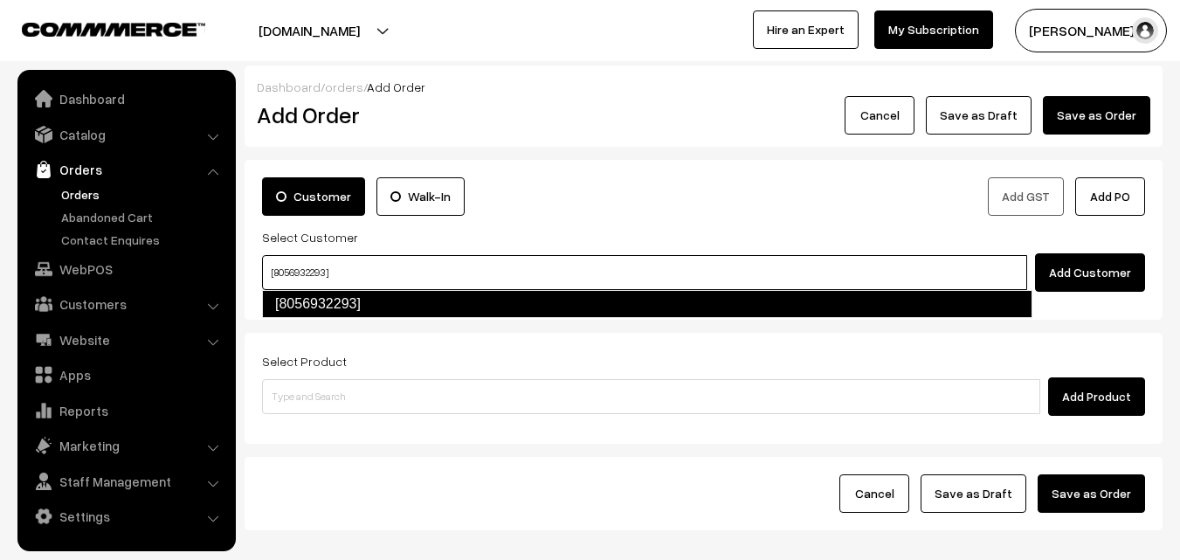
type input "[8056932293]"
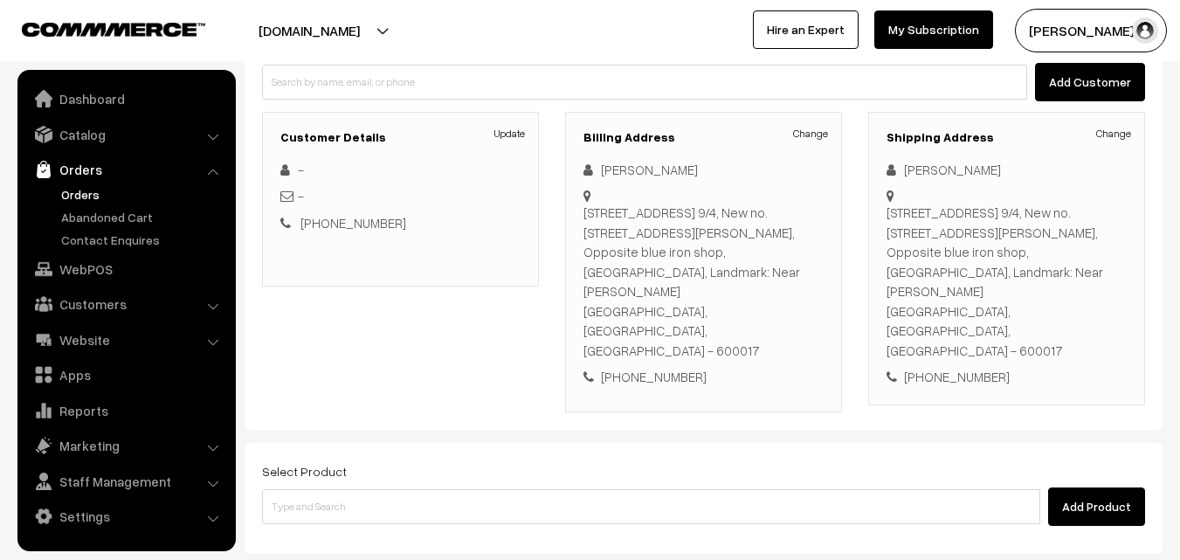
scroll to position [262, 0]
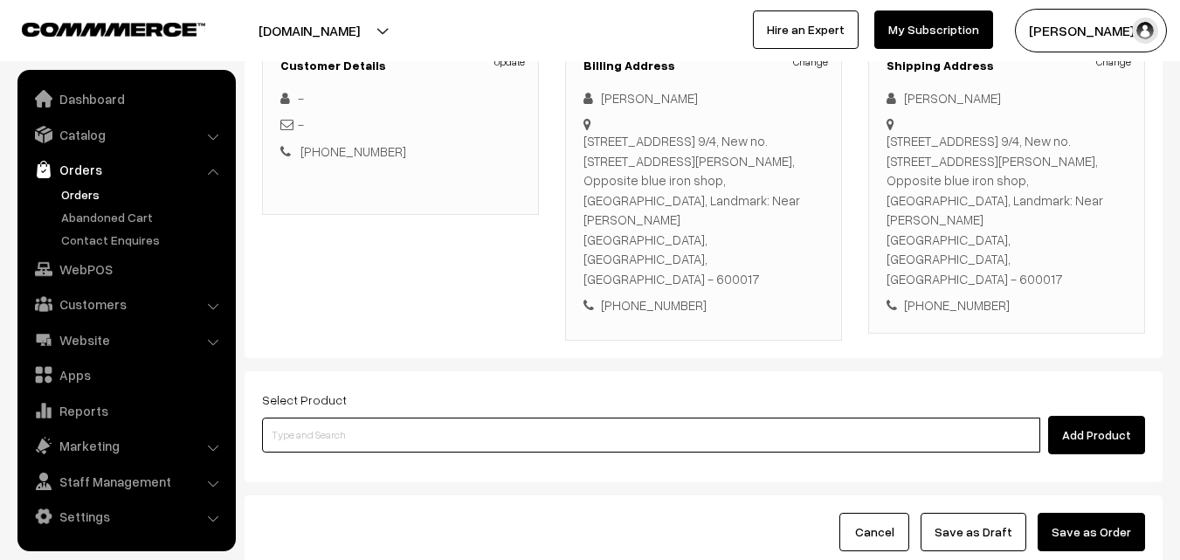
click at [393, 418] on input at bounding box center [651, 435] width 778 height 35
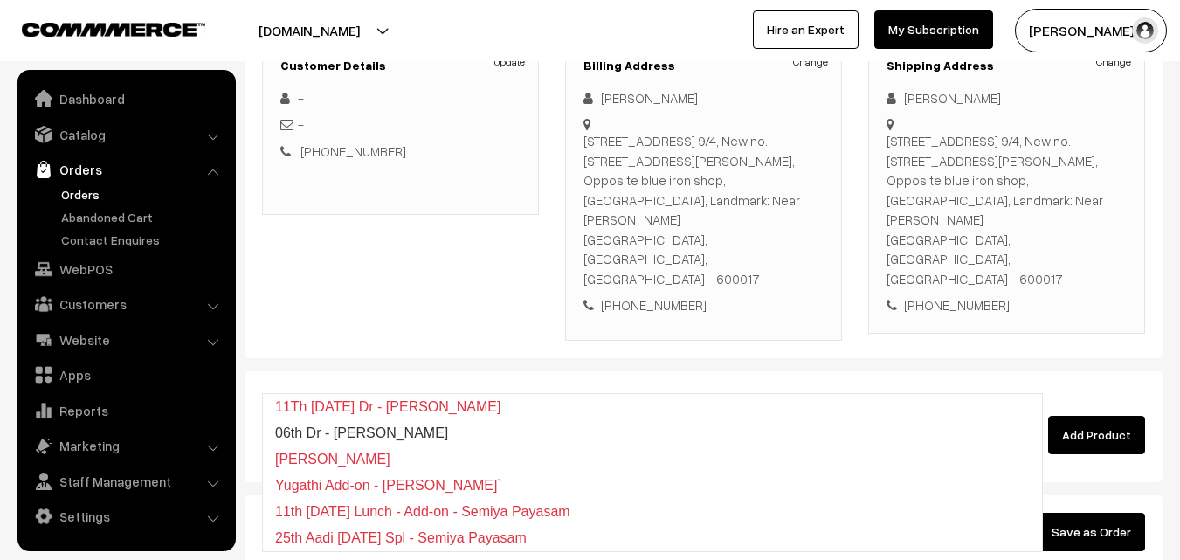
type input "11Th Thursday Dr - Semiya Kichadi"
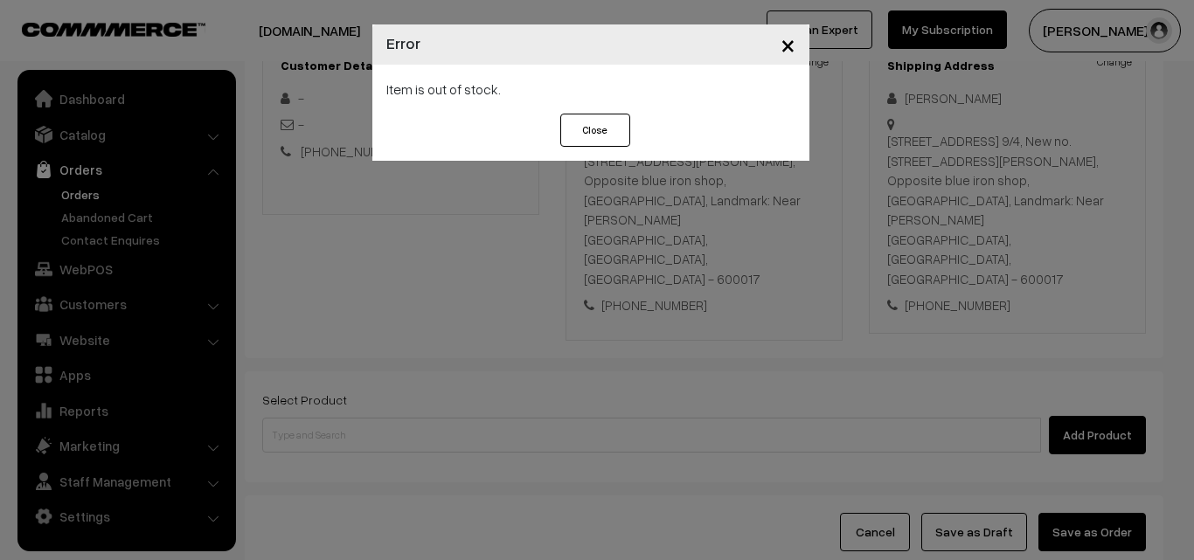
click at [377, 388] on div "× Error Item is out of stock. Close" at bounding box center [597, 280] width 1194 height 560
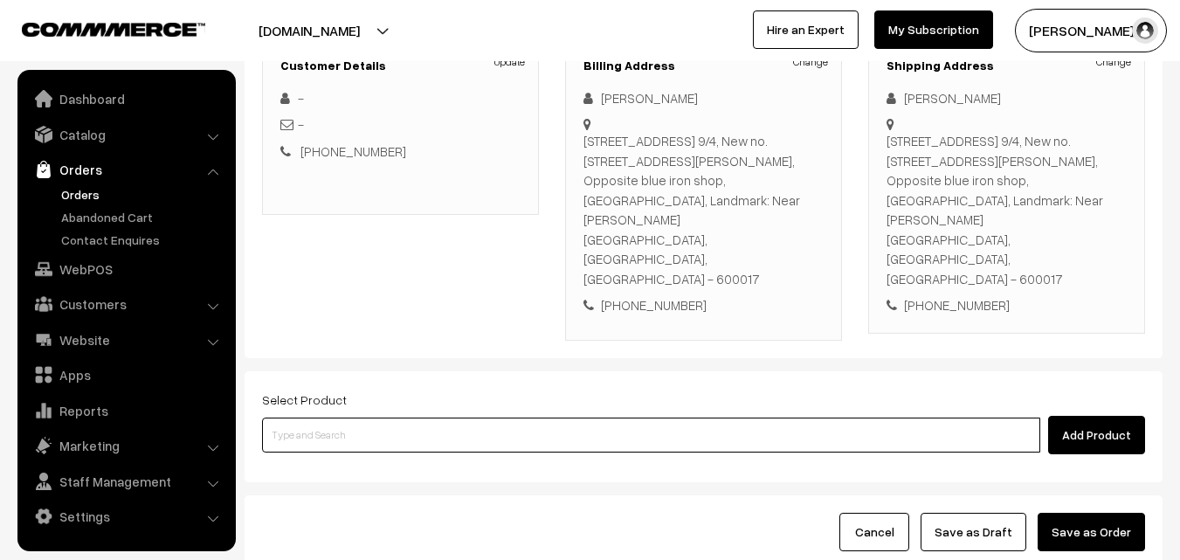
click at [391, 418] on input at bounding box center [651, 435] width 778 height 35
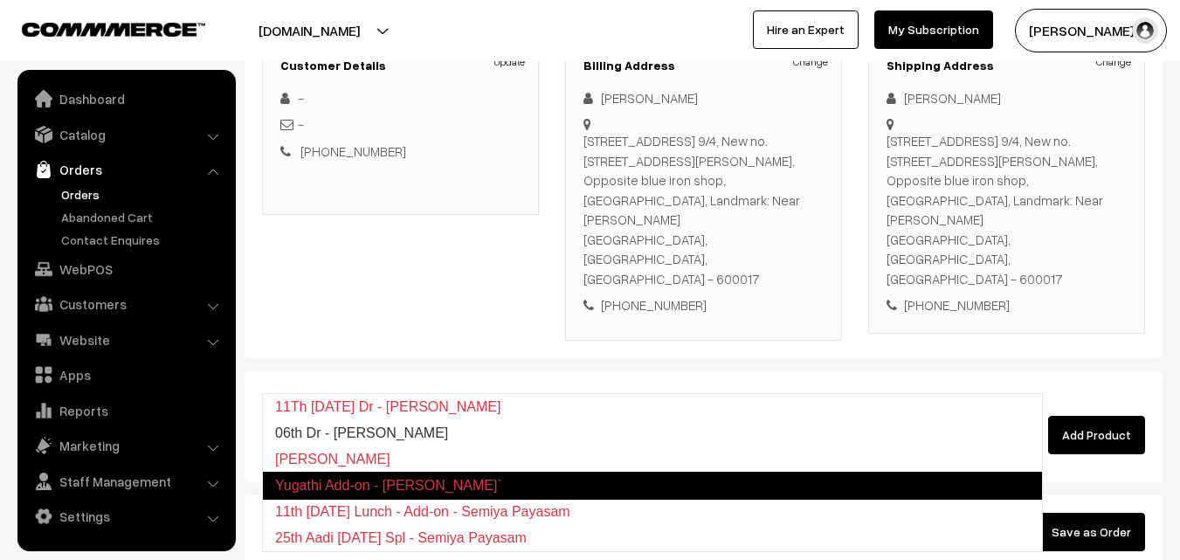
type input "06th Dr - Semiya Kichadi"
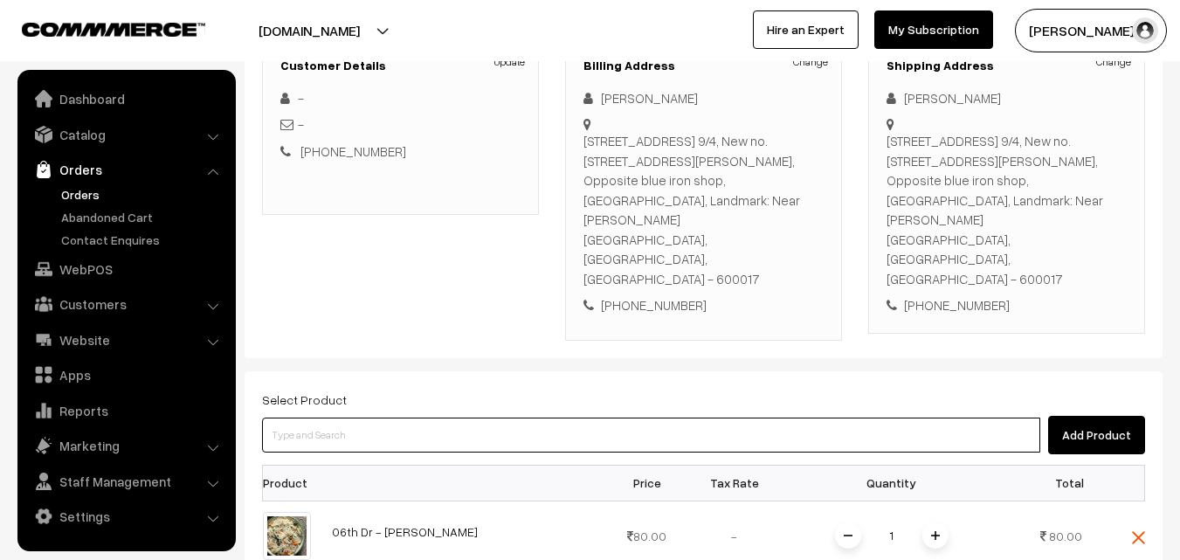
click at [394, 418] on input at bounding box center [651, 435] width 778 height 35
paste input "06th Monday Dr - Idly (4)"
type input "06th Monday Dr - Idly (4)"
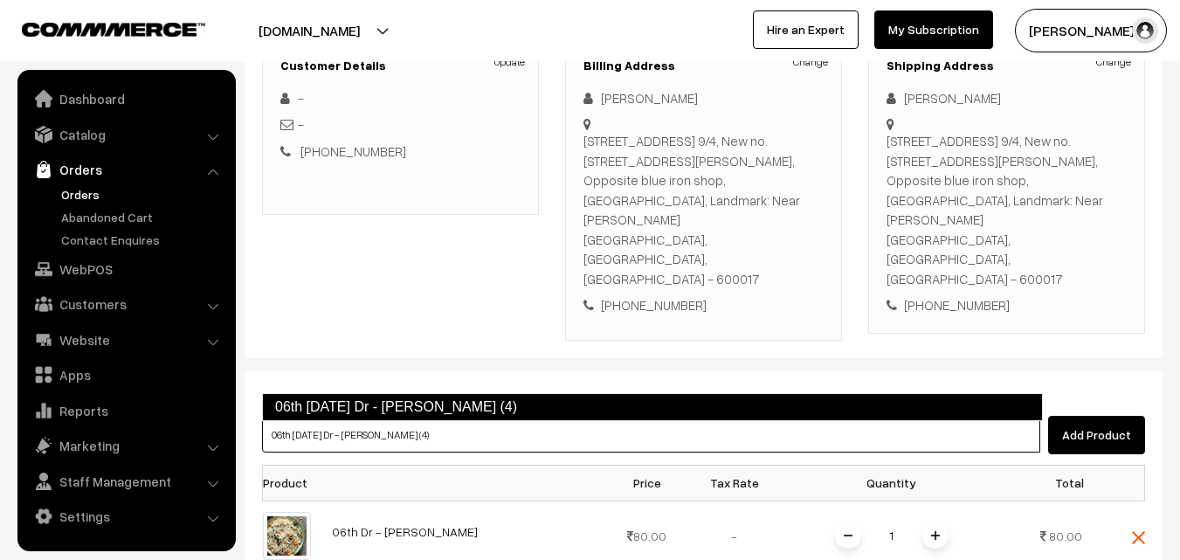
click at [361, 410] on link "06th Monday Dr - Idly (4)" at bounding box center [652, 407] width 781 height 28
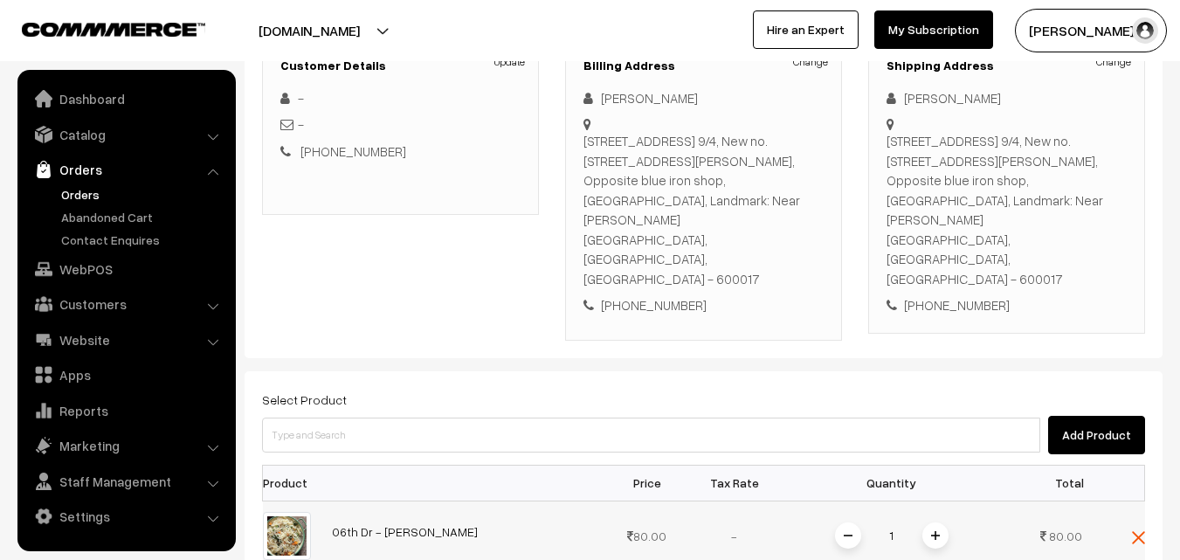
click at [941, 522] on span at bounding box center [936, 535] width 26 height 26
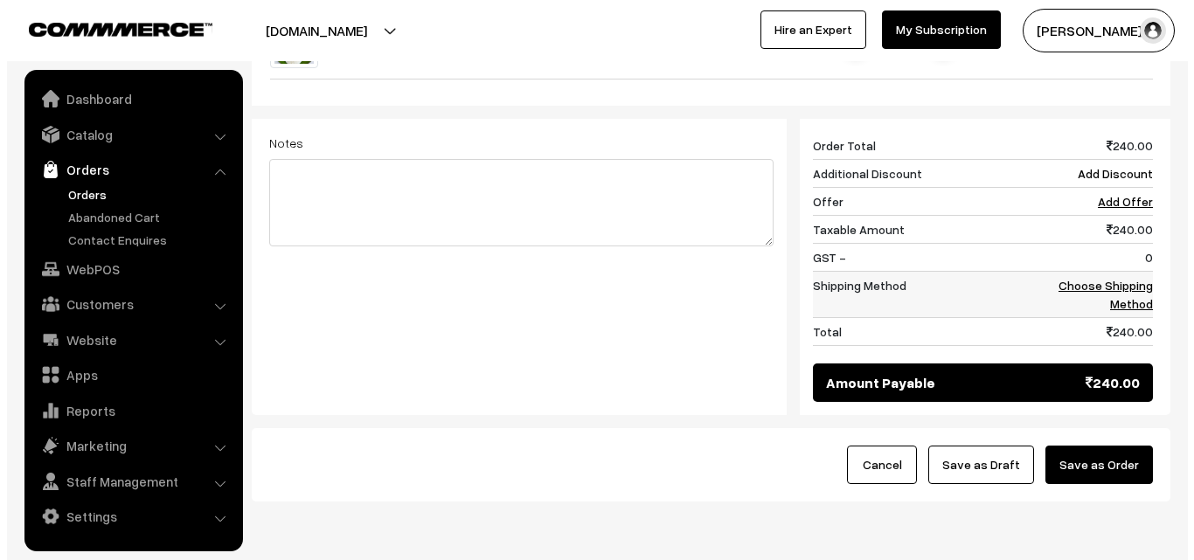
scroll to position [834, 0]
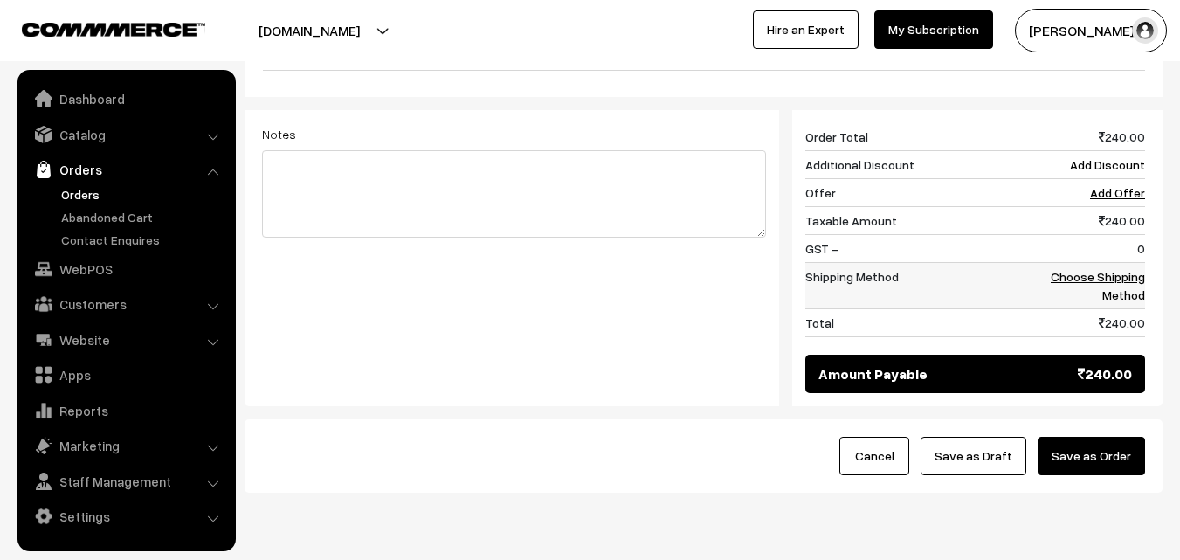
click at [1128, 269] on link "Choose Shipping Method" at bounding box center [1098, 285] width 94 height 33
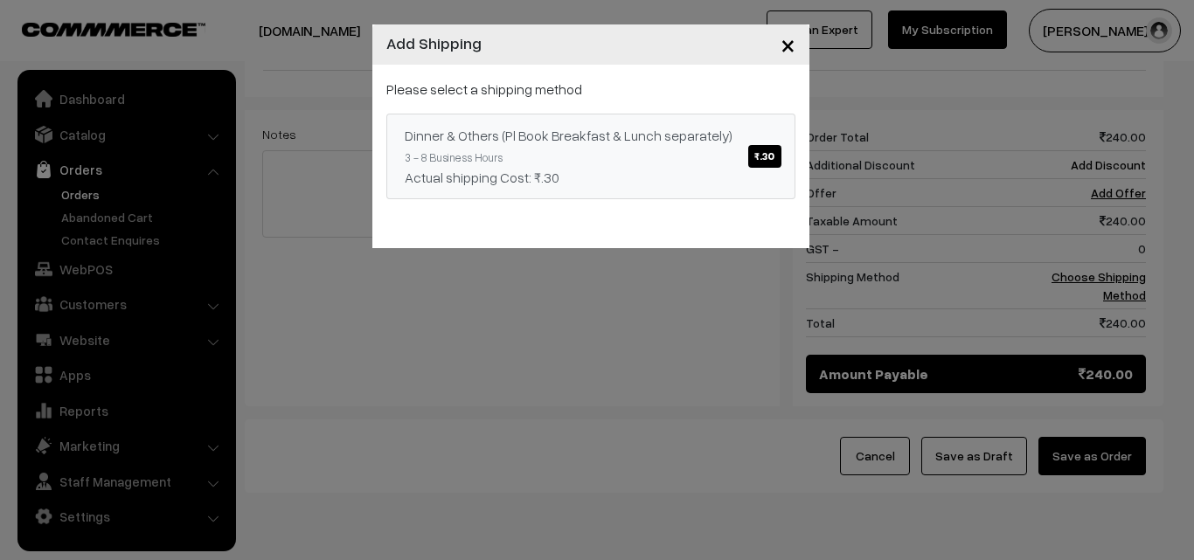
click at [681, 138] on div "Dinner & Others (Pl Book Breakfast & Lunch separately) ₹.30" at bounding box center [591, 135] width 372 height 21
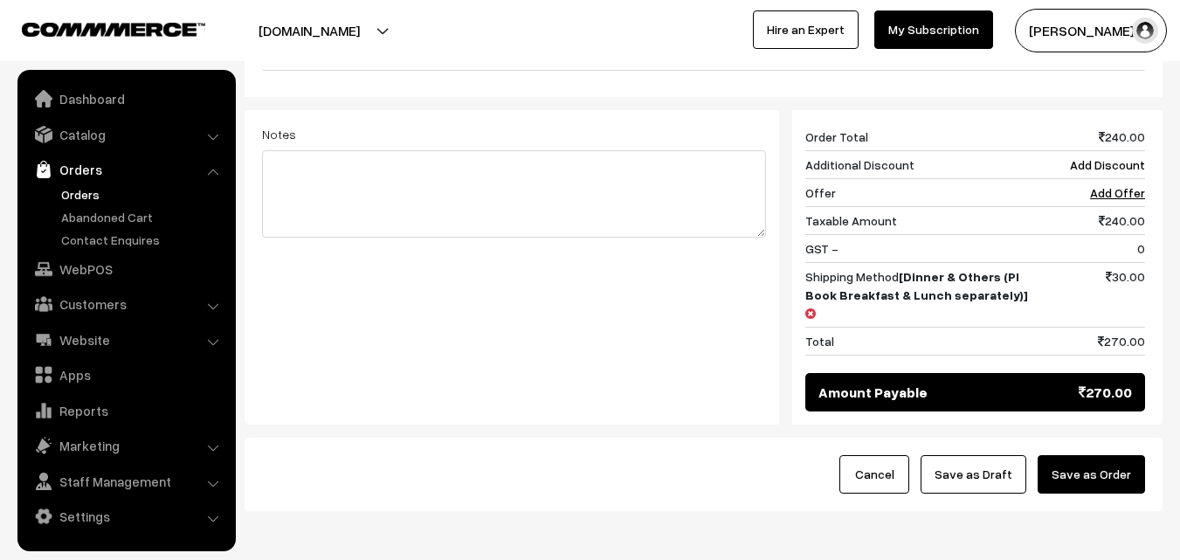
click at [1113, 455] on button "Save as Order" at bounding box center [1091, 474] width 107 height 38
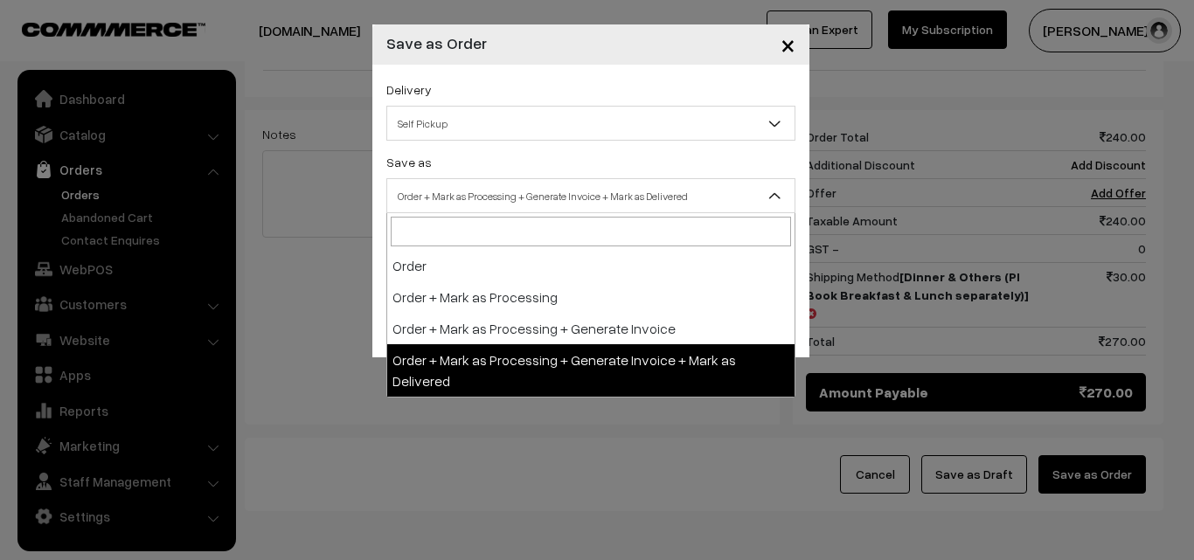
click at [606, 181] on span "Order + Mark as Processing + Generate Invoice + Mark as Delivered" at bounding box center [590, 196] width 407 height 31
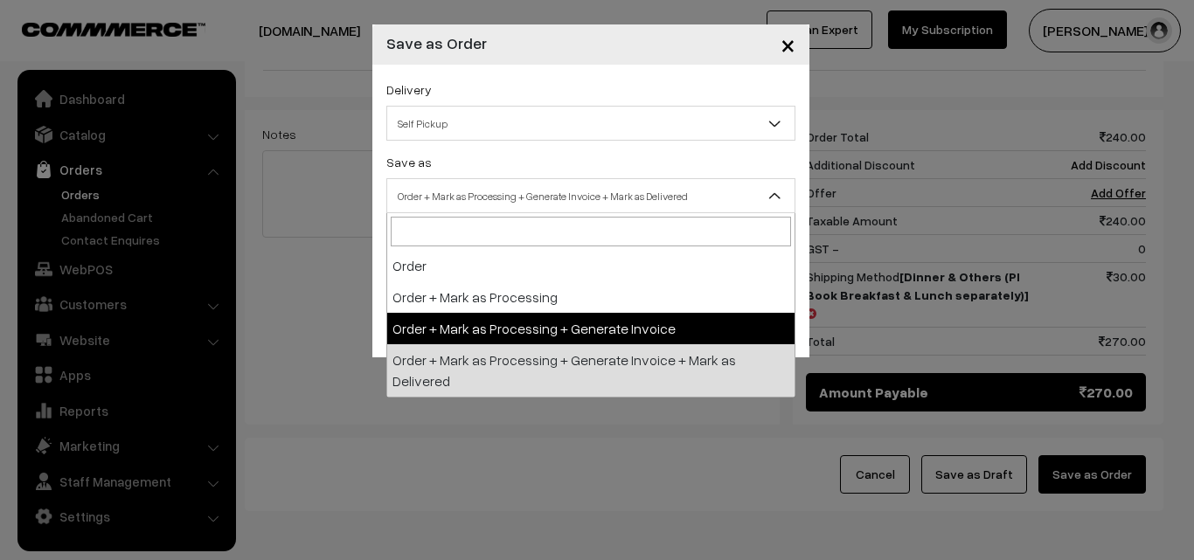
select select "3"
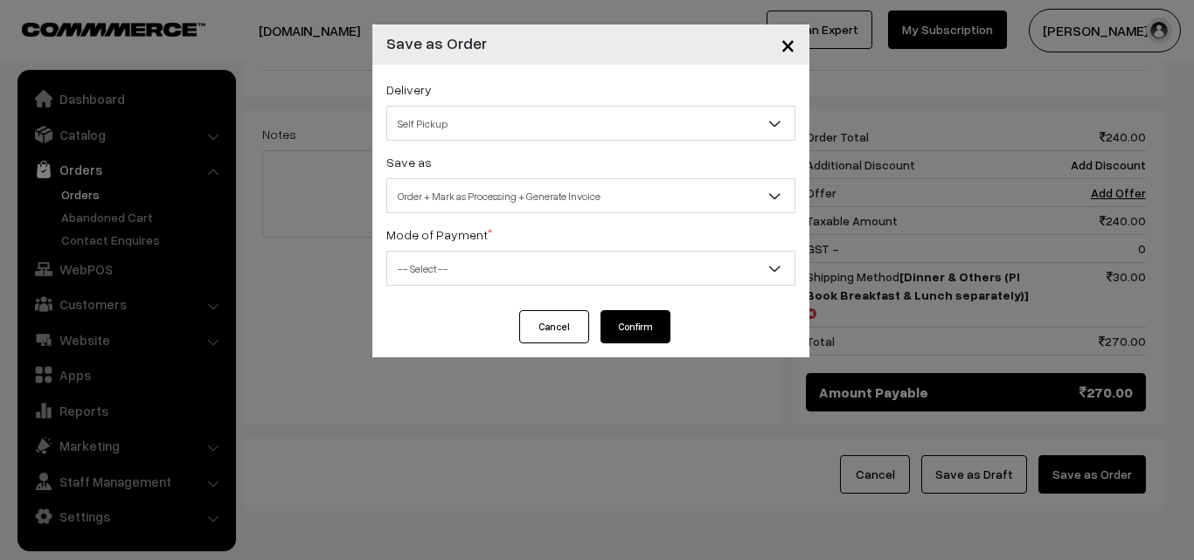
click at [504, 262] on span "-- Select --" at bounding box center [590, 268] width 407 height 31
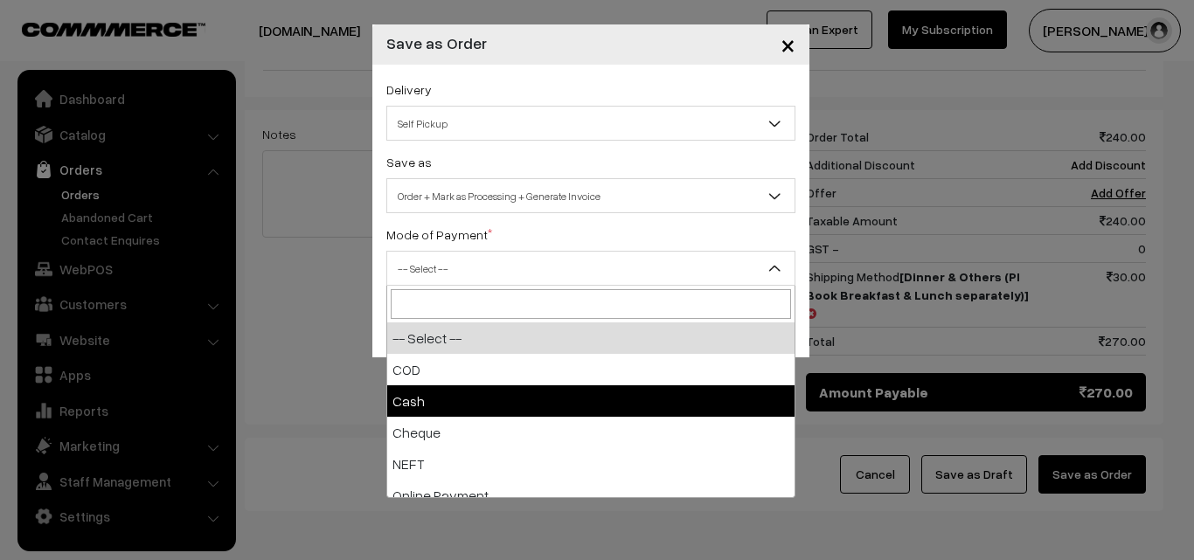
select select "1"
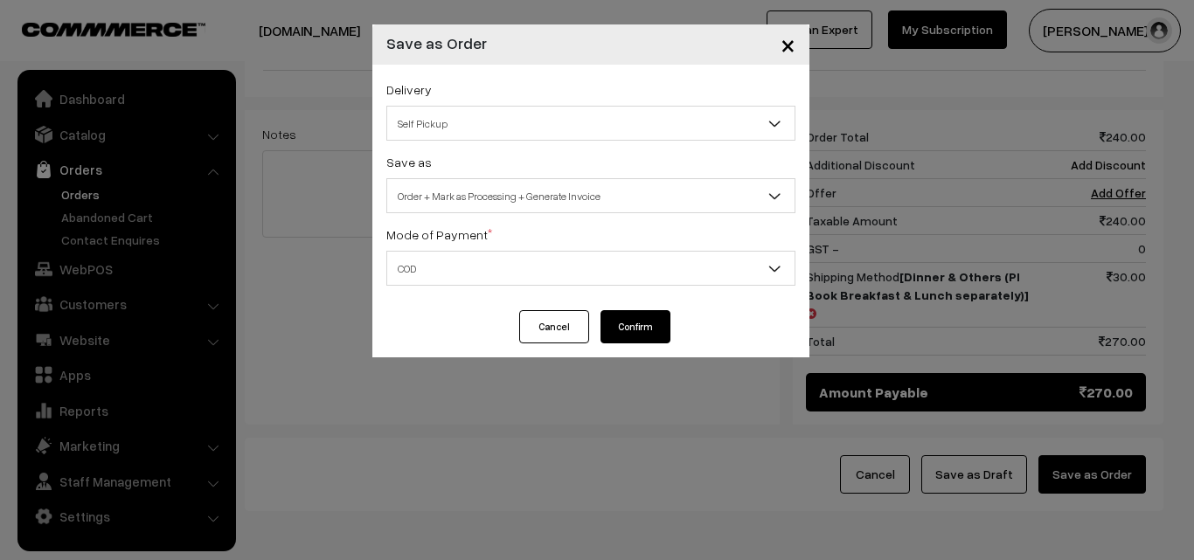
click at [670, 325] on button "Confirm" at bounding box center [635, 326] width 70 height 33
click at [620, 329] on button "Confirm" at bounding box center [635, 326] width 70 height 33
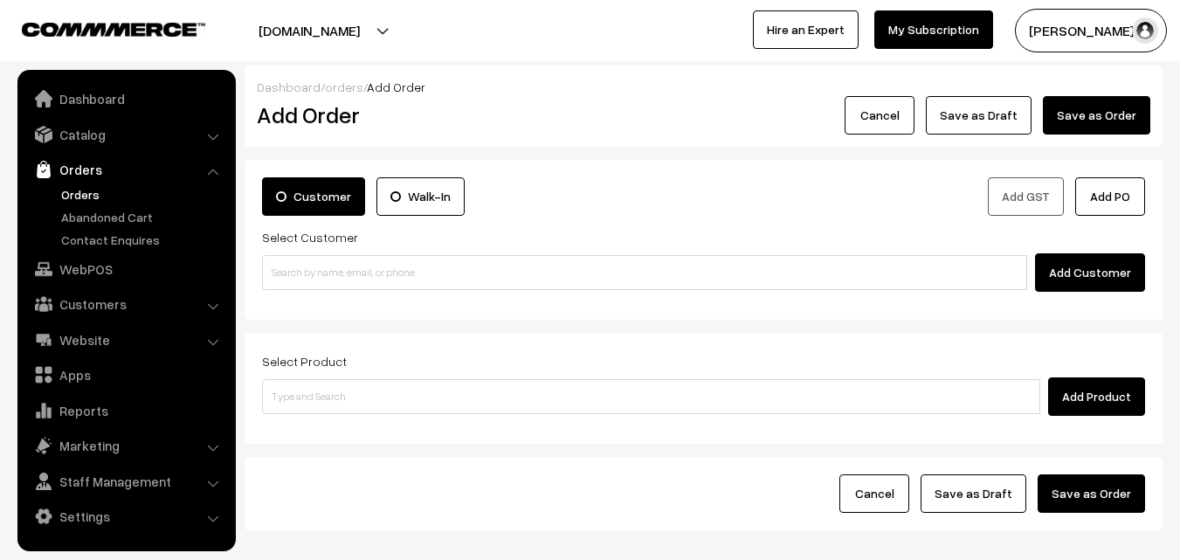
click at [68, 203] on link "Orders" at bounding box center [143, 194] width 173 height 18
click at [68, 195] on link "Orders" at bounding box center [143, 194] width 173 height 18
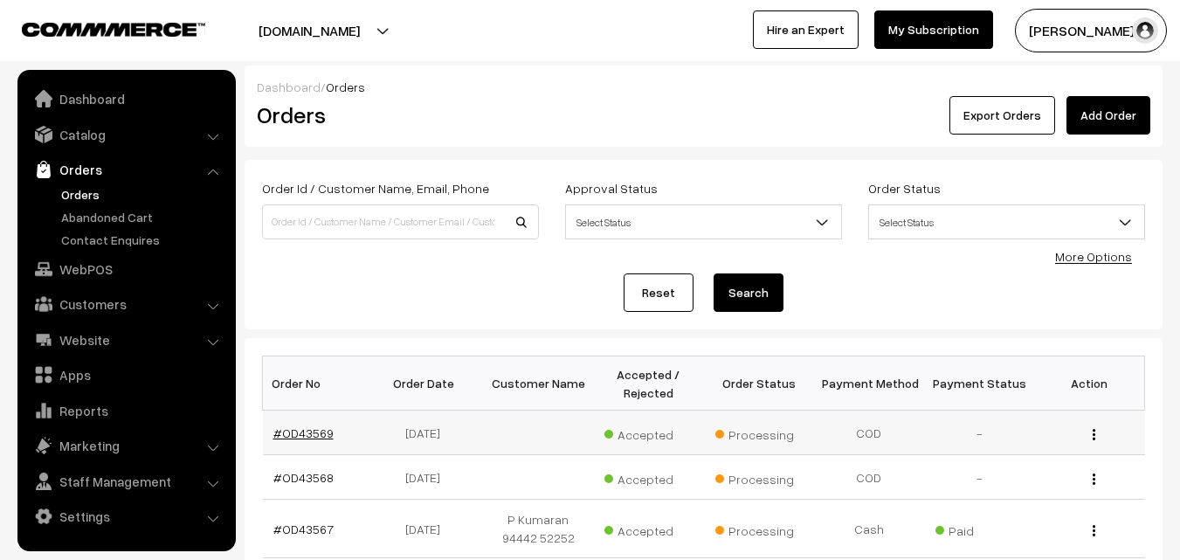
click at [309, 426] on link "#OD43569" at bounding box center [303, 433] width 60 height 15
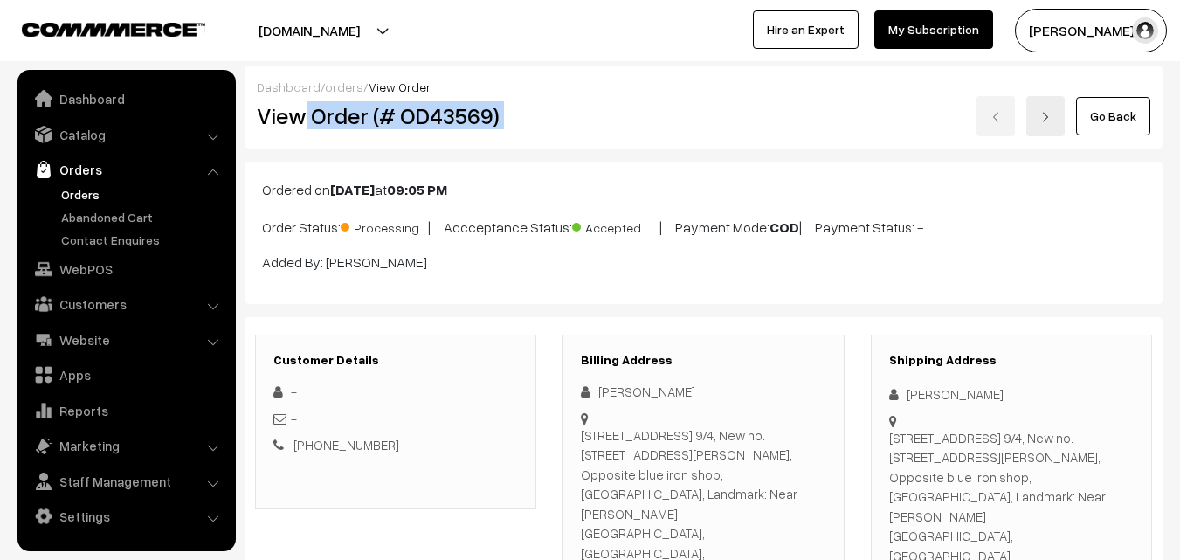
drag, startPoint x: 307, startPoint y: 117, endPoint x: 627, endPoint y: 143, distance: 321.7
click at [664, 109] on div "View Order (# OD43569) Go Back" at bounding box center [704, 116] width 920 height 40
copy div "Order (# OD43569)"
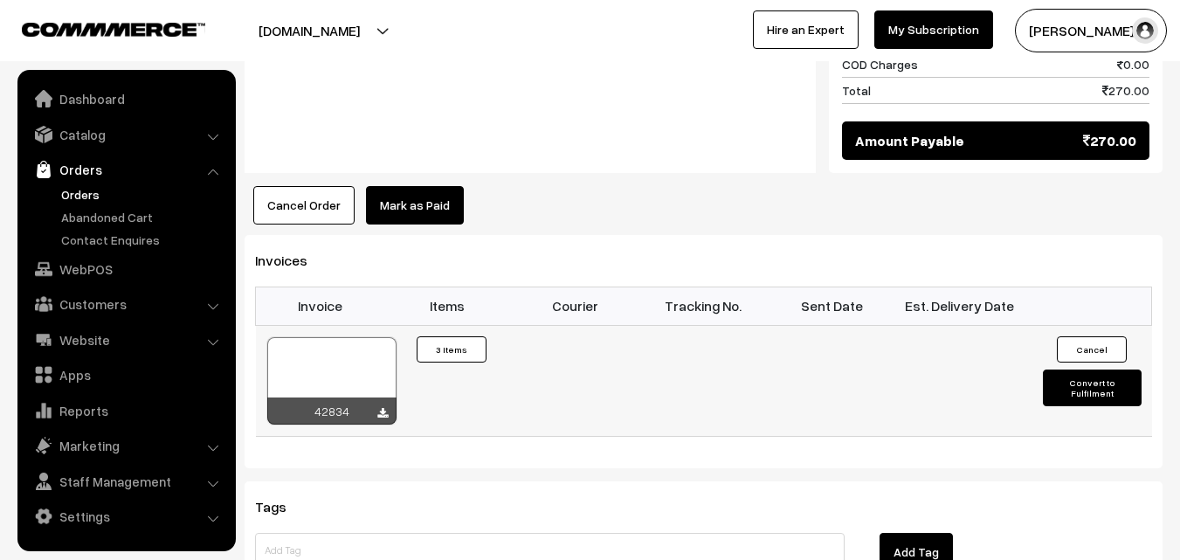
scroll to position [1223, 0]
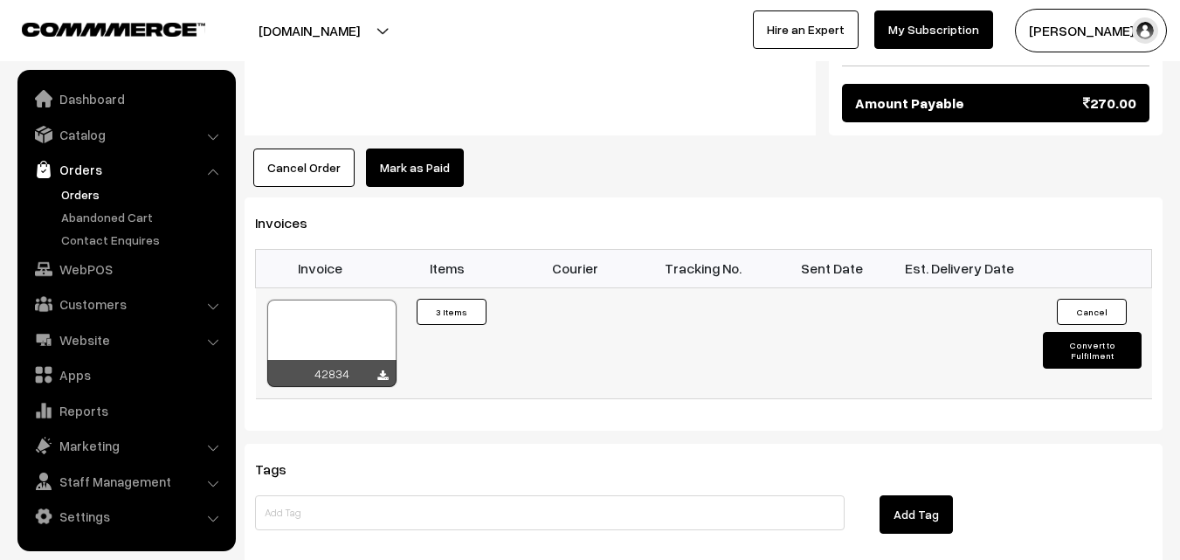
click at [309, 300] on div at bounding box center [331, 343] width 129 height 87
click at [79, 272] on link "WebPOS" at bounding box center [126, 268] width 208 height 31
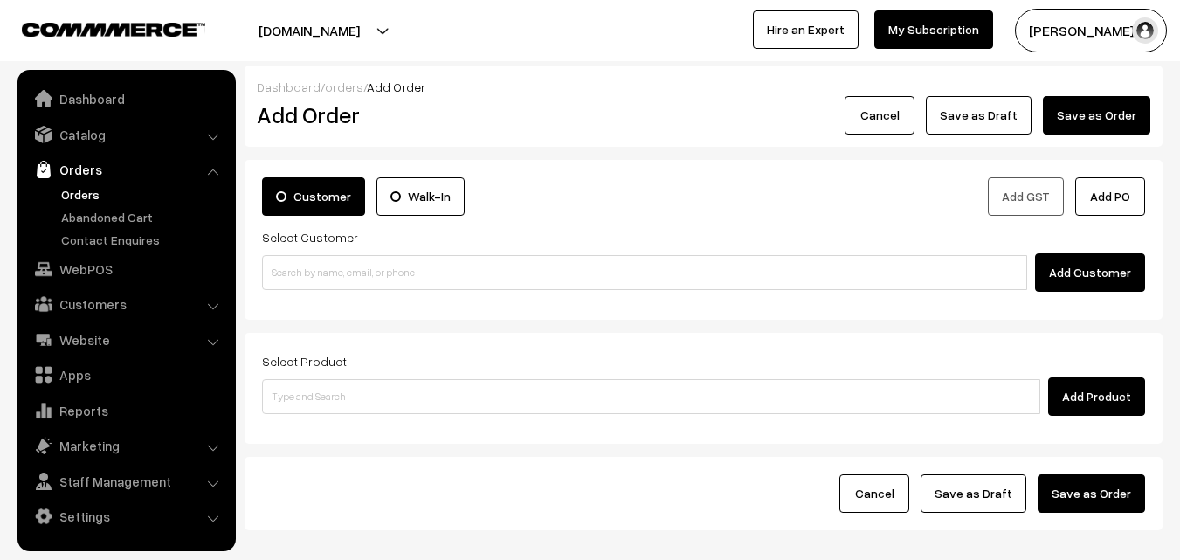
click at [363, 299] on div "Customer Walk-In Add GST Add PO Select Customer Add Customer" at bounding box center [704, 240] width 918 height 160
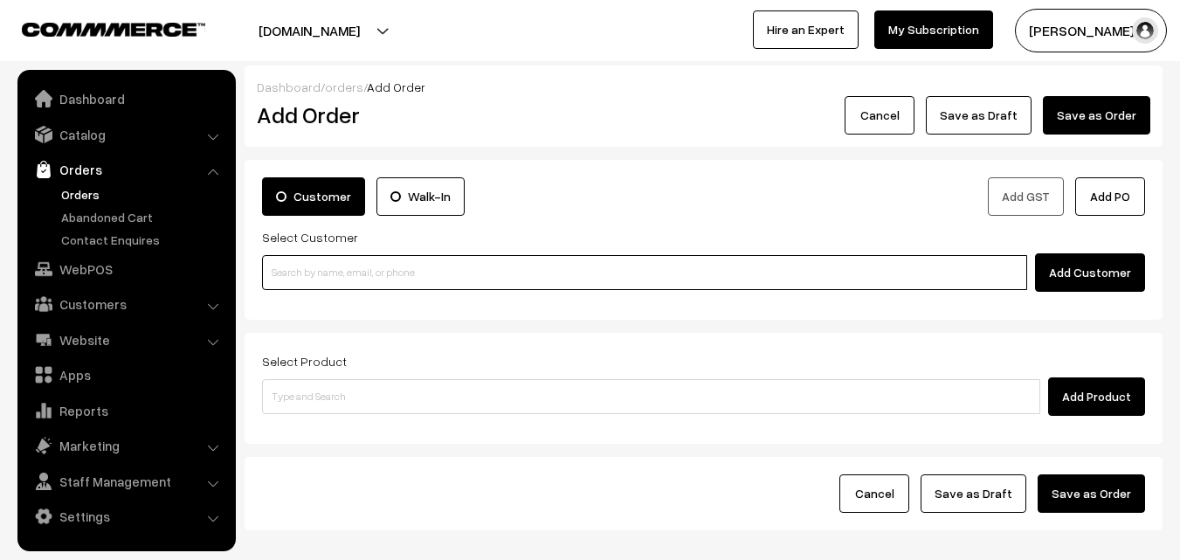
paste input "90370 43597"
click at [346, 263] on input "90370 43597" at bounding box center [644, 272] width 765 height 35
click at [325, 263] on input "90370 43597" at bounding box center [644, 272] width 765 height 35
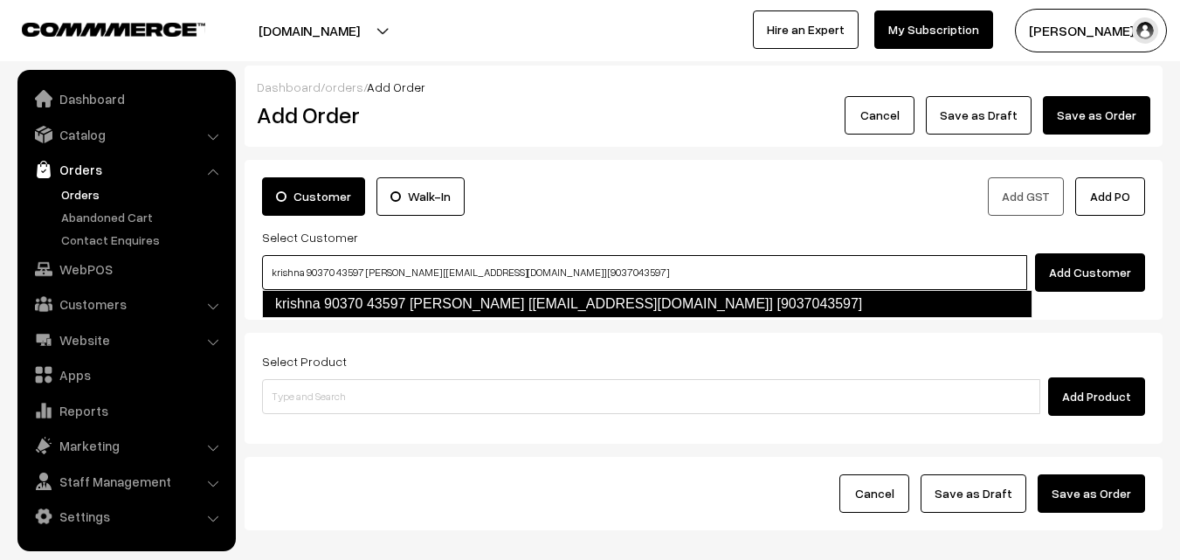
type input "krishna 90370 43597 [PERSON_NAME] [[EMAIL_ADDRESS][DOMAIN_NAME]] [9037043597]"
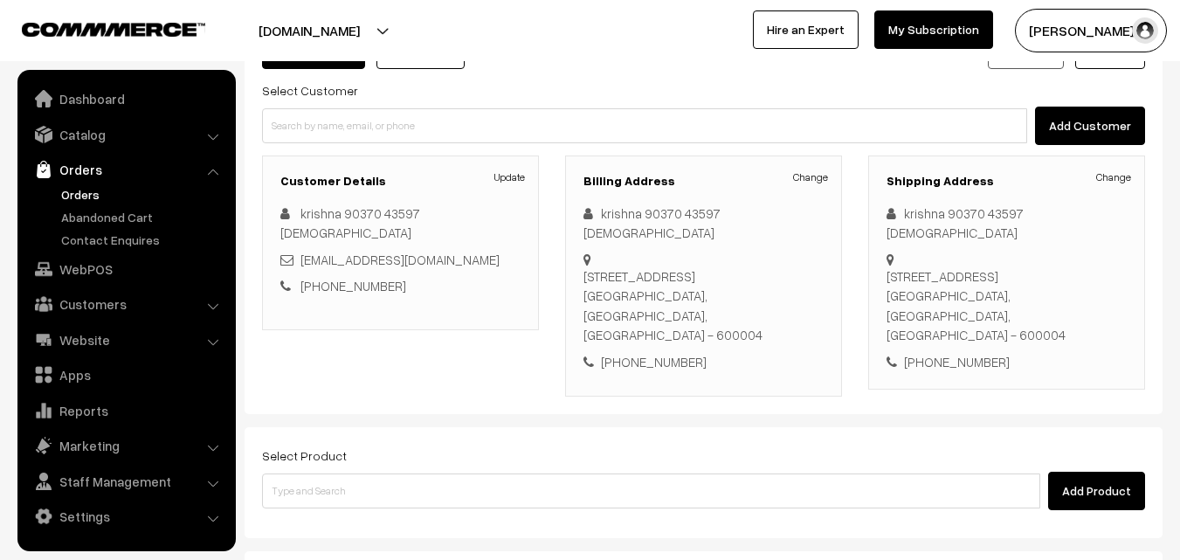
scroll to position [175, 0]
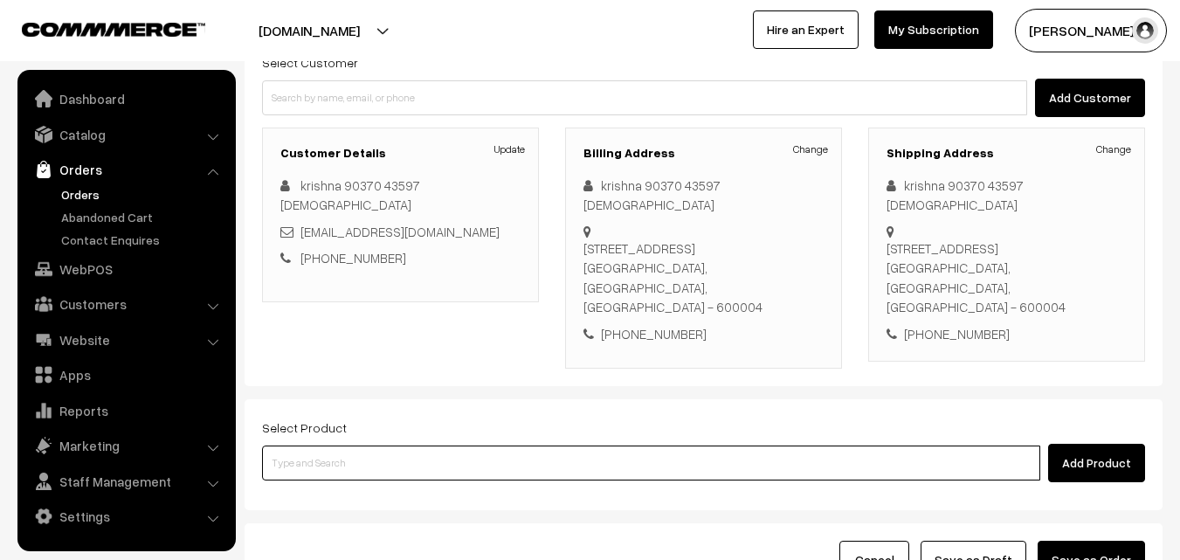
click at [394, 446] on input at bounding box center [651, 463] width 778 height 35
paste input "06th Without Rice..."
type input "06th Without Rice..."
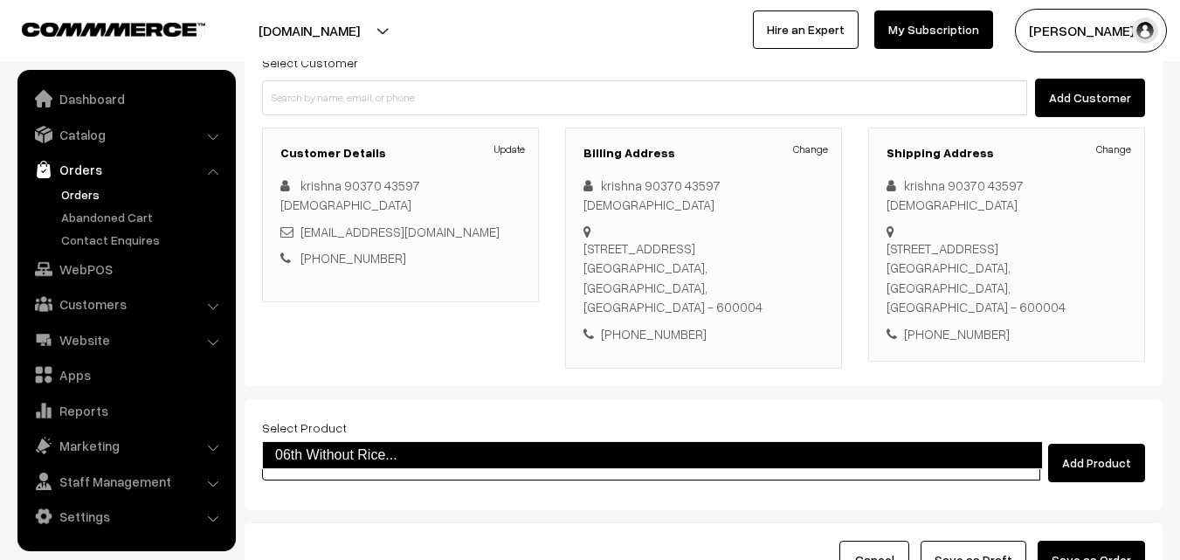
click at [376, 444] on link "06th Without Rice..." at bounding box center [652, 455] width 781 height 28
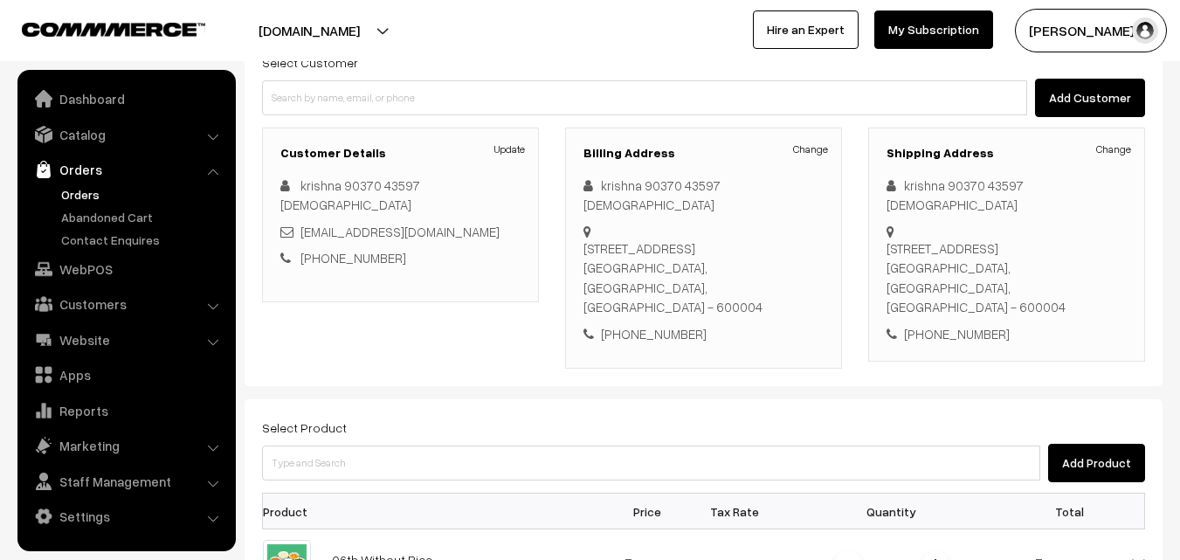
click at [383, 444] on div "Add Product" at bounding box center [703, 463] width 883 height 38
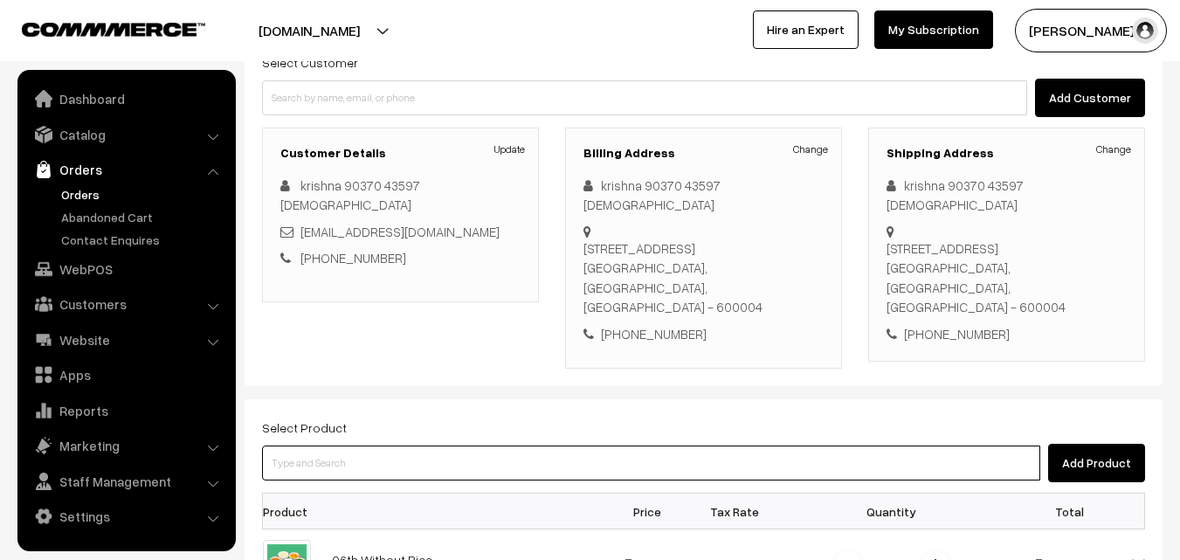
click at [383, 446] on input at bounding box center [651, 463] width 778 height 35
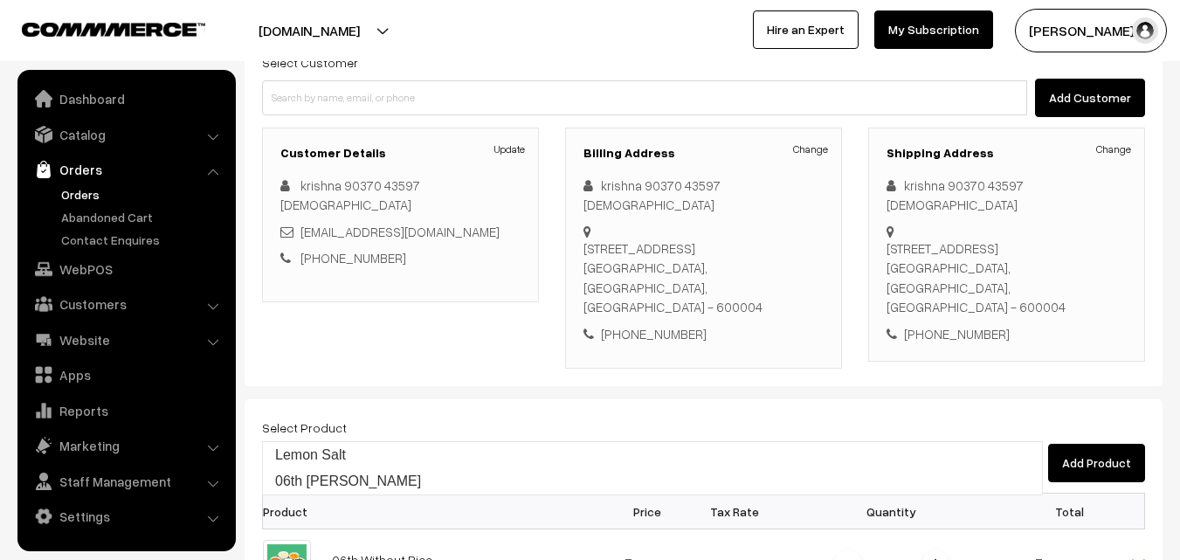
type input "06th Lemon Sadam"
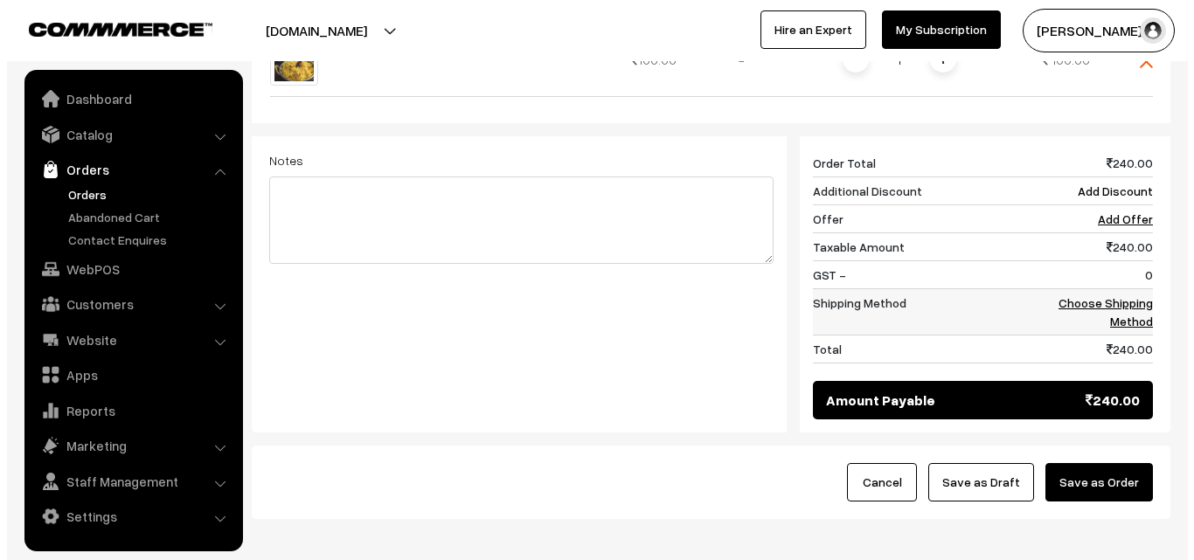
scroll to position [796, 0]
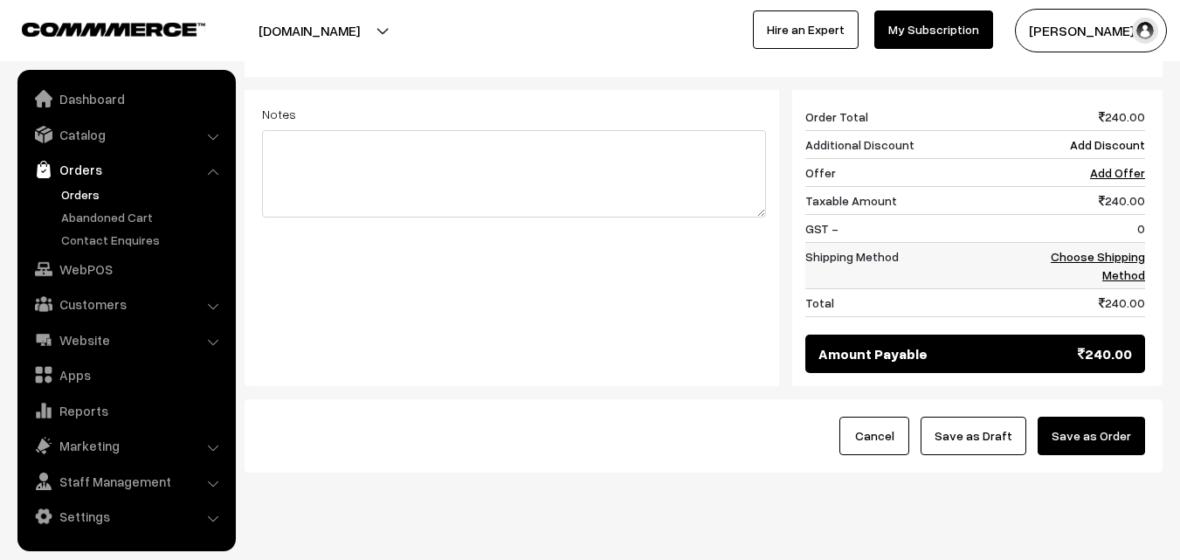
click at [1127, 249] on link "Choose Shipping Method" at bounding box center [1098, 265] width 94 height 33
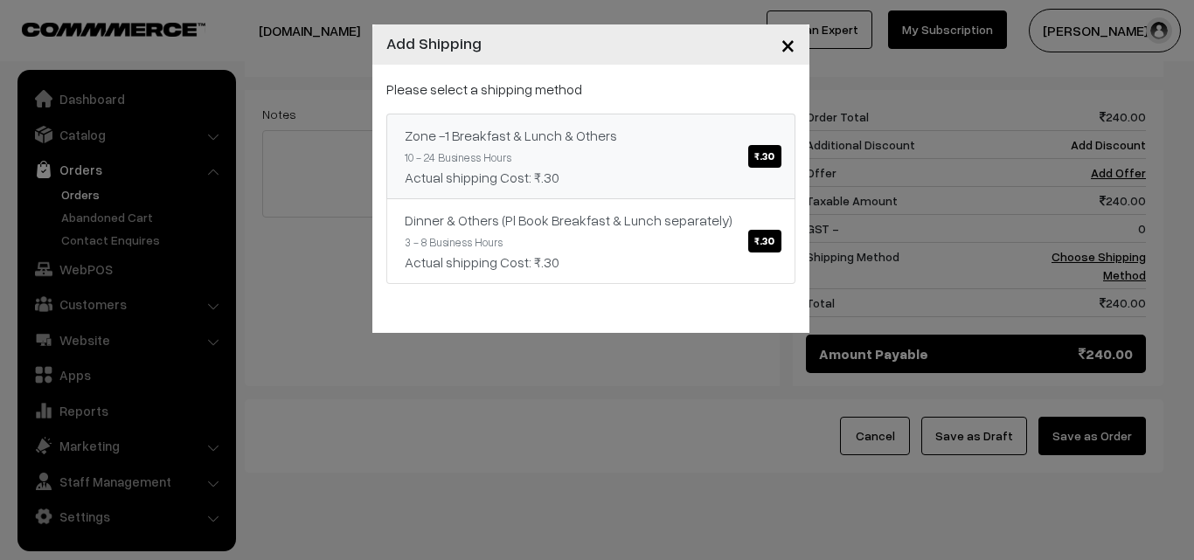
click at [637, 162] on link "Zone -1 Breakfast & Lunch & Others ₹.30 10 - 24 Business Hours Actual shipping …" at bounding box center [590, 157] width 409 height 86
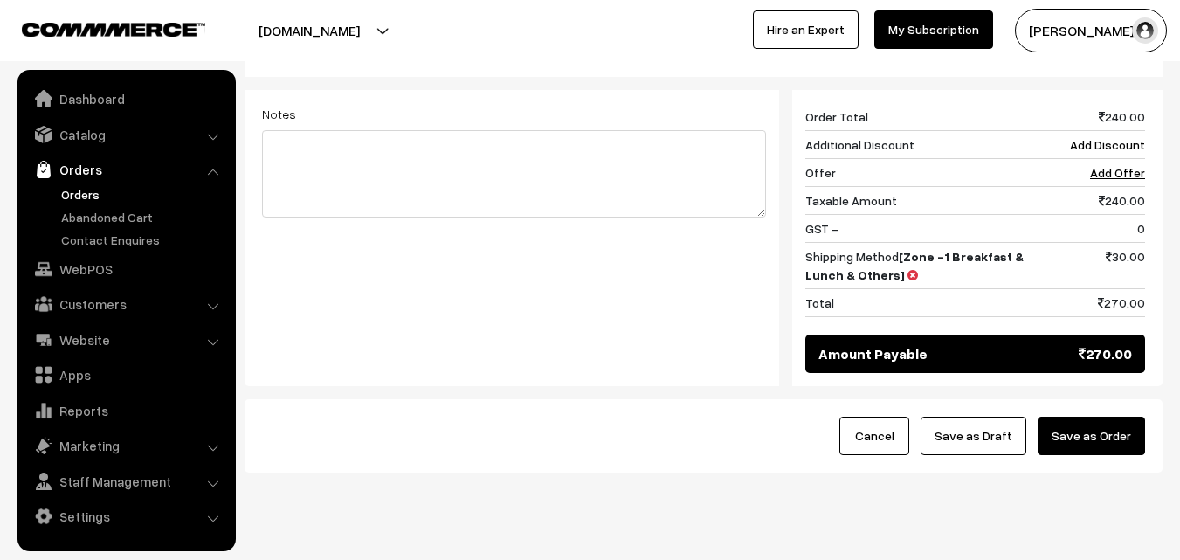
click at [1108, 417] on button "Save as Order" at bounding box center [1091, 436] width 107 height 38
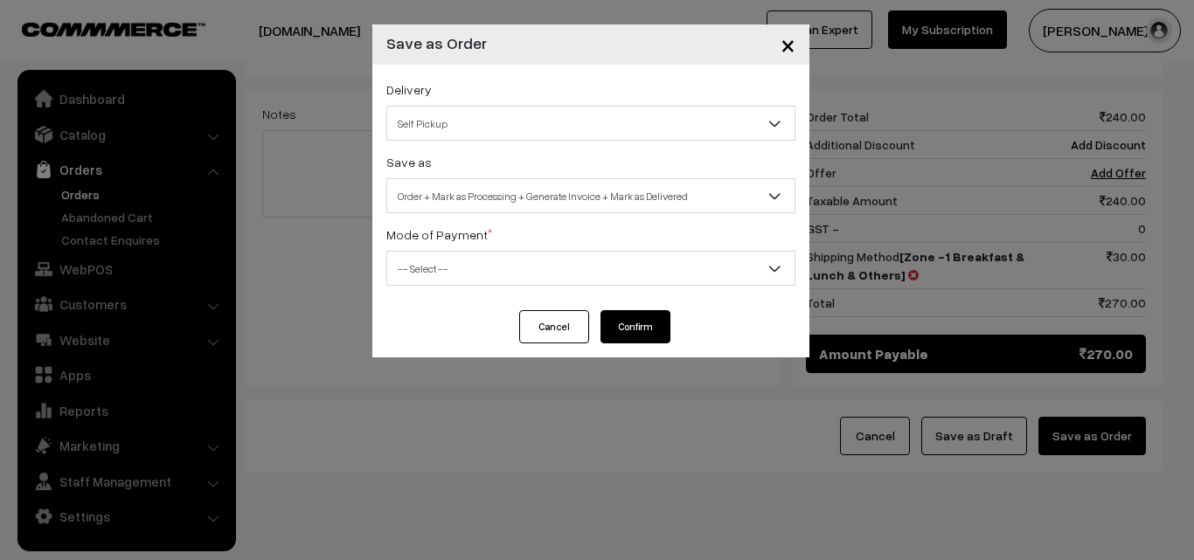
click at [479, 205] on span "Order + Mark as Processing + Generate Invoice + Mark as Delivered" at bounding box center [590, 196] width 407 height 31
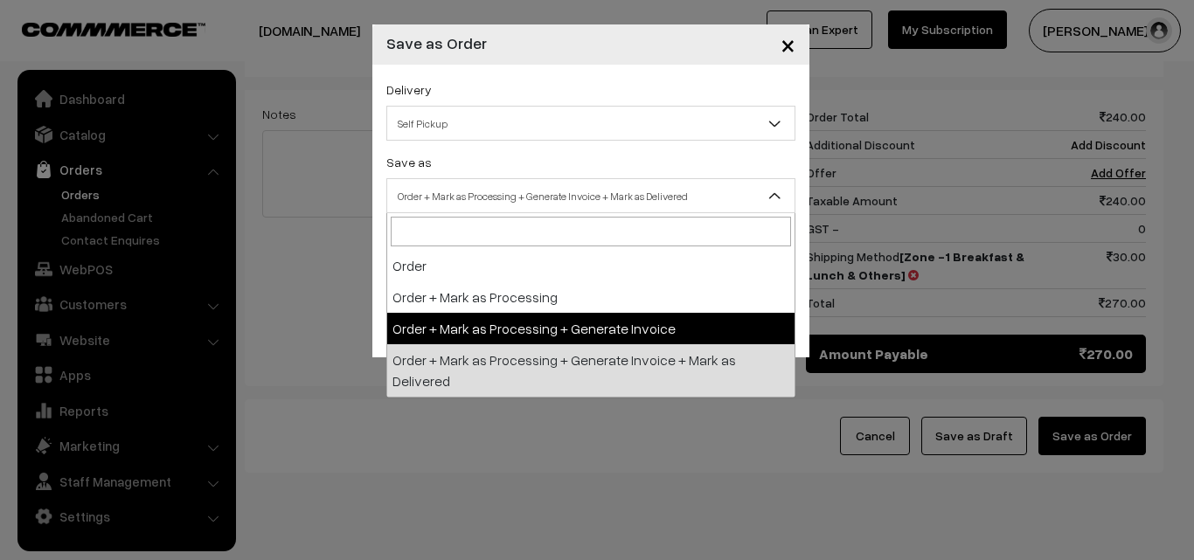
select select "3"
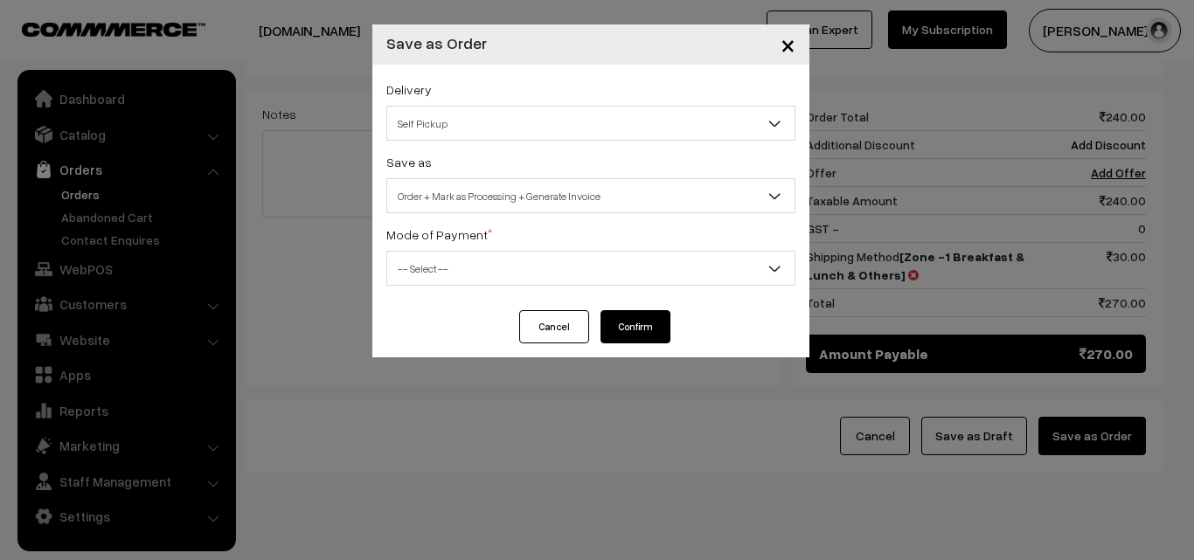
click at [456, 280] on span "-- Select --" at bounding box center [590, 268] width 407 height 31
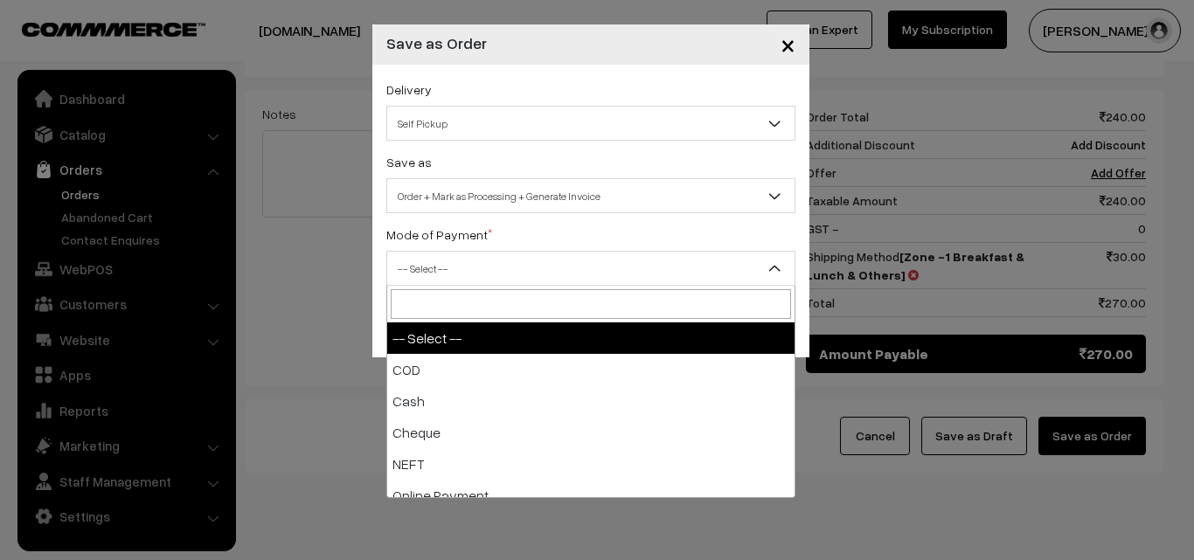
select select "2"
checkbox input "true"
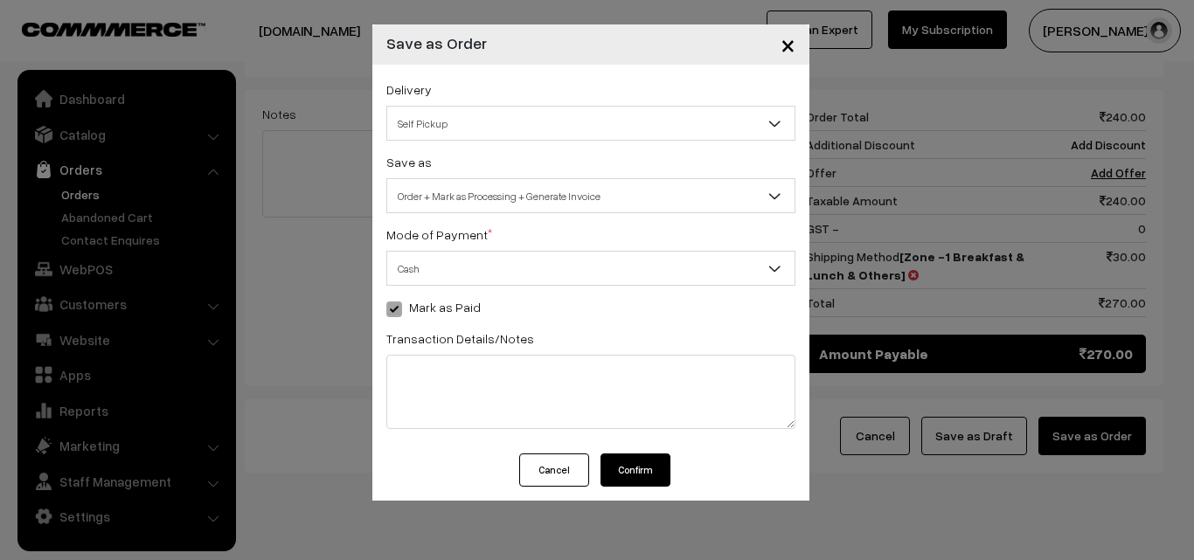
click at [651, 478] on button "Confirm" at bounding box center [635, 469] width 70 height 33
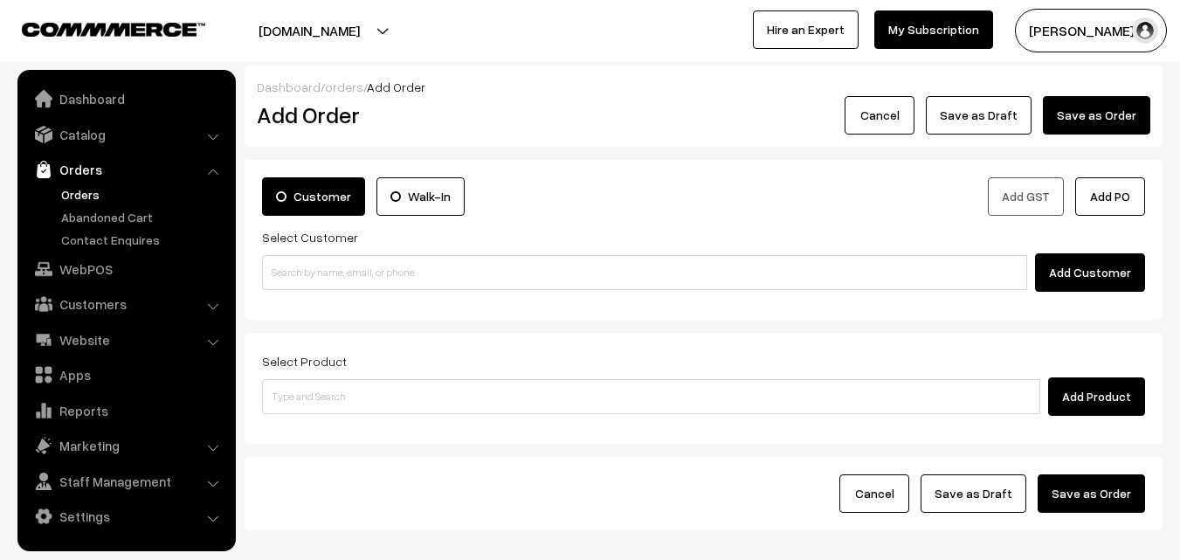
click at [87, 178] on link "Orders" at bounding box center [126, 169] width 208 height 31
click at [83, 189] on link "Orders" at bounding box center [143, 194] width 173 height 18
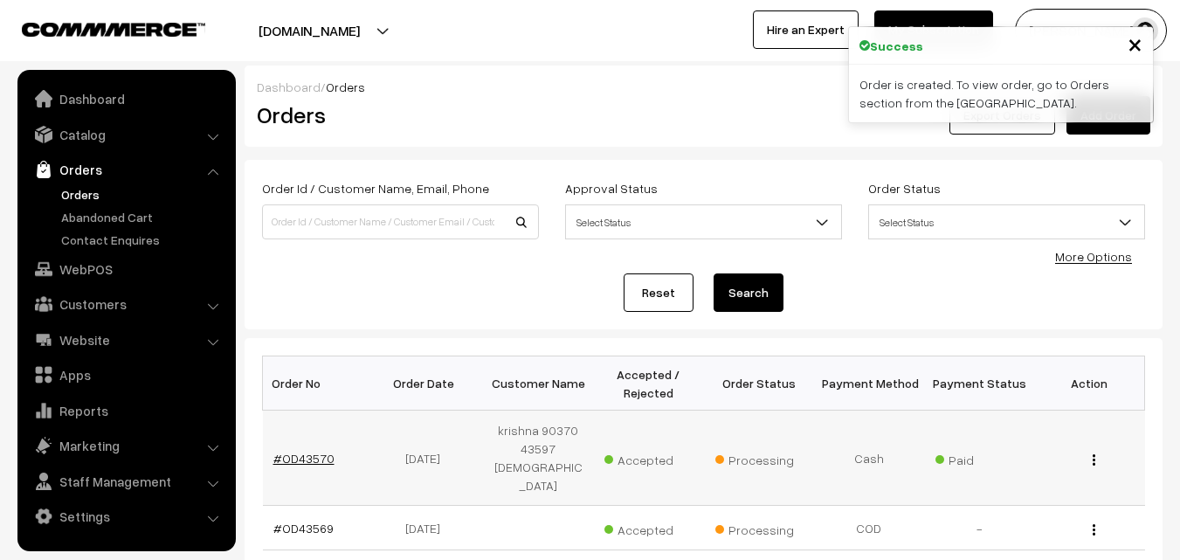
click at [323, 451] on link "#OD43570" at bounding box center [303, 458] width 61 height 15
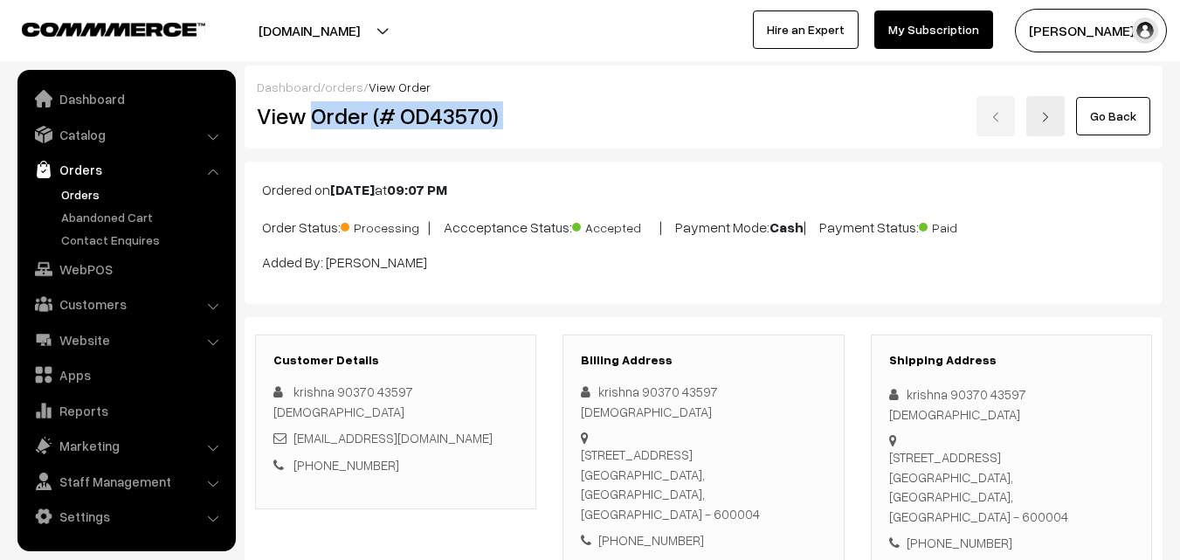
drag, startPoint x: 317, startPoint y: 120, endPoint x: 557, endPoint y: 126, distance: 239.5
click at [600, 122] on div "View Order (# OD43570) Go Back" at bounding box center [704, 116] width 920 height 40
copy div "Order (# OD43570)"
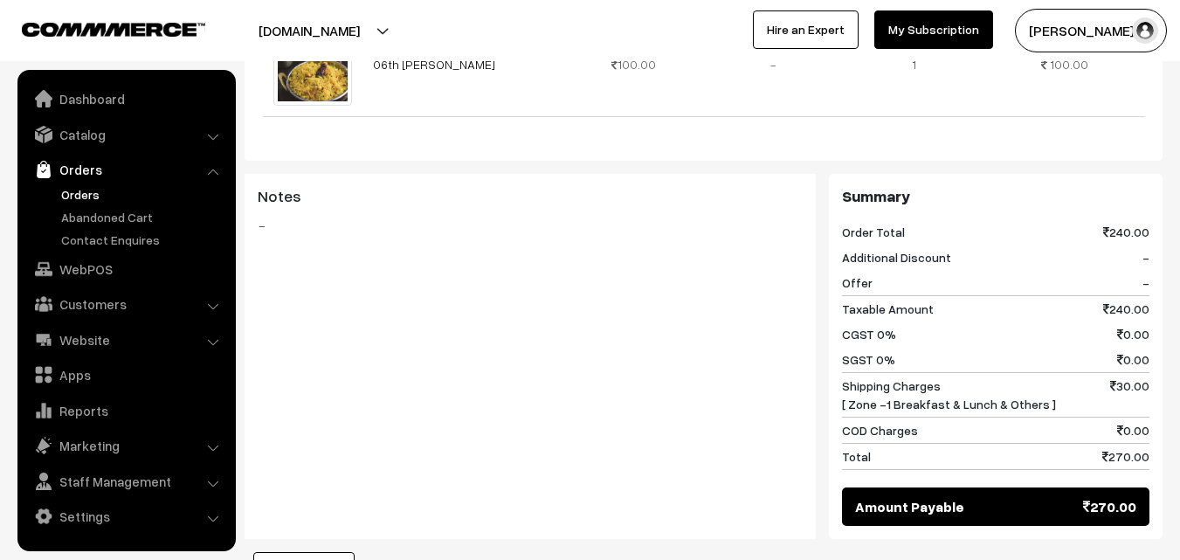
scroll to position [961, 0]
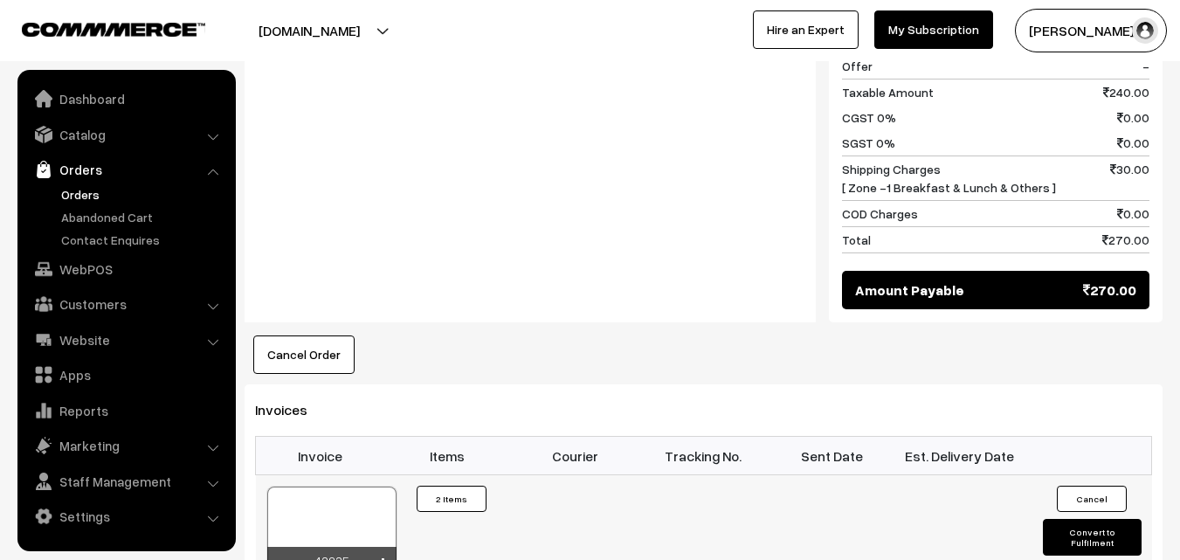
click at [344, 487] on div at bounding box center [331, 530] width 129 height 87
click at [68, 192] on link "Orders" at bounding box center [143, 194] width 173 height 18
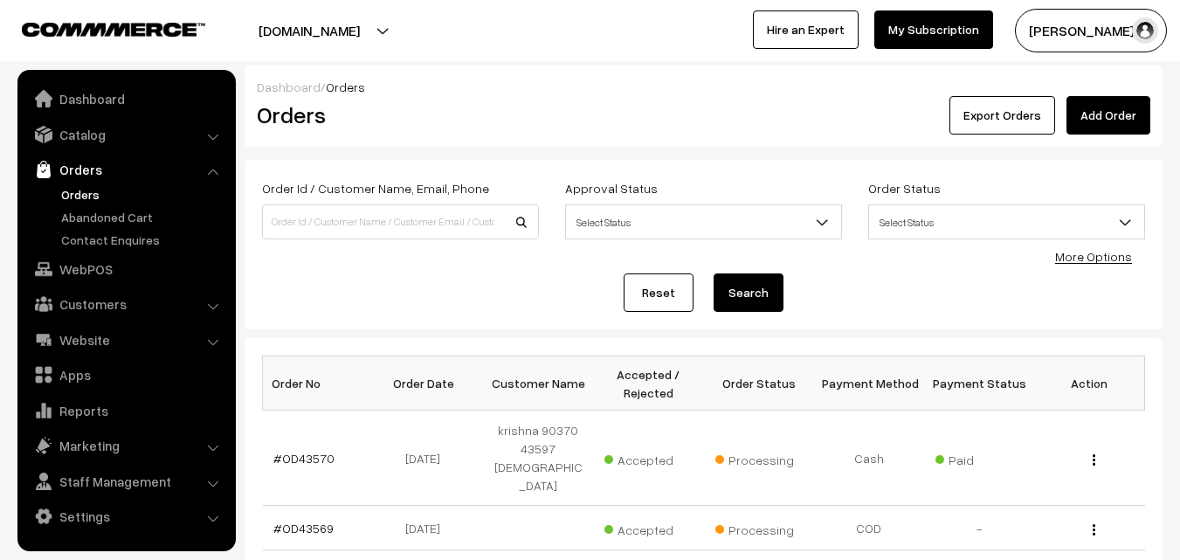
click at [90, 192] on link "Orders" at bounding box center [143, 194] width 173 height 18
click at [91, 268] on link "WebPOS" at bounding box center [126, 268] width 208 height 31
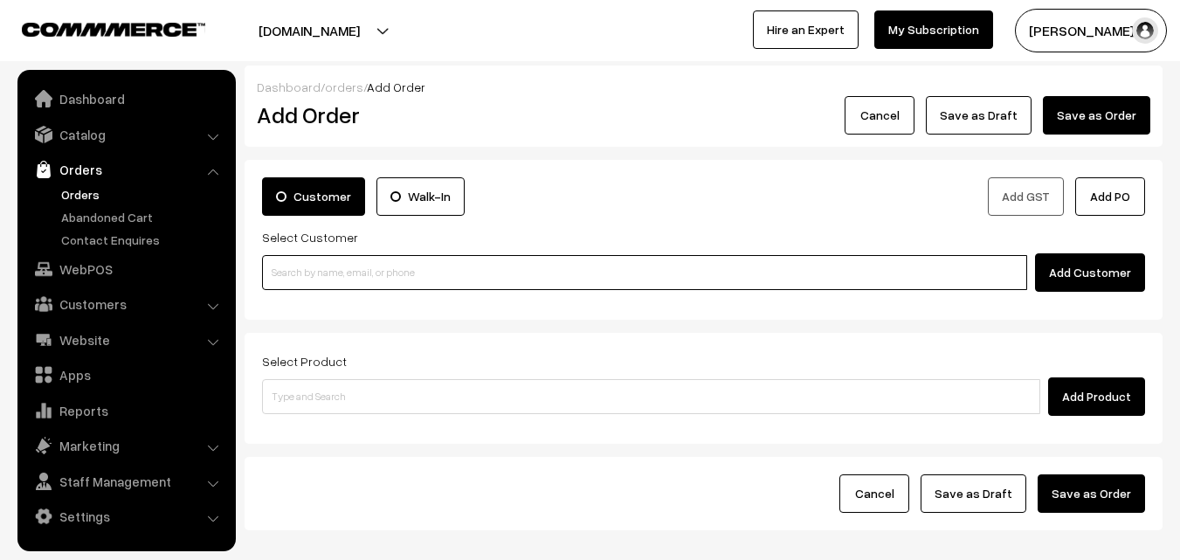
click at [402, 263] on input at bounding box center [644, 272] width 765 height 35
paste input "98405 25453"
click at [322, 266] on input "98405 25453" at bounding box center [644, 272] width 765 height 35
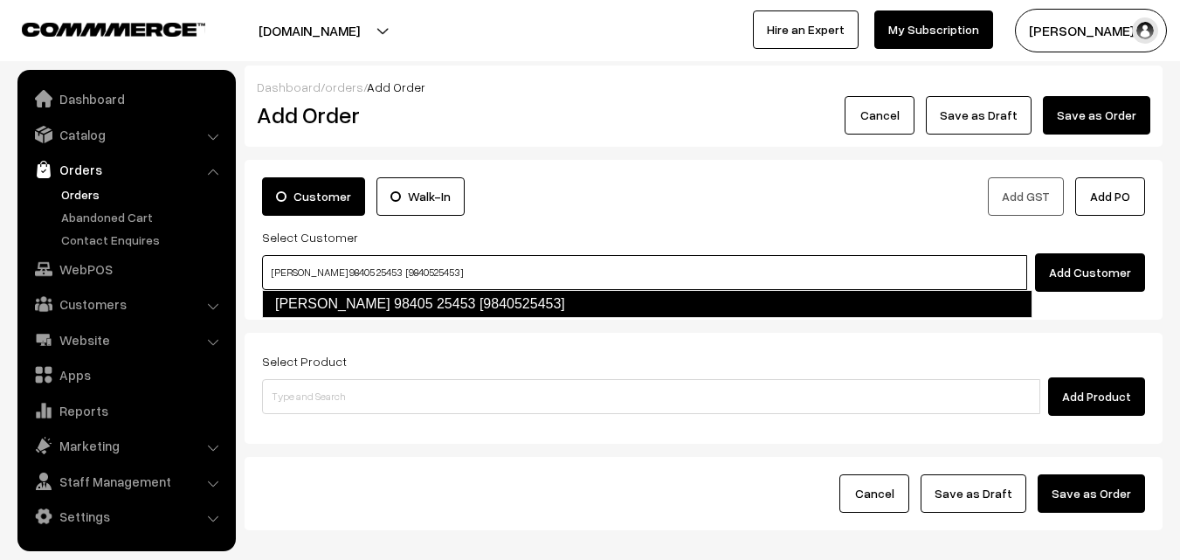
type input "T.LAKSHMANAN 98405 25453 [9840525453]"
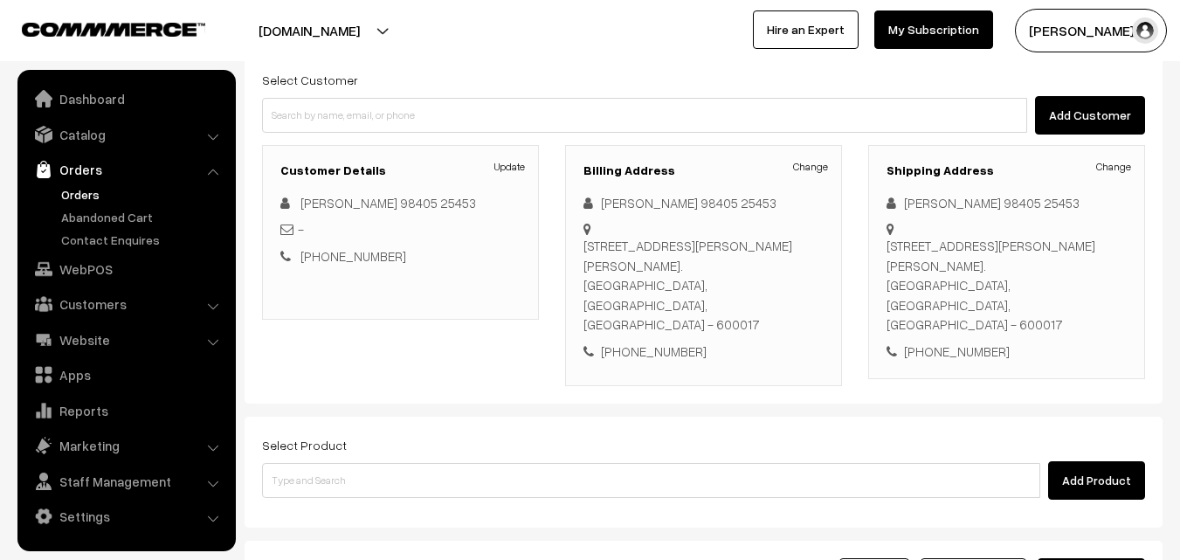
scroll to position [175, 0]
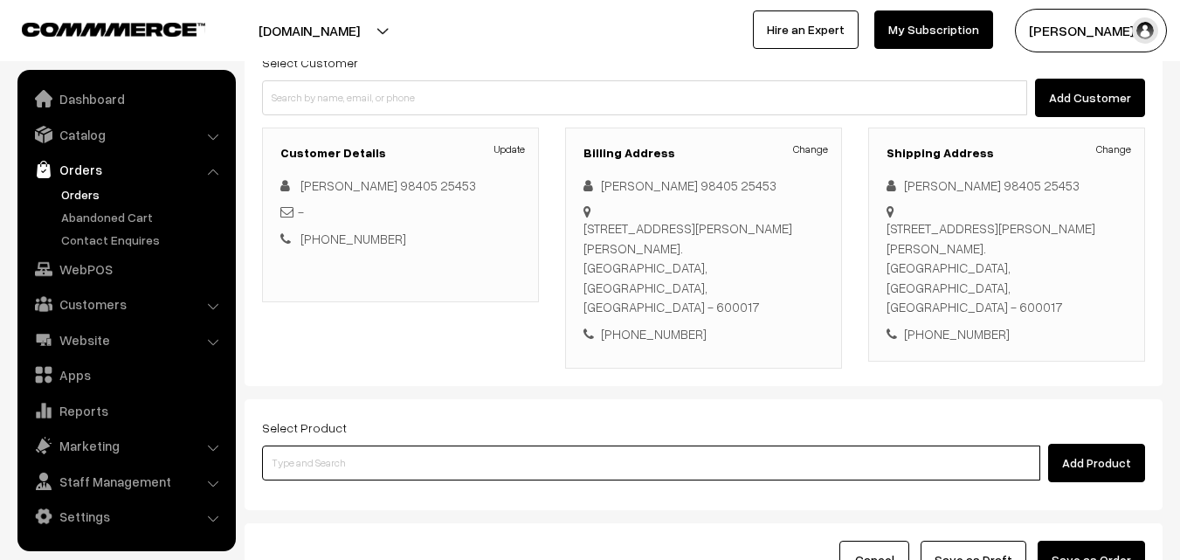
click at [418, 446] on input at bounding box center [651, 463] width 778 height 35
paste input "06th Without Rice..."
type input "06th Without Rice..."
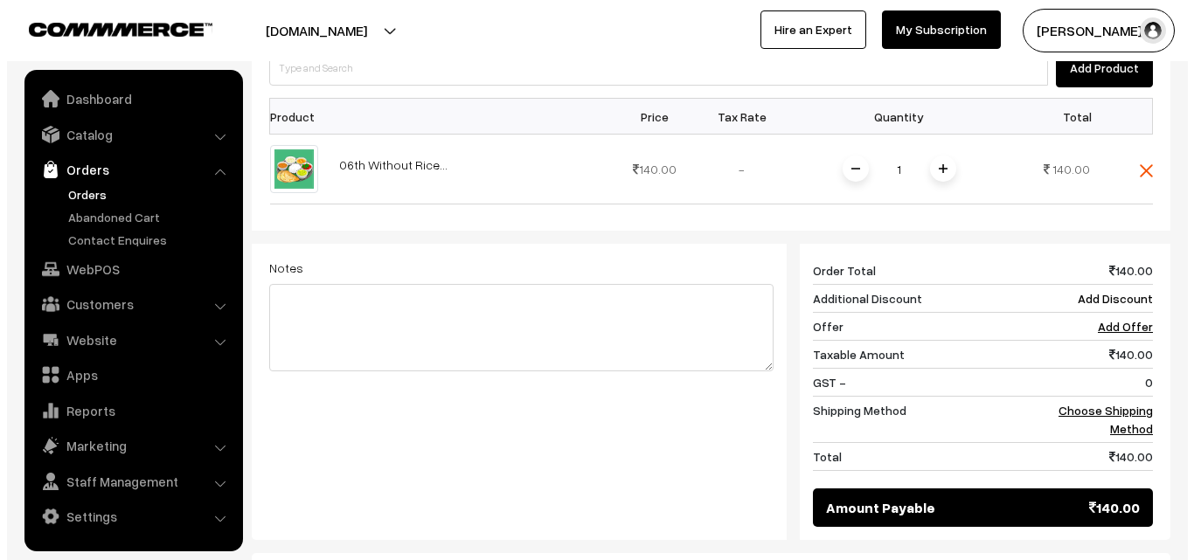
scroll to position [699, 0]
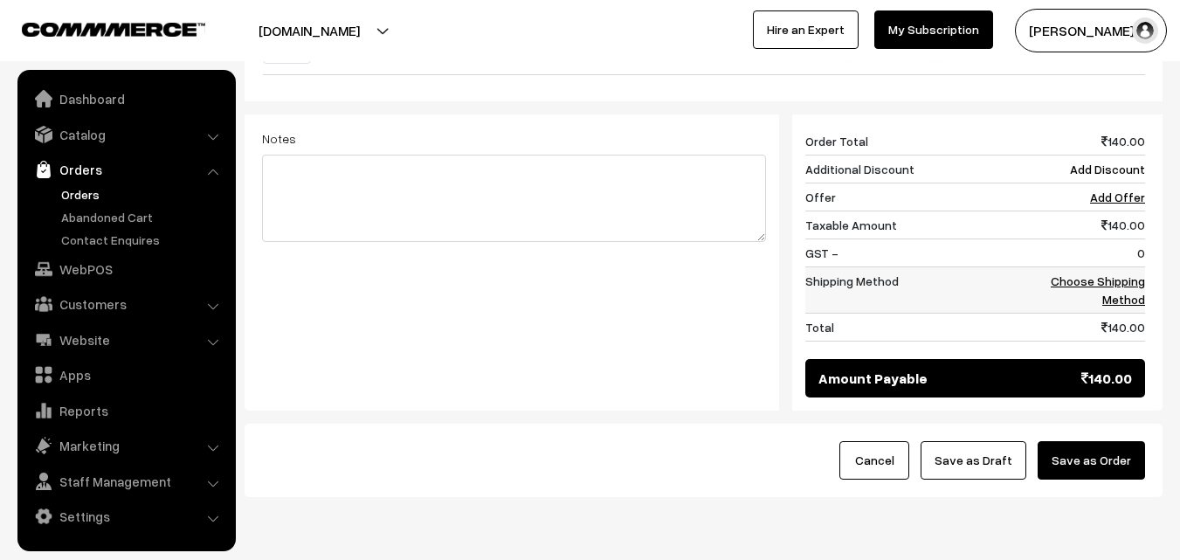
click at [1135, 282] on link "Choose Shipping Method" at bounding box center [1098, 289] width 94 height 33
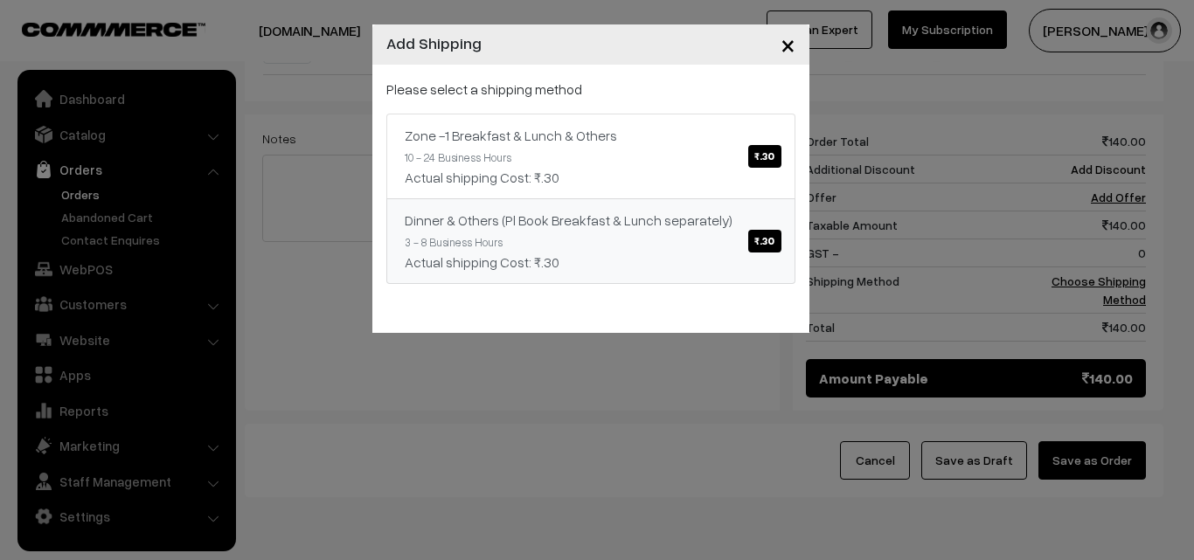
drag, startPoint x: 1135, startPoint y: 282, endPoint x: 661, endPoint y: 173, distance: 486.0
click at [661, 198] on link "Dinner & Others (Pl Book Breakfast & Lunch separately) ₹.30 3 - 8 Business Hour…" at bounding box center [590, 241] width 409 height 86
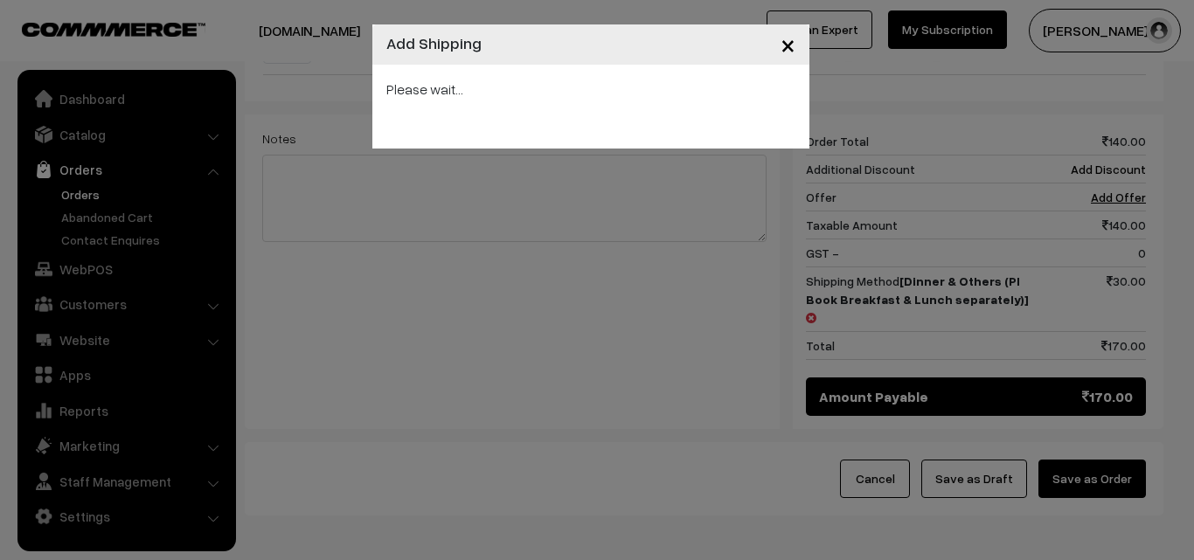
click at [1107, 442] on div "× Add Shipping Please wait..." at bounding box center [597, 280] width 1194 height 560
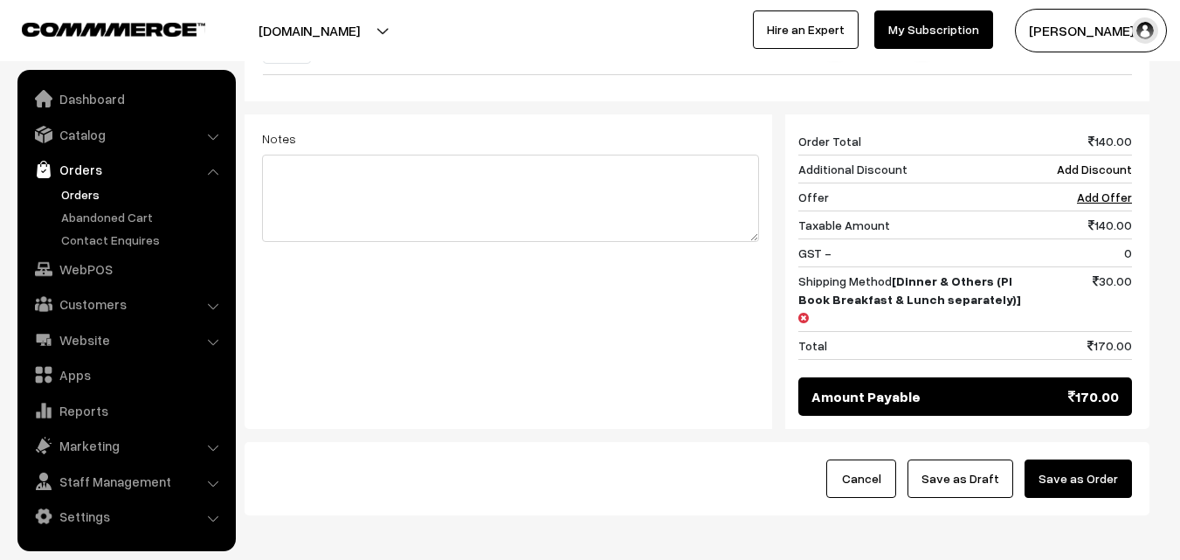
click at [1071, 460] on button "Save as Order" at bounding box center [1078, 479] width 107 height 38
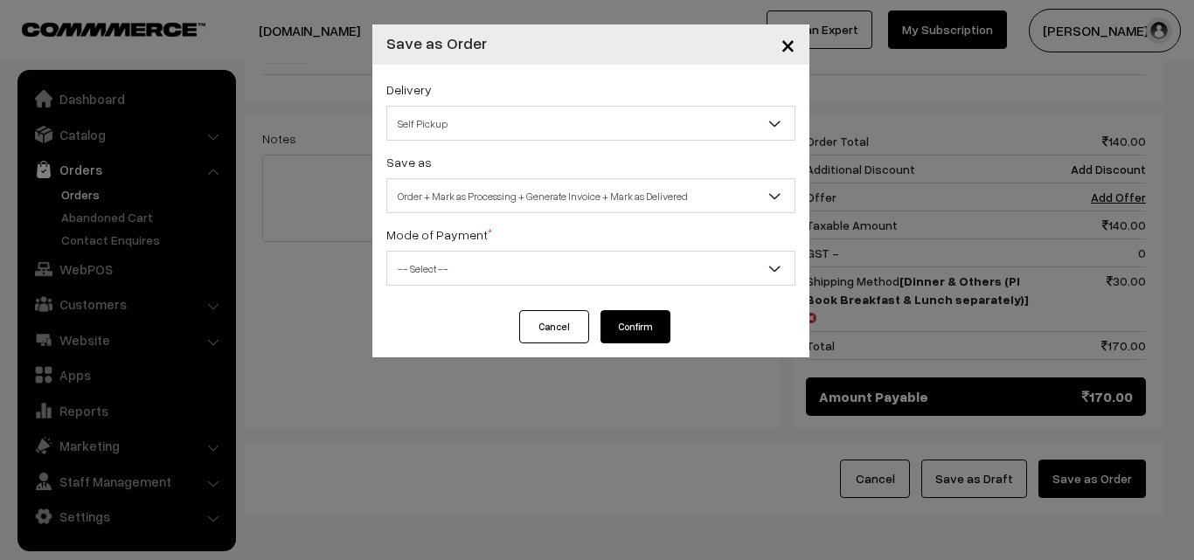
click at [640, 209] on span "Order + Mark as Processing + Generate Invoice + Mark as Delivered" at bounding box center [590, 196] width 407 height 31
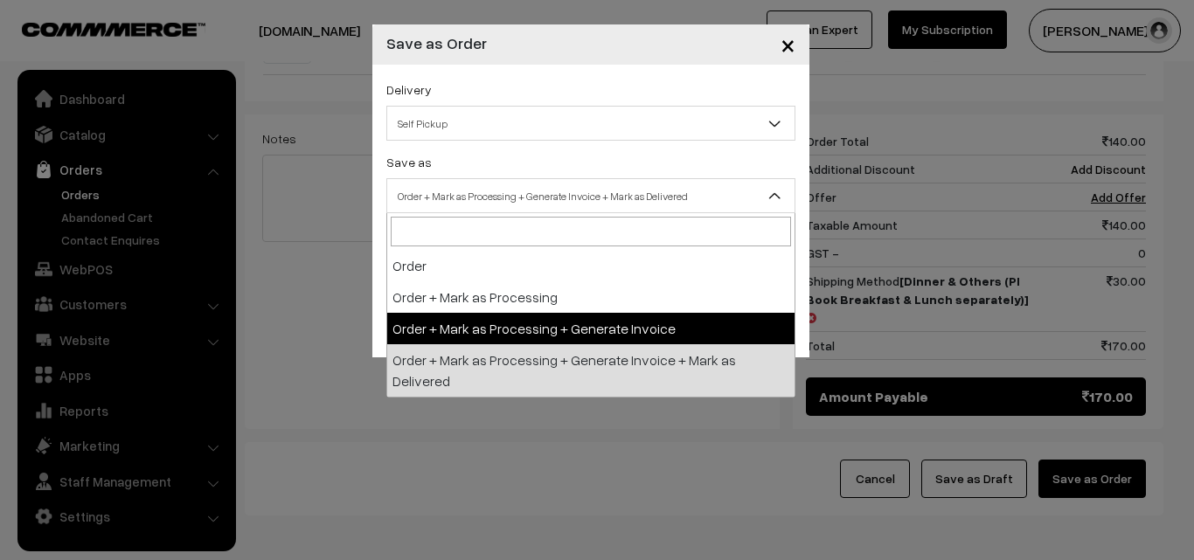
select select "3"
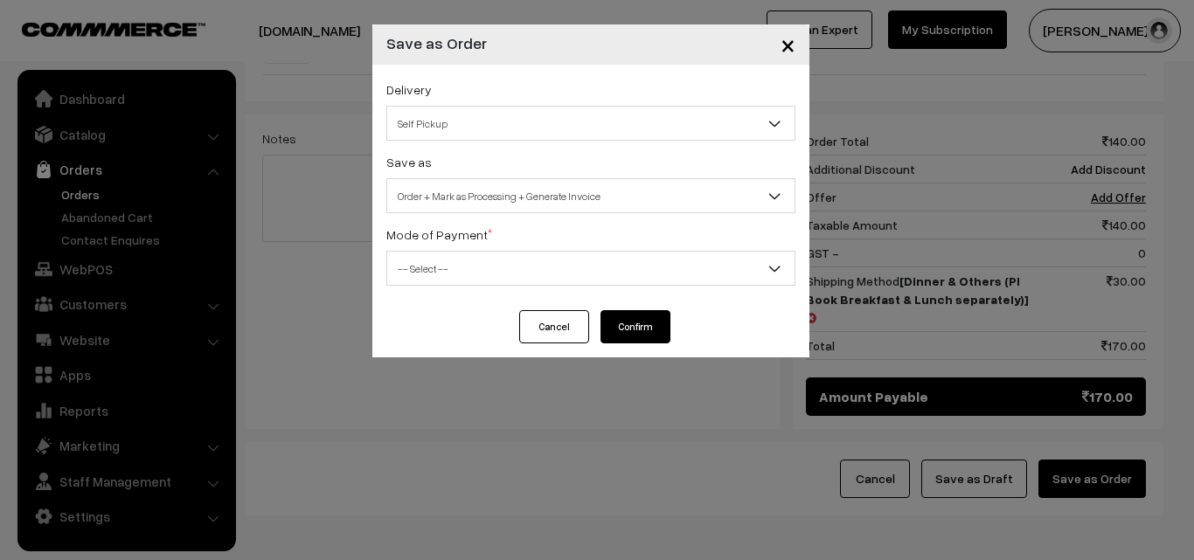
click at [571, 278] on span "-- Select --" at bounding box center [590, 268] width 407 height 31
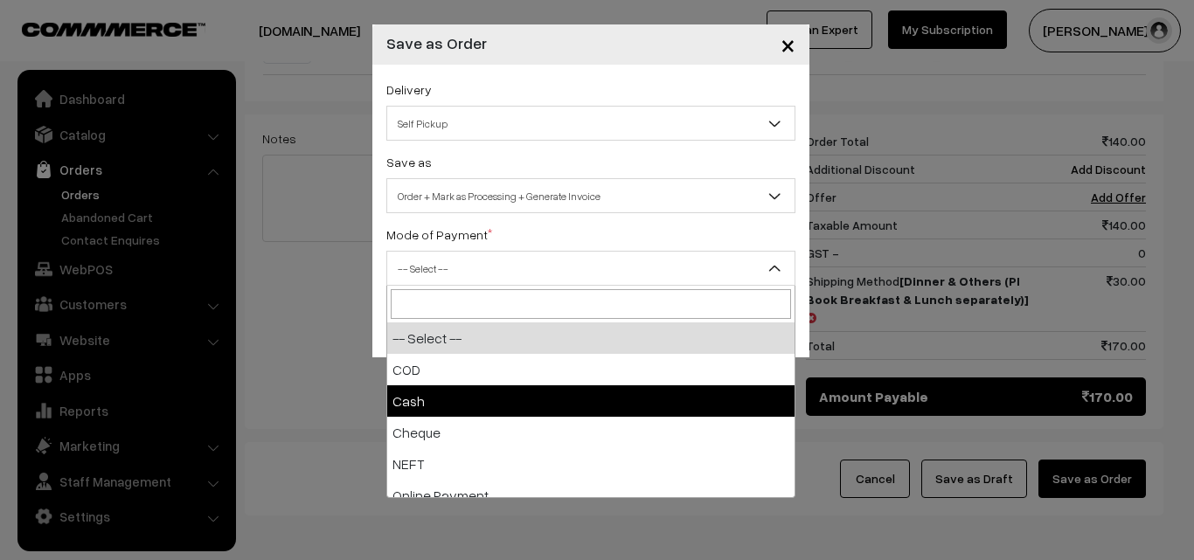
select select "2"
checkbox input "true"
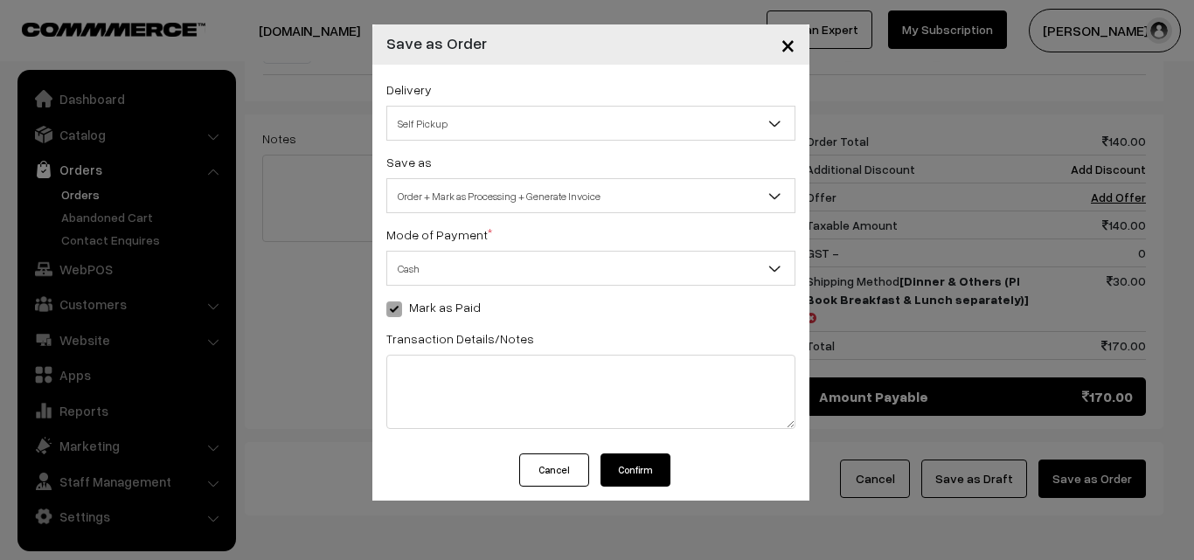
click at [616, 472] on button "Confirm" at bounding box center [635, 469] width 70 height 33
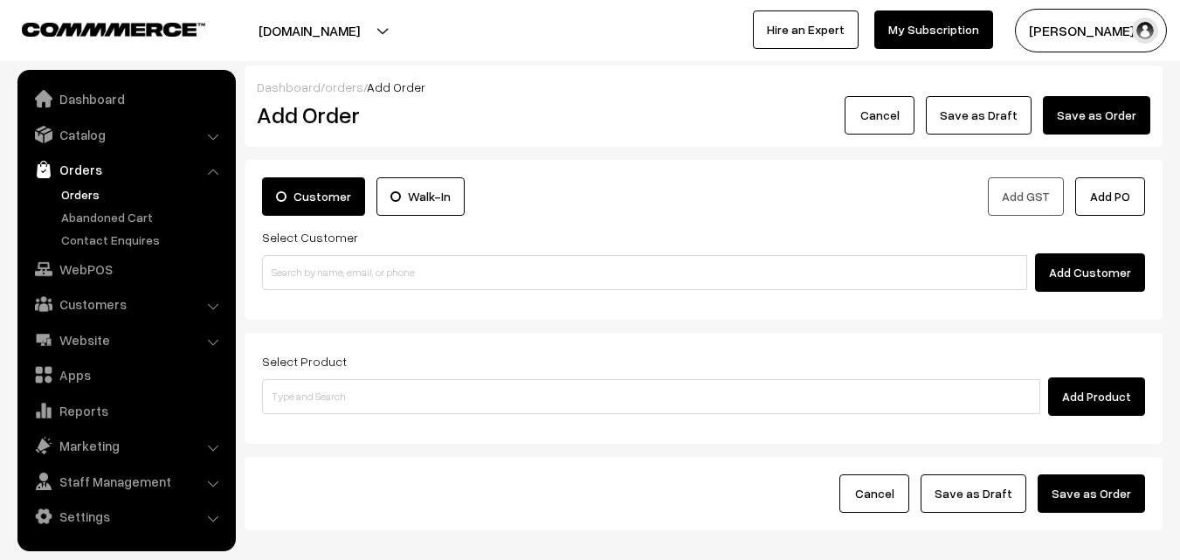
click at [97, 192] on link "Orders" at bounding box center [143, 194] width 173 height 18
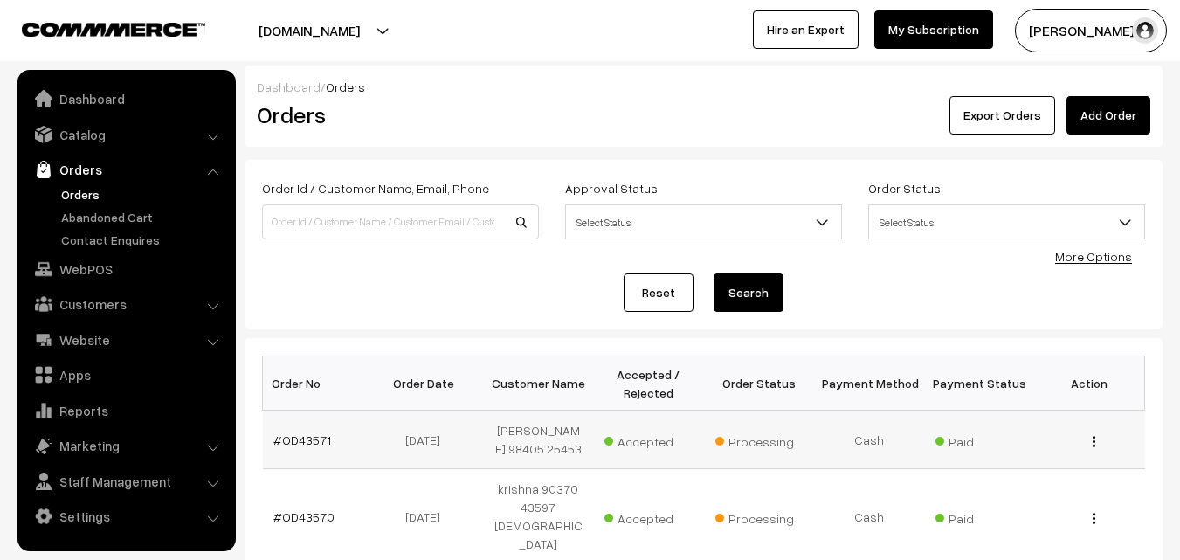
click at [309, 445] on link "#OD43571" at bounding box center [302, 439] width 58 height 15
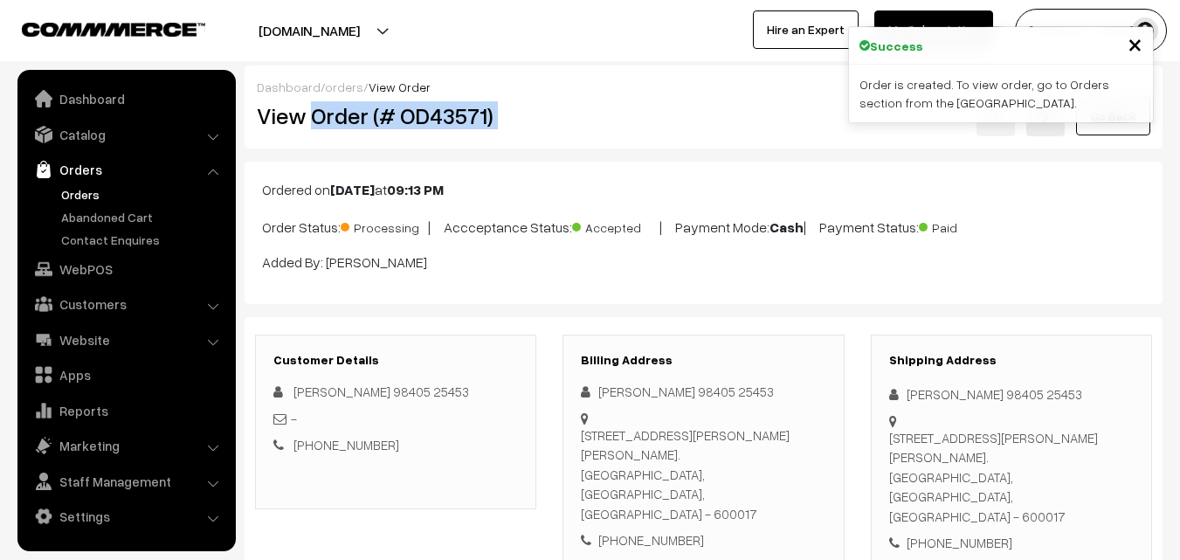
drag, startPoint x: 311, startPoint y: 121, endPoint x: 556, endPoint y: 170, distance: 249.5
click at [589, 131] on div "View Order (# OD43571) Go Back" at bounding box center [704, 116] width 920 height 40
copy div "Order (# OD43571)"
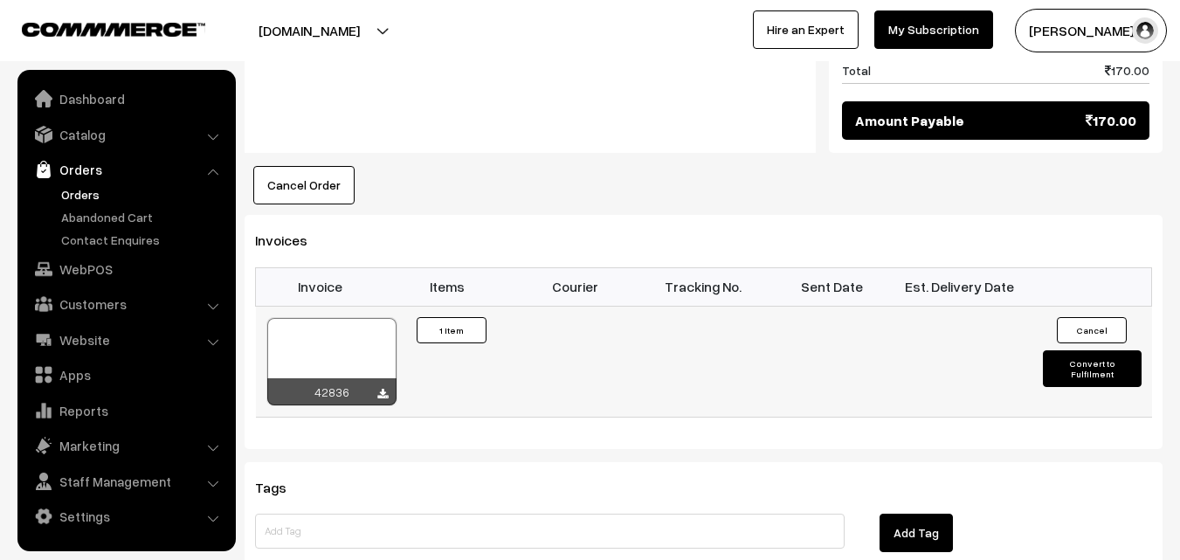
scroll to position [1048, 0]
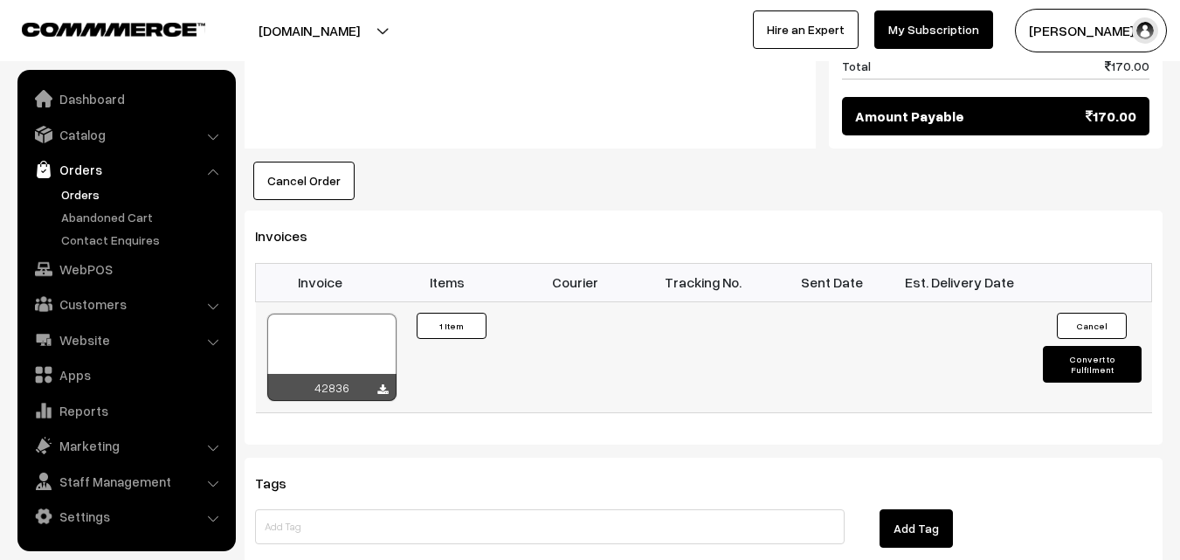
click at [346, 336] on div at bounding box center [331, 357] width 129 height 87
click at [102, 190] on link "Orders" at bounding box center [143, 194] width 173 height 18
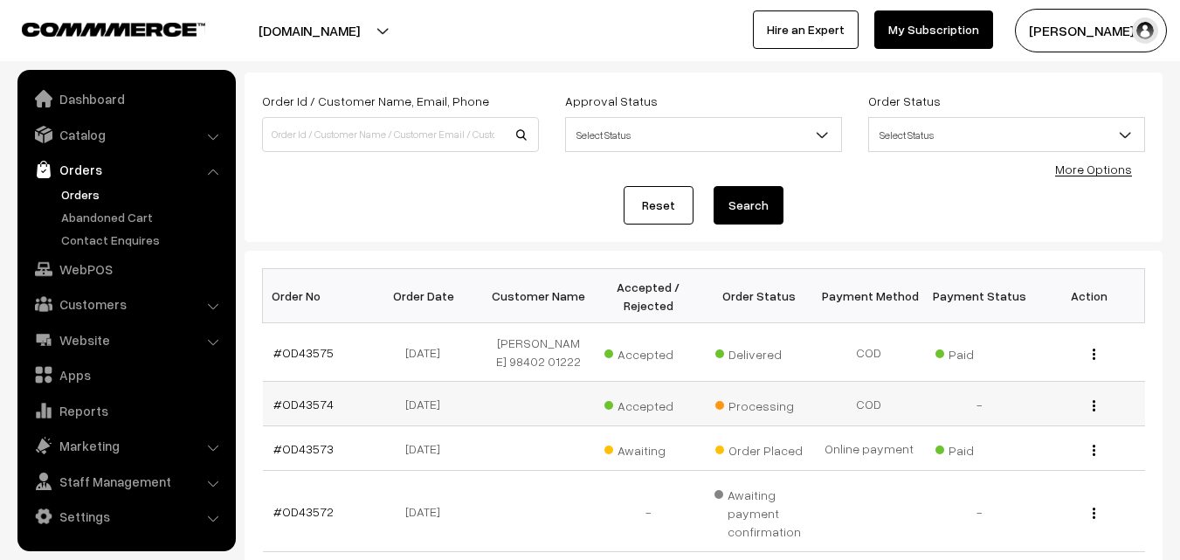
scroll to position [175, 0]
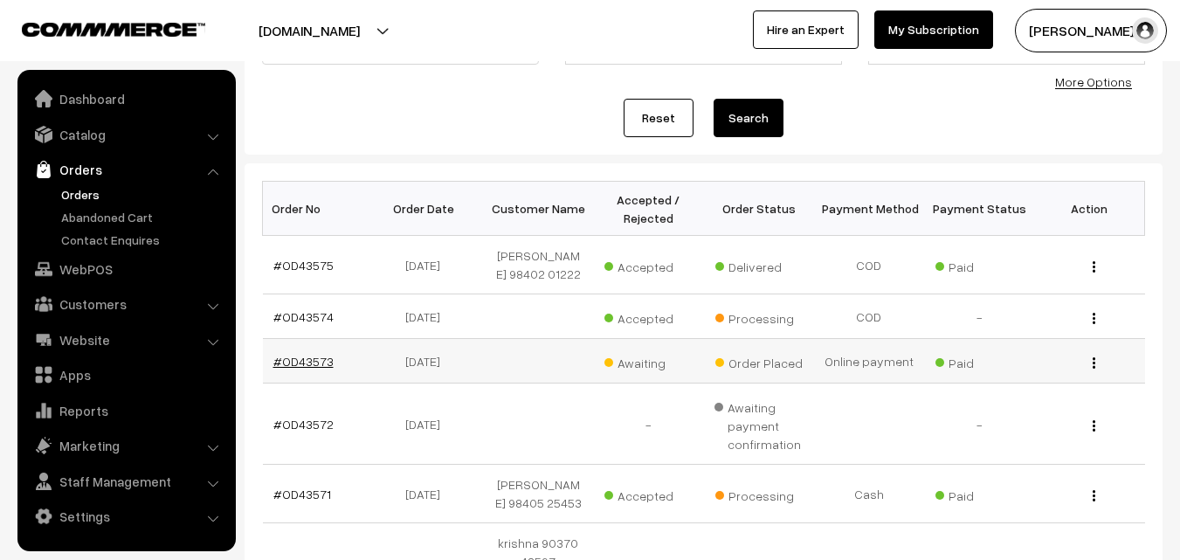
click at [308, 357] on link "#OD43573" at bounding box center [303, 361] width 60 height 15
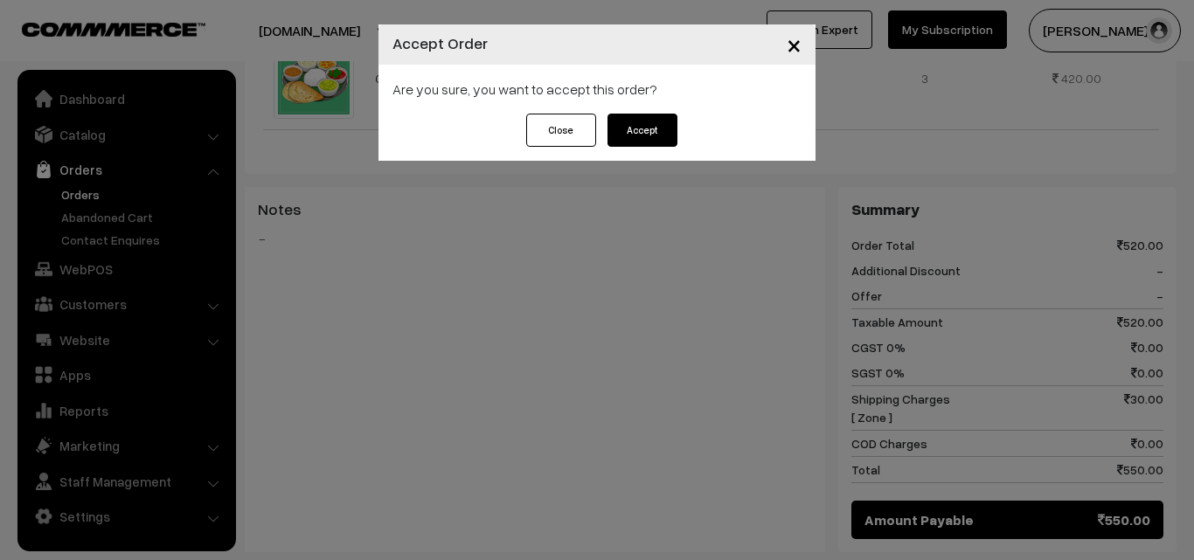
click at [648, 146] on button "Accept" at bounding box center [642, 130] width 70 height 33
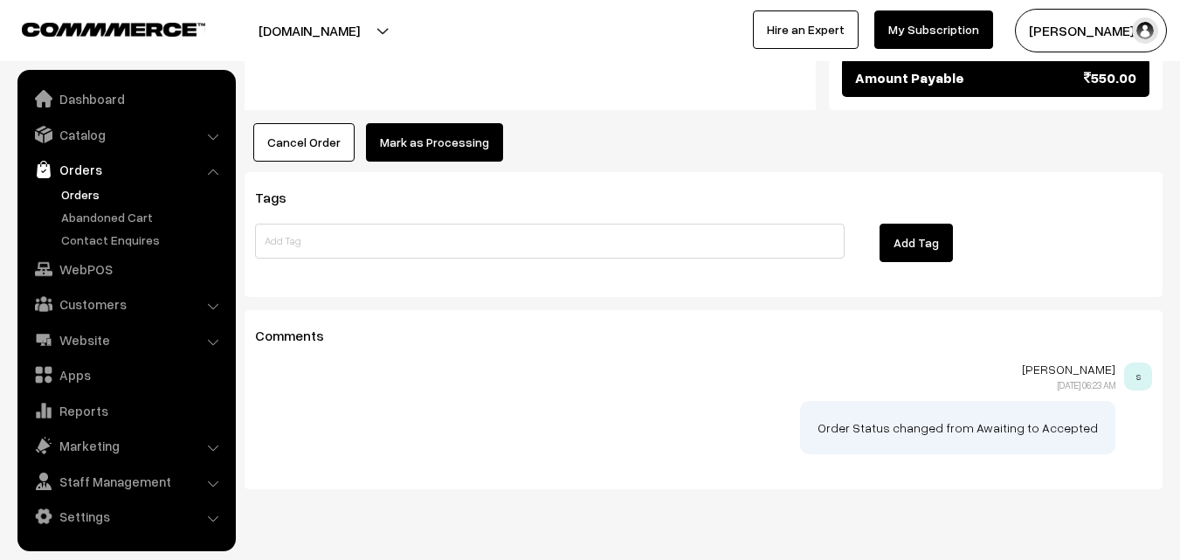
click at [455, 123] on button "Mark as Processing" at bounding box center [434, 142] width 137 height 38
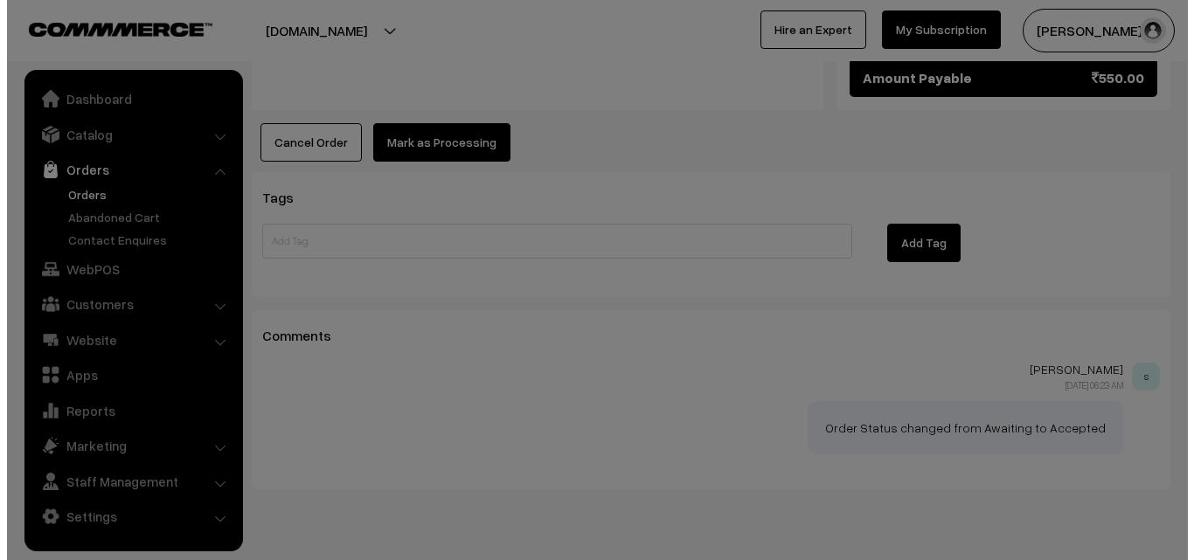
scroll to position [1142, 0]
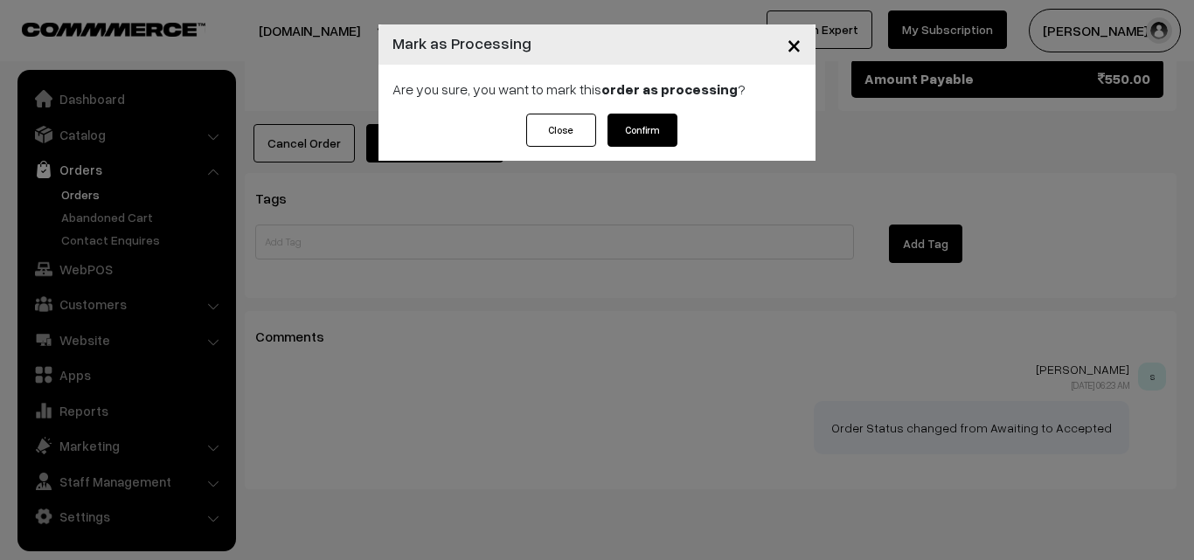
click at [641, 123] on button "Confirm" at bounding box center [642, 130] width 70 height 33
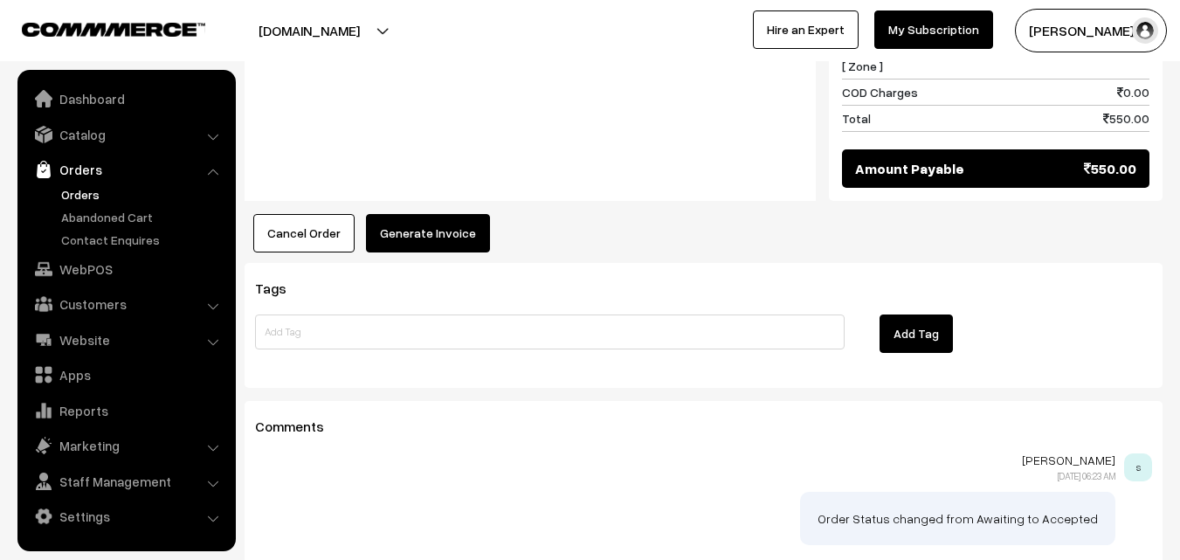
click at [441, 214] on button "Generate Invoice" at bounding box center [428, 233] width 124 height 38
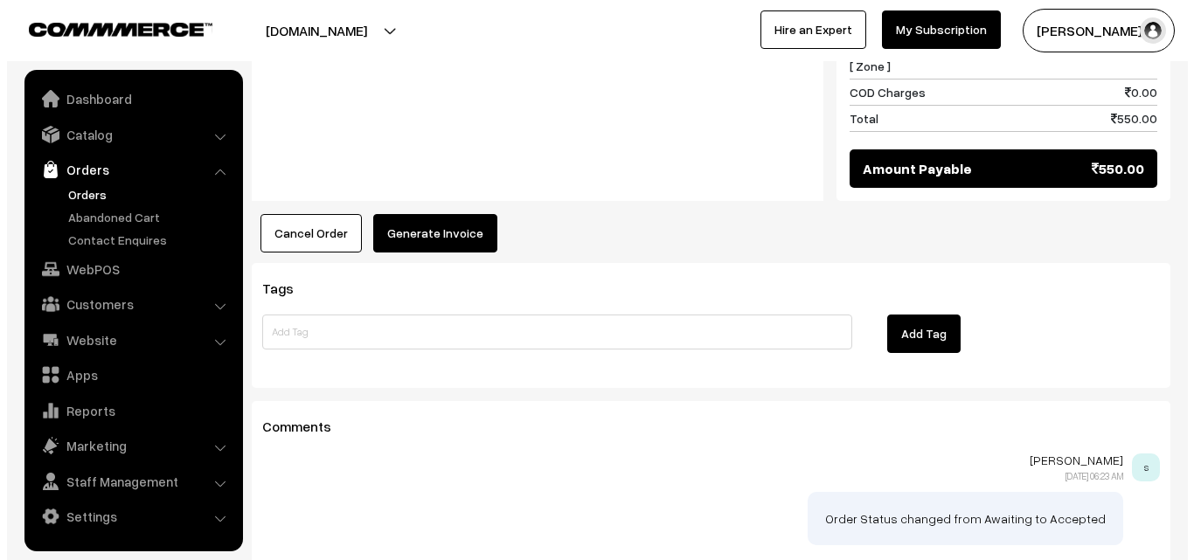
scroll to position [1051, 0]
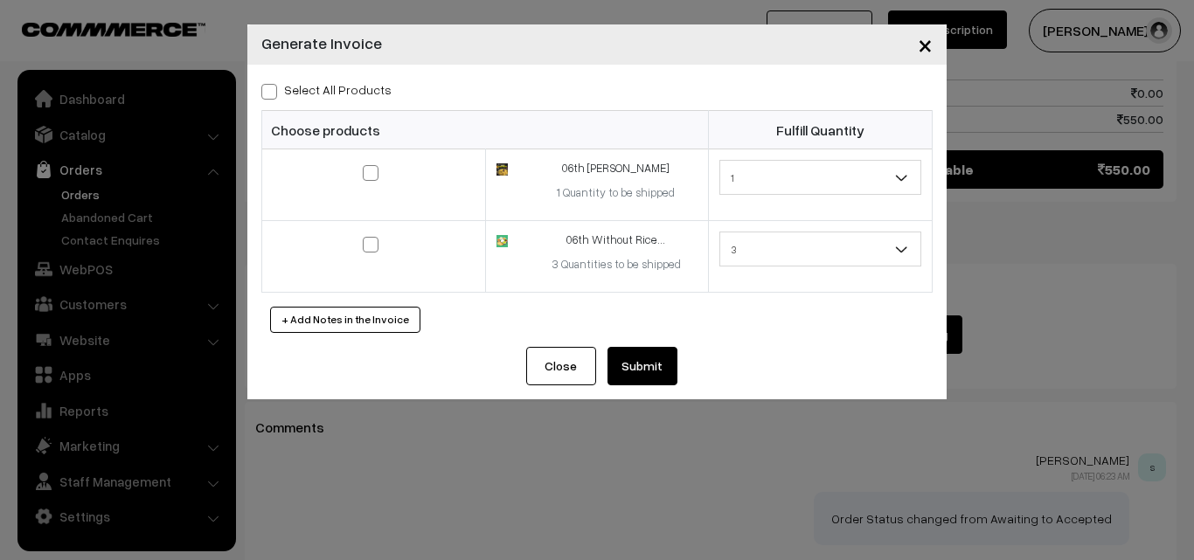
click at [364, 95] on label "Select All Products" at bounding box center [326, 89] width 130 height 18
click at [273, 94] on input "Select All Products" at bounding box center [266, 88] width 11 height 11
checkbox input "true"
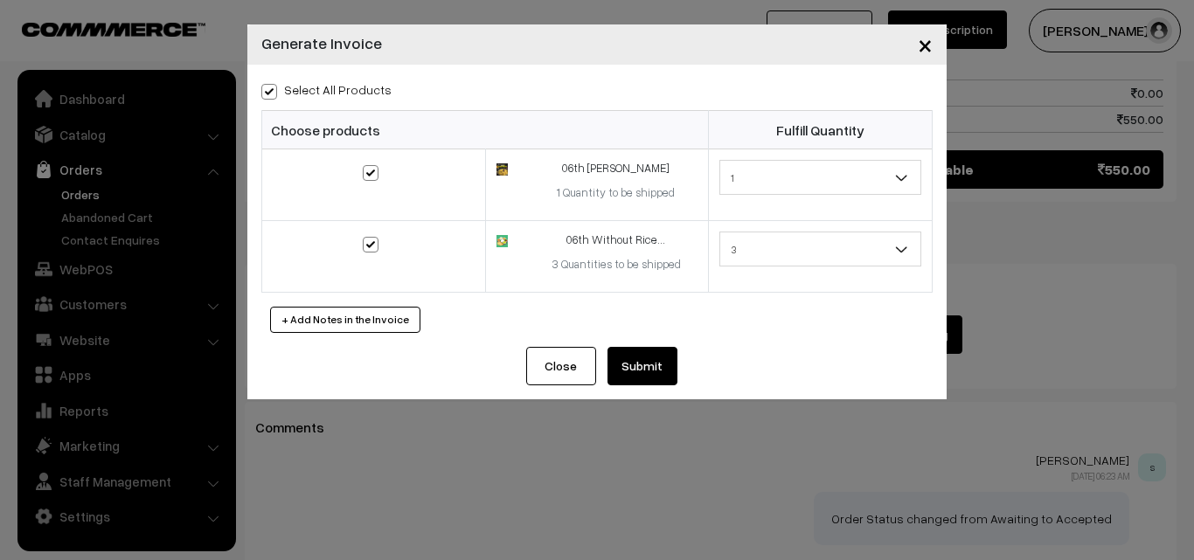
click at [625, 356] on button "Submit" at bounding box center [642, 366] width 70 height 38
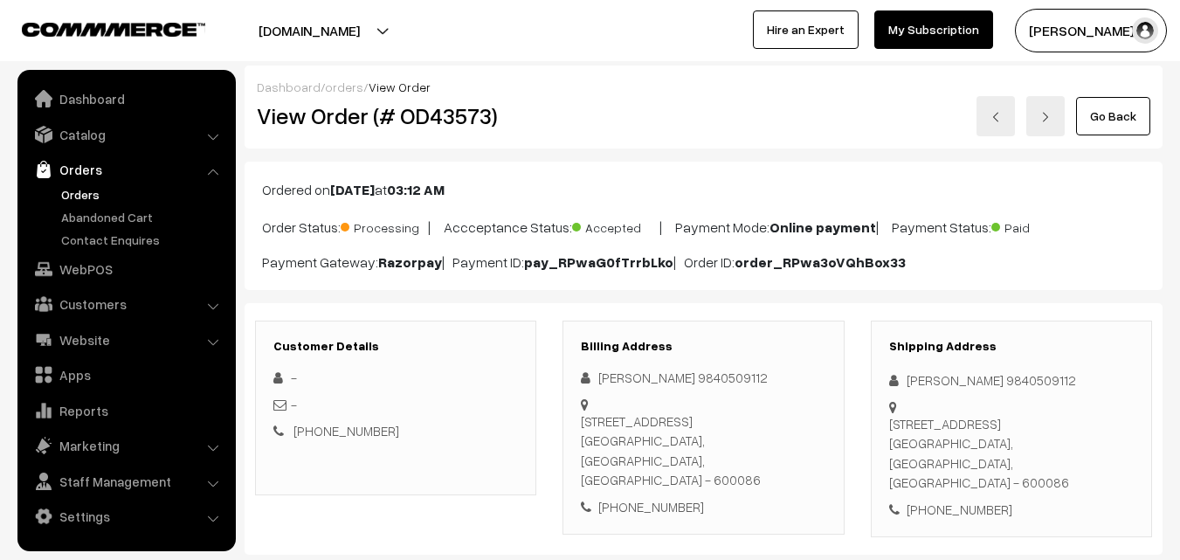
scroll to position [1311, 0]
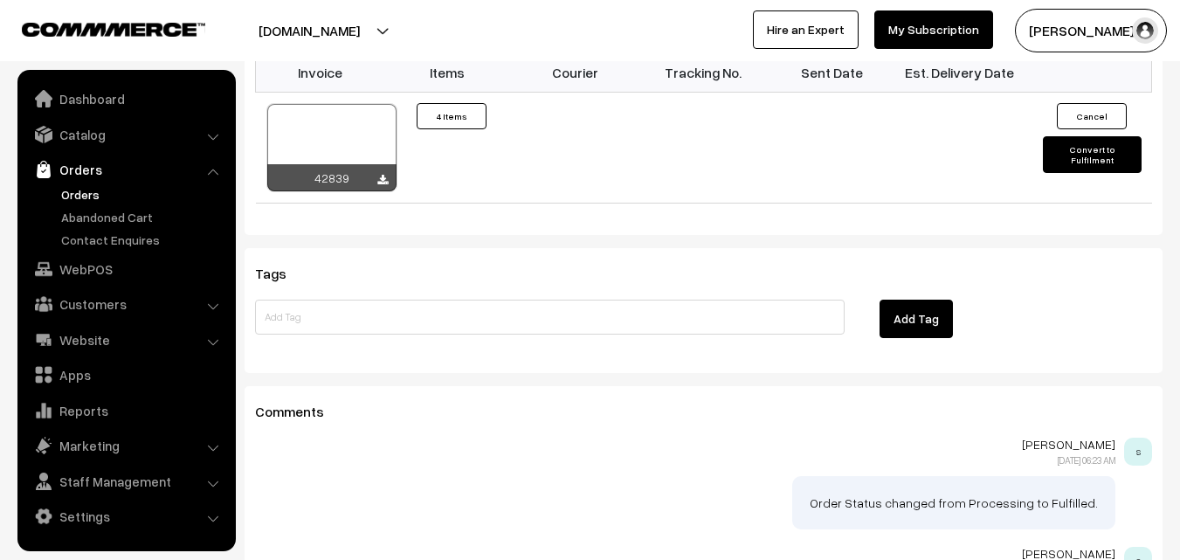
click at [356, 118] on div at bounding box center [331, 147] width 129 height 87
